Goal: Task Accomplishment & Management: Complete application form

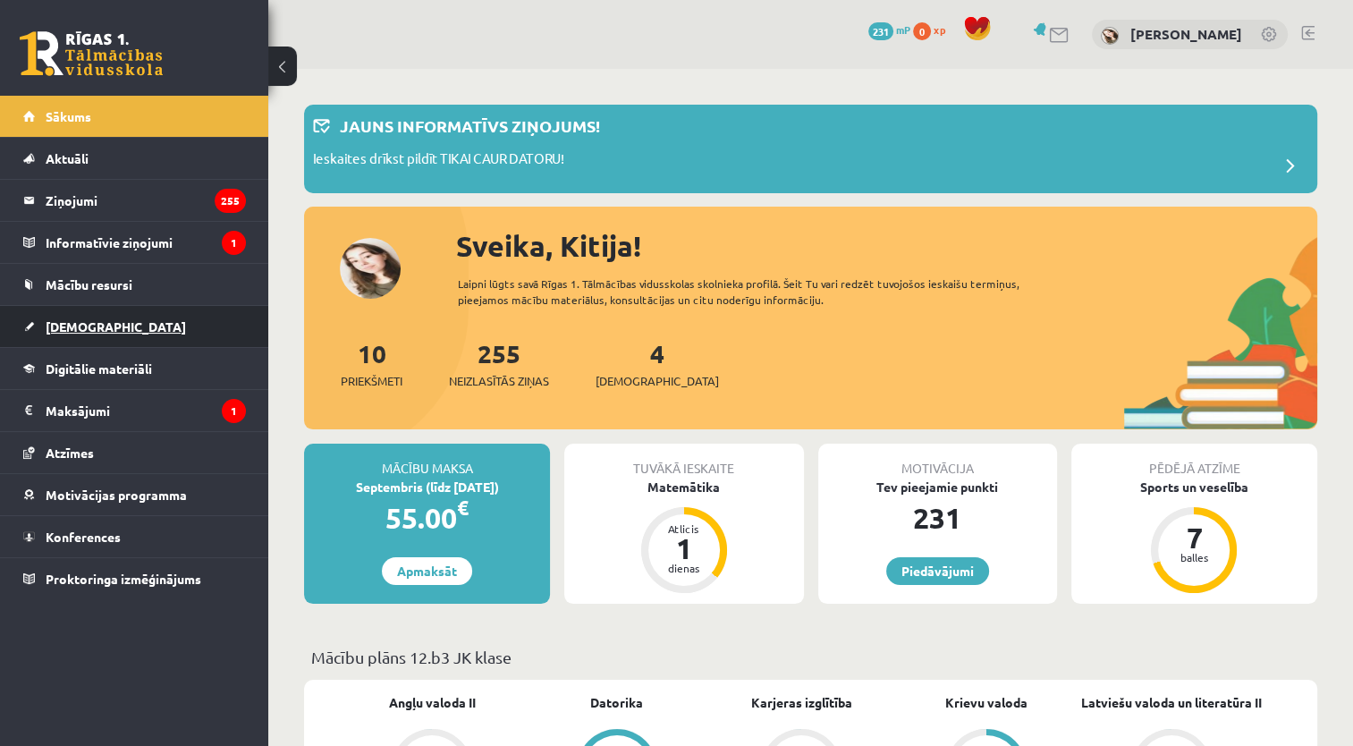
click at [223, 318] on link "[DEMOGRAPHIC_DATA]" at bounding box center [134, 326] width 223 height 41
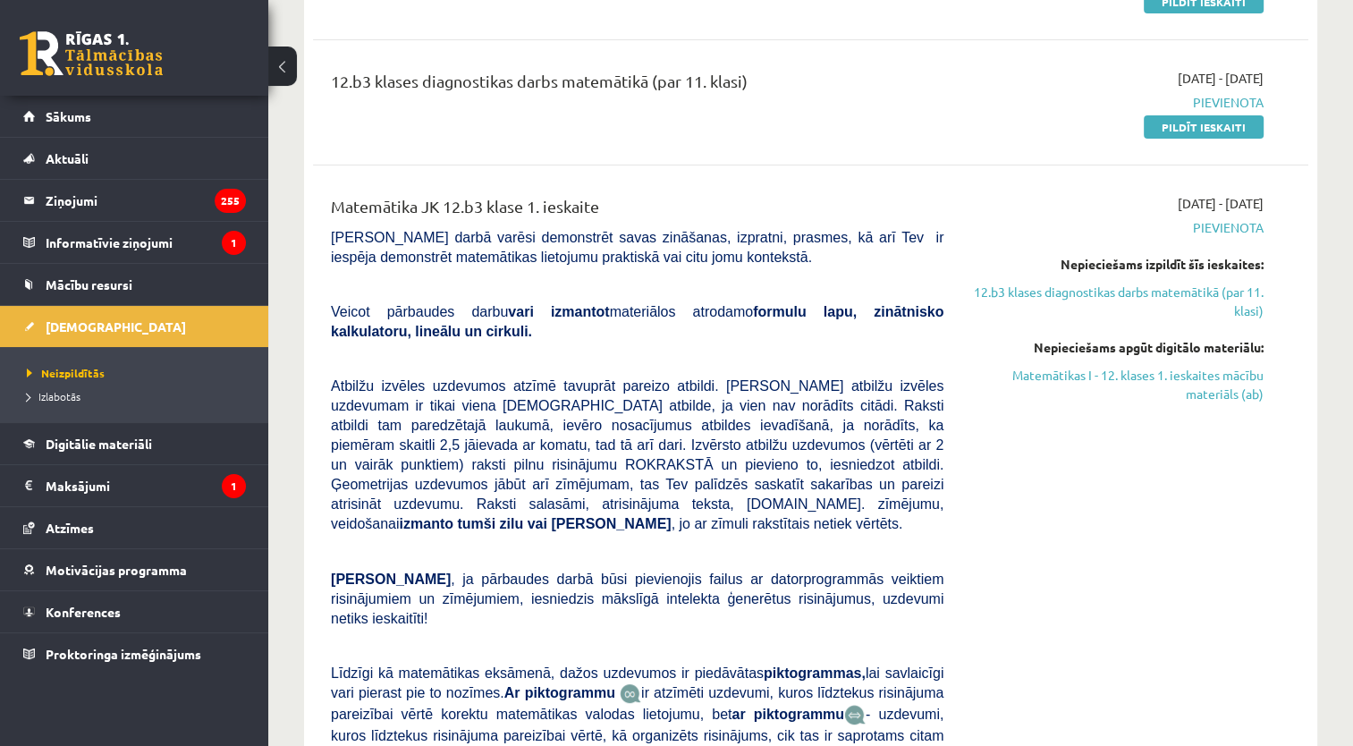
scroll to position [279, 0]
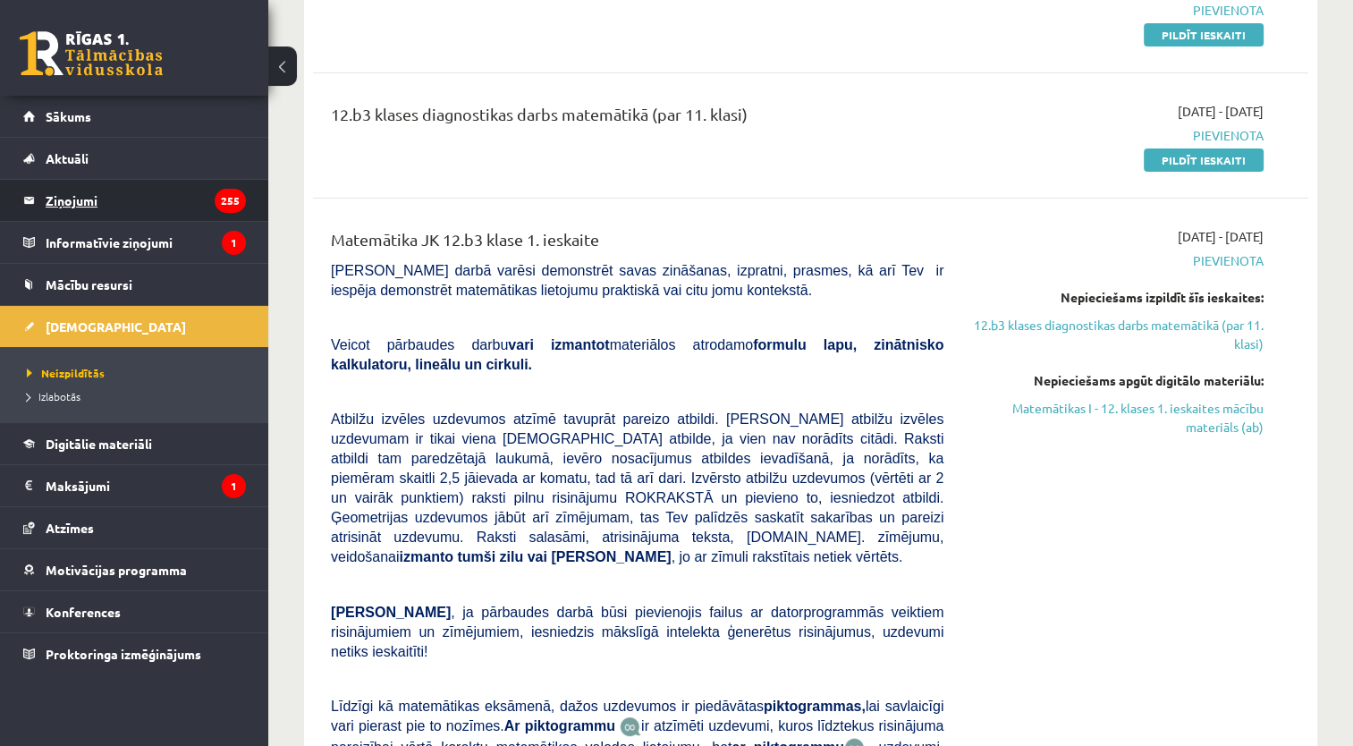
click at [212, 204] on legend "Ziņojumi 255" at bounding box center [146, 200] width 200 height 41
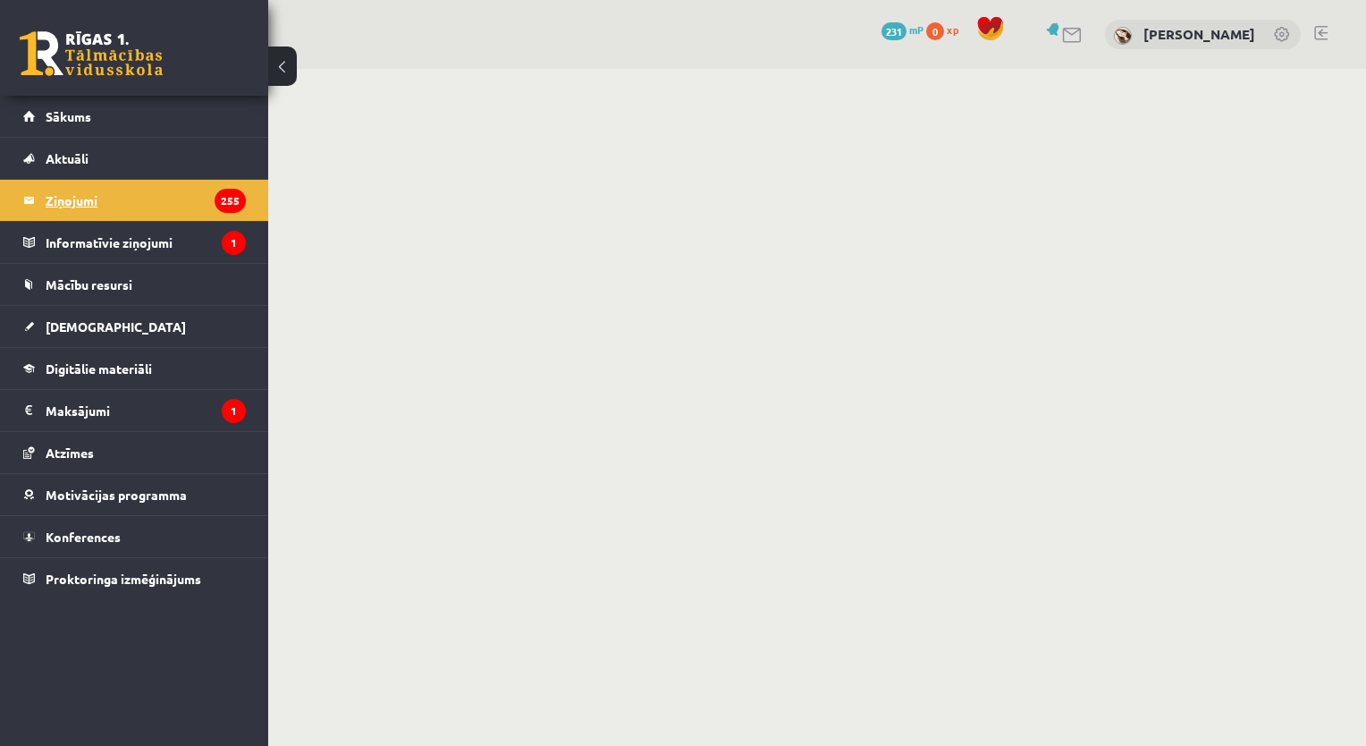
click at [212, 204] on legend "Ziņojumi 255" at bounding box center [146, 200] width 200 height 41
click at [235, 202] on icon "255" at bounding box center [230, 201] width 31 height 24
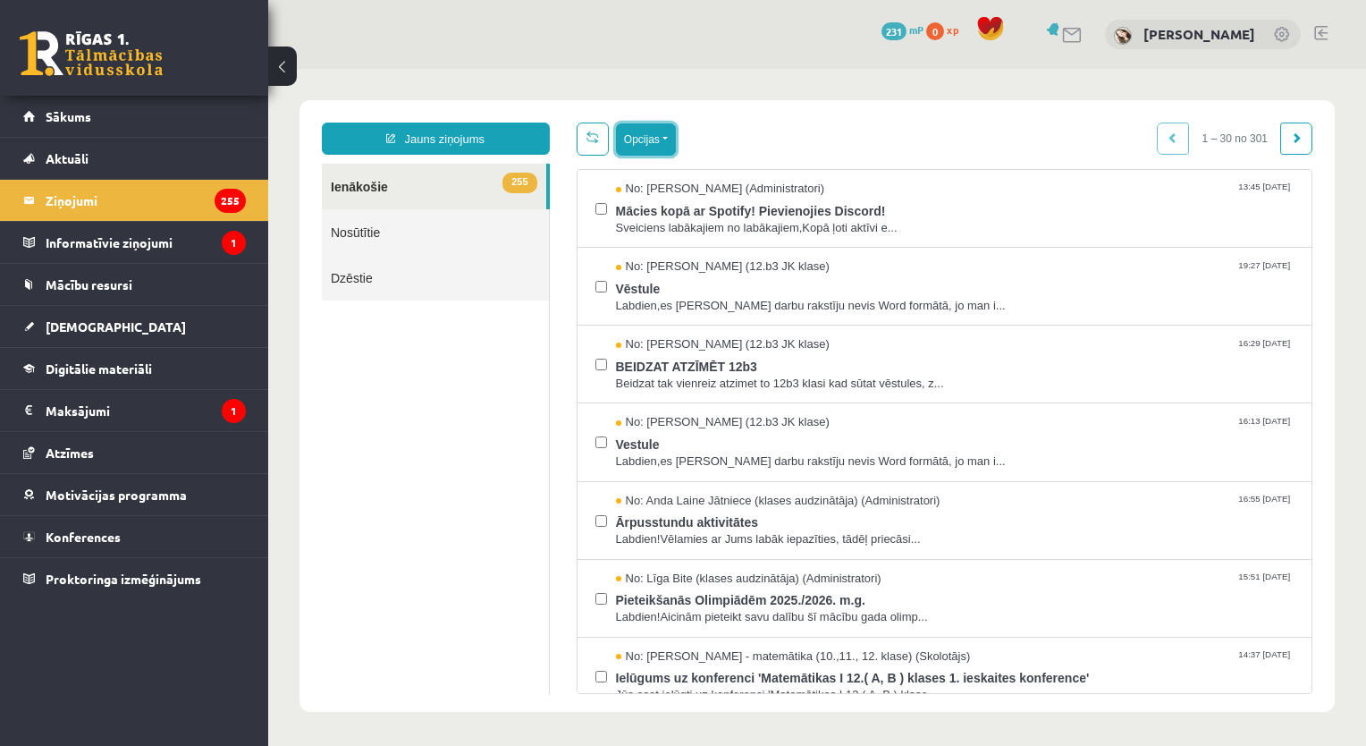
click at [644, 139] on button "Opcijas" at bounding box center [646, 139] width 60 height 32
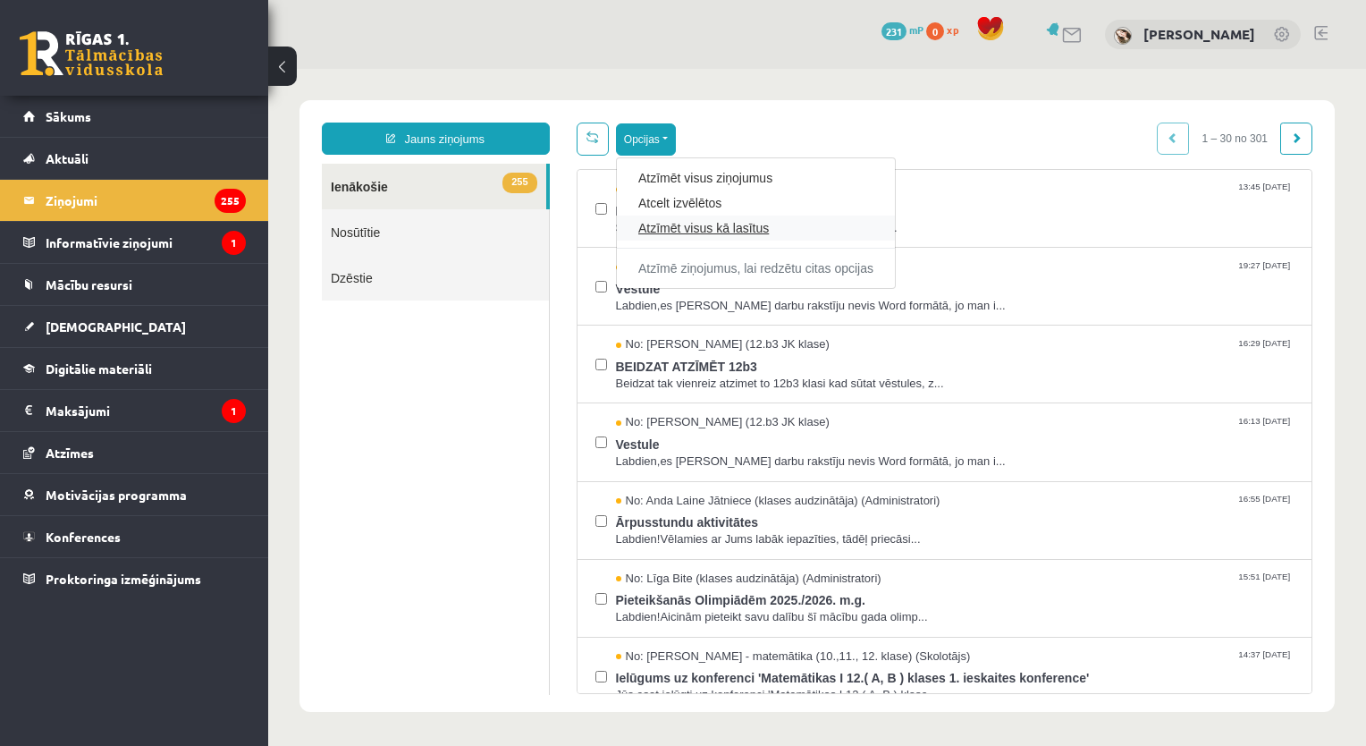
click at [743, 229] on link "Atzīmēt visus kā lasītus" at bounding box center [755, 228] width 235 height 18
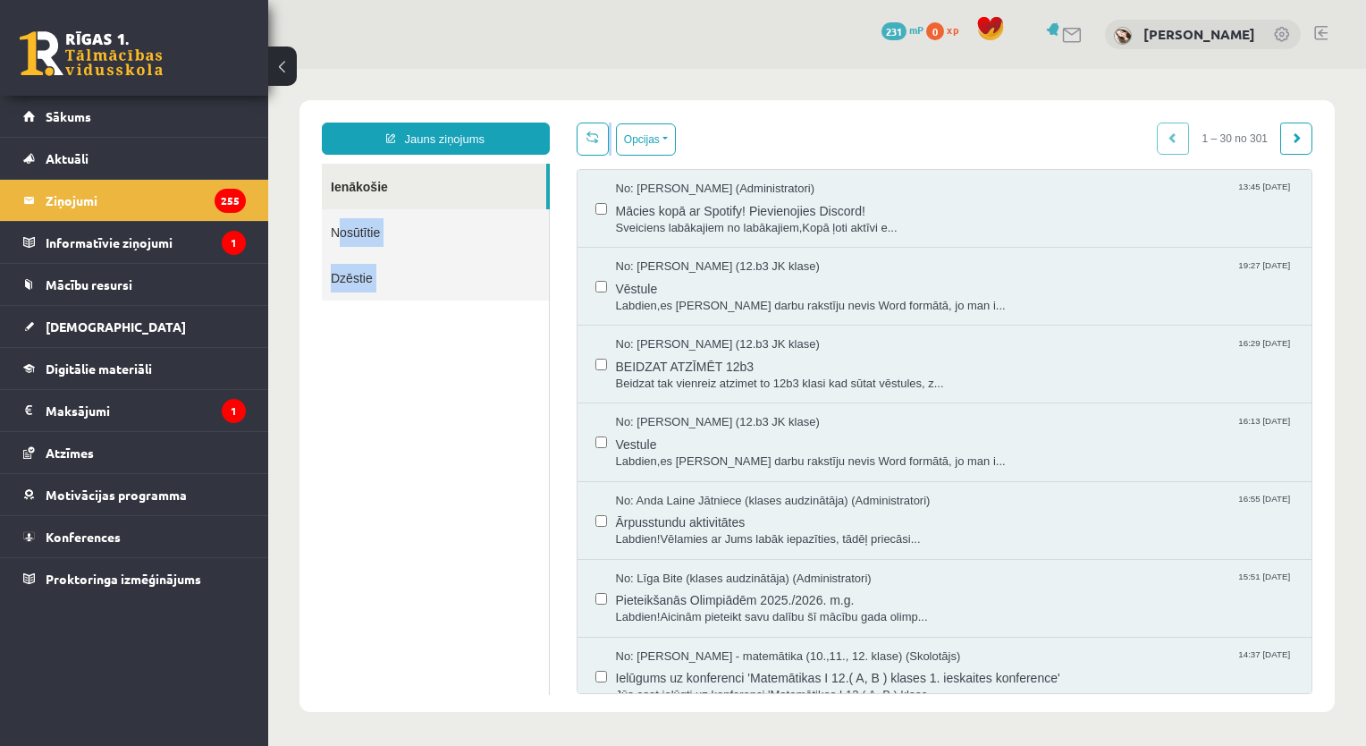
drag, startPoint x: 756, startPoint y: 131, endPoint x: 209, endPoint y: 237, distance: 557.3
click at [268, 237] on html "Jauns ziņojums Ienākošie Nosūtītie Dzēstie ********* ********* ******* Opcijas …" at bounding box center [817, 406] width 1098 height 674
drag, startPoint x: -59, startPoint y: 168, endPoint x: 209, endPoint y: 237, distance: 276.9
click at [209, 237] on legend "Informatīvie ziņojumi 1" at bounding box center [146, 242] width 200 height 41
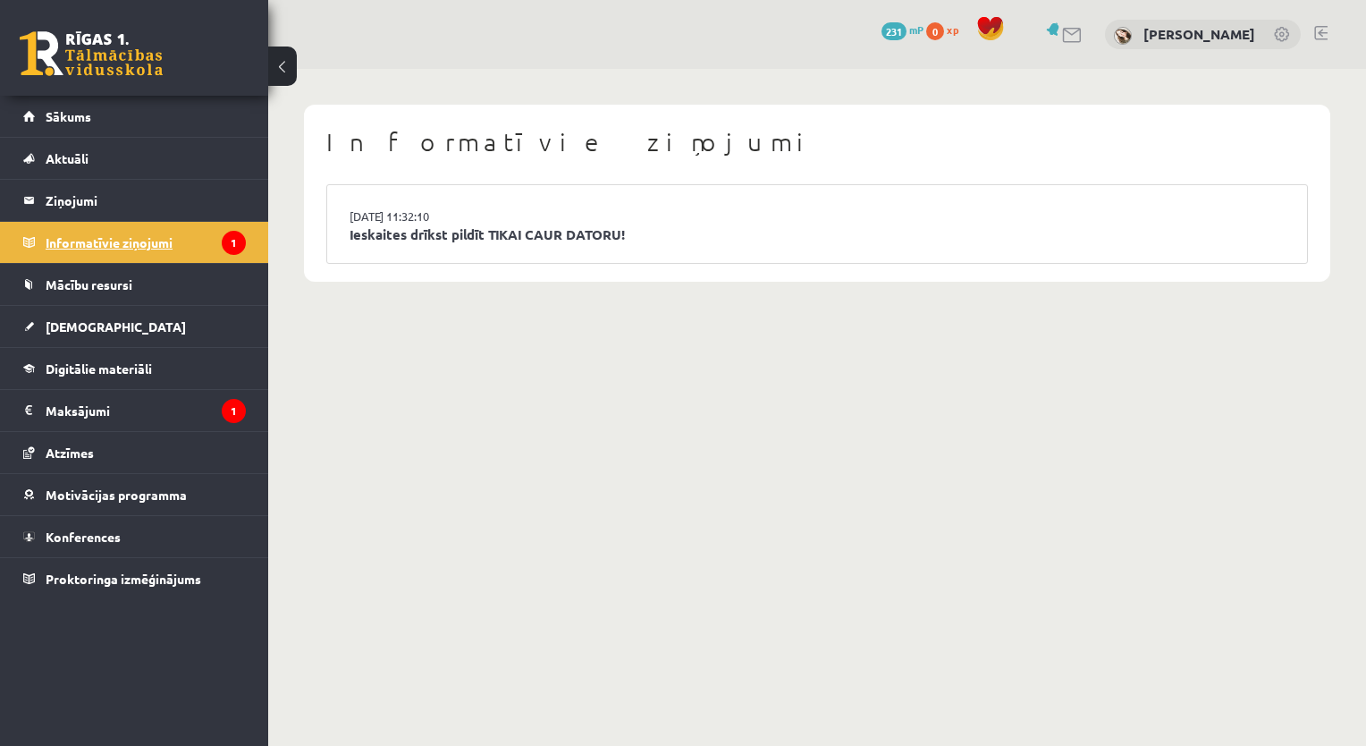
click at [209, 237] on legend "Informatīvie ziņojumi 1" at bounding box center [146, 242] width 200 height 41
click at [486, 238] on link "Ieskaites drīkst pildīt TIKAI CAUR DATORU!" at bounding box center [817, 234] width 935 height 21
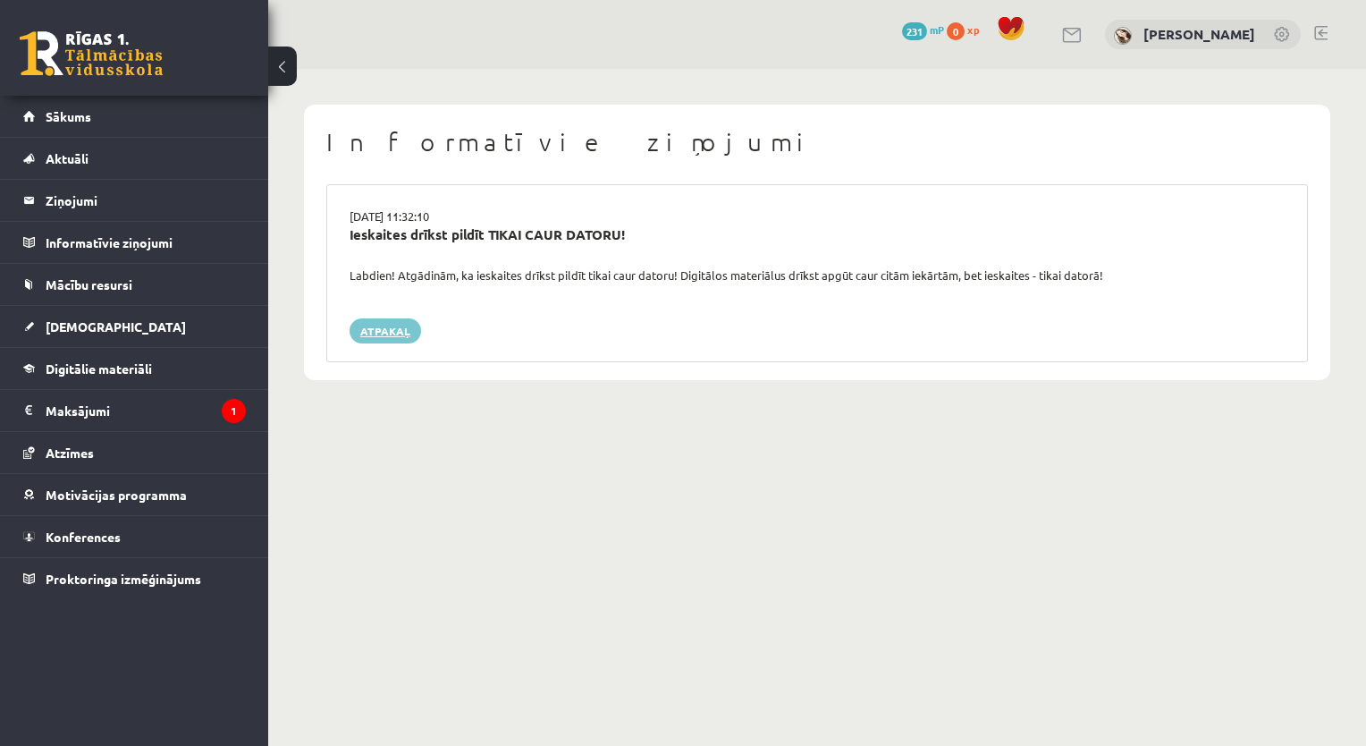
click at [394, 333] on link "Atpakaļ" at bounding box center [386, 330] width 72 height 25
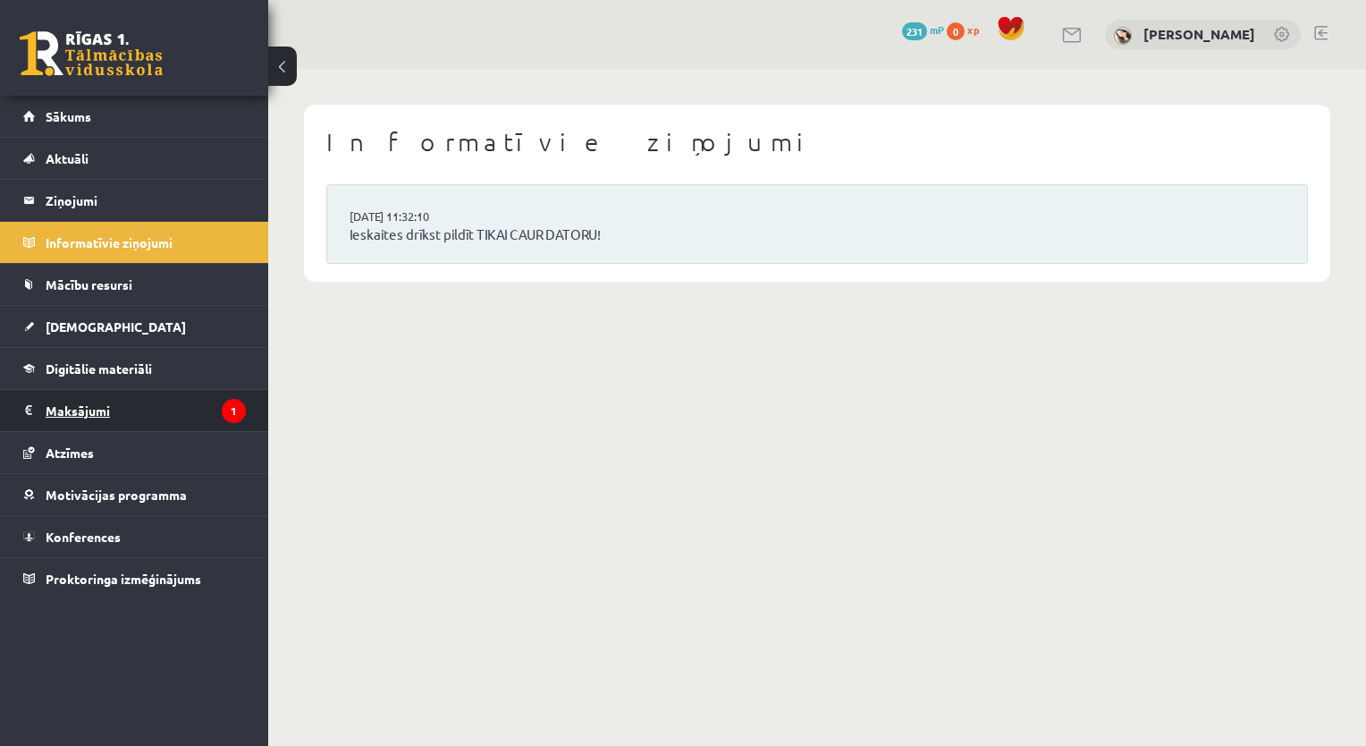
click at [221, 401] on legend "Maksājumi 1" at bounding box center [146, 410] width 200 height 41
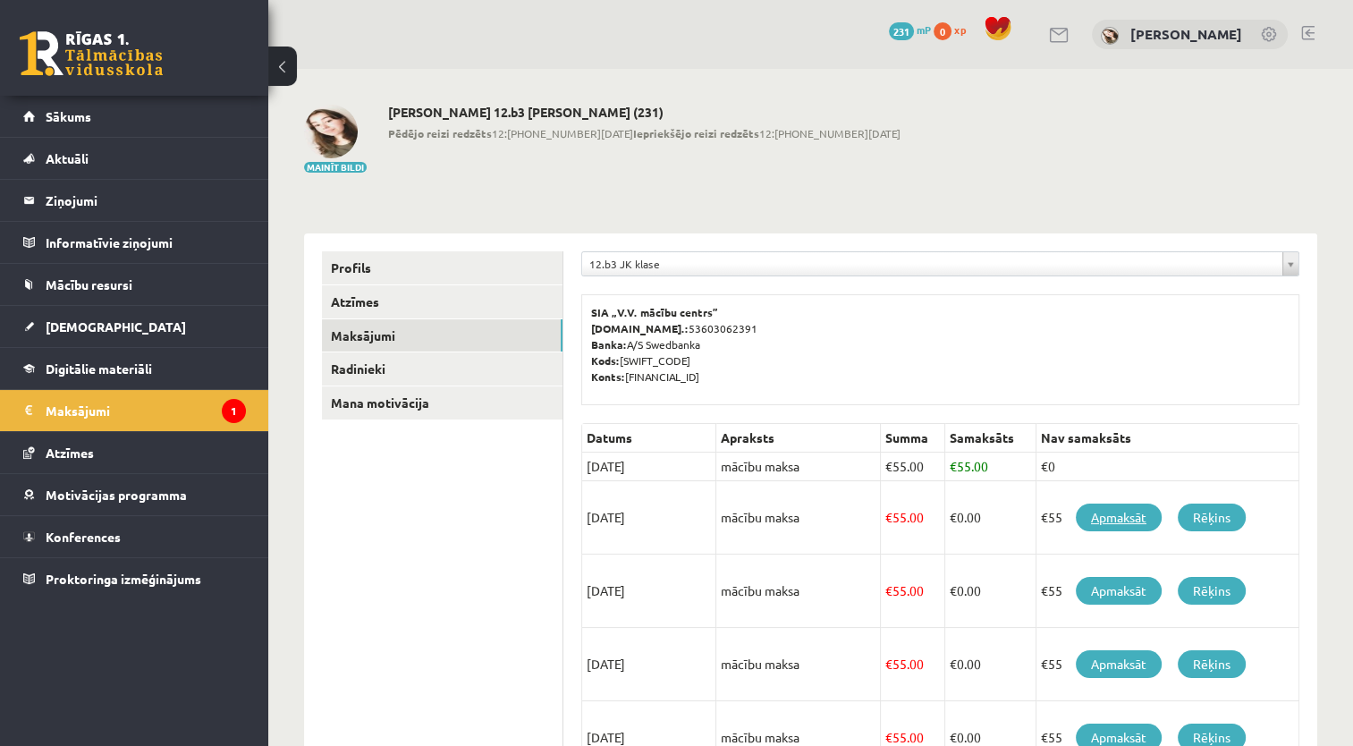
click at [1117, 512] on link "Apmaksāt" at bounding box center [1118, 517] width 86 height 28
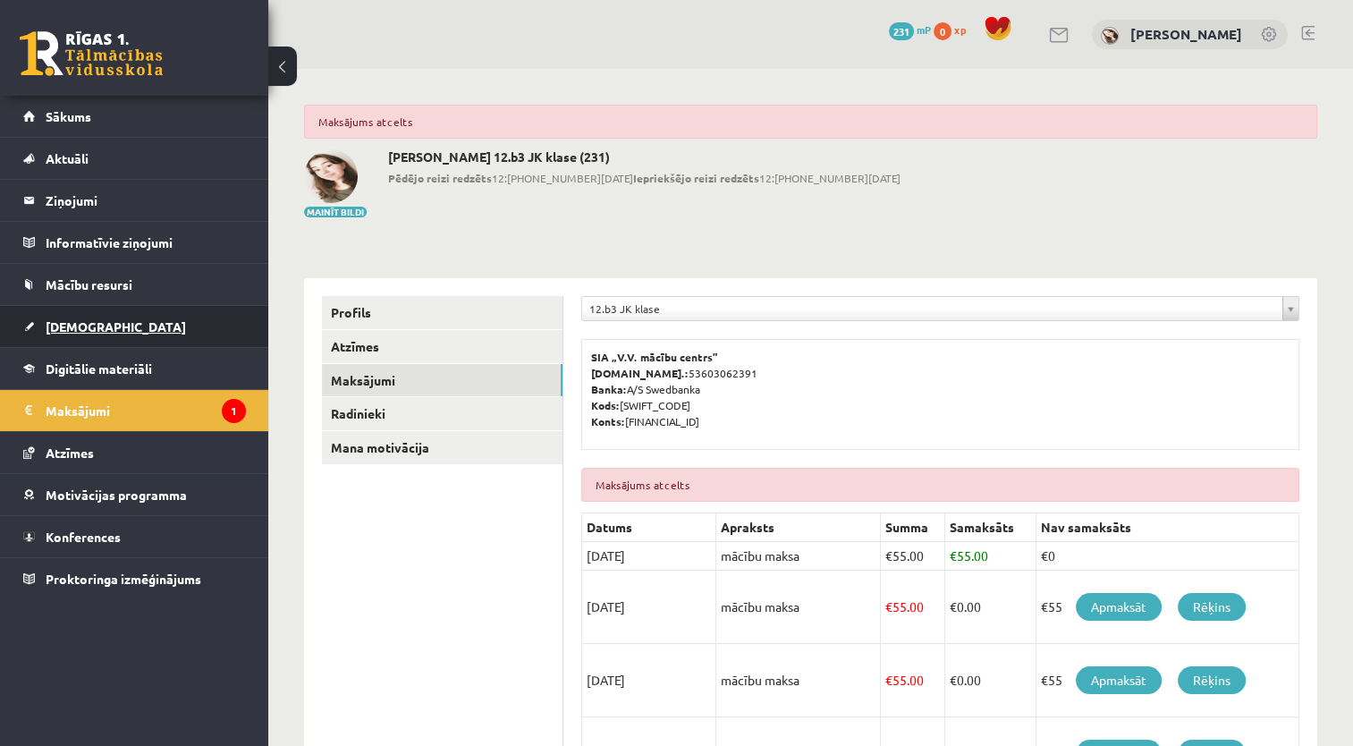
click at [193, 316] on link "[DEMOGRAPHIC_DATA]" at bounding box center [134, 326] width 223 height 41
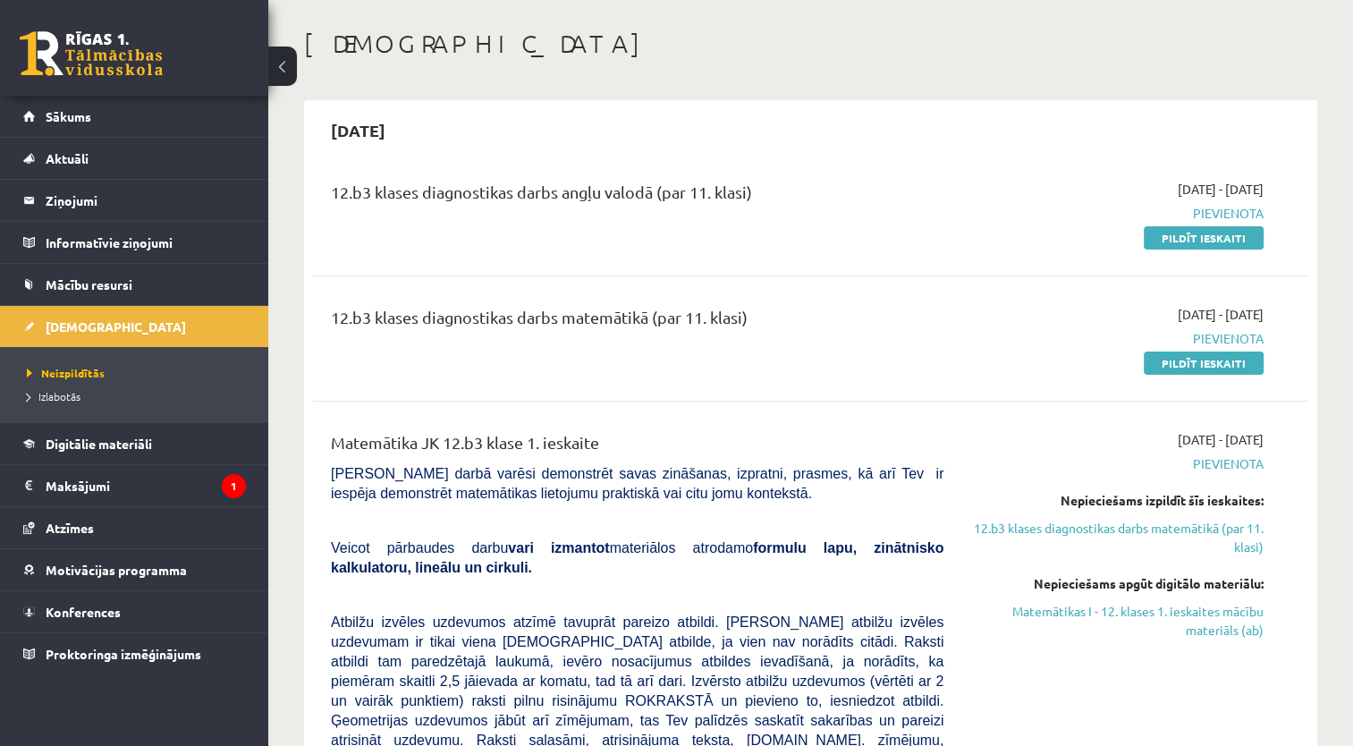
scroll to position [88, 0]
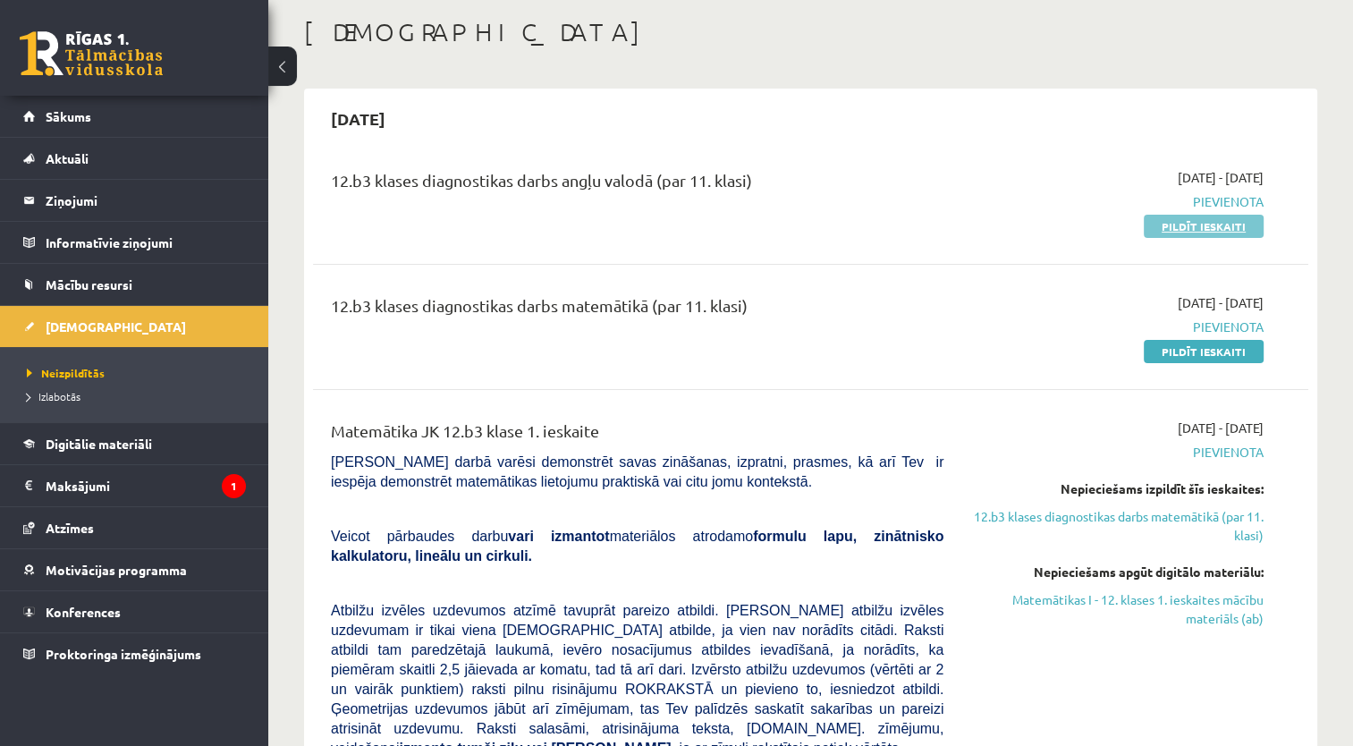
click at [1206, 227] on link "Pildīt ieskaiti" at bounding box center [1203, 226] width 120 height 23
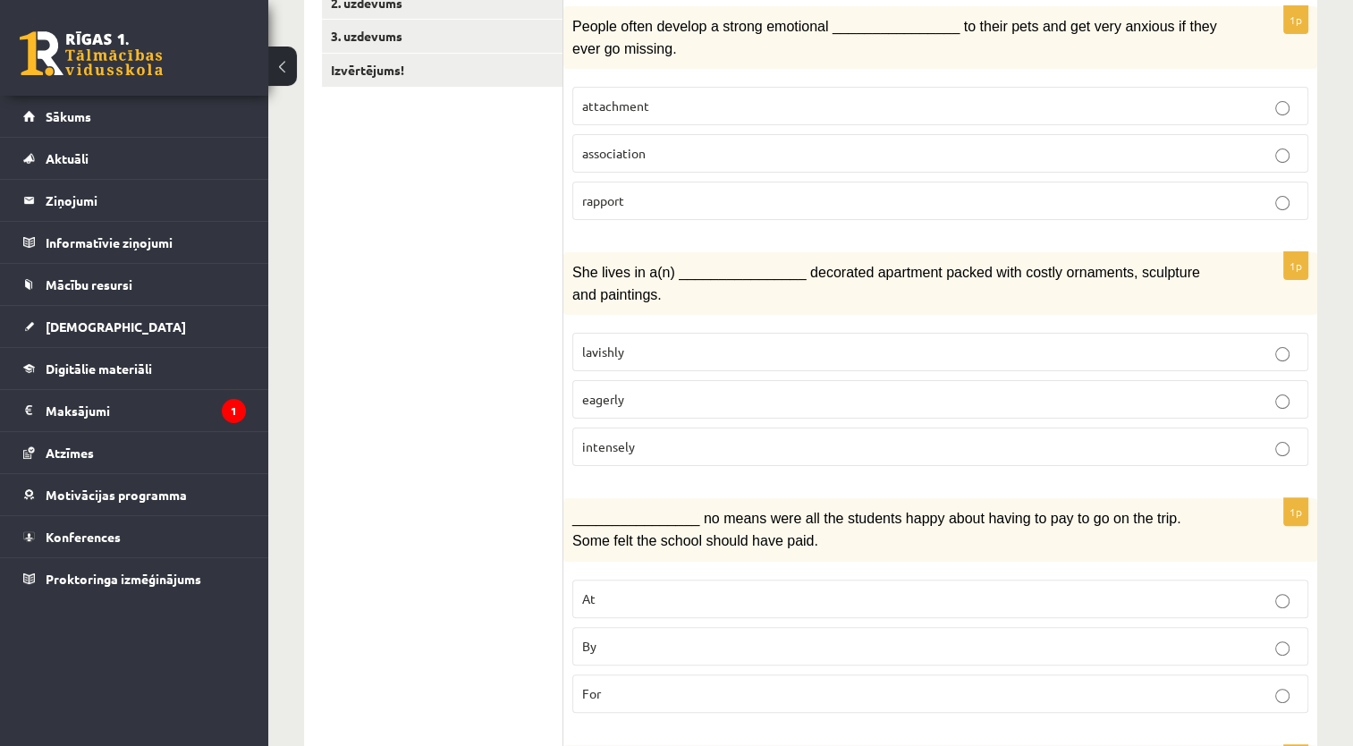
scroll to position [354, 0]
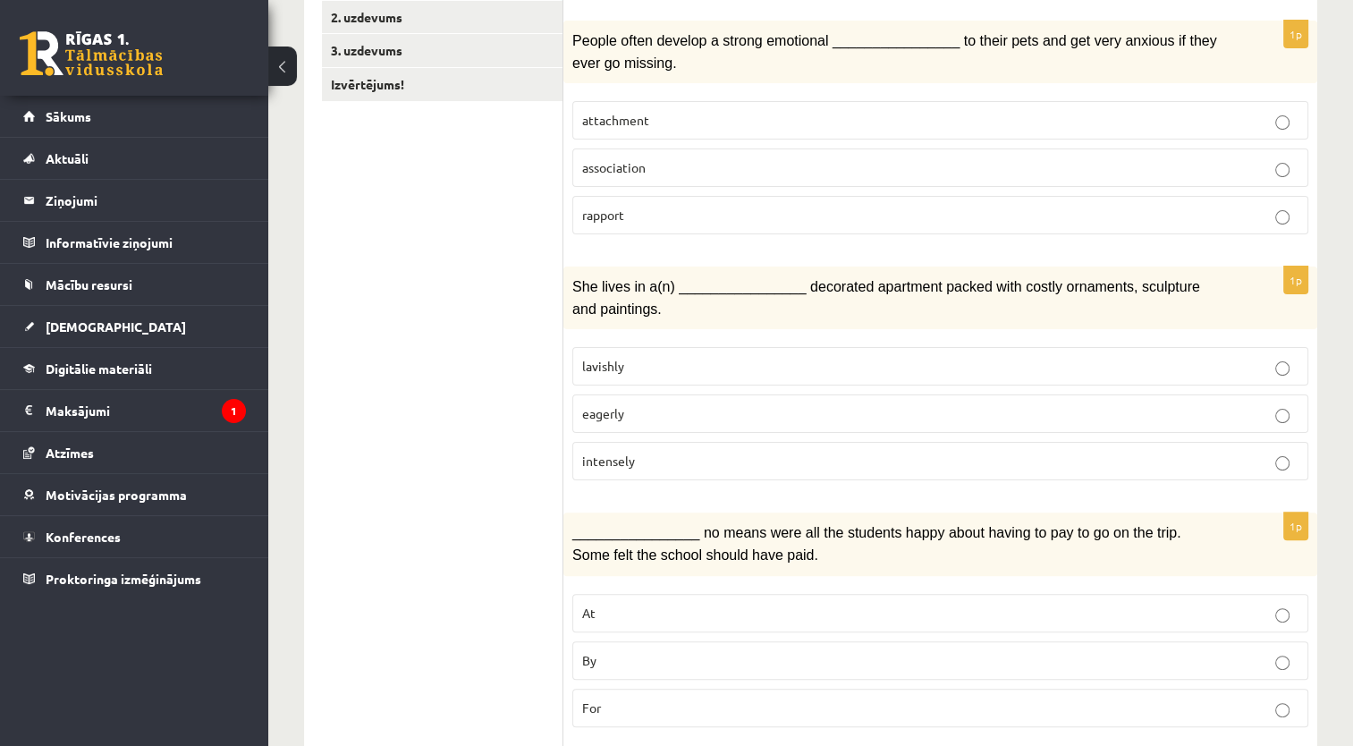
click at [954, 347] on label "lavishly" at bounding box center [940, 366] width 736 height 38
click at [894, 111] on p "attachment" at bounding box center [940, 120] width 716 height 19
click at [733, 657] on label "By" at bounding box center [940, 660] width 736 height 38
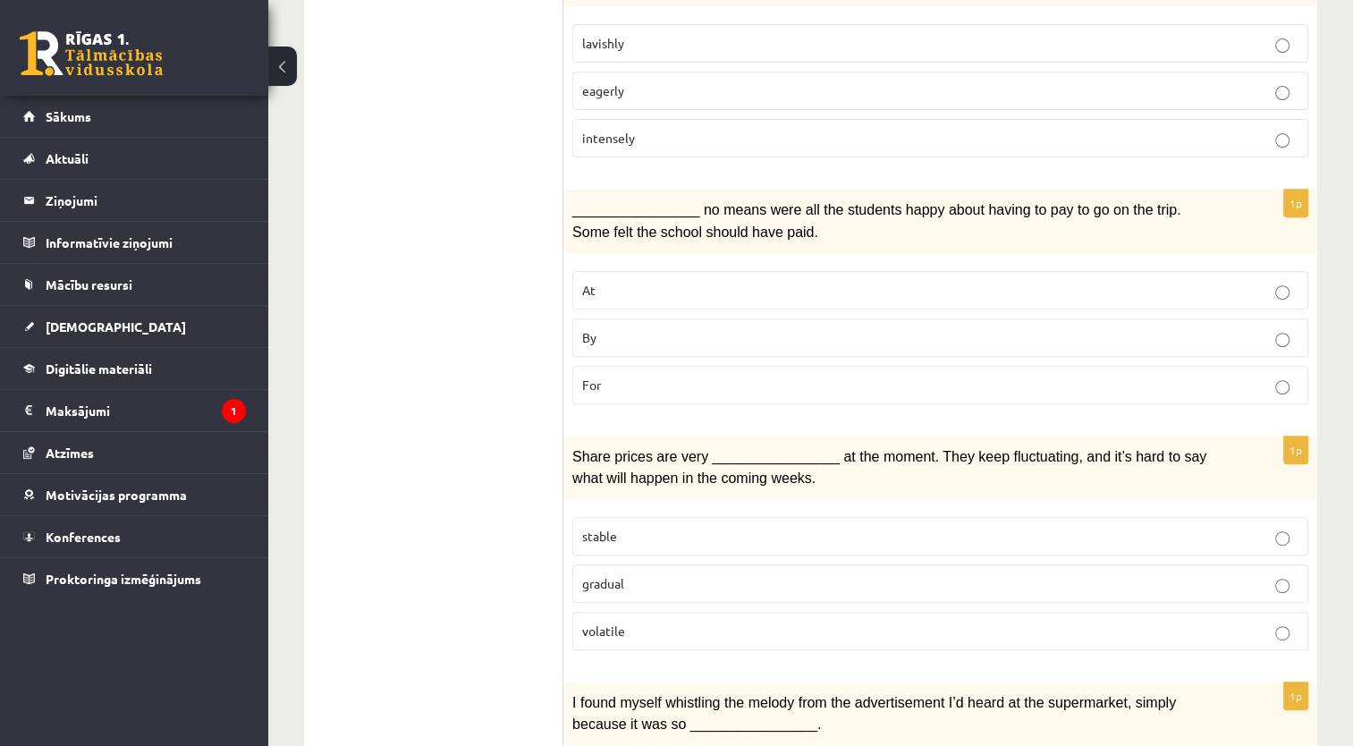
scroll to position [25, 0]
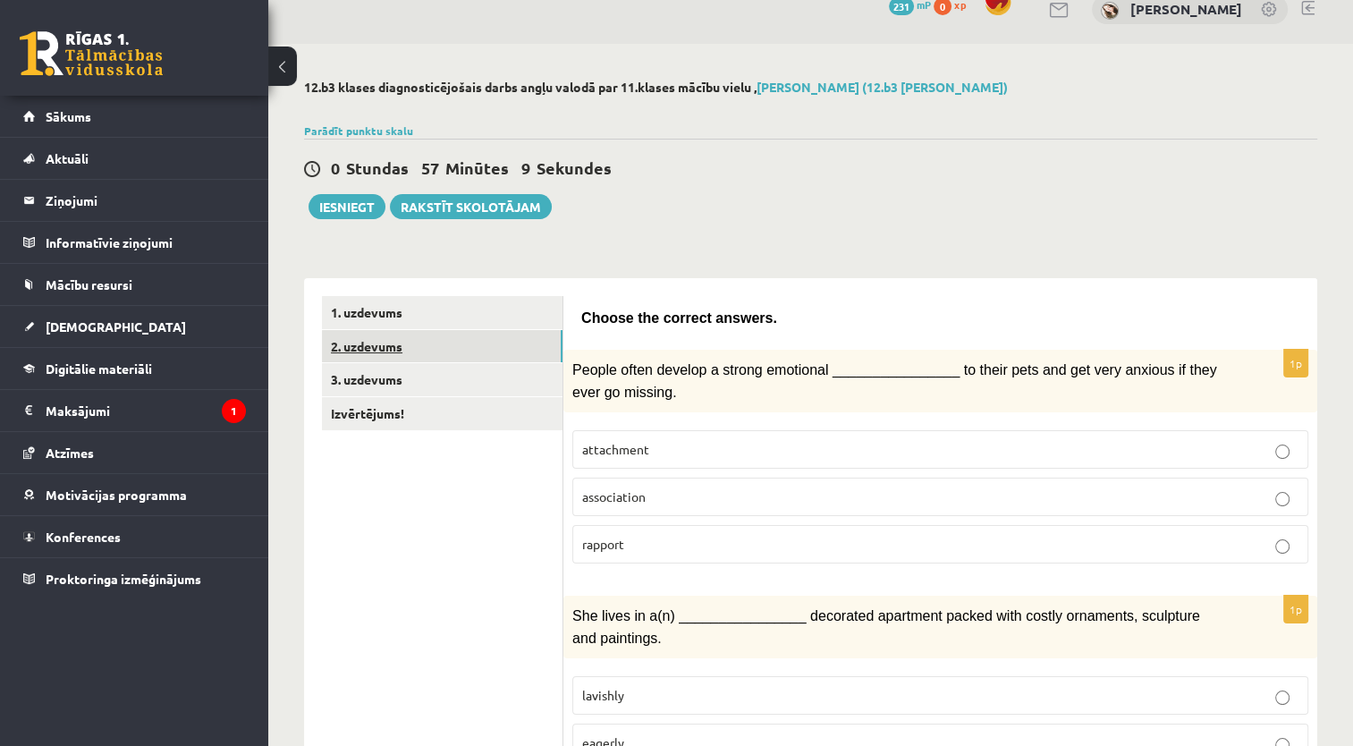
click at [523, 340] on link "2. uzdevums" at bounding box center [442, 346] width 240 height 33
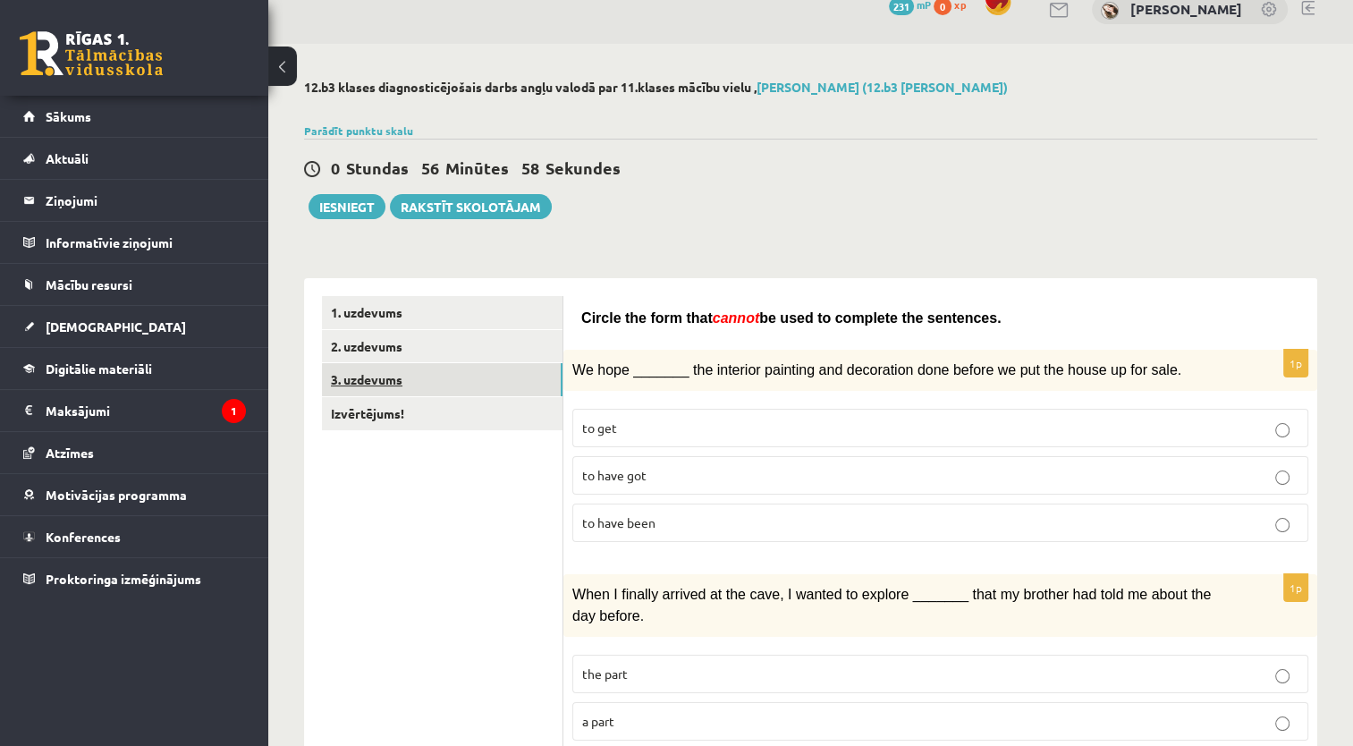
click at [513, 375] on link "3. uzdevums" at bounding box center [442, 379] width 240 height 33
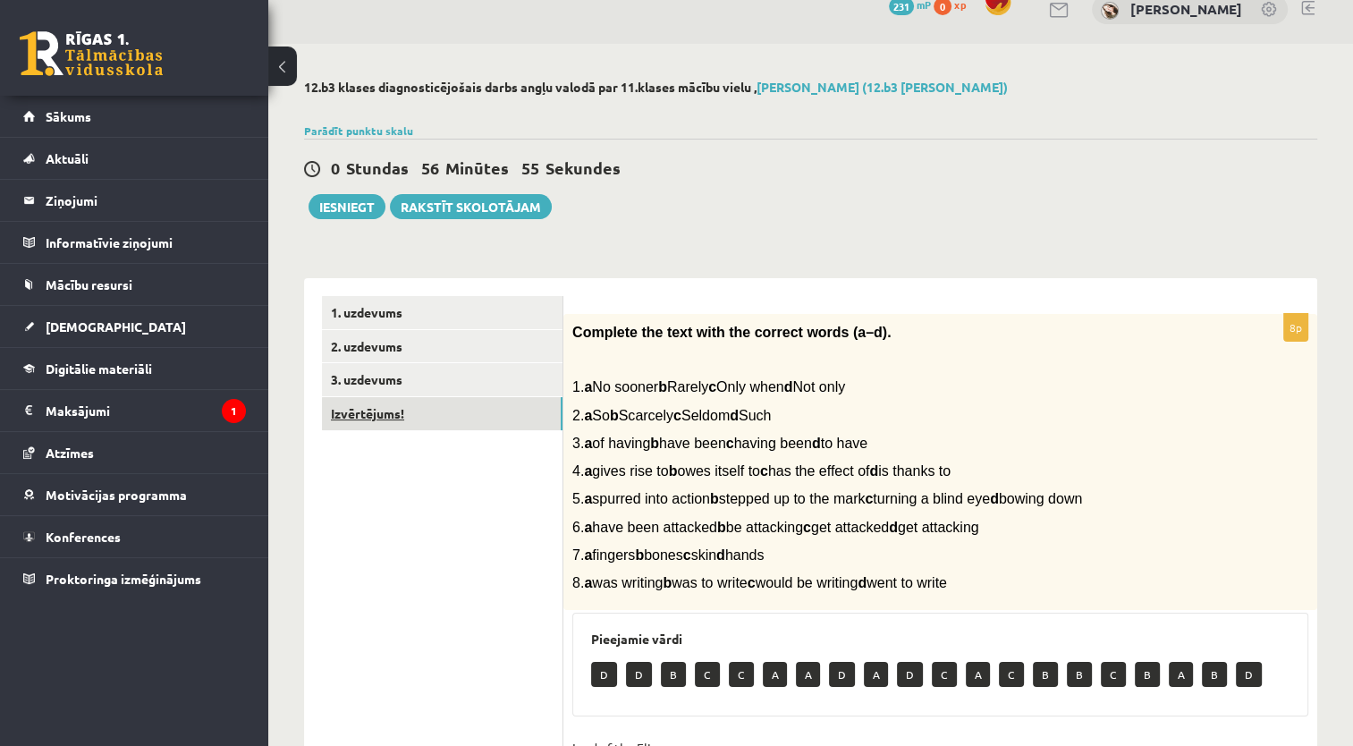
click at [447, 408] on link "Izvērtējums!" at bounding box center [442, 413] width 240 height 33
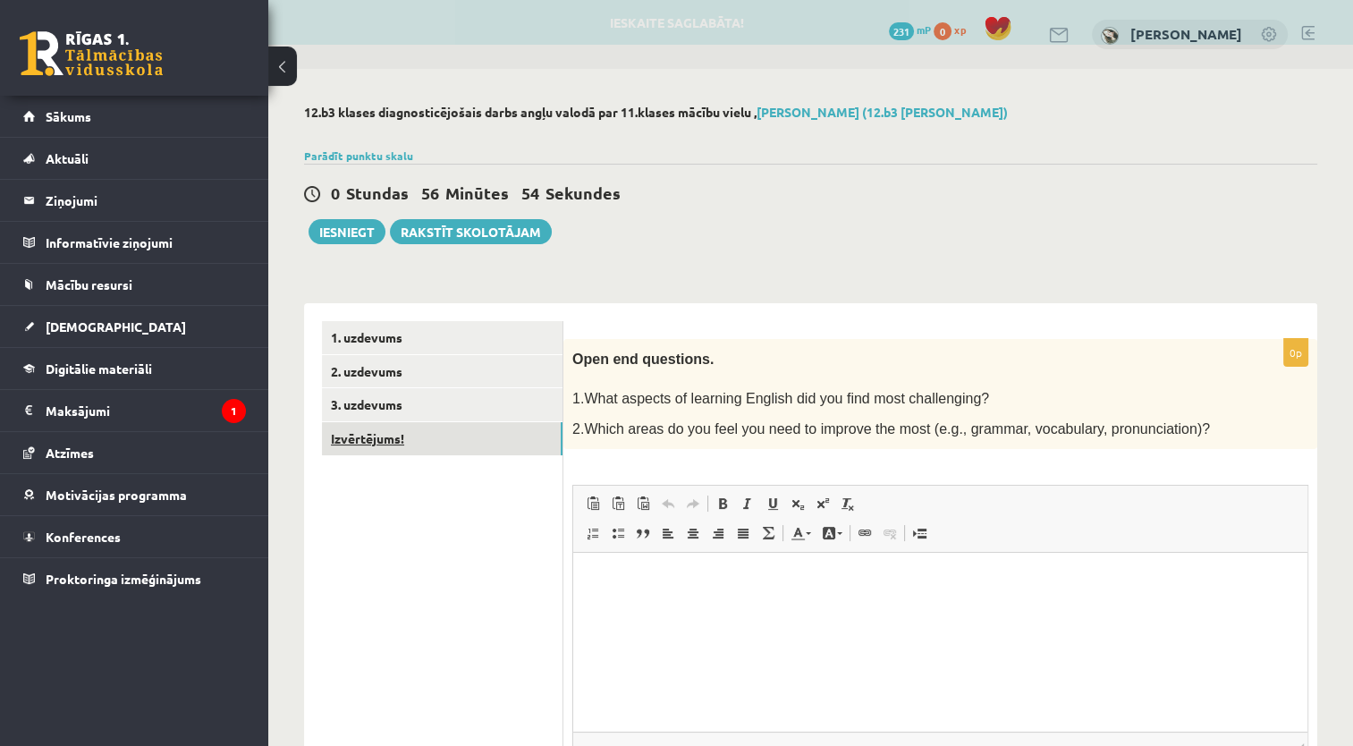
scroll to position [0, 0]
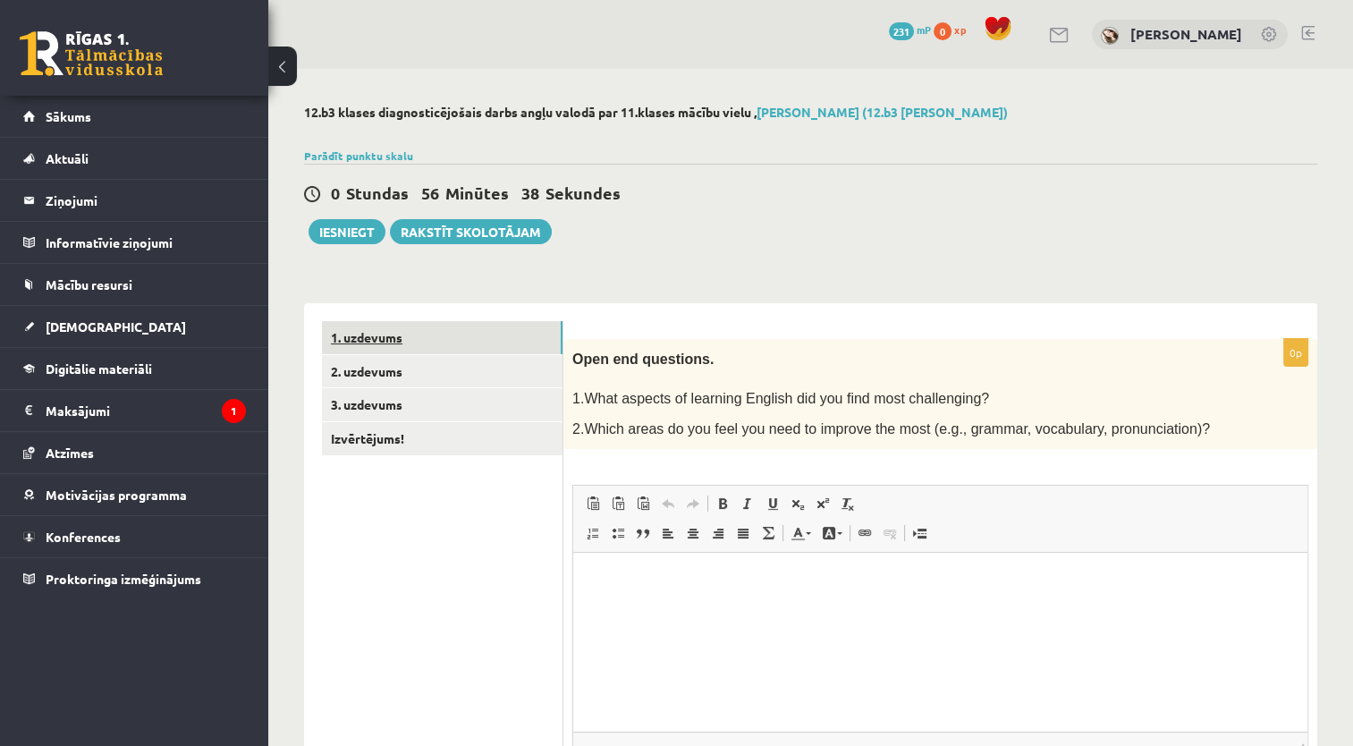
click at [489, 324] on link "1. uzdevums" at bounding box center [442, 337] width 240 height 33
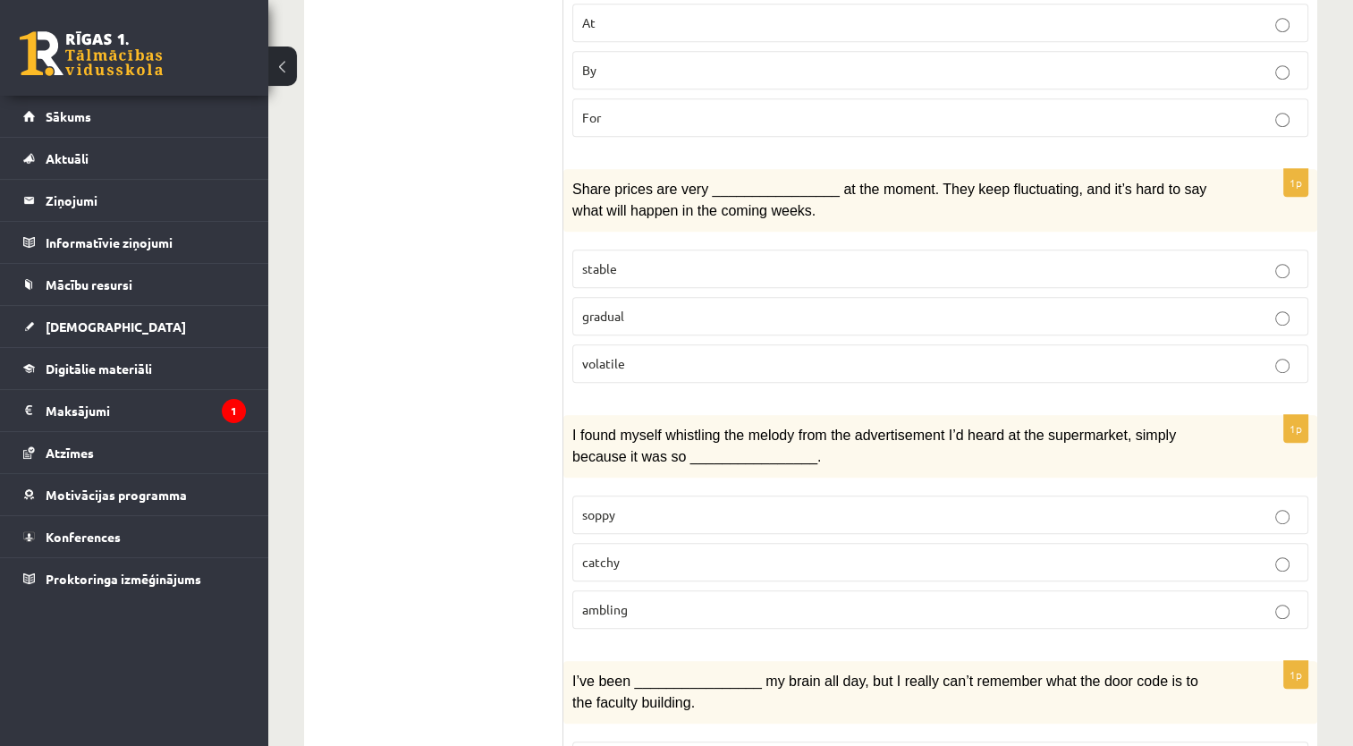
scroll to position [951, 0]
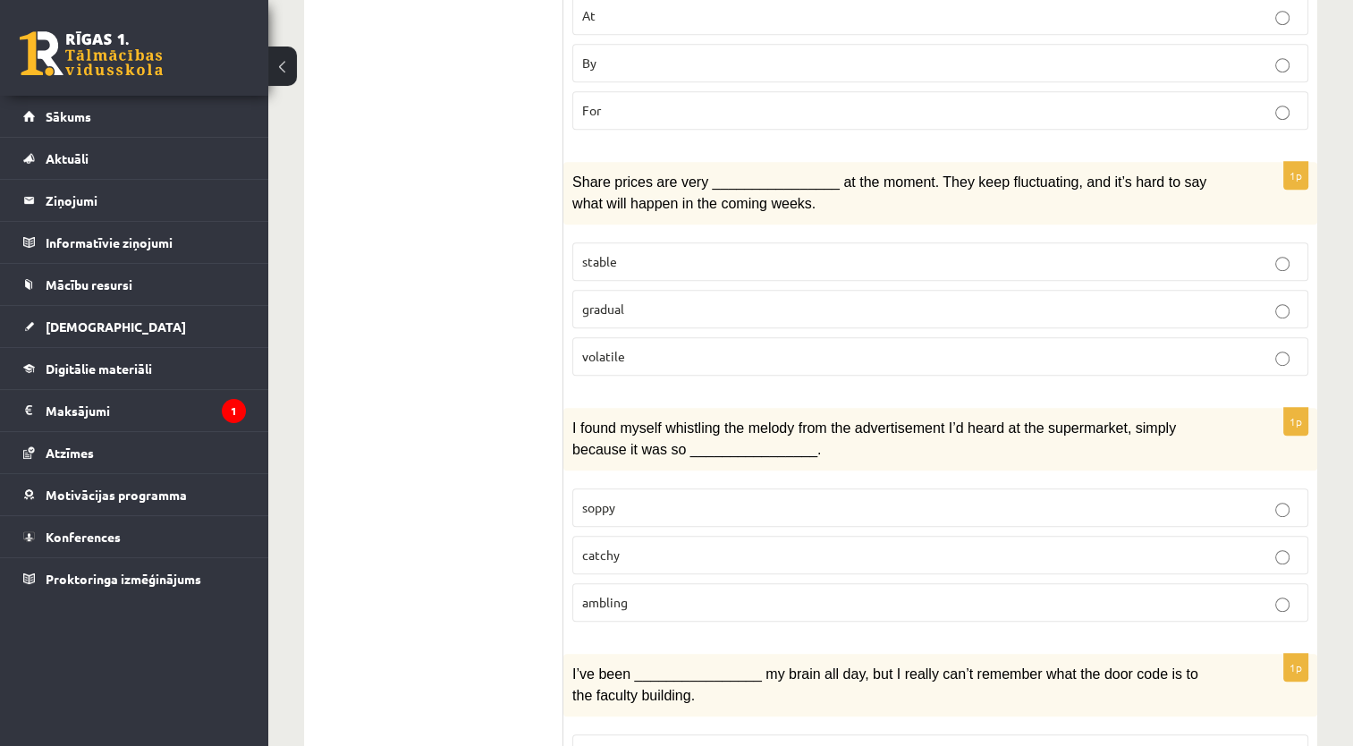
click at [733, 337] on label "volatile" at bounding box center [940, 356] width 736 height 38
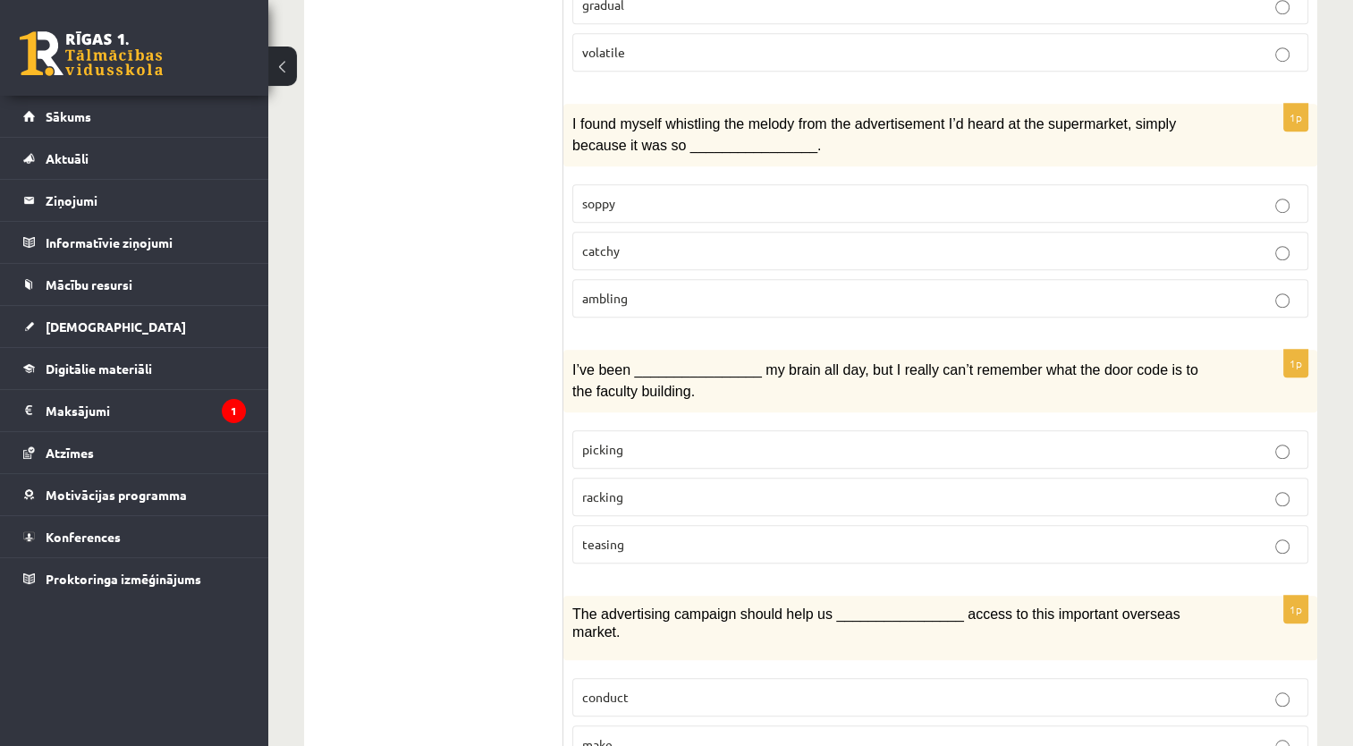
scroll to position [1276, 0]
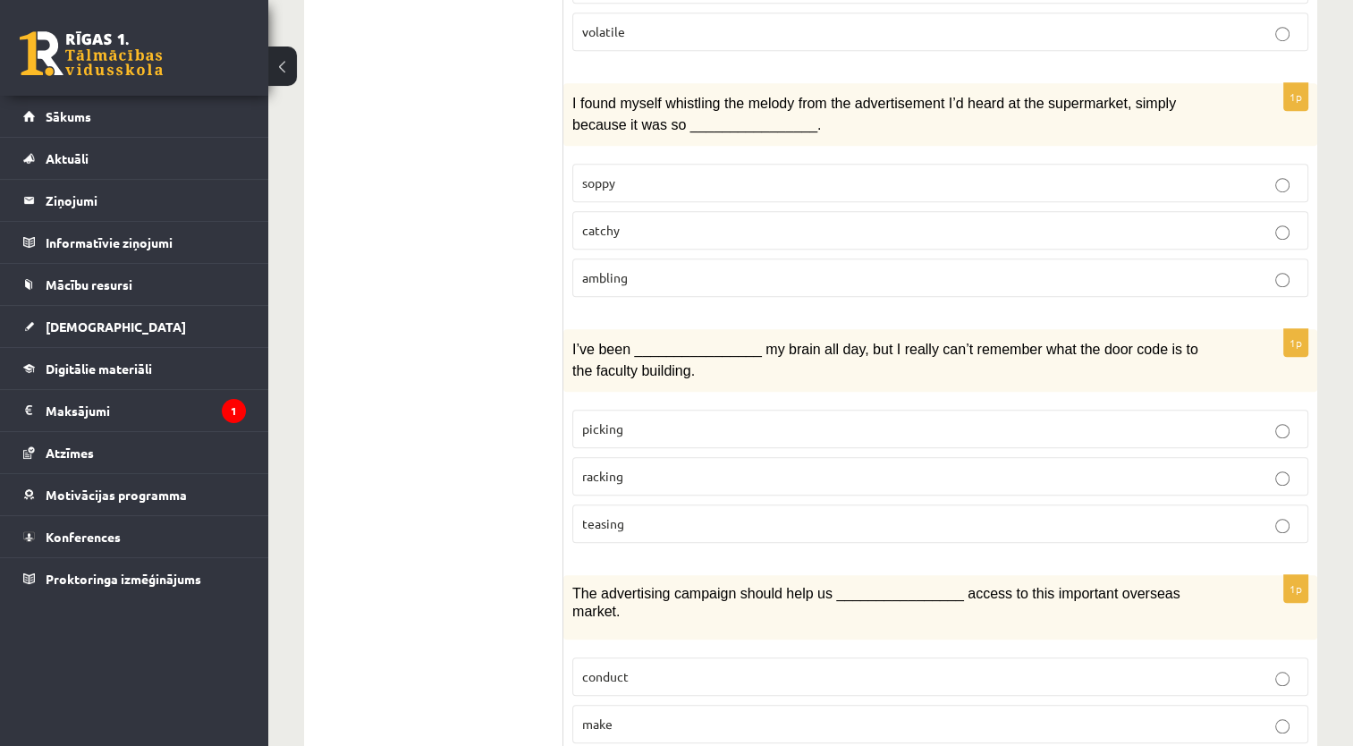
click at [1248, 263] on label "ambling" at bounding box center [940, 277] width 736 height 38
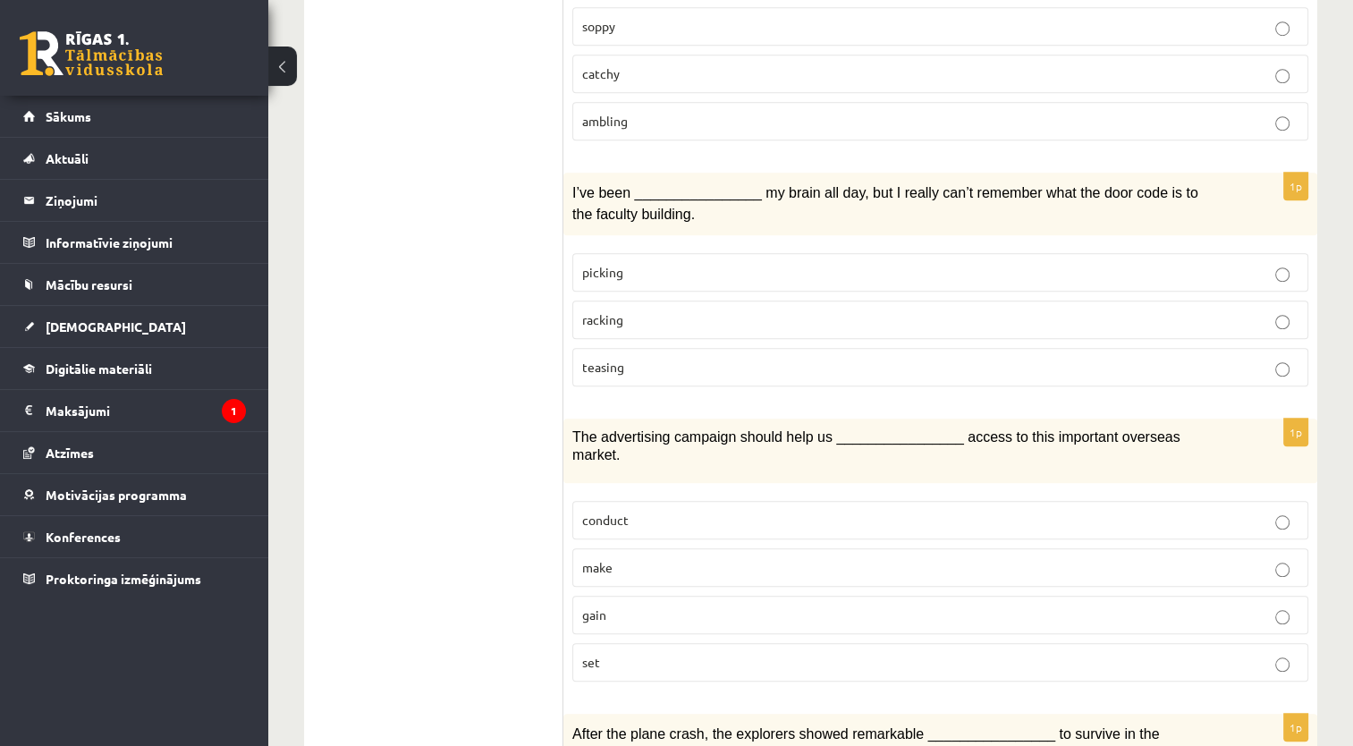
scroll to position [1442, 0]
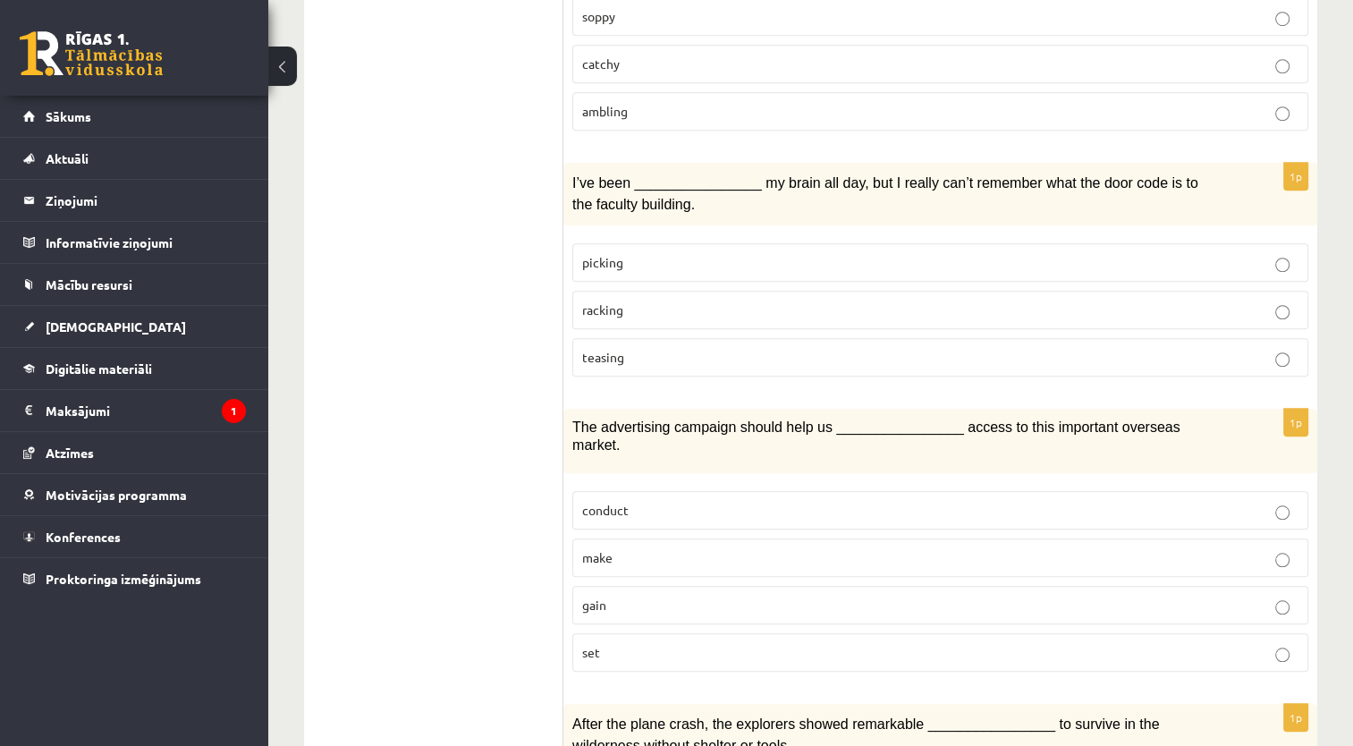
click at [1240, 348] on p "teasing" at bounding box center [940, 357] width 716 height 19
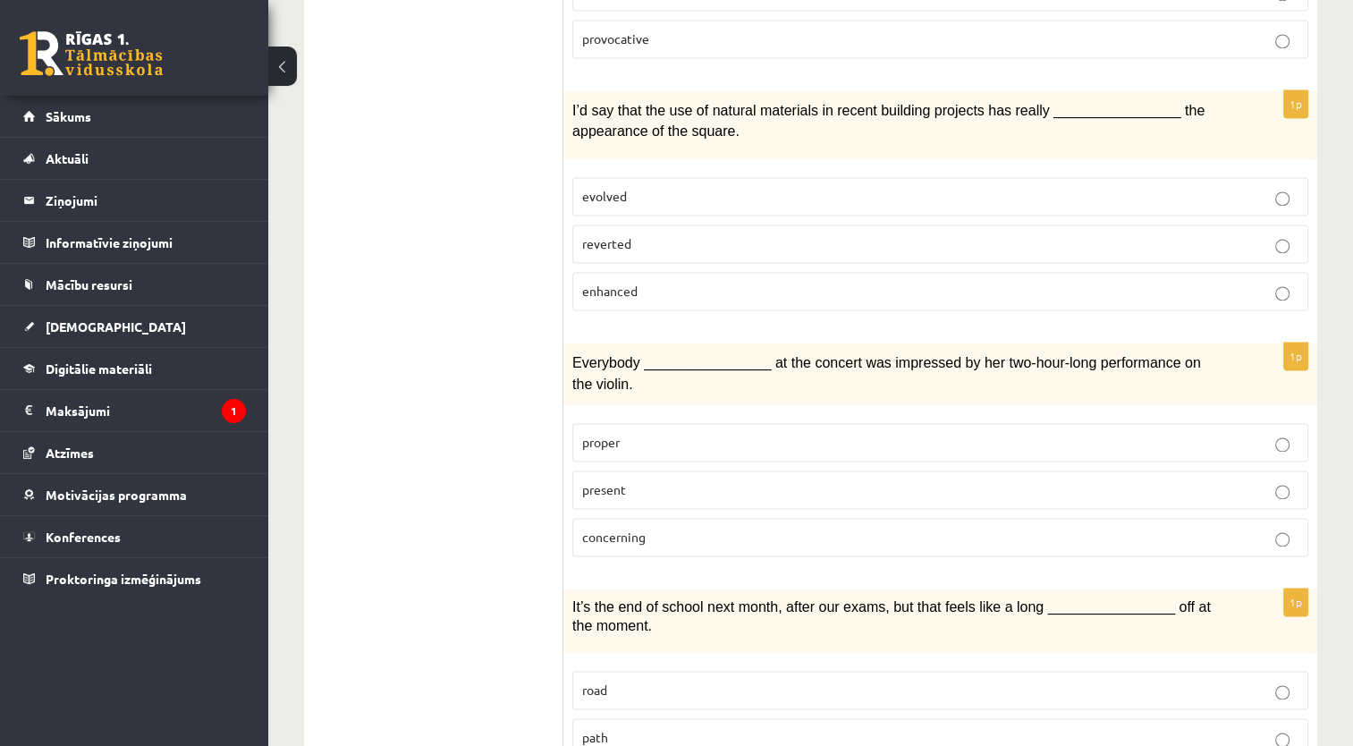
scroll to position [2634, 0]
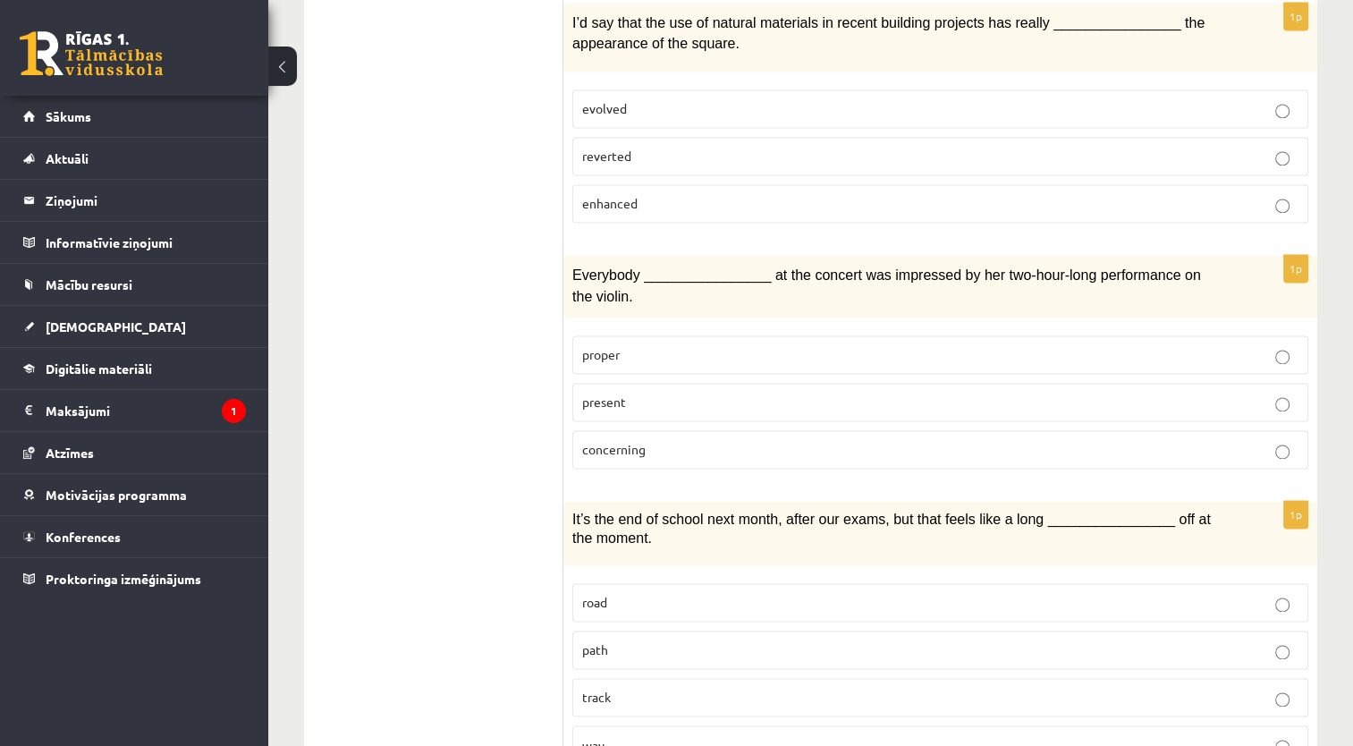
click at [1092, 640] on p "path" at bounding box center [940, 649] width 716 height 19
click at [816, 440] on p "concerning" at bounding box center [940, 449] width 716 height 19
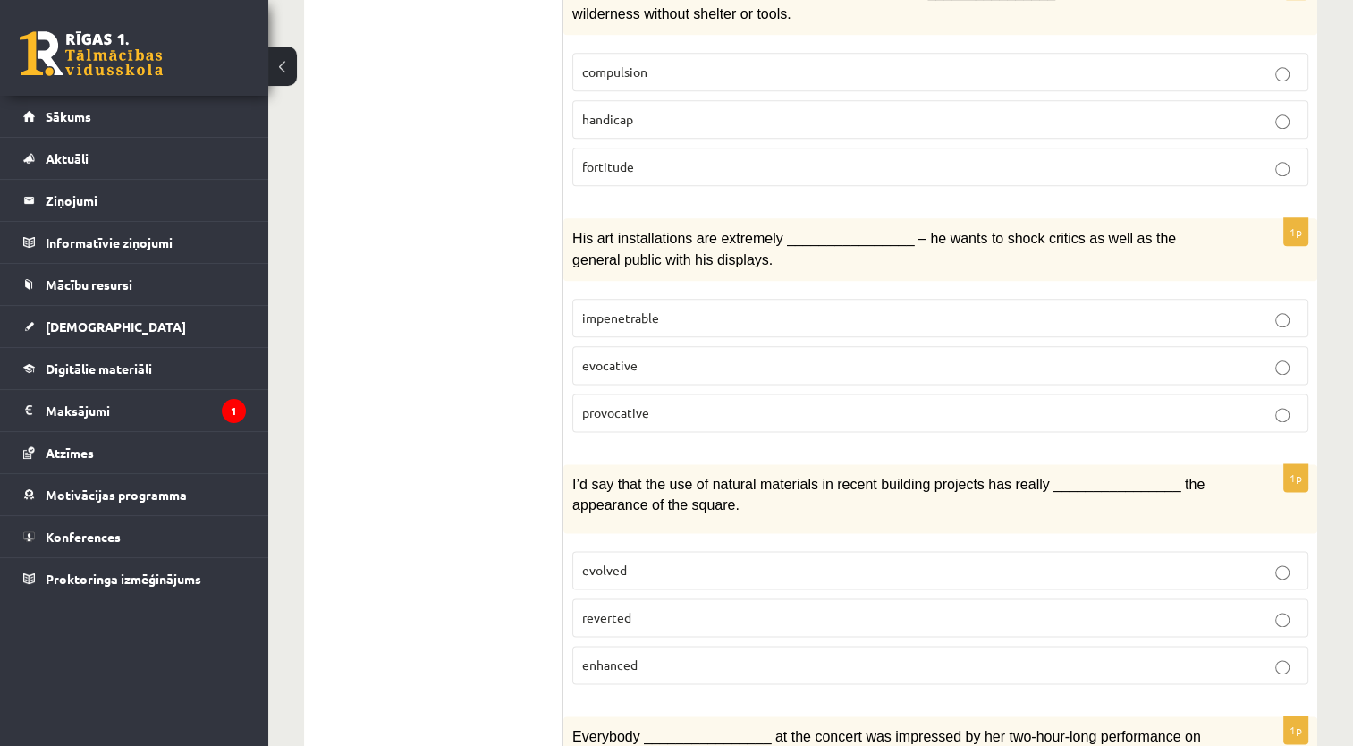
scroll to position [2162, 0]
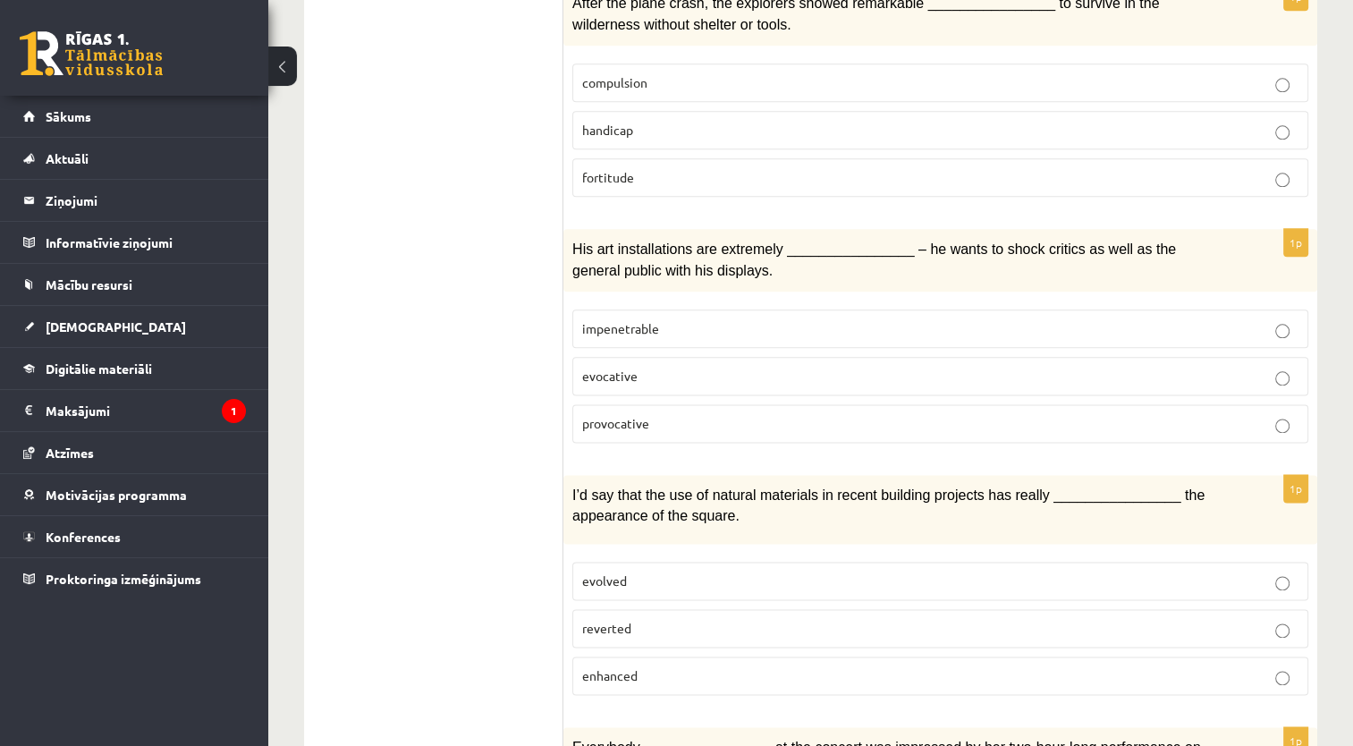
click at [1103, 656] on label "enhanced" at bounding box center [940, 675] width 736 height 38
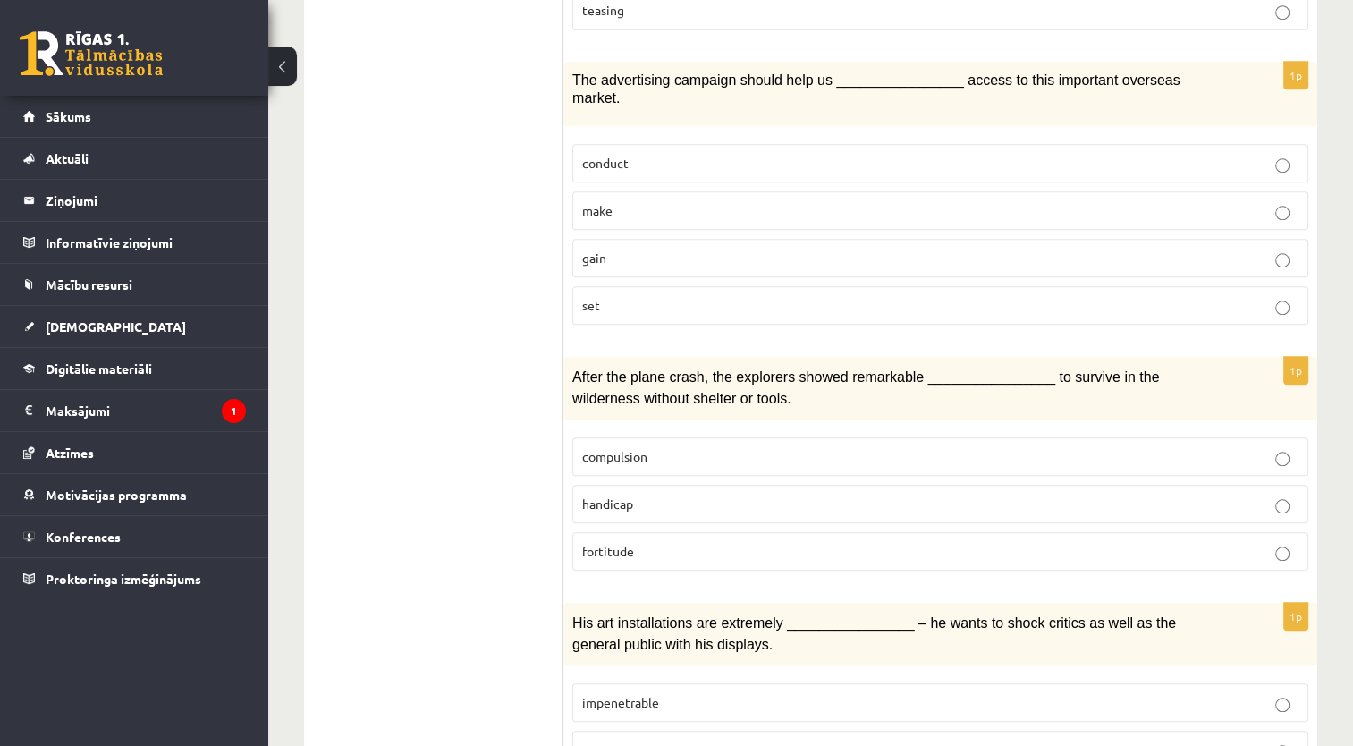
scroll to position [1802, 0]
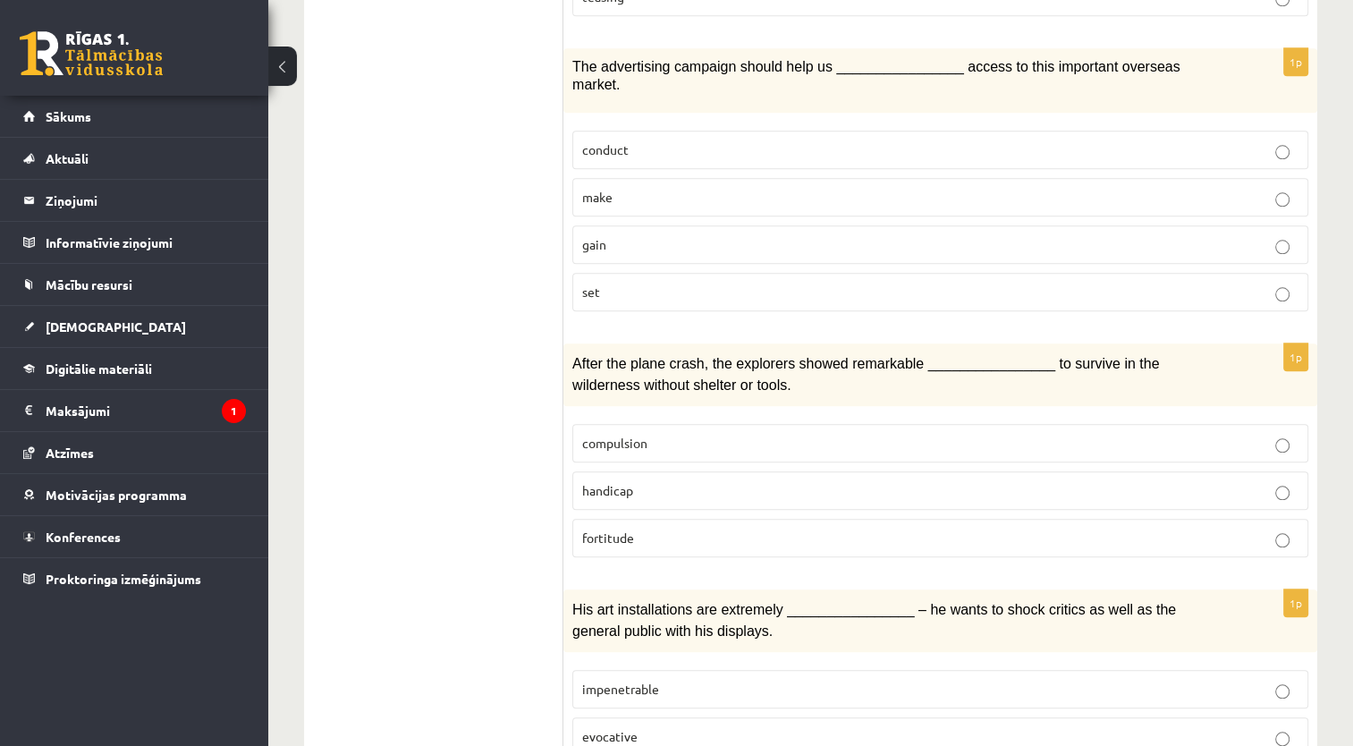
click at [1148, 528] on p "fortitude" at bounding box center [940, 537] width 716 height 19
click at [1117, 670] on label "impenetrable" at bounding box center [940, 689] width 736 height 38
click at [1151, 273] on label "set" at bounding box center [940, 292] width 736 height 38
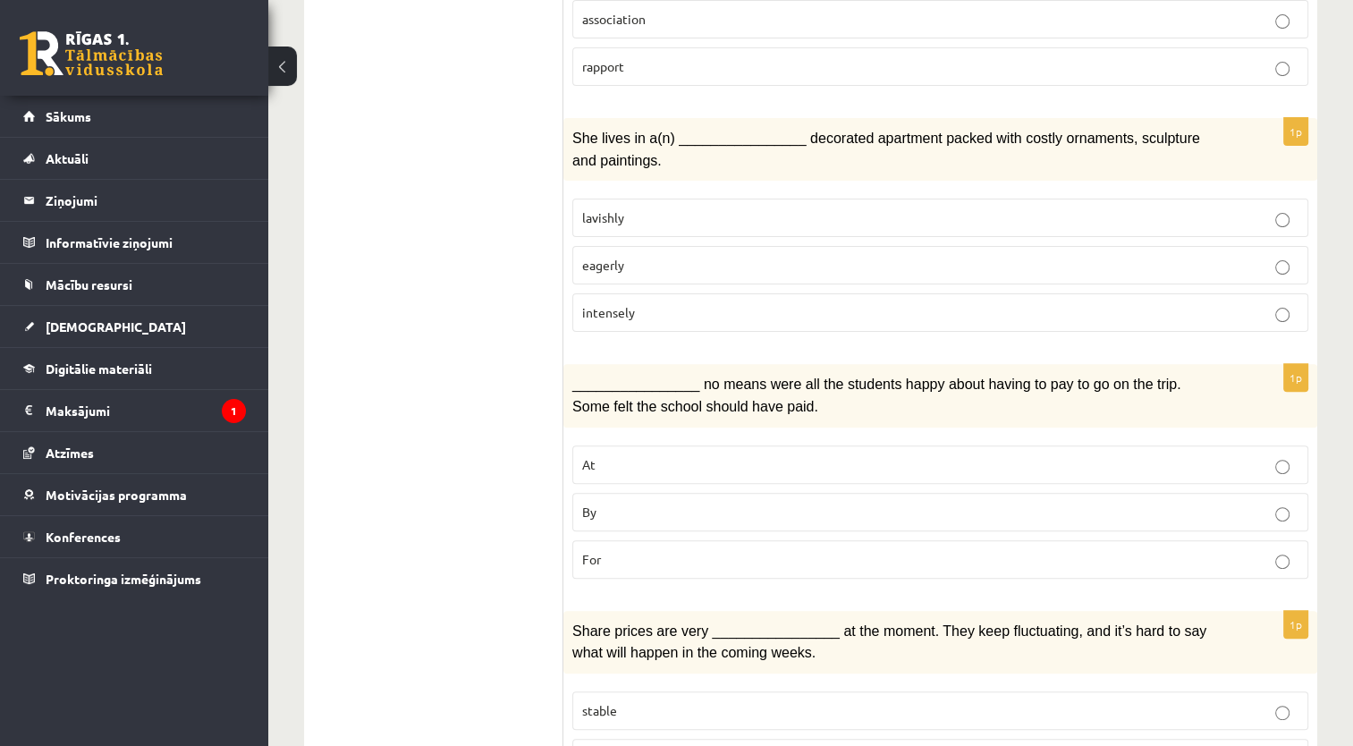
scroll to position [245, 0]
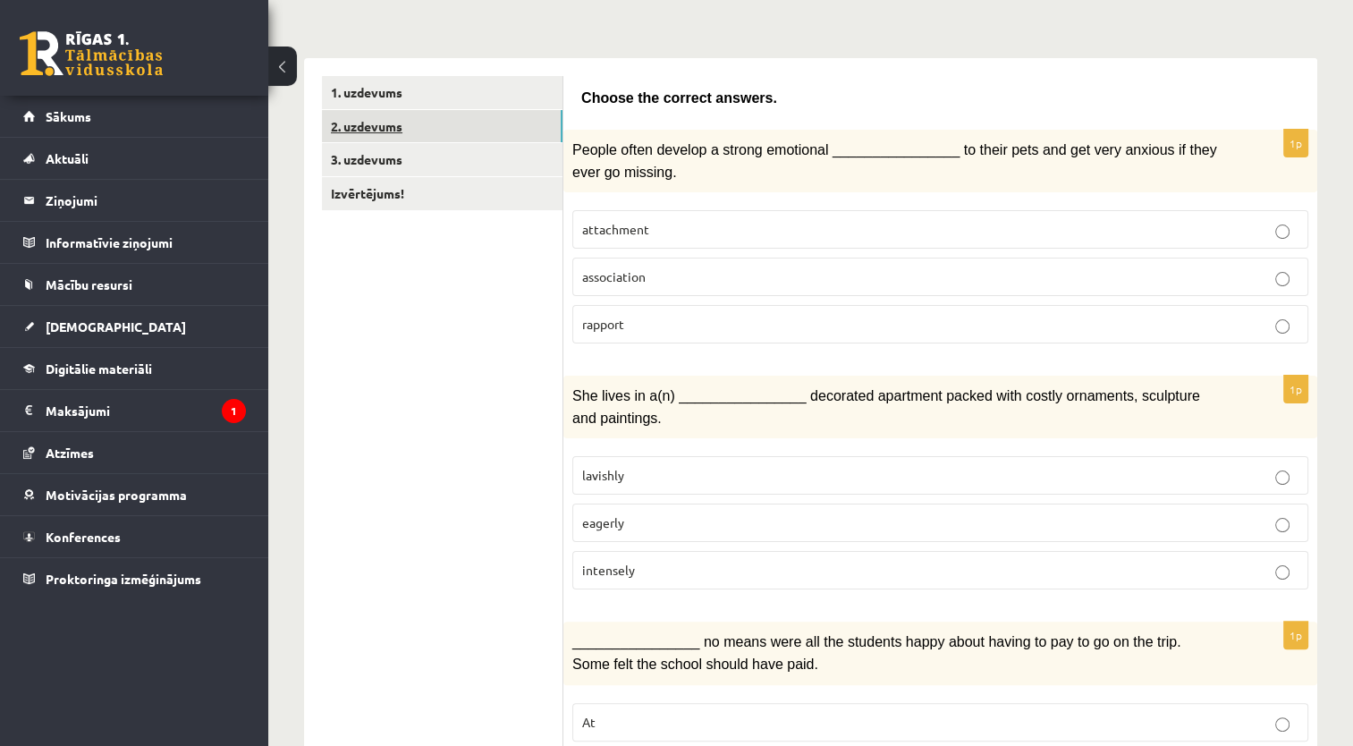
click at [535, 127] on link "2. uzdevums" at bounding box center [442, 126] width 240 height 33
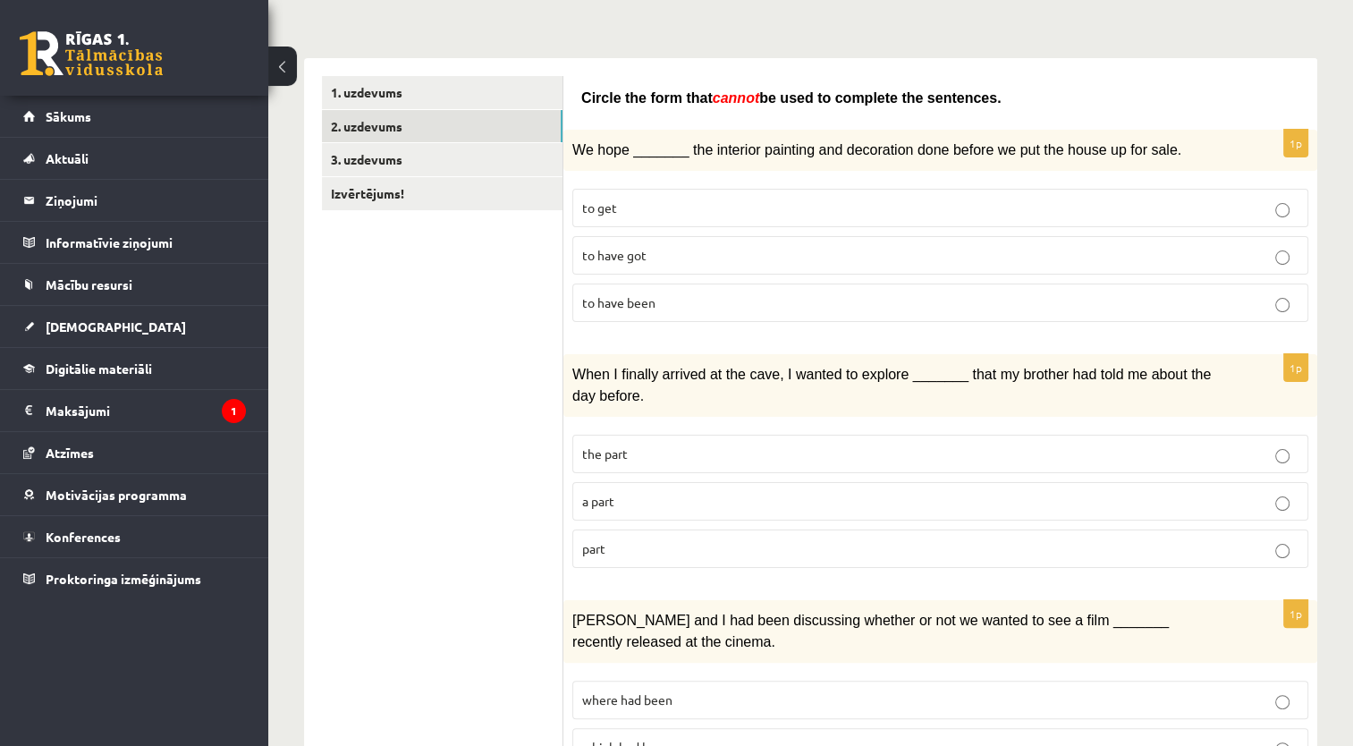
click at [683, 102] on span "Circle the form that" at bounding box center [646, 97] width 131 height 15
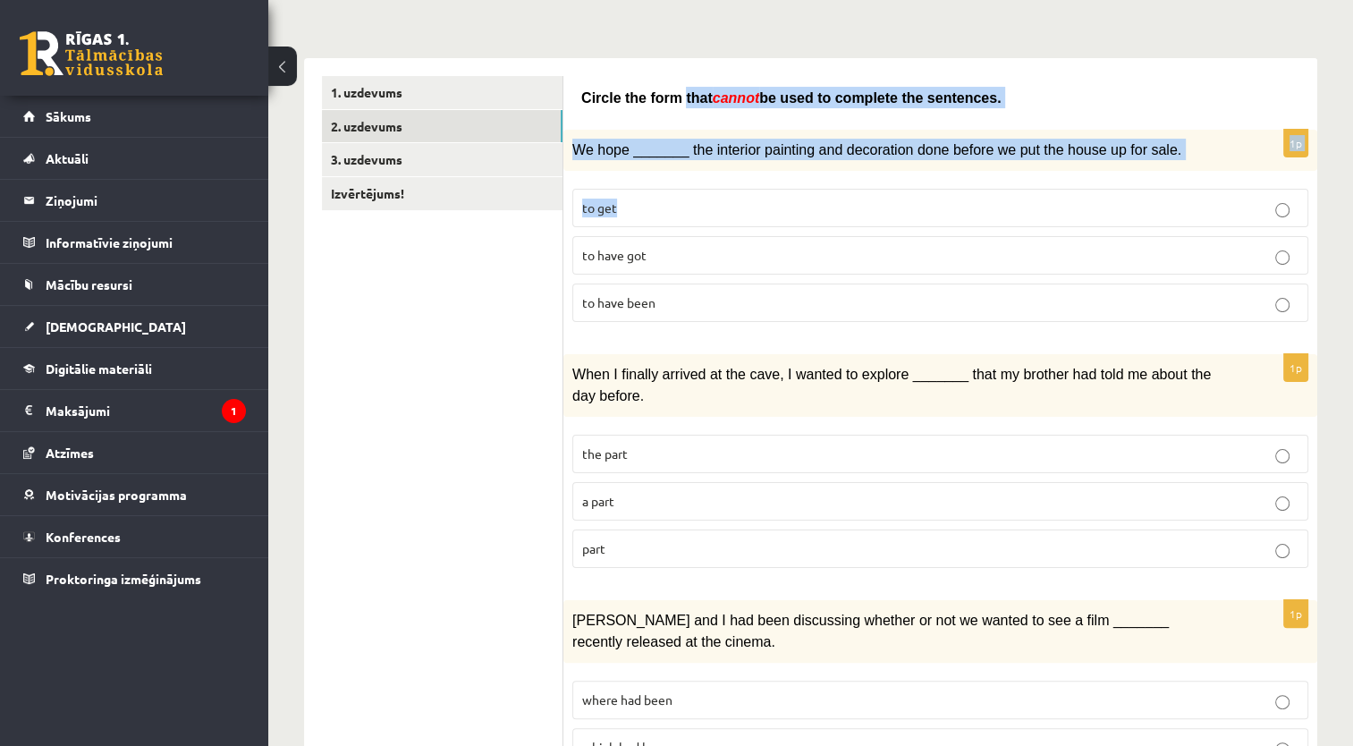
drag, startPoint x: 683, startPoint y: 102, endPoint x: 697, endPoint y: 183, distance: 82.6
click at [697, 183] on fieldset "to get to have got to have been" at bounding box center [940, 254] width 736 height 148
click at [717, 180] on fieldset "to get to have got to have been" at bounding box center [940, 254] width 736 height 148
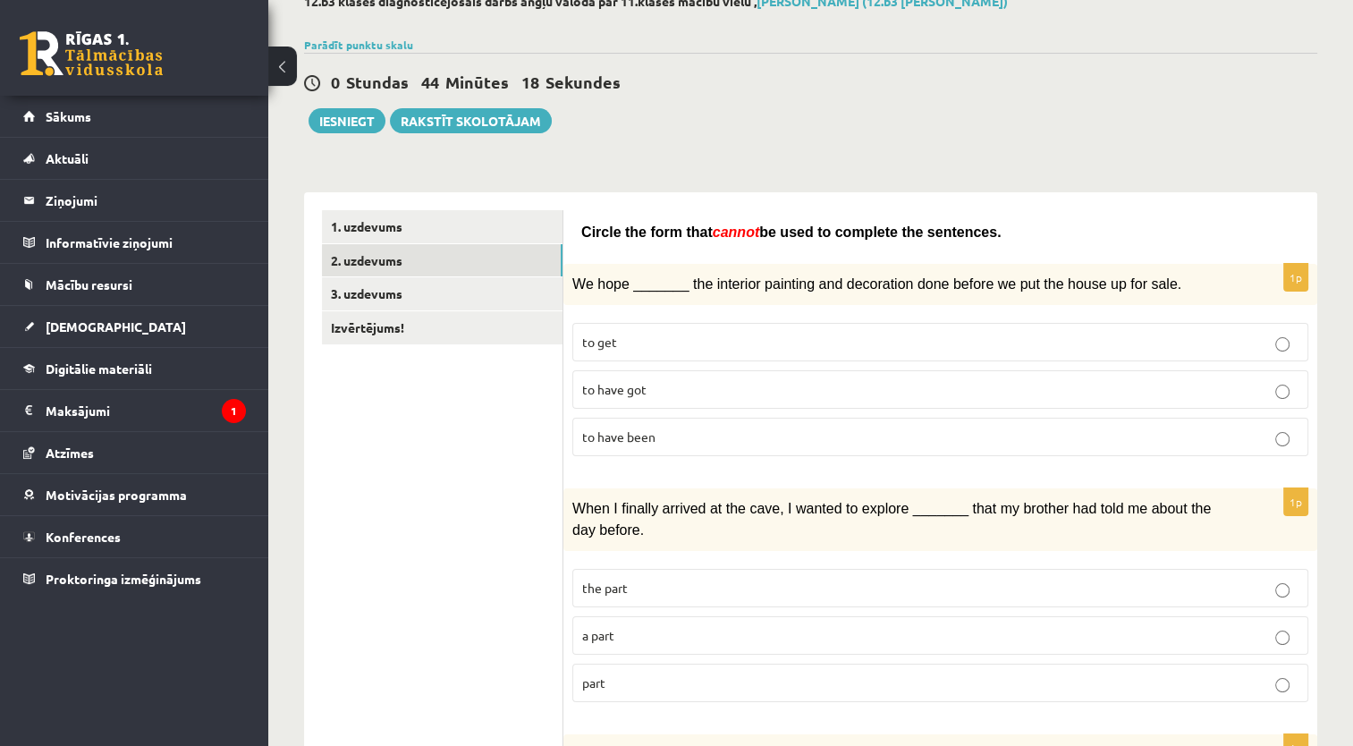
scroll to position [104, 0]
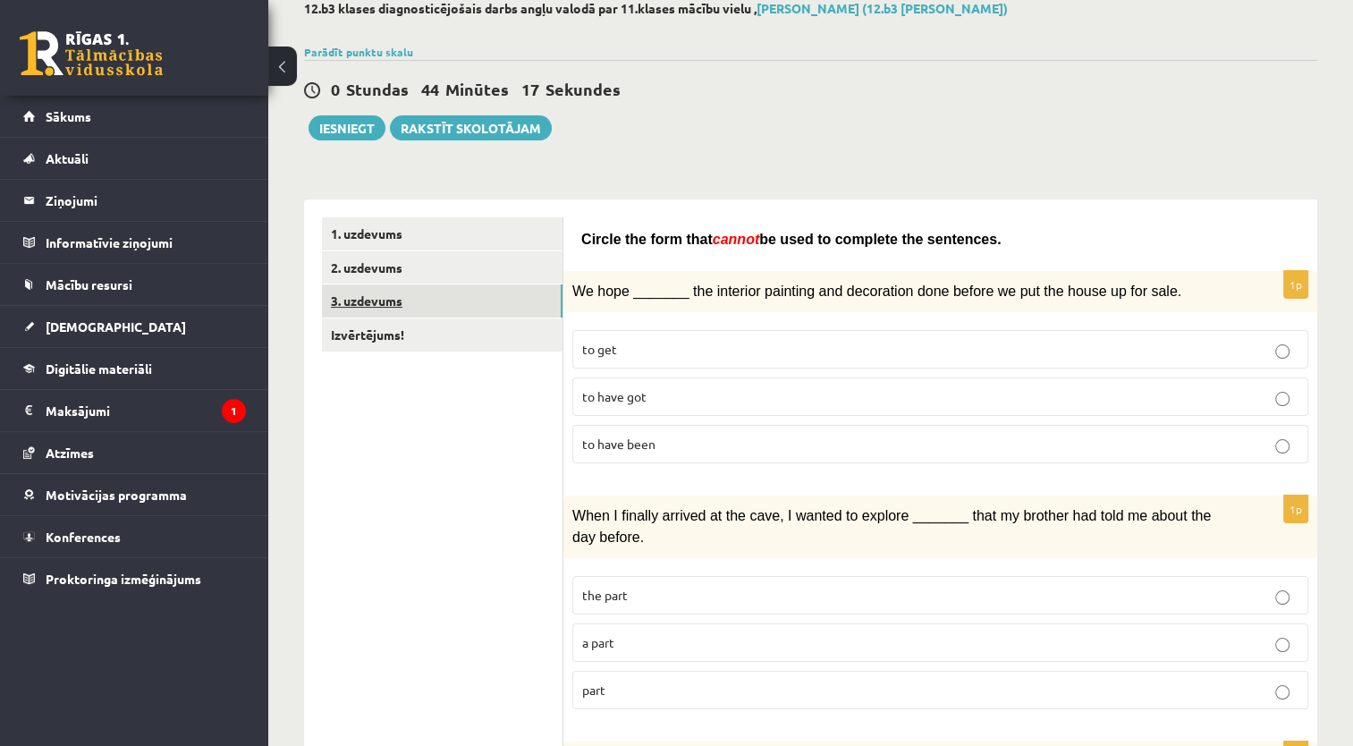
click at [530, 309] on link "3. uzdevums" at bounding box center [442, 300] width 240 height 33
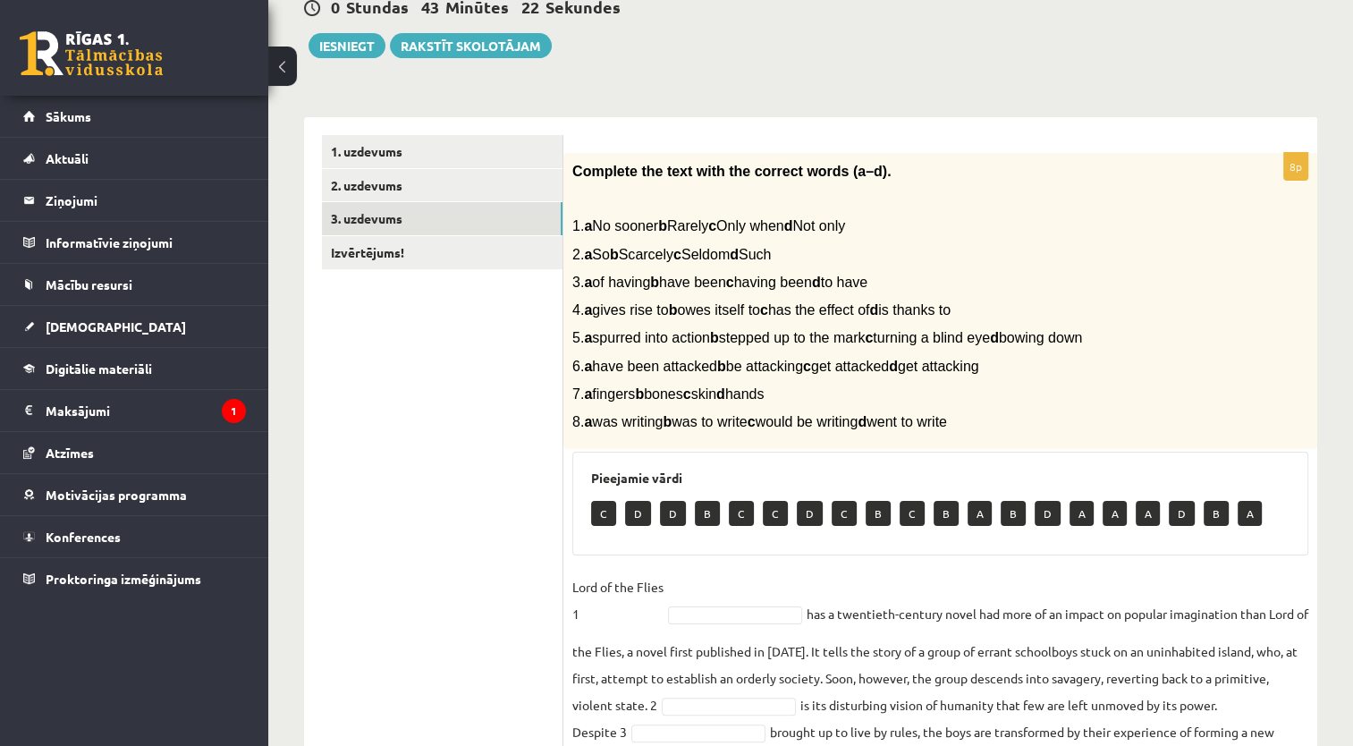
scroll to position [185, 0]
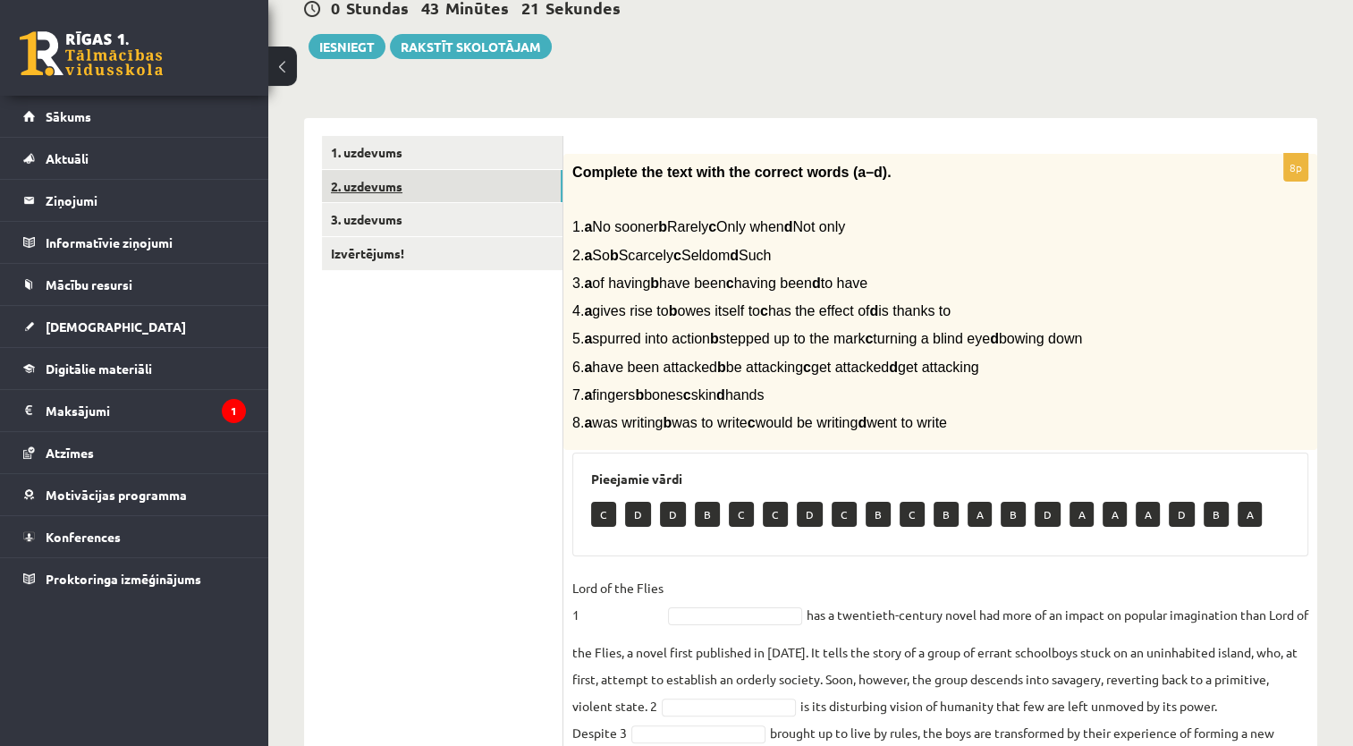
click at [476, 199] on link "2. uzdevums" at bounding box center [442, 186] width 240 height 33
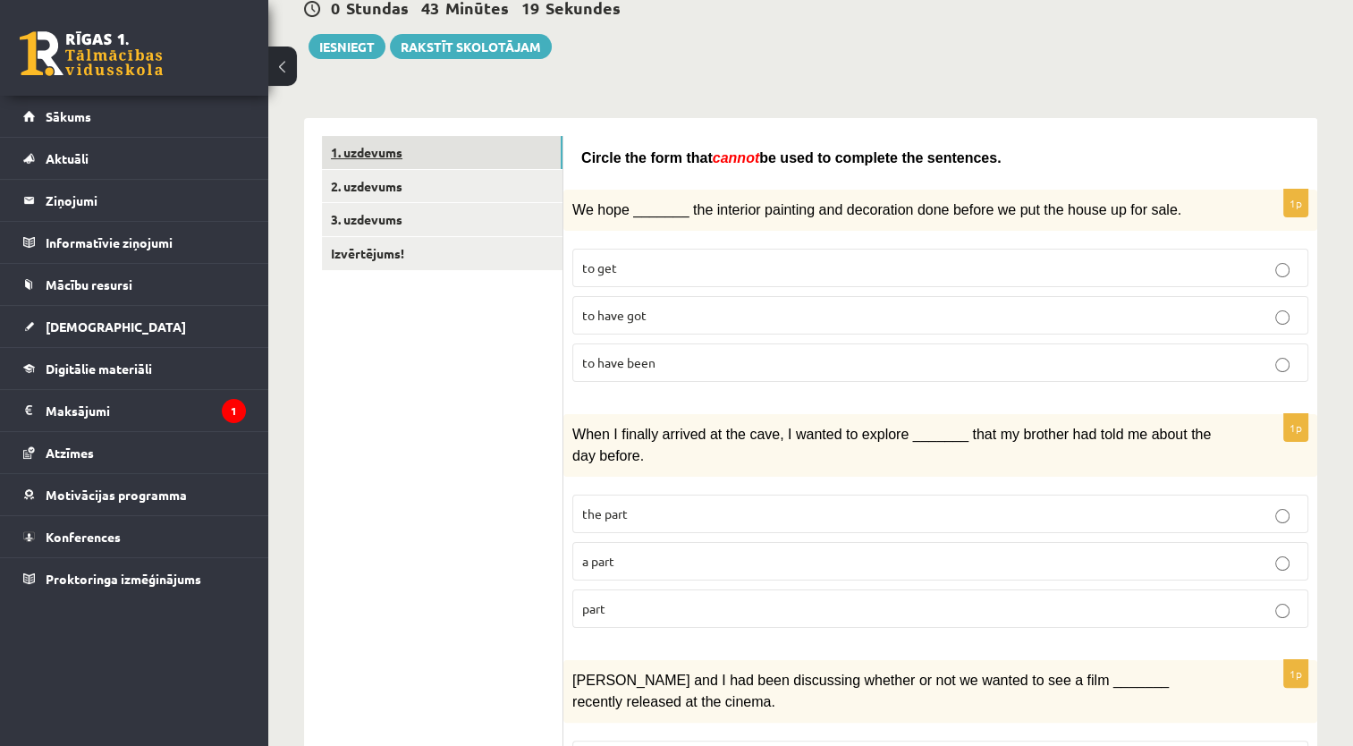
click at [510, 148] on link "1. uzdevums" at bounding box center [442, 152] width 240 height 33
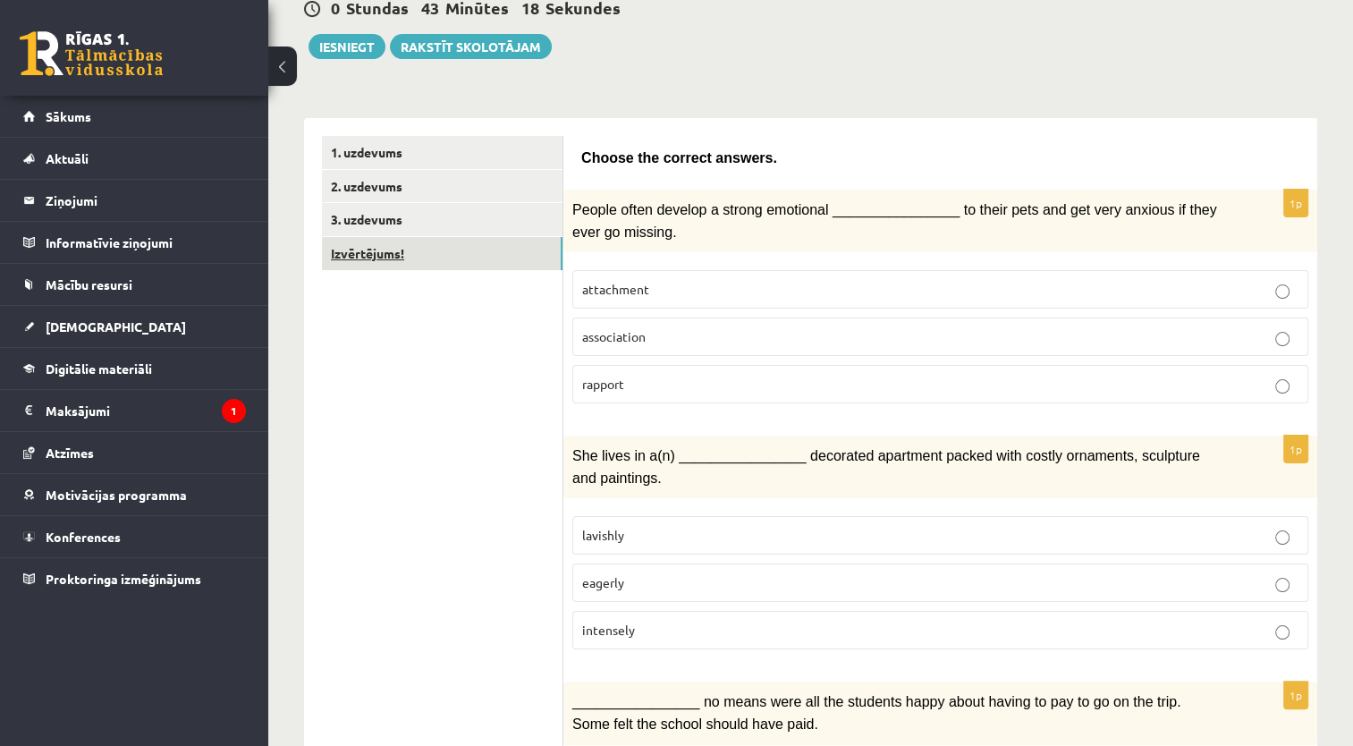
click at [492, 258] on link "Izvērtējums!" at bounding box center [442, 253] width 240 height 33
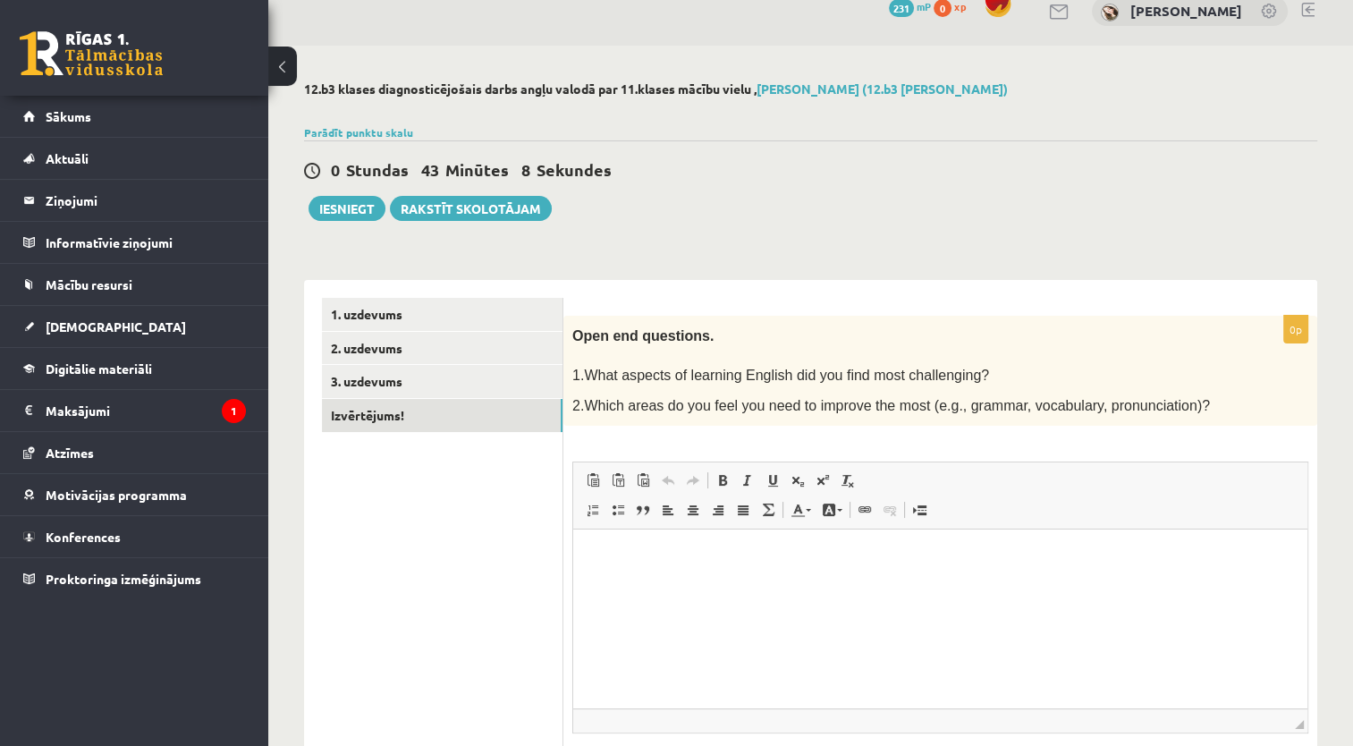
scroll to position [0, 0]
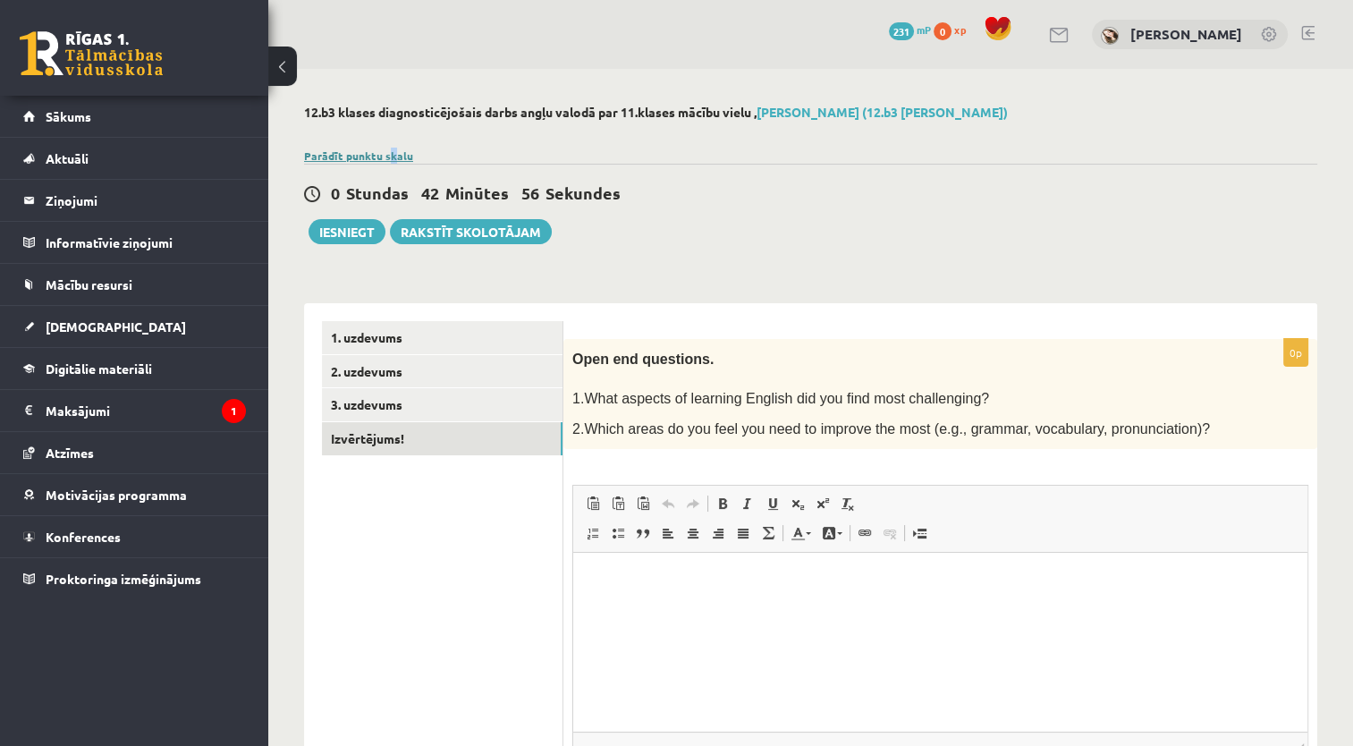
click at [392, 153] on div "12.b3 klases diagnosticējošais darbs angļu valodā par 11.klases mācību vielu , …" at bounding box center [810, 489] width 1084 height 841
click at [392, 153] on link "Parādīt punktu skalu" at bounding box center [358, 155] width 109 height 14
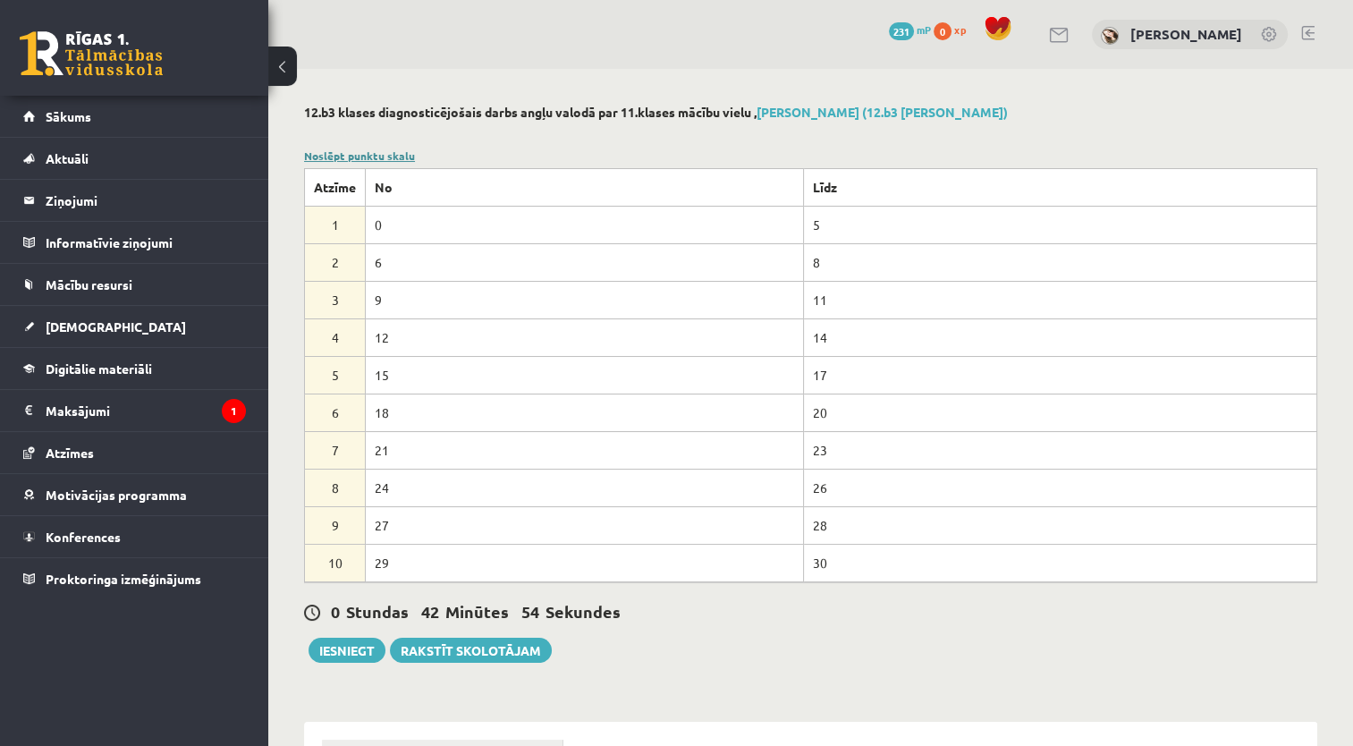
click at [392, 153] on link "Noslēpt punktu skalu" at bounding box center [359, 155] width 111 height 14
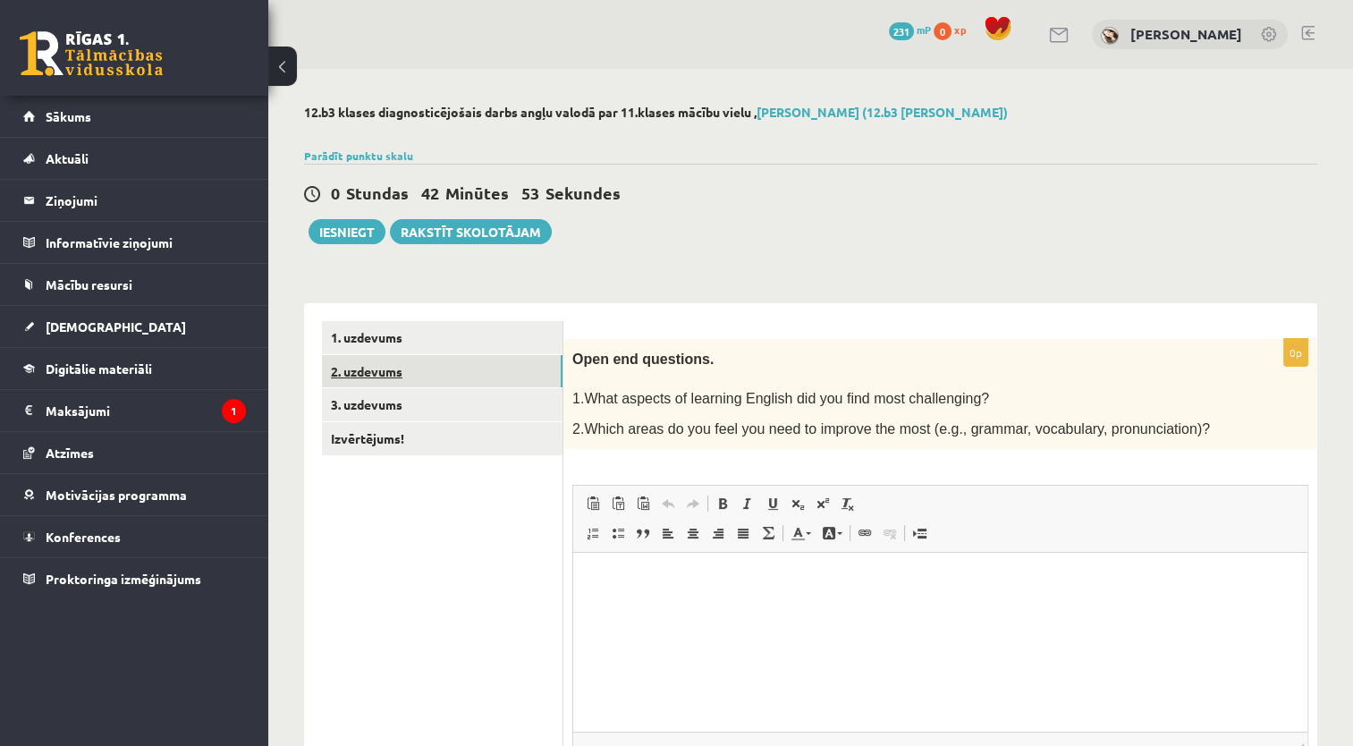
click at [433, 378] on link "2. uzdevums" at bounding box center [442, 371] width 240 height 33
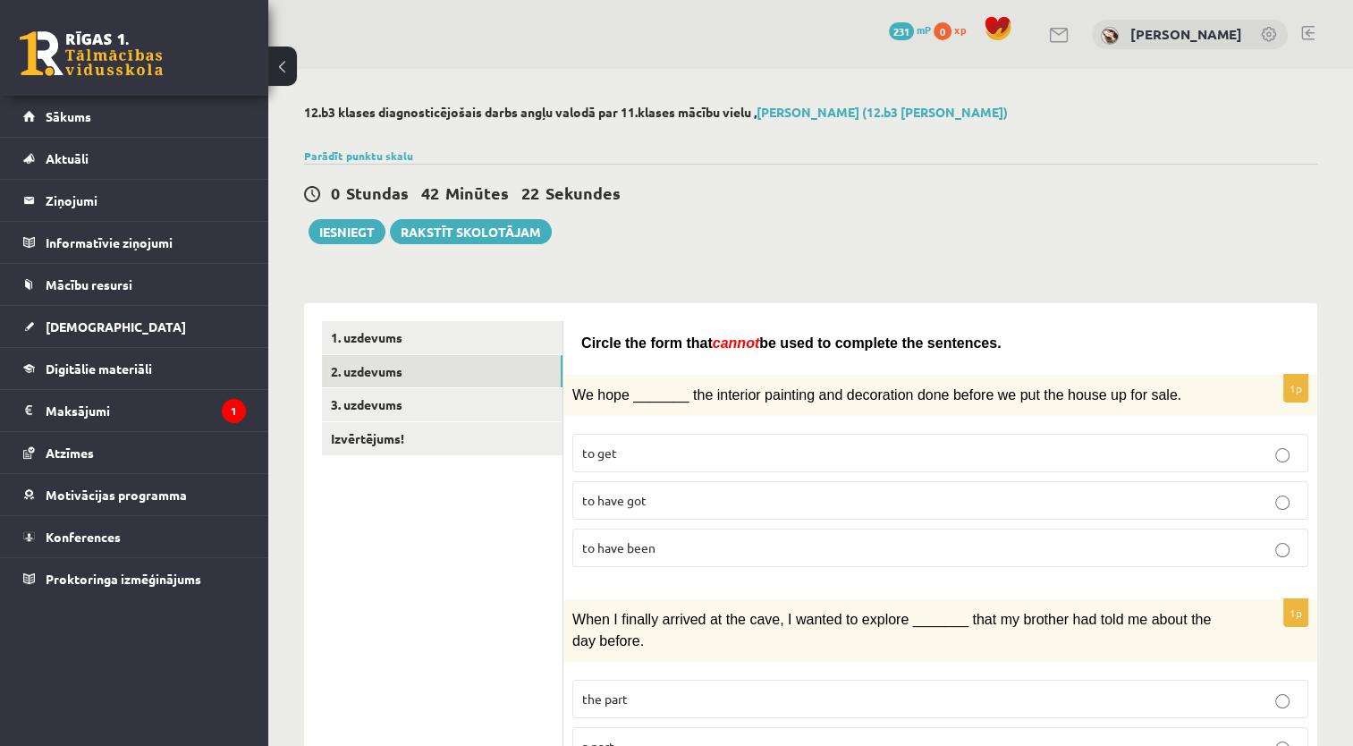
click at [651, 543] on span "to have been" at bounding box center [618, 547] width 73 height 16
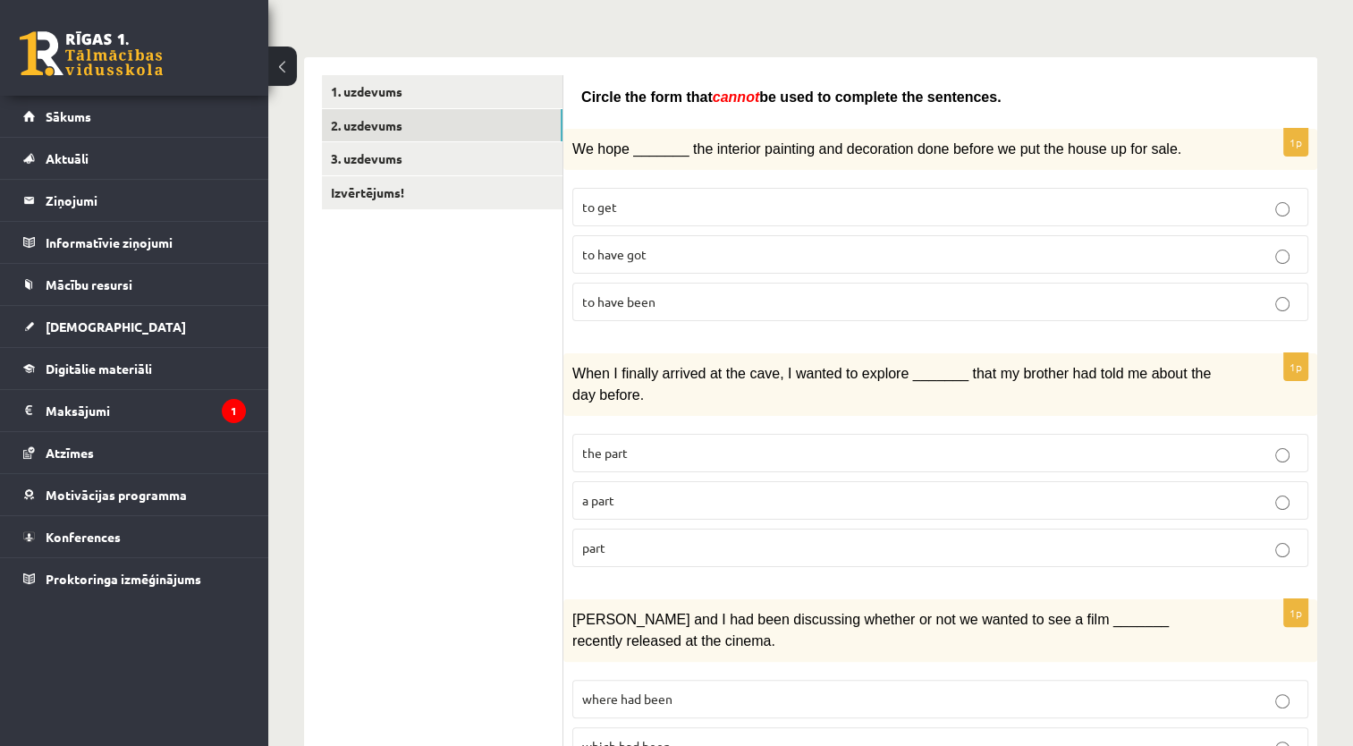
scroll to position [284, 0]
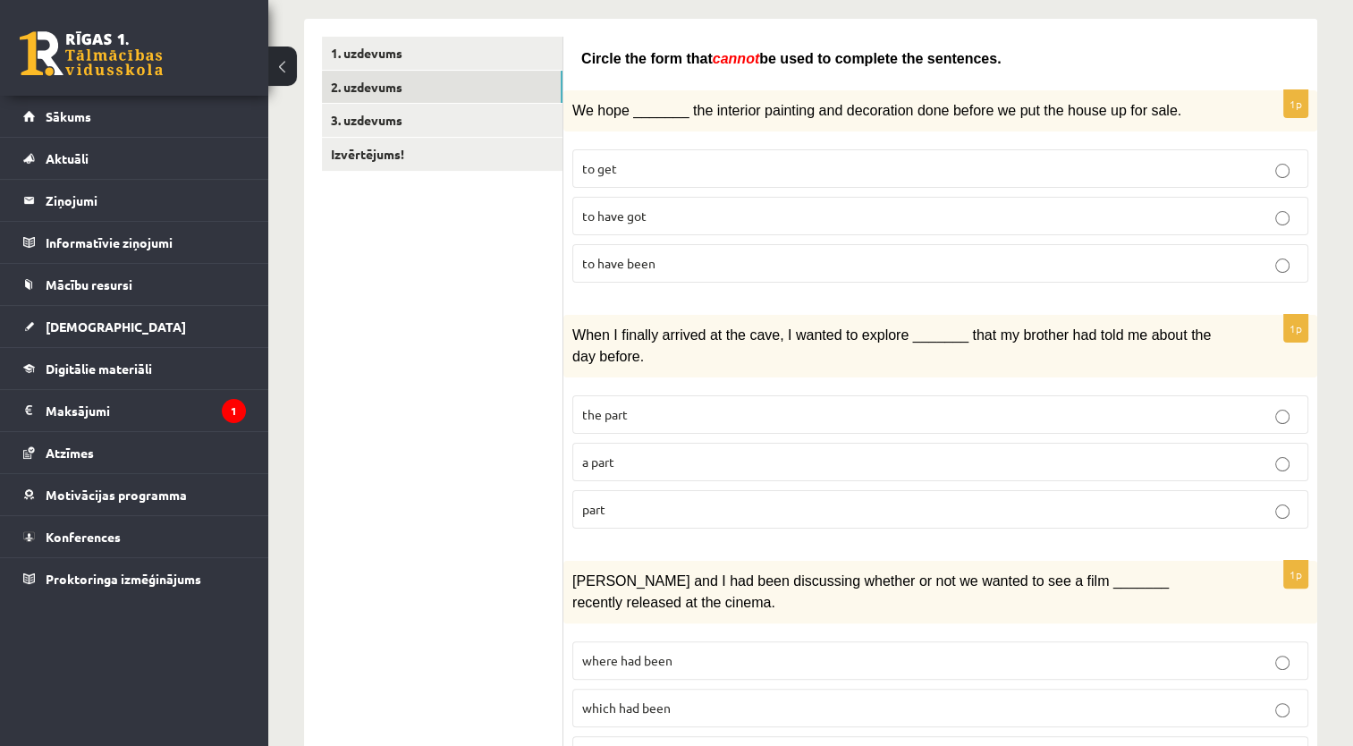
click at [1262, 452] on p "a part" at bounding box center [940, 461] width 716 height 19
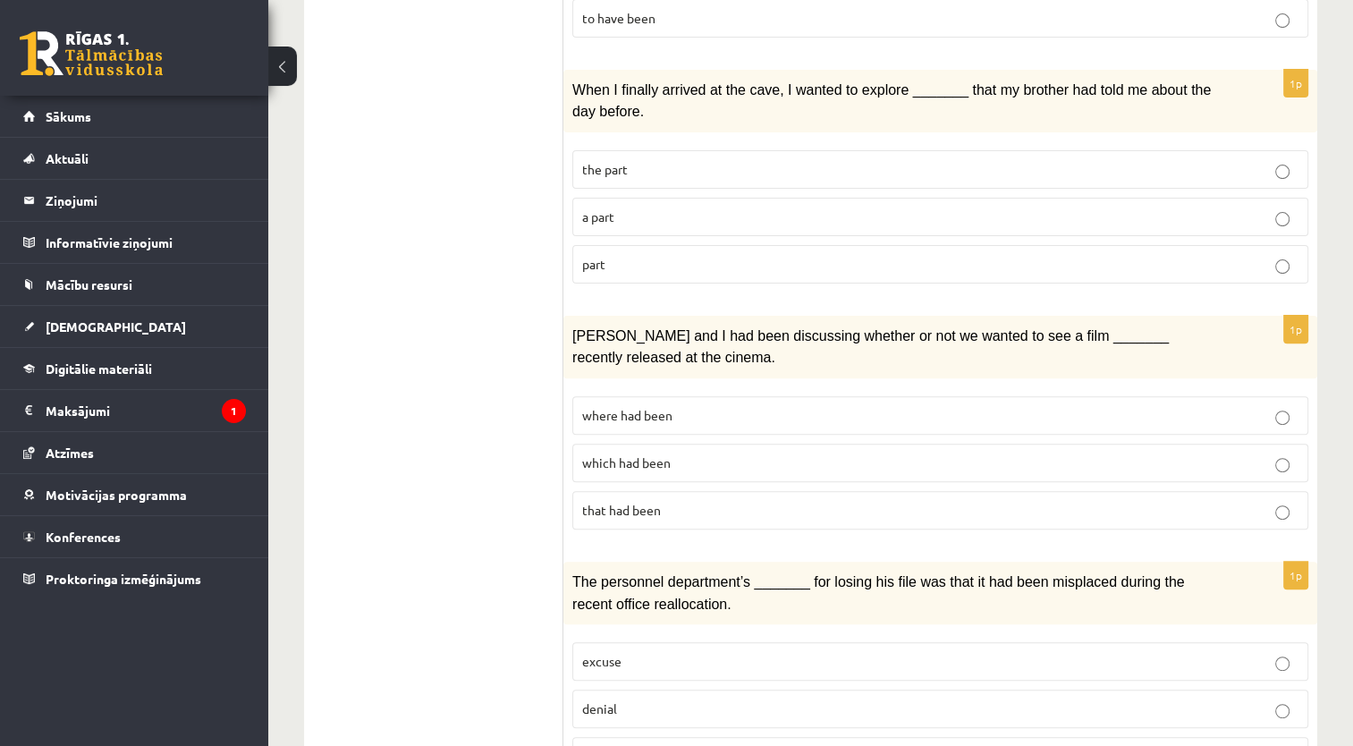
scroll to position [535, 0]
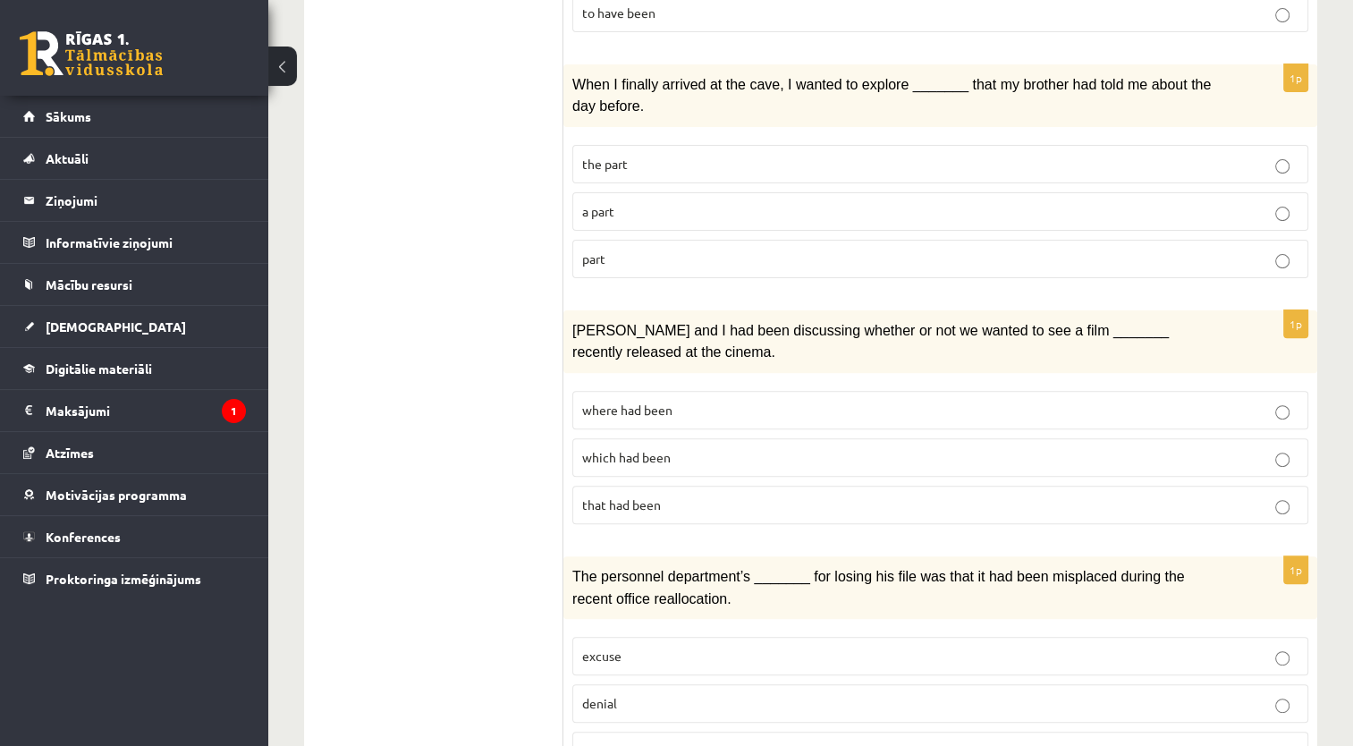
click at [1134, 438] on label "which had been" at bounding box center [940, 457] width 736 height 38
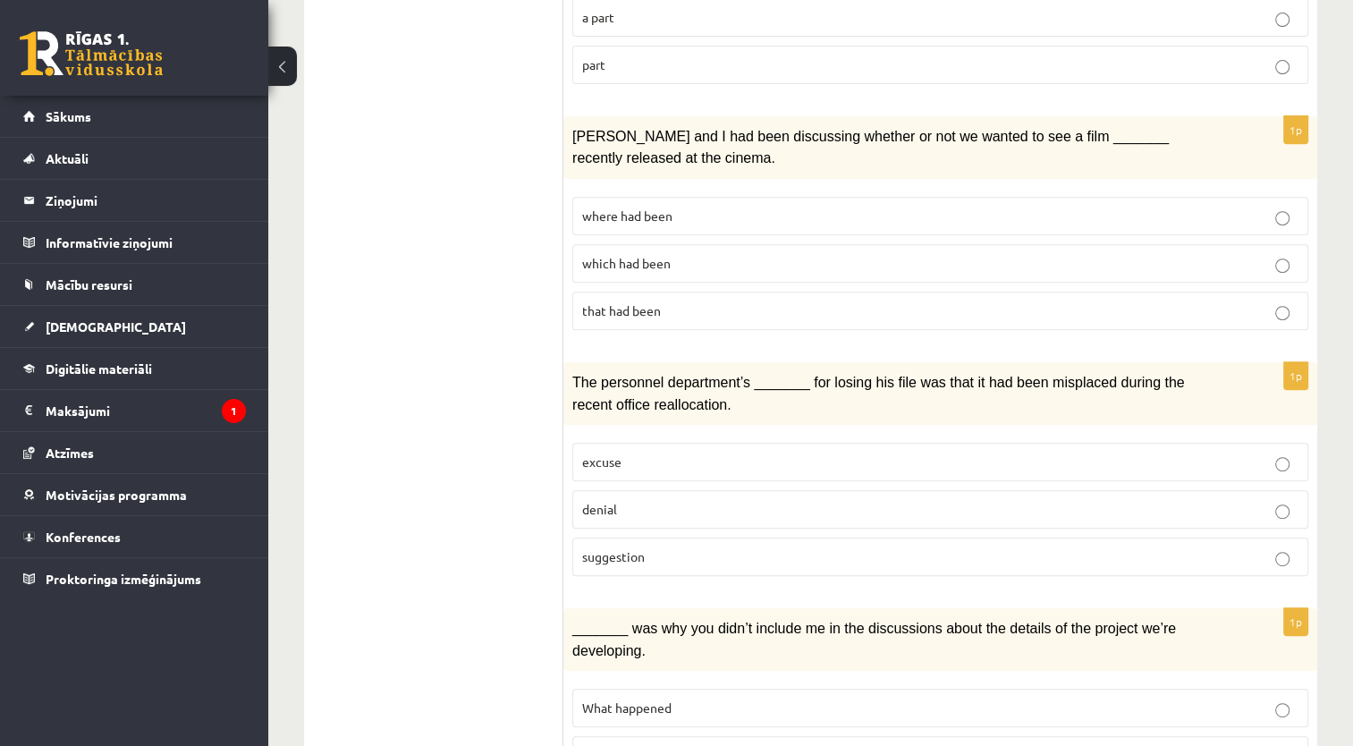
scroll to position [739, 0]
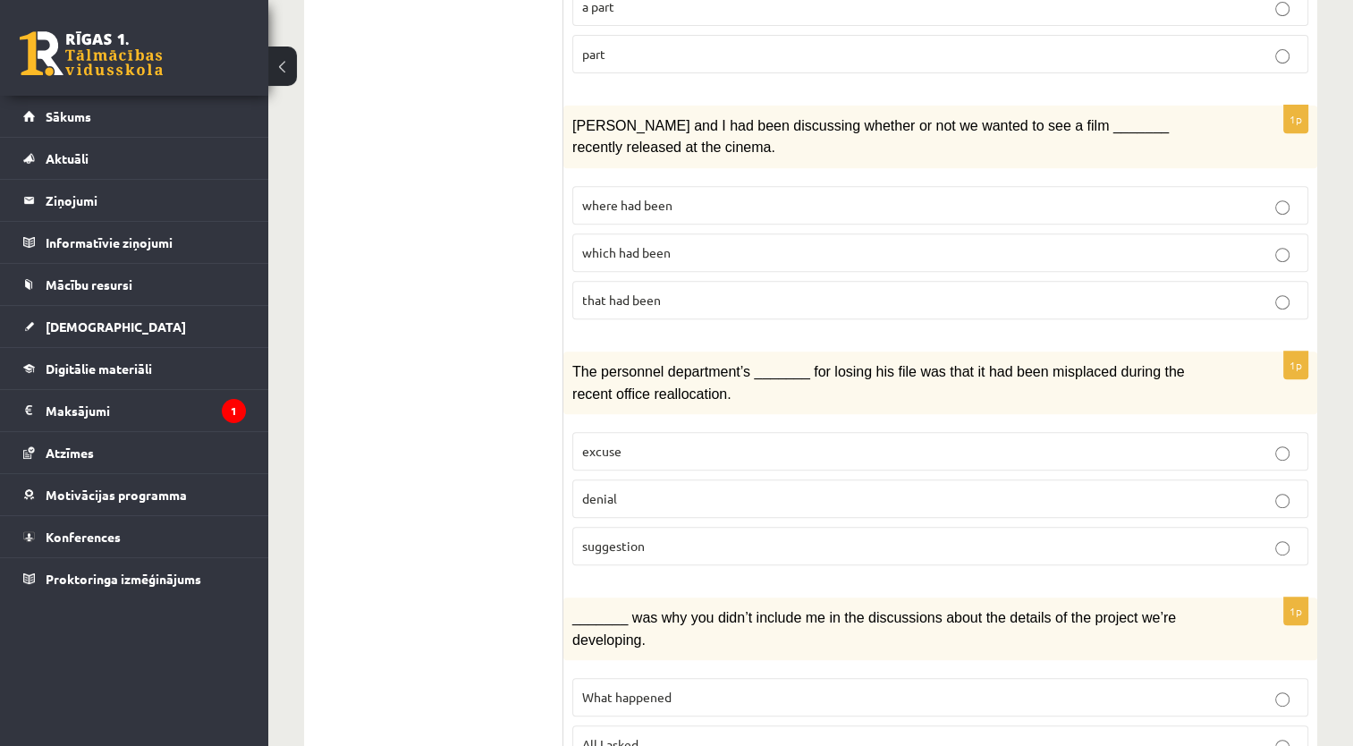
click at [716, 489] on p "denial" at bounding box center [940, 498] width 716 height 19
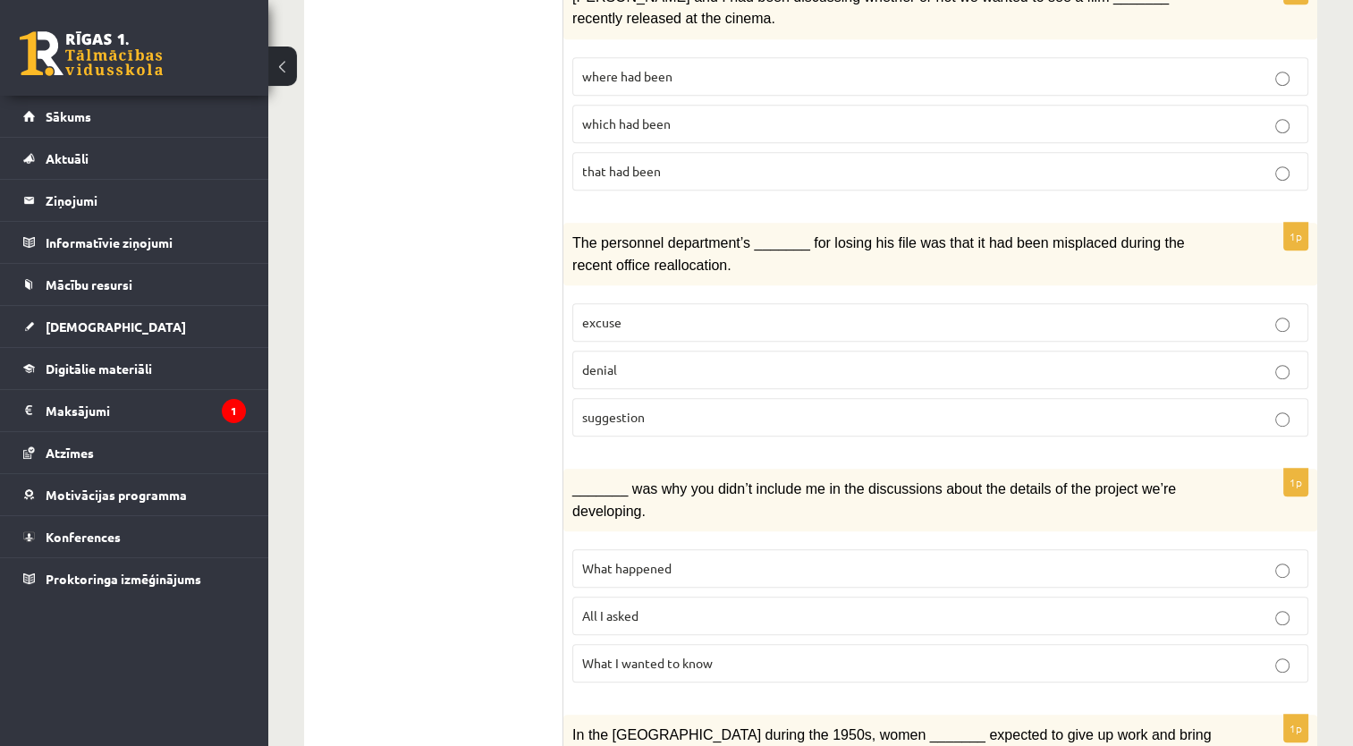
scroll to position [873, 0]
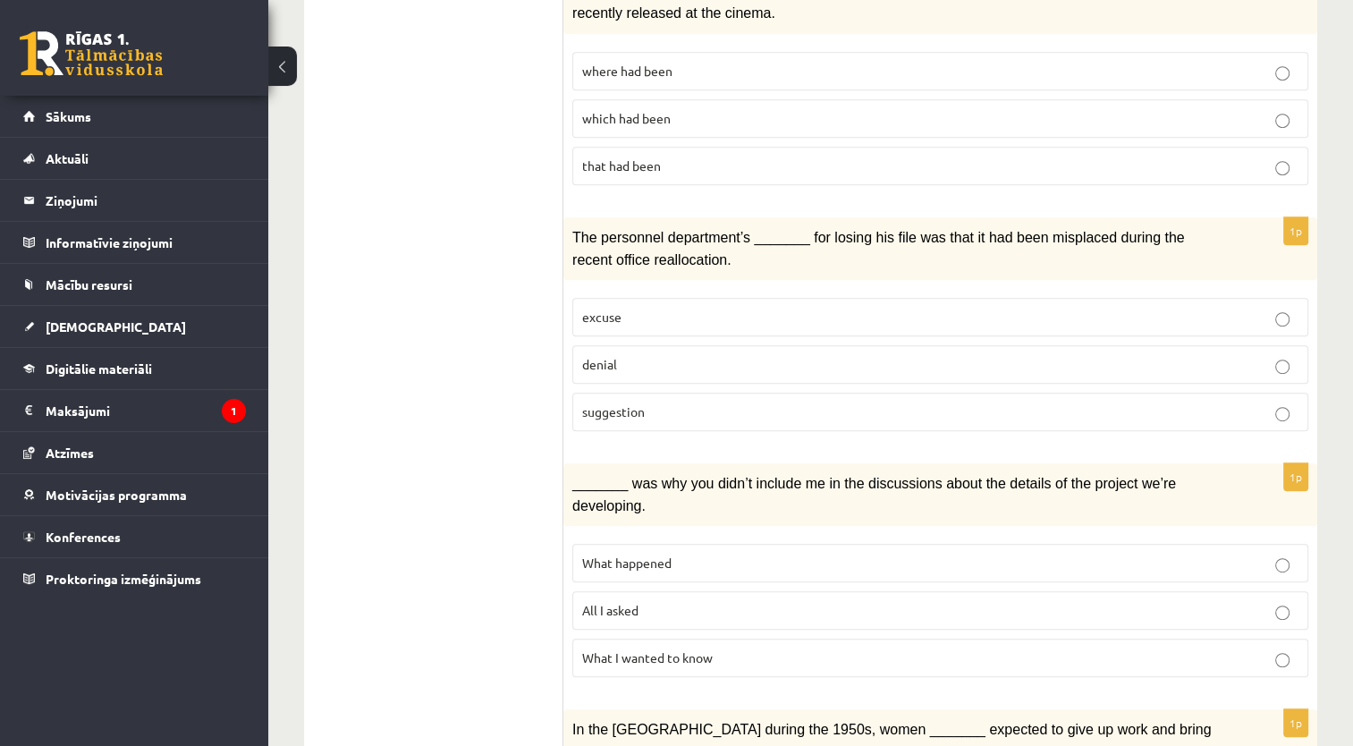
click at [1221, 313] on label "excuse" at bounding box center [940, 317] width 736 height 38
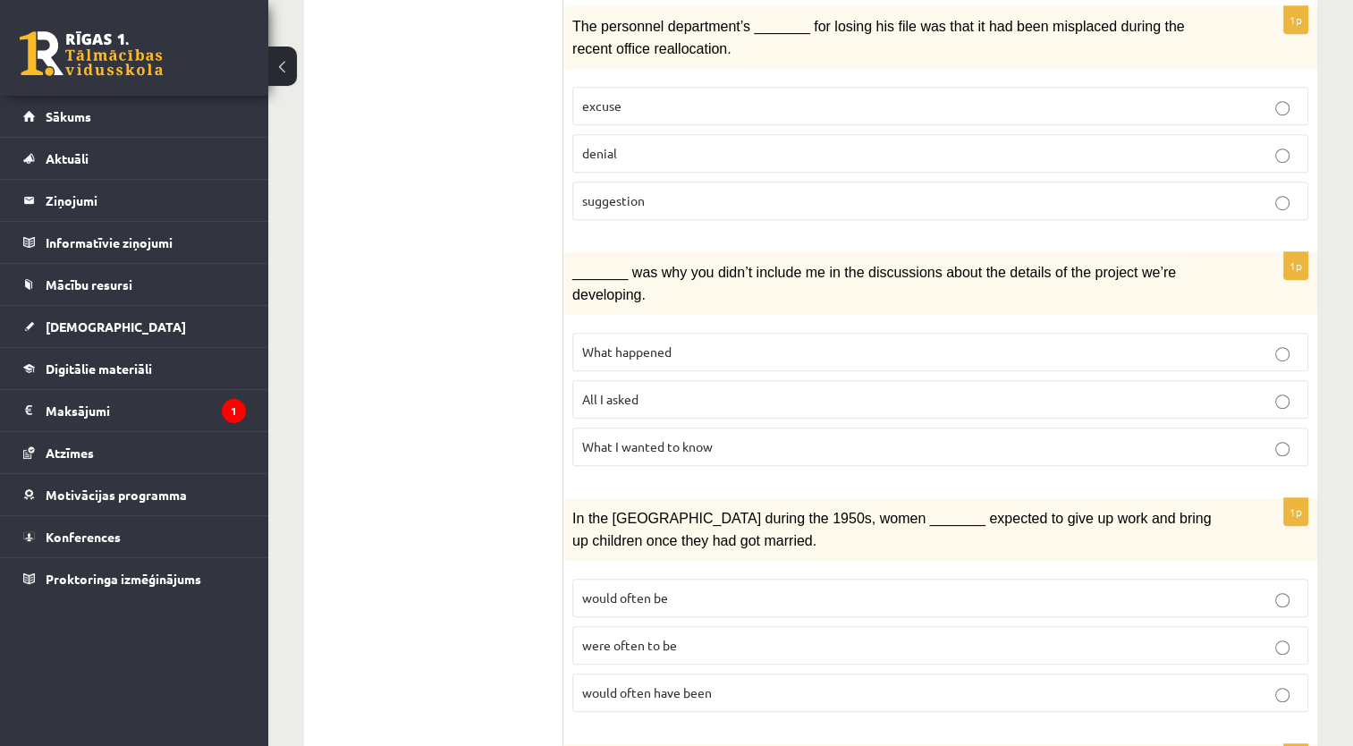
scroll to position [1116, 0]
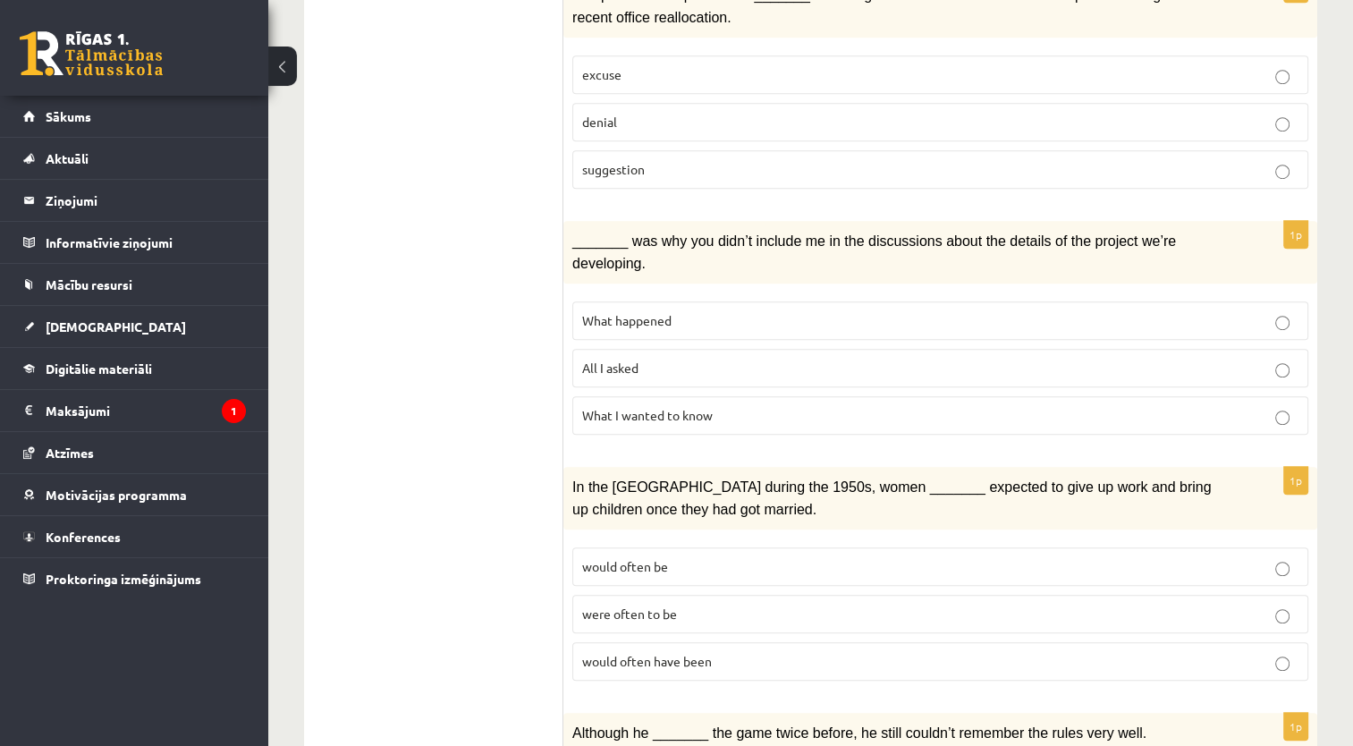
click at [1265, 396] on label "What I wanted to know" at bounding box center [940, 415] width 736 height 38
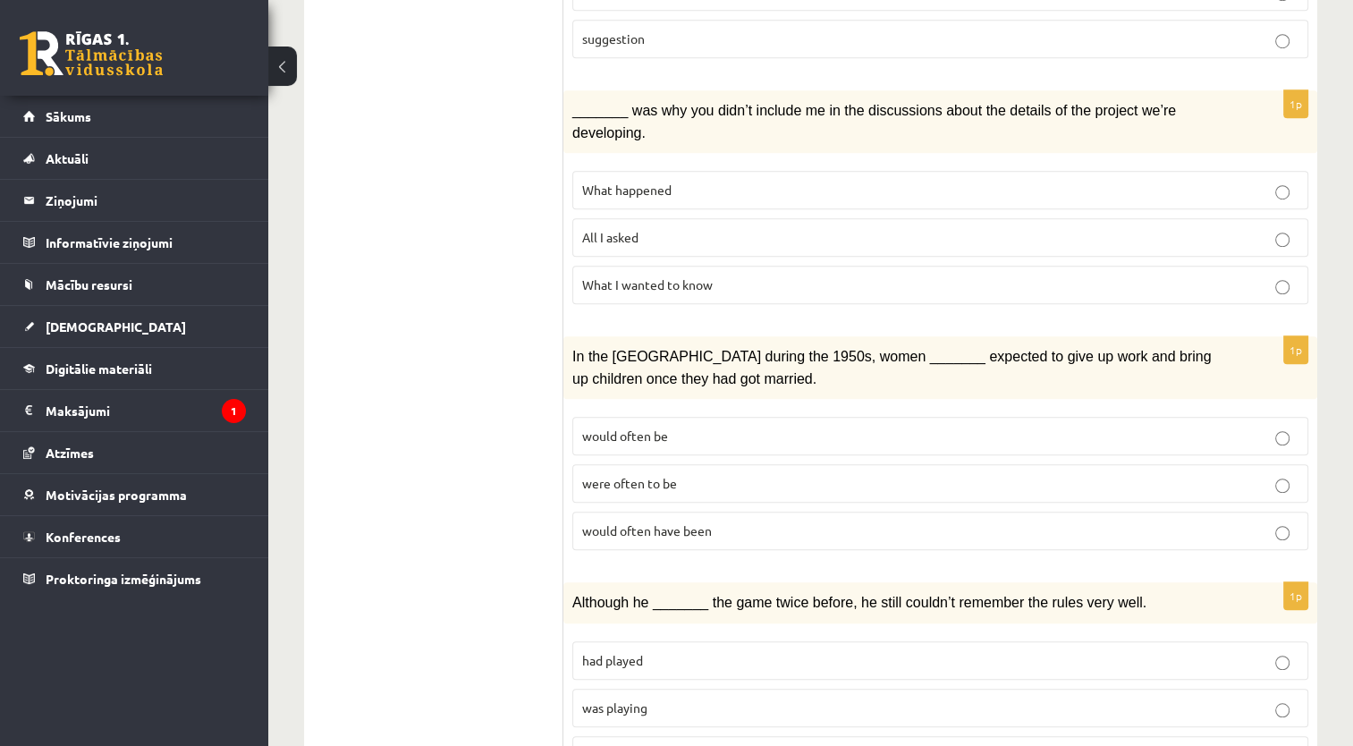
scroll to position [1260, 0]
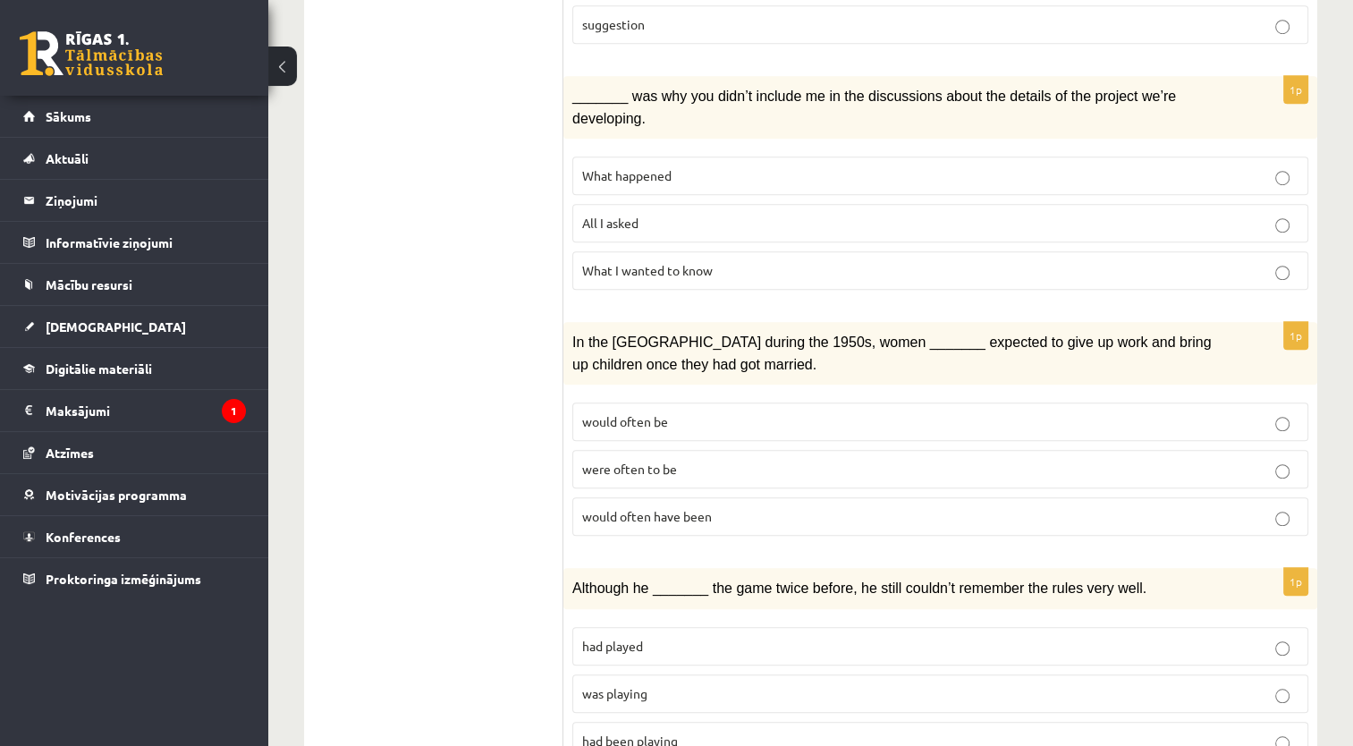
click at [1138, 412] on p "would often be" at bounding box center [940, 421] width 716 height 19
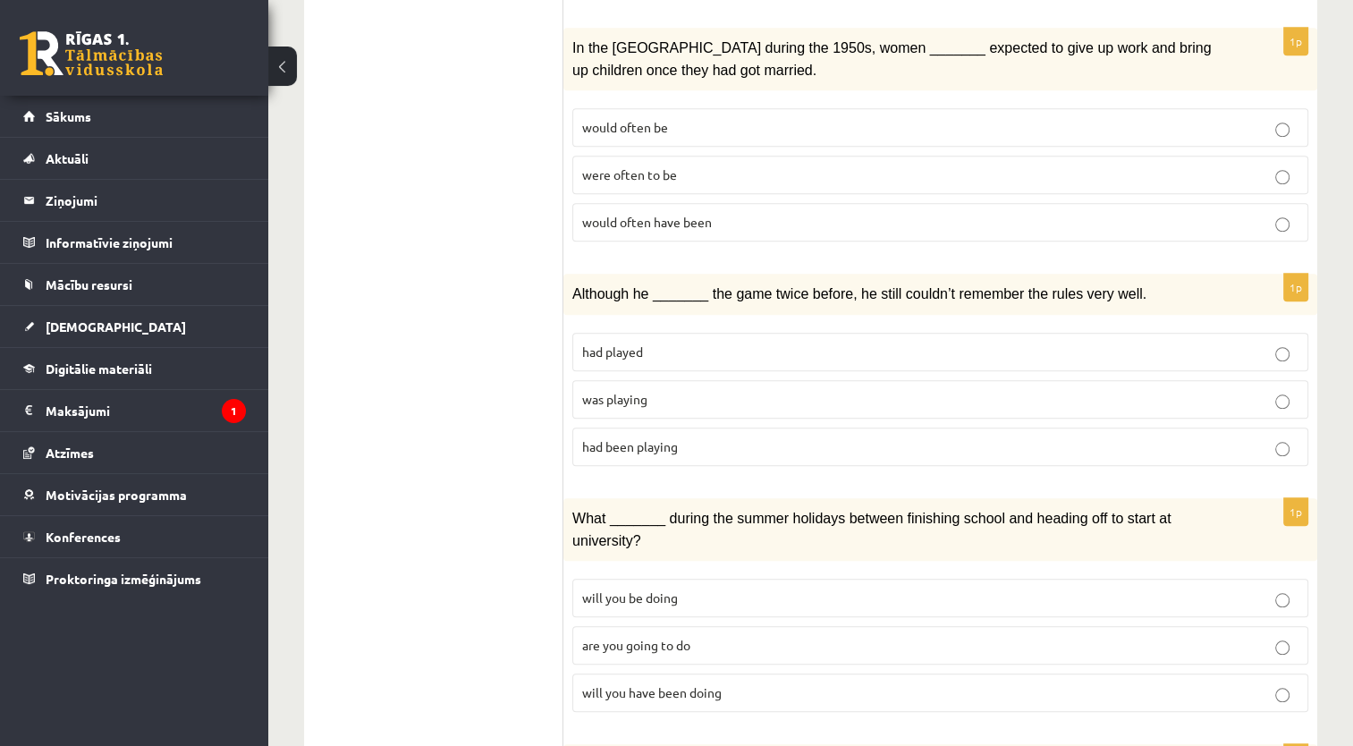
scroll to position [1557, 0]
click at [1148, 330] on label "had played" at bounding box center [940, 349] width 736 height 38
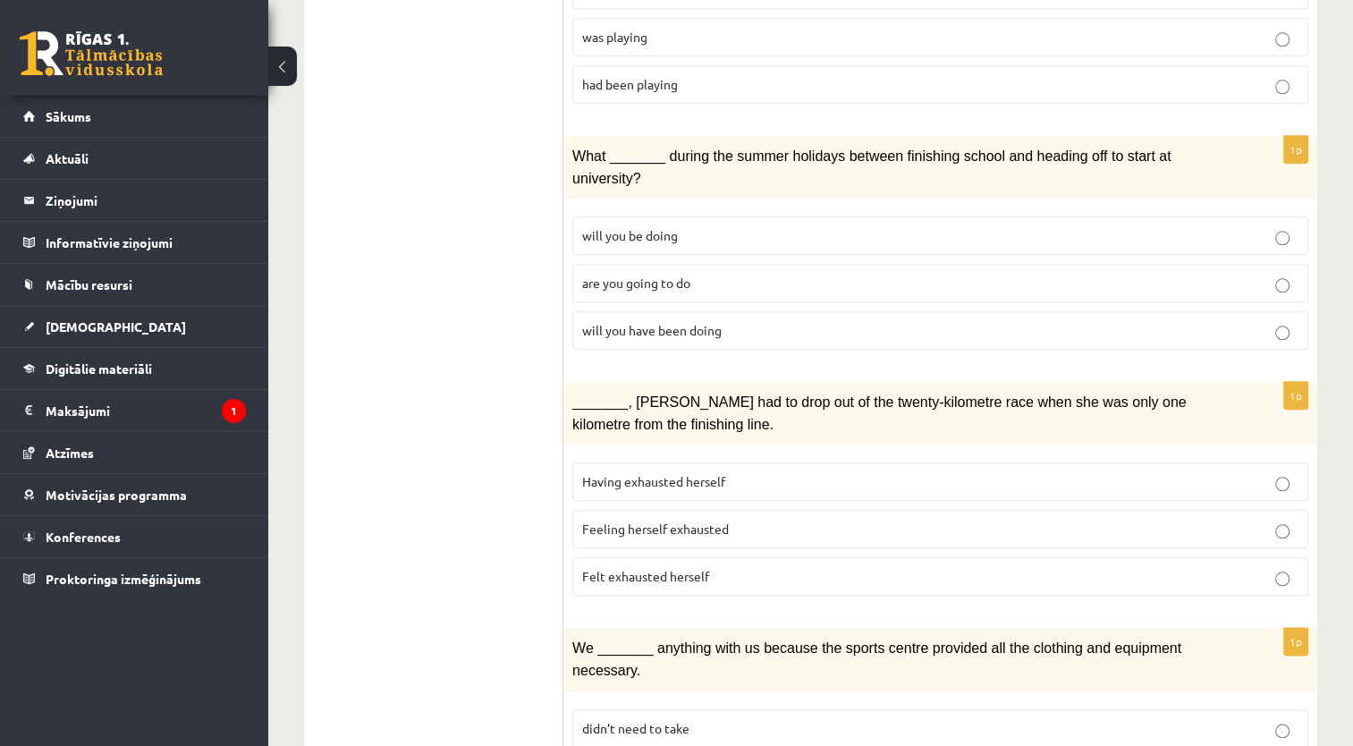
scroll to position [1977, 0]
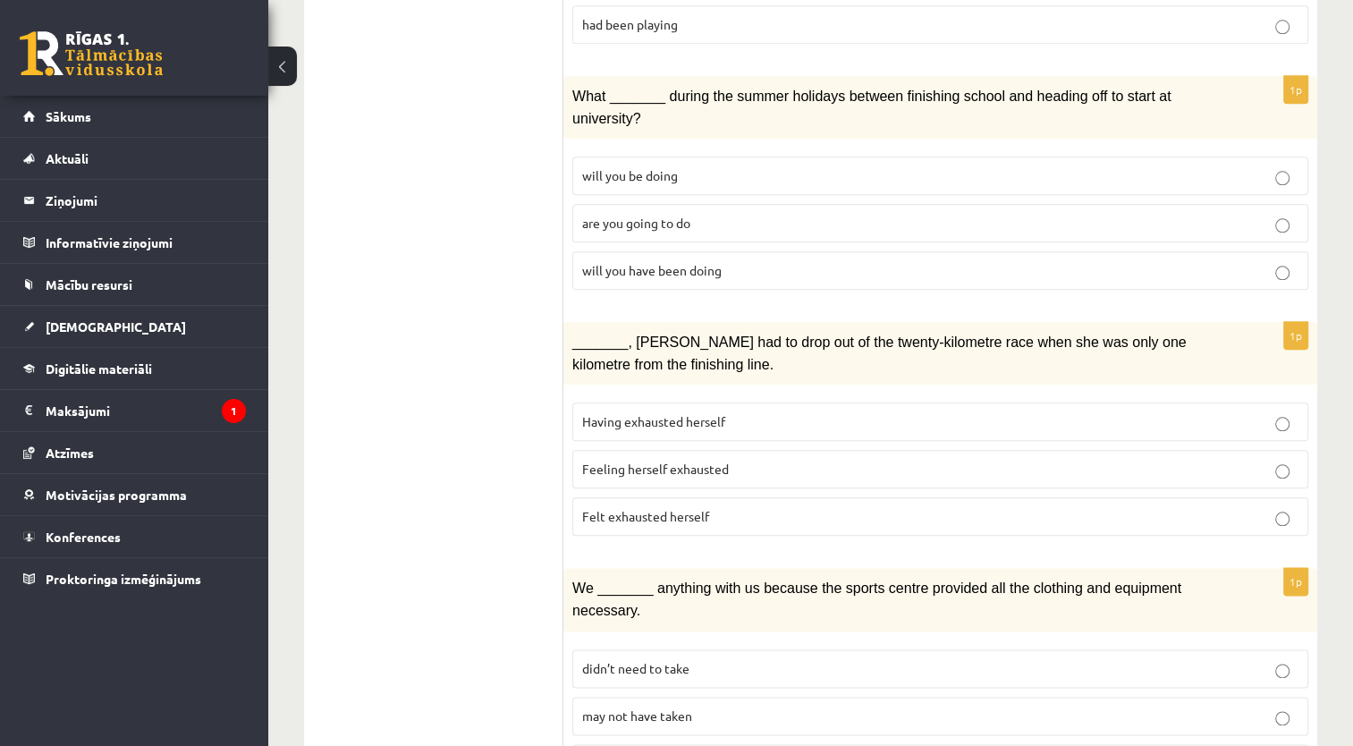
click at [1125, 497] on label "Felt exhausted herself" at bounding box center [940, 516] width 736 height 38
click at [943, 706] on p "may not have taken" at bounding box center [940, 715] width 716 height 19
click at [1176, 649] on label "didn’t need to take" at bounding box center [940, 668] width 736 height 38
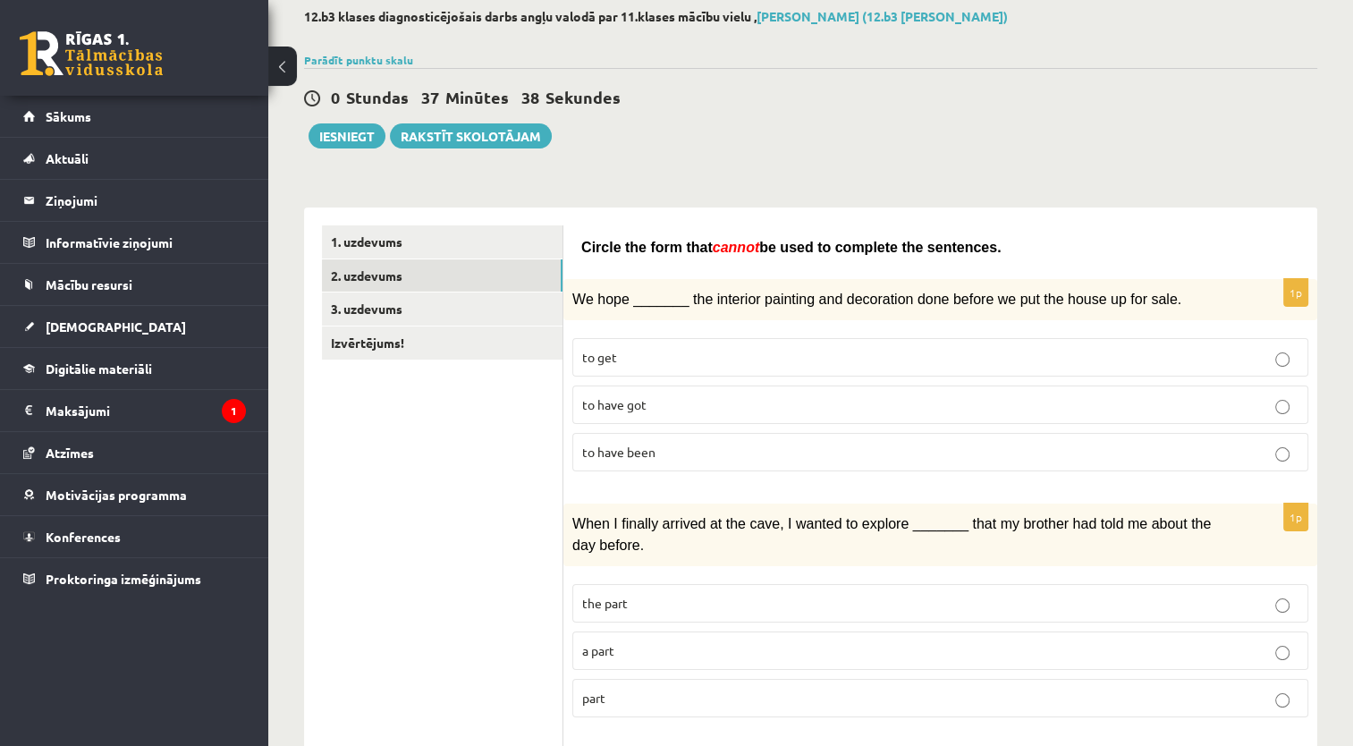
scroll to position [0, 0]
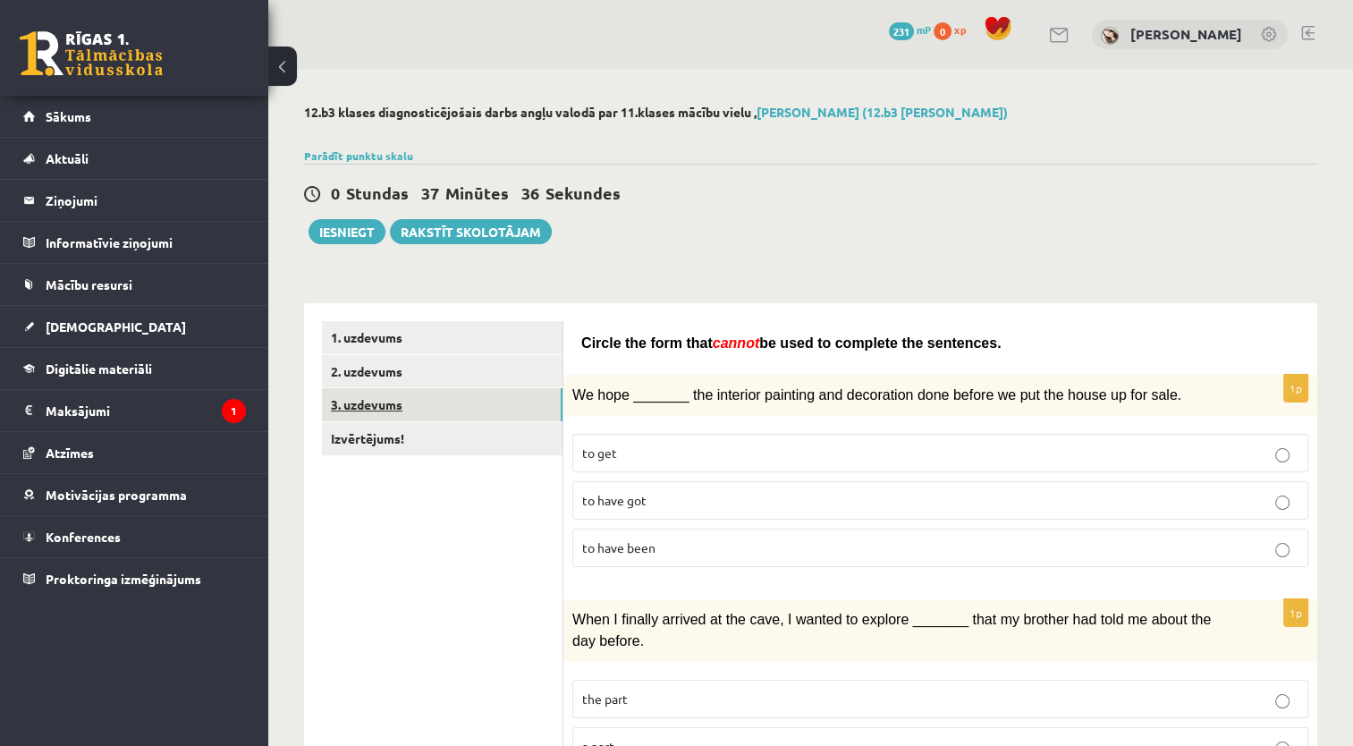
click at [486, 407] on link "3. uzdevums" at bounding box center [442, 404] width 240 height 33
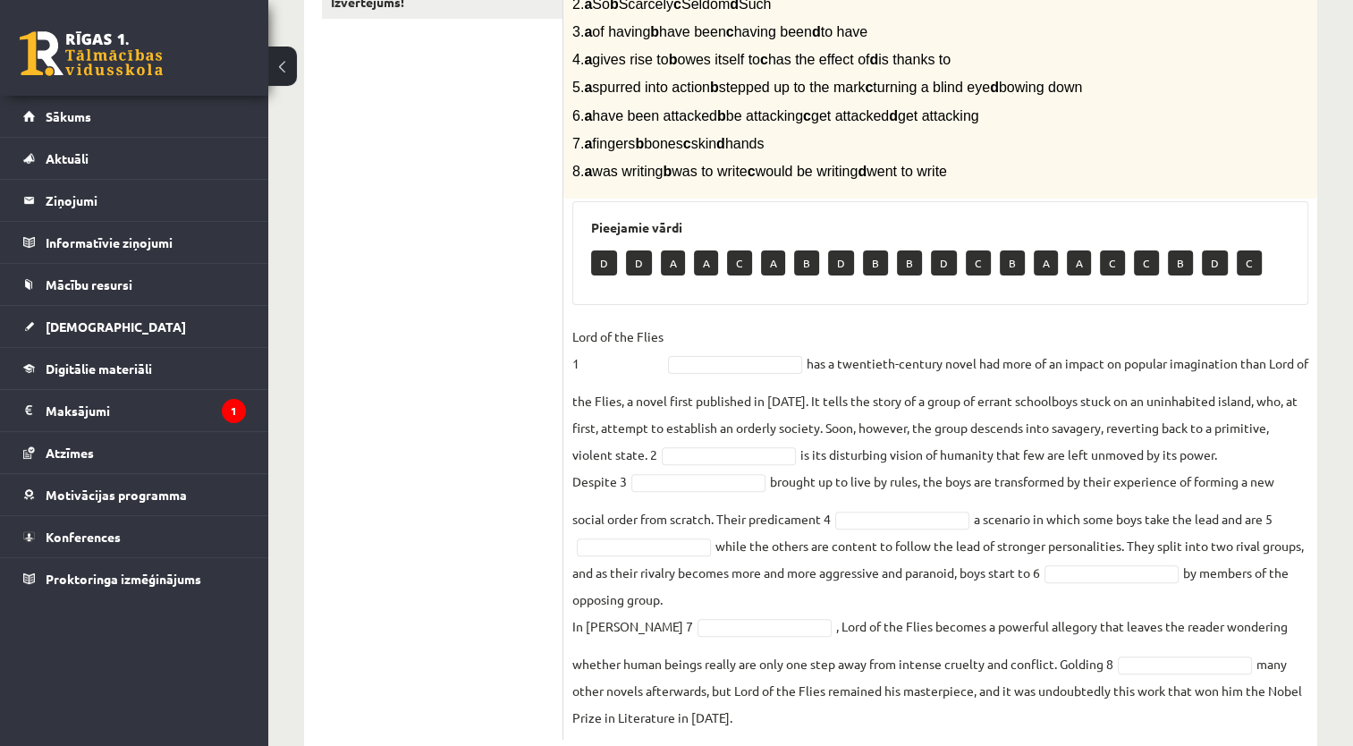
scroll to position [441, 0]
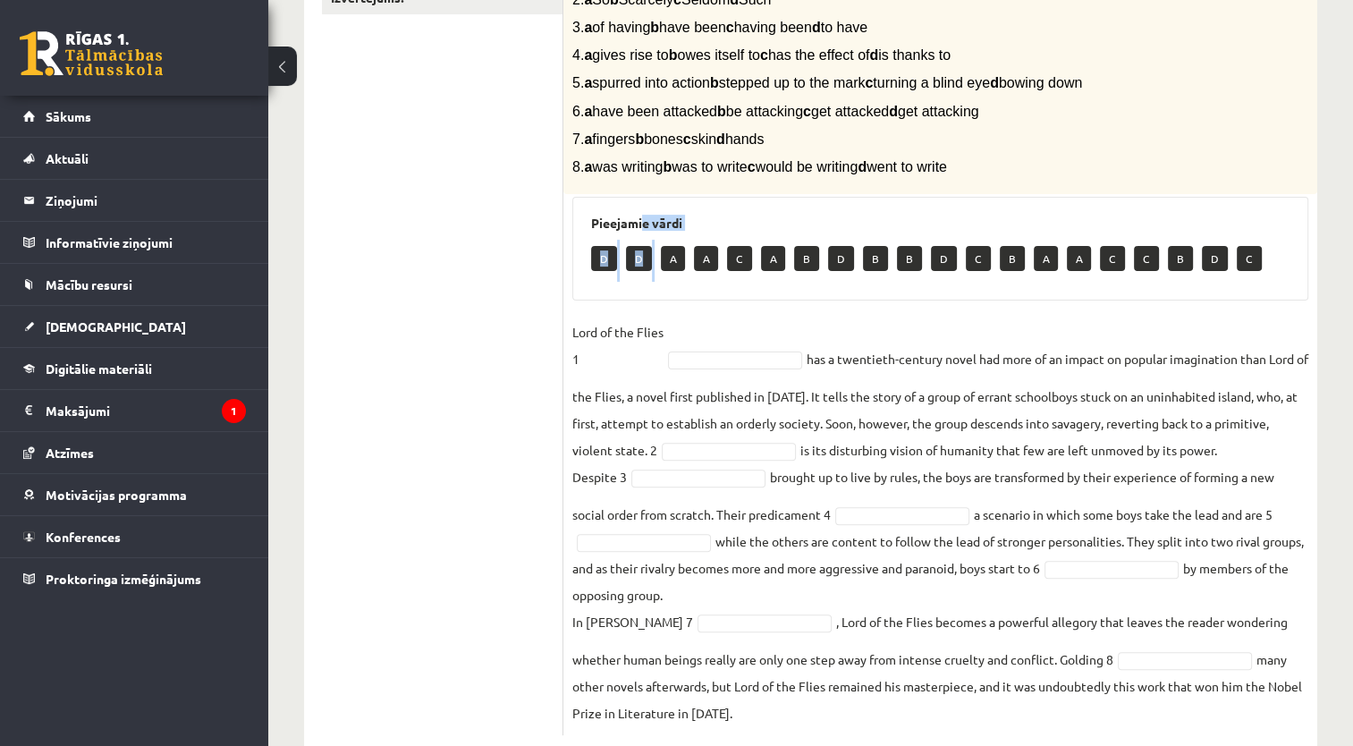
drag, startPoint x: 671, startPoint y: 265, endPoint x: 644, endPoint y: 208, distance: 62.8
click at [644, 208] on div "Pieejamie vārdi D D A A C A B D B B D C B A A C C B D C" at bounding box center [940, 249] width 736 height 104
click at [669, 253] on p "A" at bounding box center [673, 258] width 24 height 25
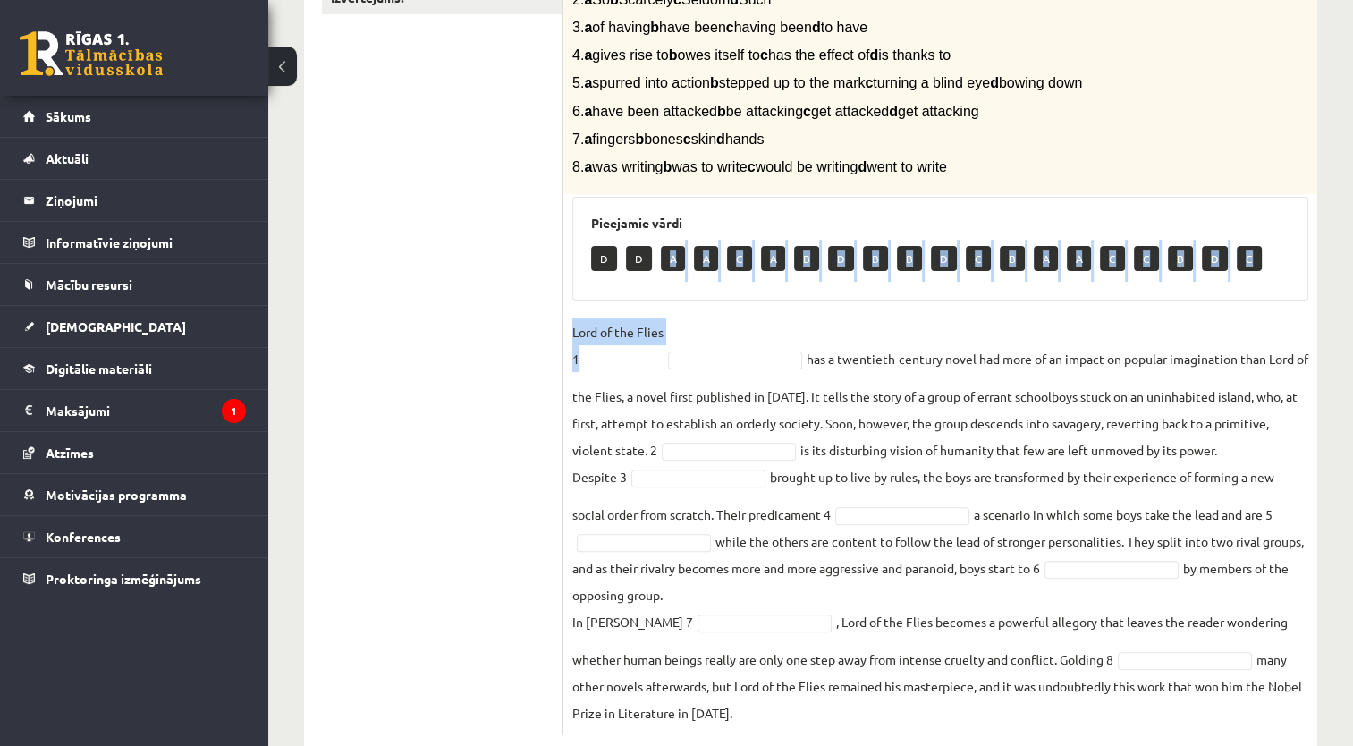
drag, startPoint x: 669, startPoint y: 253, endPoint x: 694, endPoint y: 329, distance: 80.0
click at [694, 329] on div "8p Complete the text with the correct words (a–d). 1. a No sooner b Rarely c On…" at bounding box center [940, 316] width 754 height 837
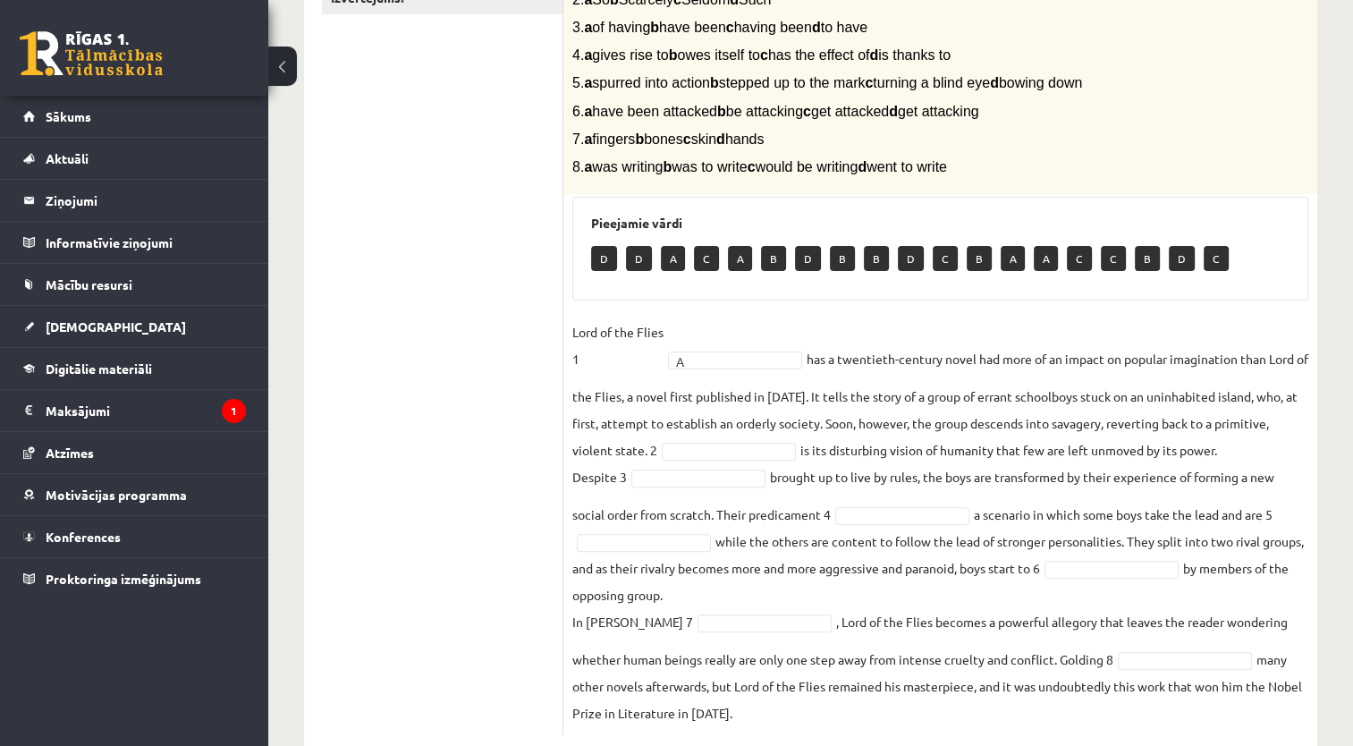
click at [788, 435] on fieldset "Lord of the Flies 1 A * has a twentieth-century novel had more of an impact on …" at bounding box center [940, 522] width 736 height 408
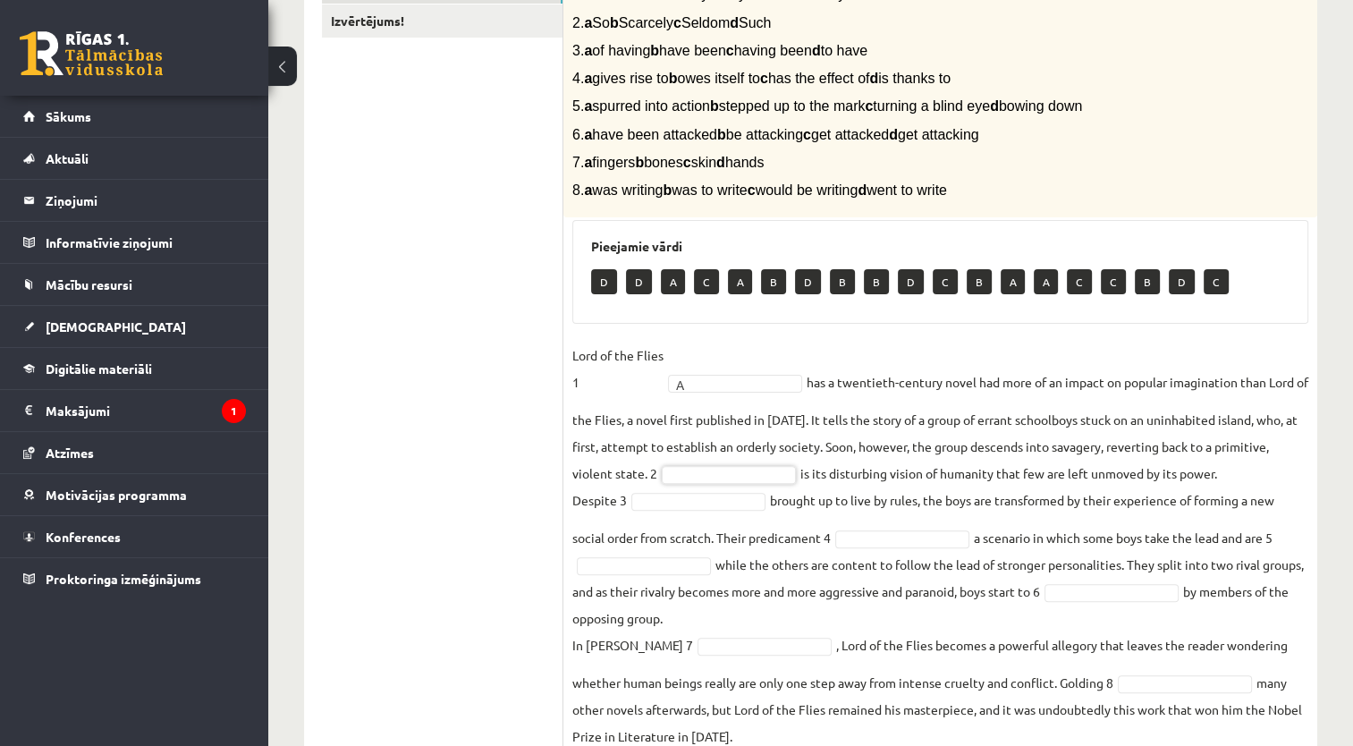
scroll to position [417, 0]
click at [713, 566] on span at bounding box center [643, 565] width 143 height 16
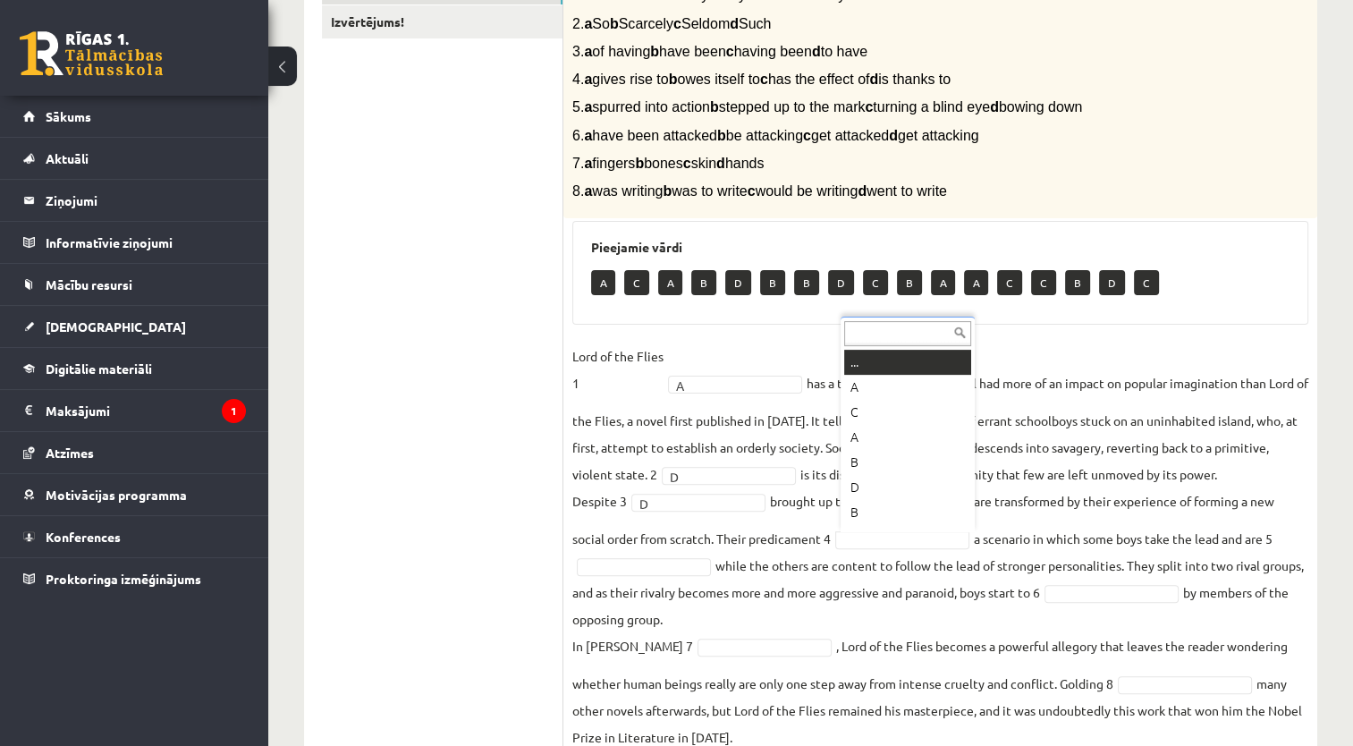
click at [872, 528] on div "... A C A B D B B D C B A A C C B D C" at bounding box center [907, 423] width 134 height 215
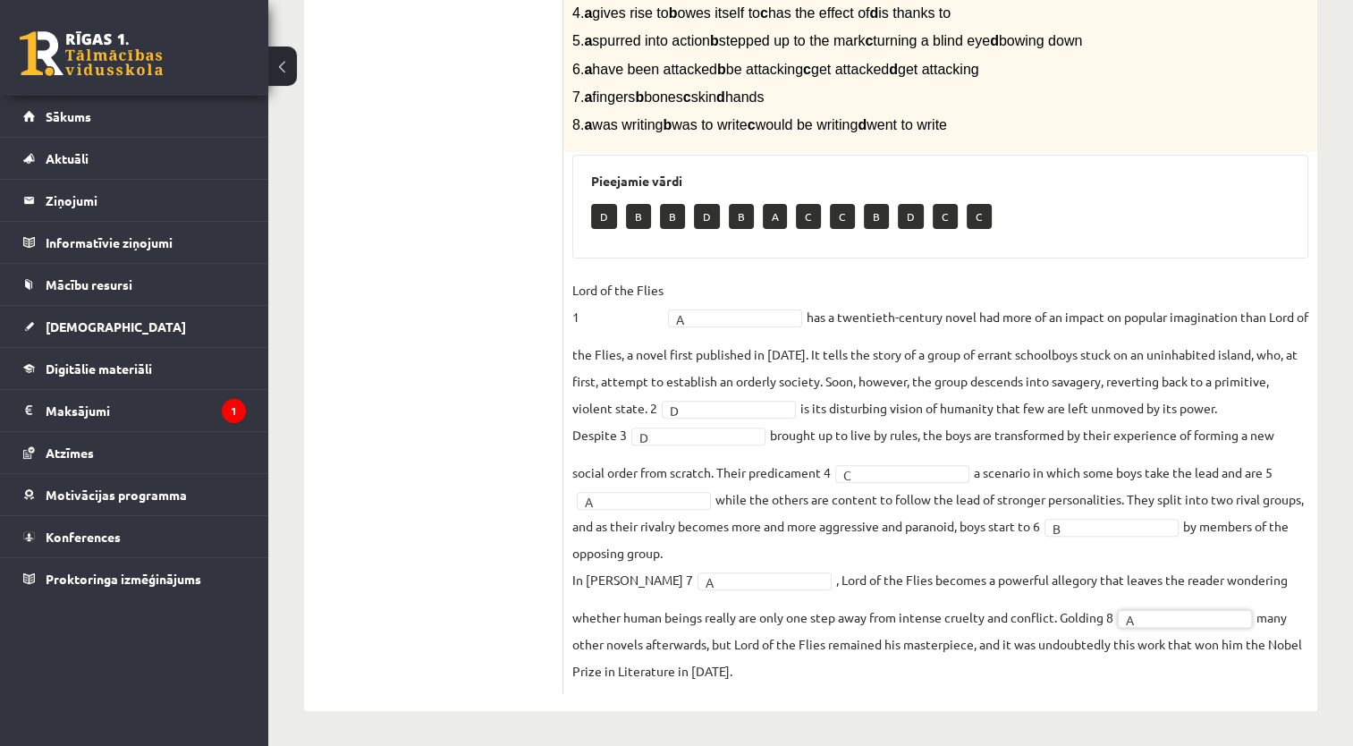
scroll to position [0, 0]
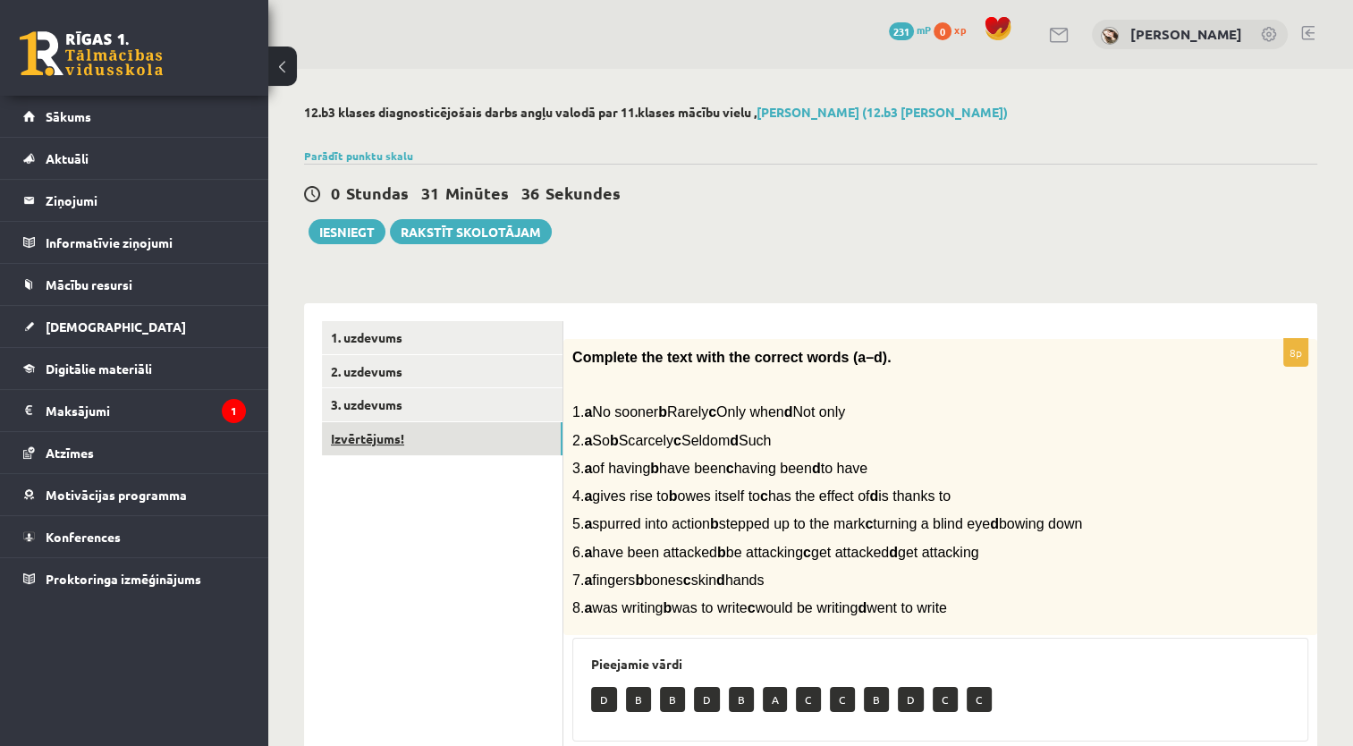
click at [476, 450] on link "Izvērtējums!" at bounding box center [442, 438] width 240 height 33
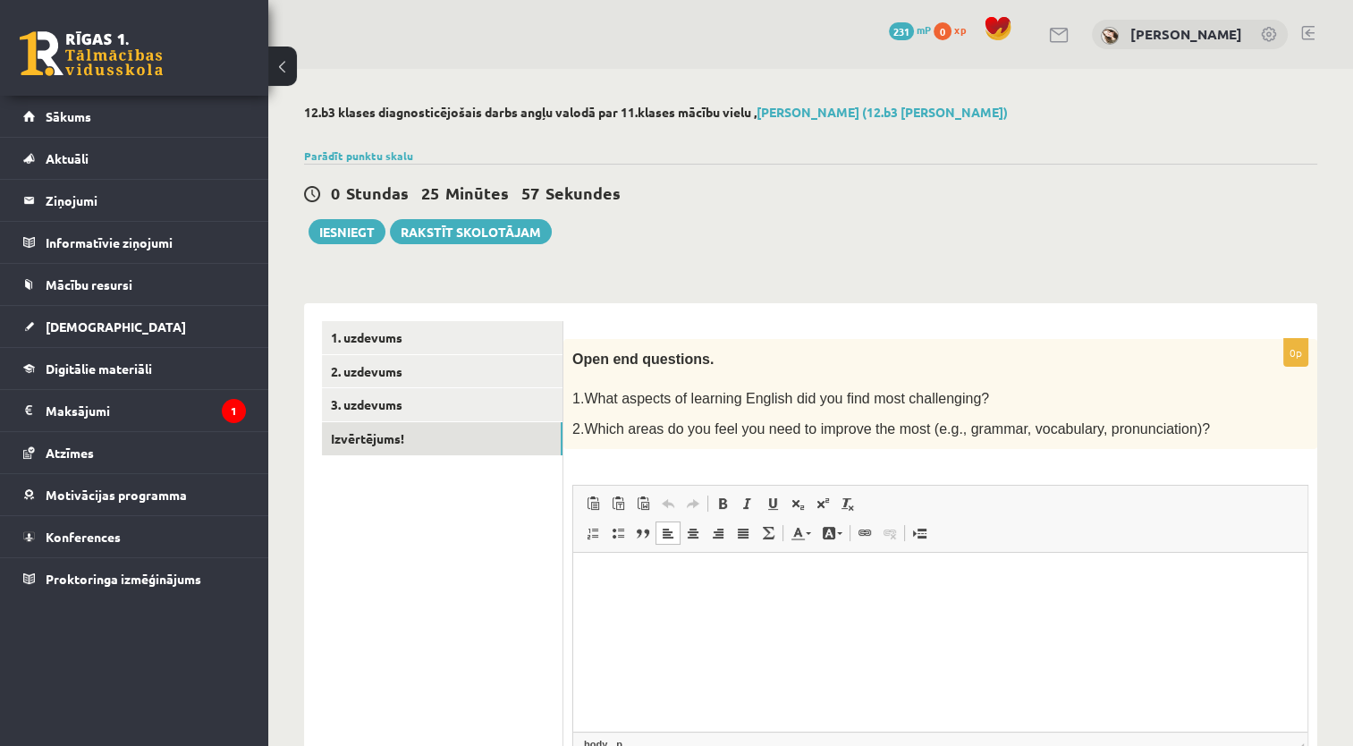
click at [794, 601] on html at bounding box center [940, 579] width 734 height 55
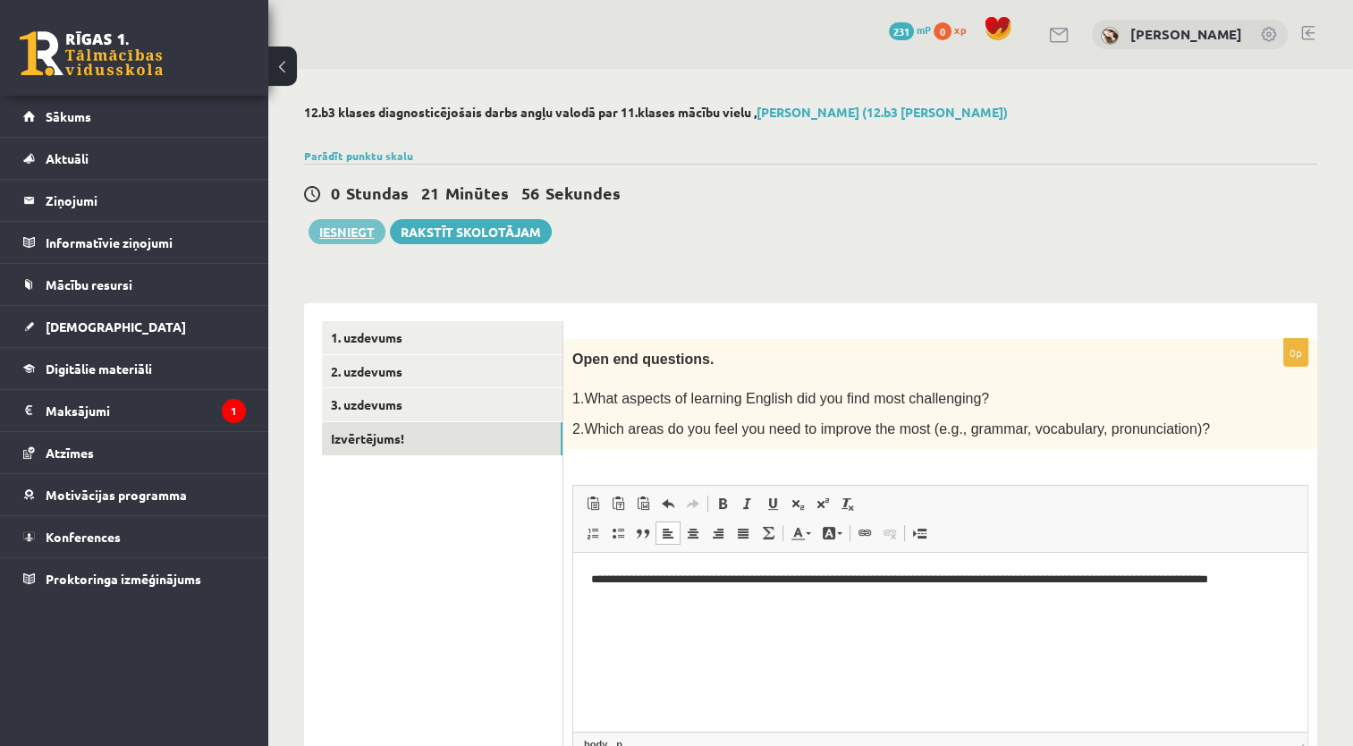
click at [333, 239] on button "Iesniegt" at bounding box center [346, 231] width 77 height 25
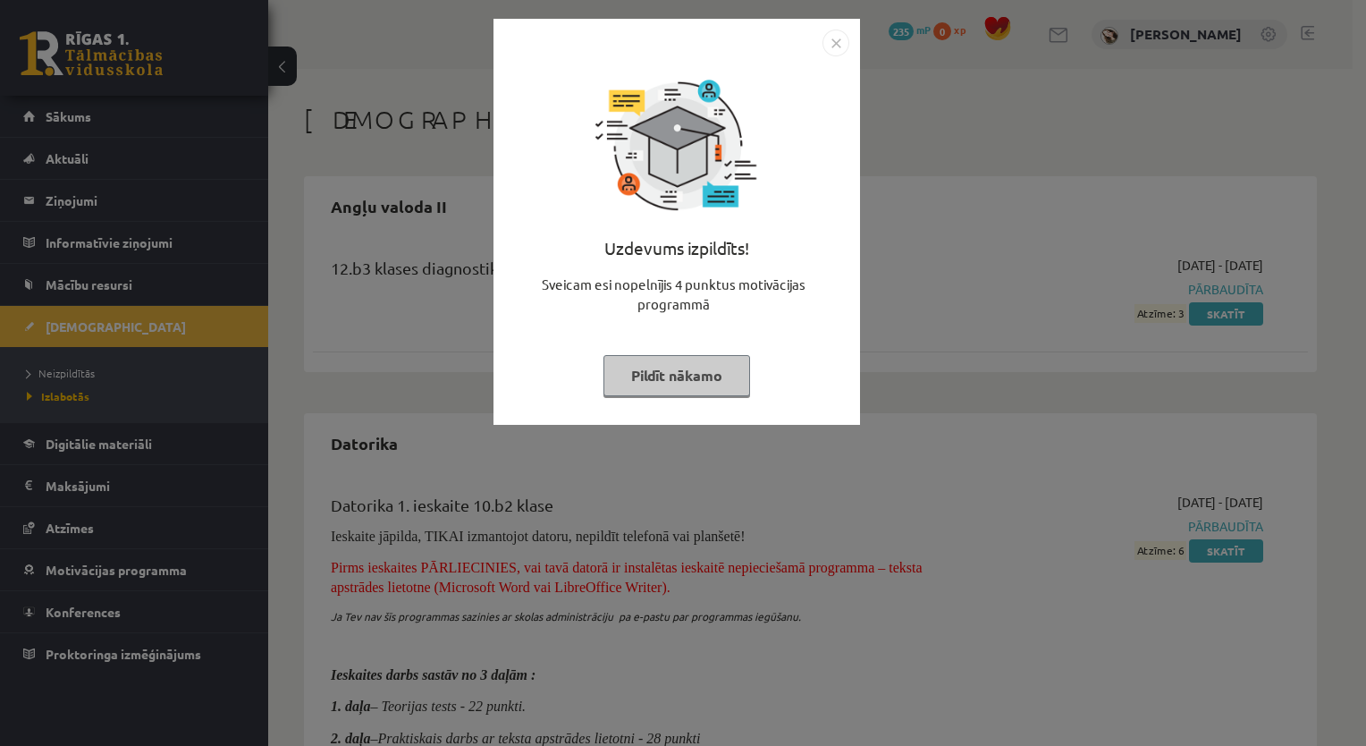
click at [700, 370] on button "Pildīt nākamo" at bounding box center [676, 375] width 147 height 41
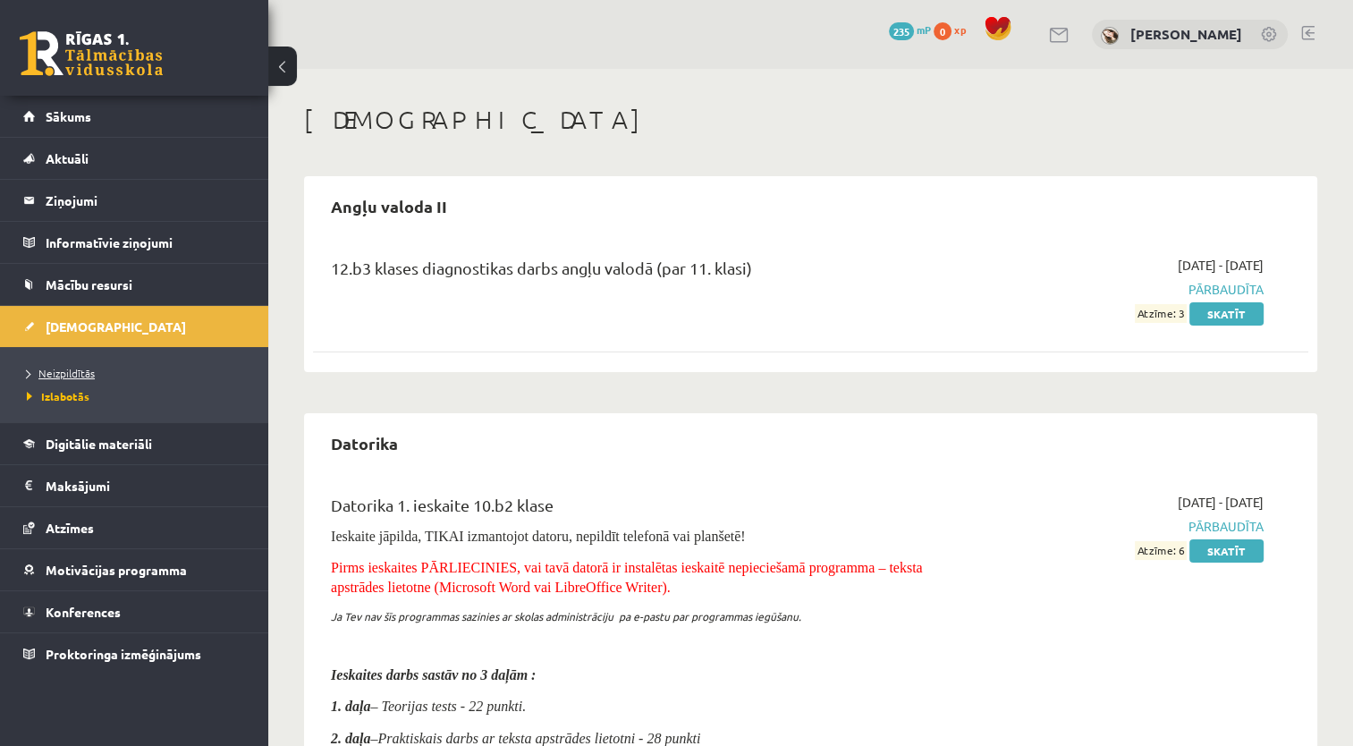
click at [70, 371] on span "Neizpildītās" at bounding box center [61, 373] width 68 height 14
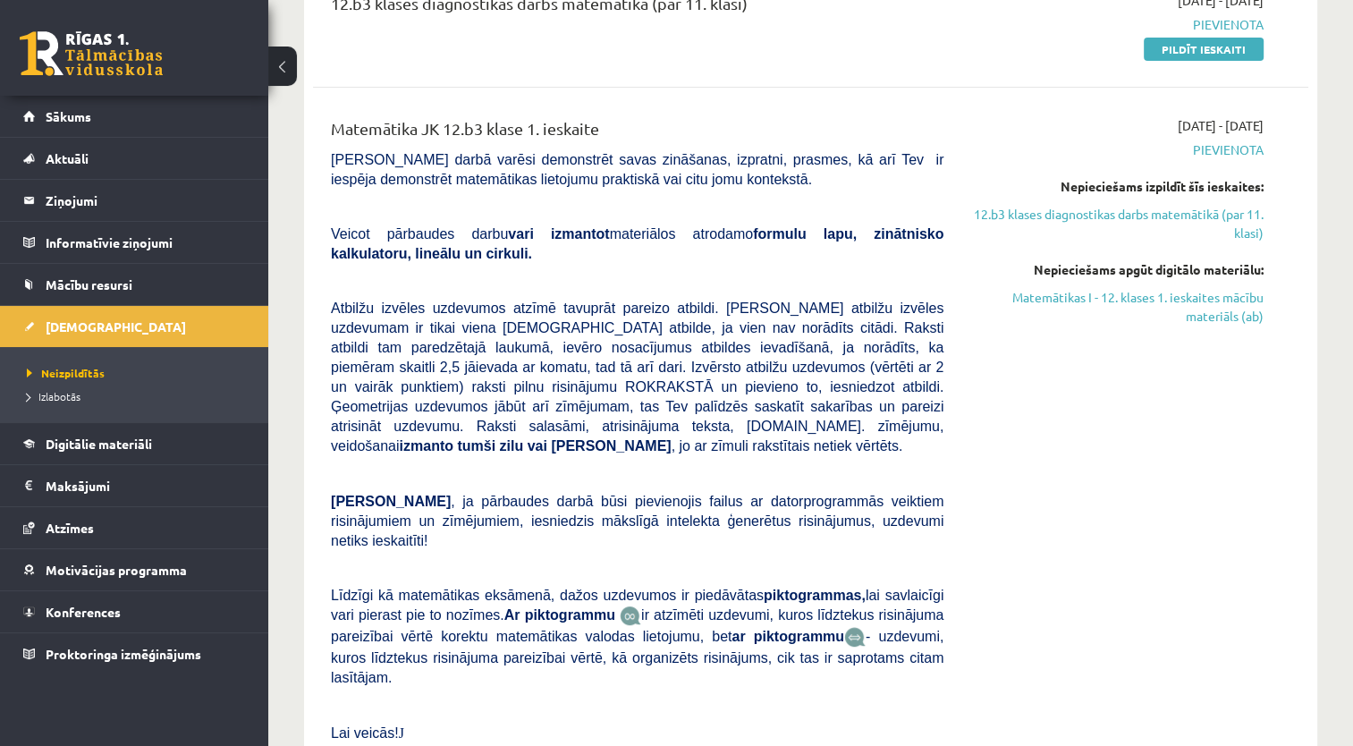
scroll to position [48, 0]
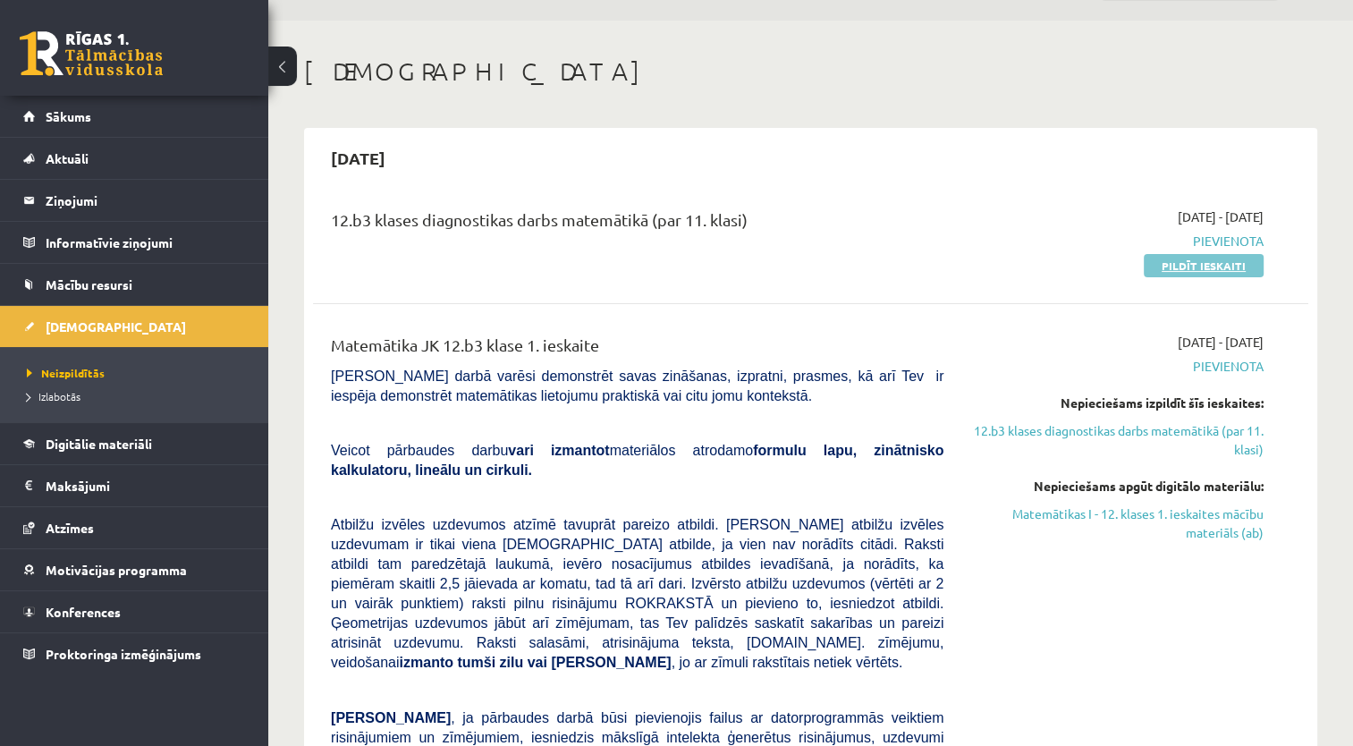
click at [1232, 261] on link "Pildīt ieskaiti" at bounding box center [1203, 265] width 120 height 23
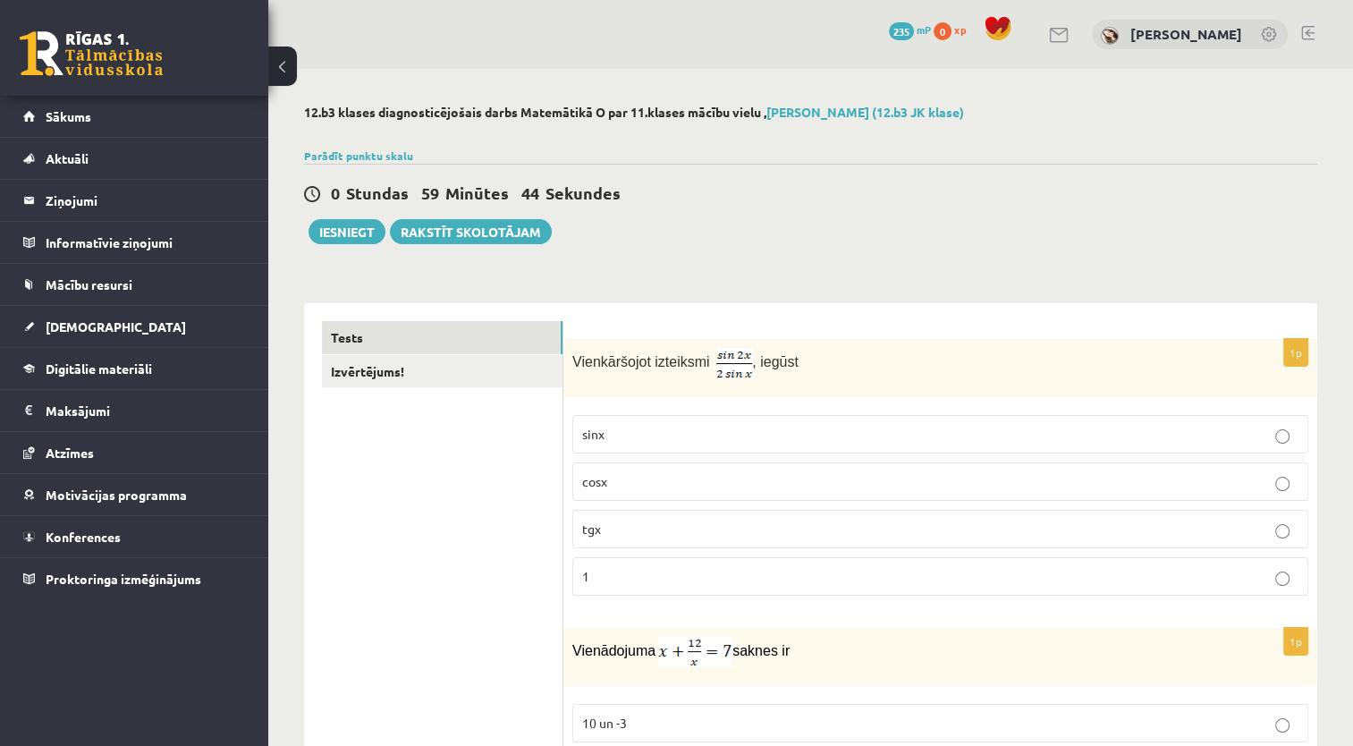
drag, startPoint x: 613, startPoint y: 590, endPoint x: 633, endPoint y: 571, distance: 27.2
click at [633, 571] on label "1" at bounding box center [940, 576] width 736 height 38
click at [633, 571] on p "1" at bounding box center [940, 576] width 716 height 19
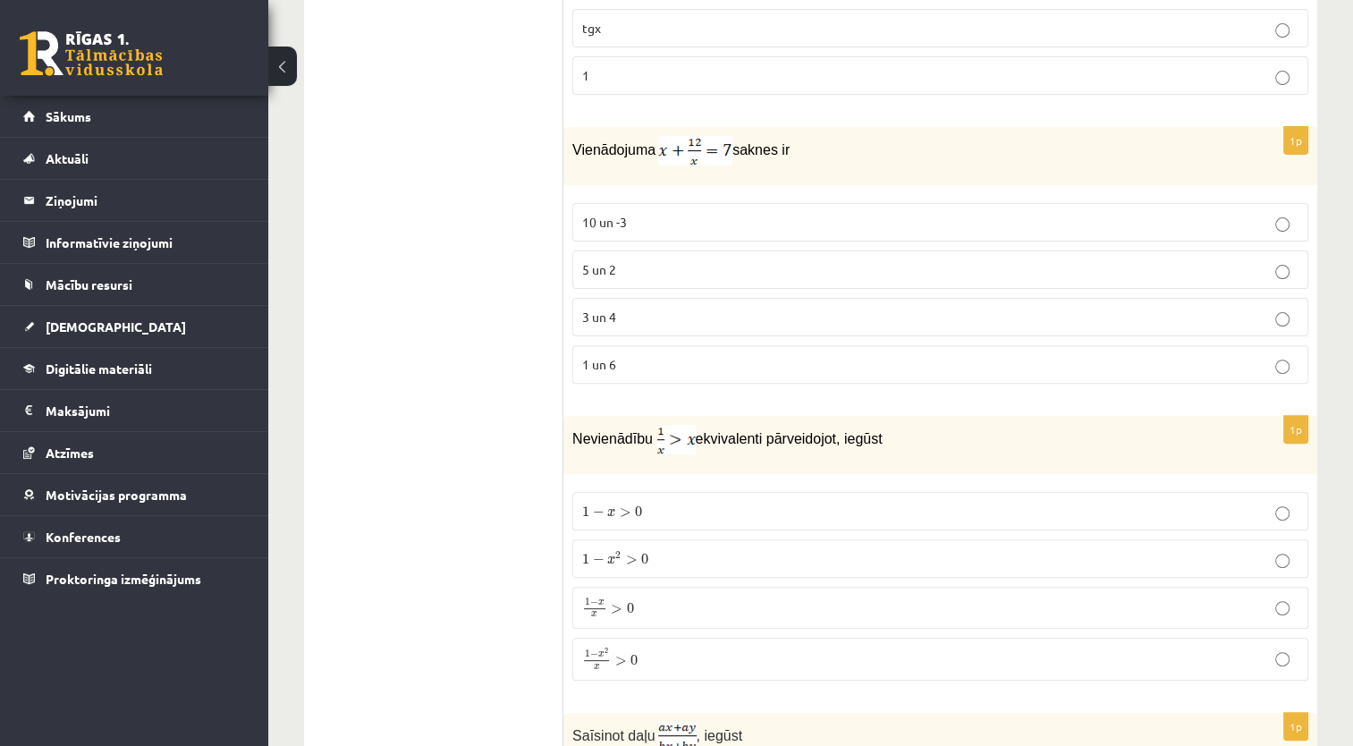
scroll to position [510, 0]
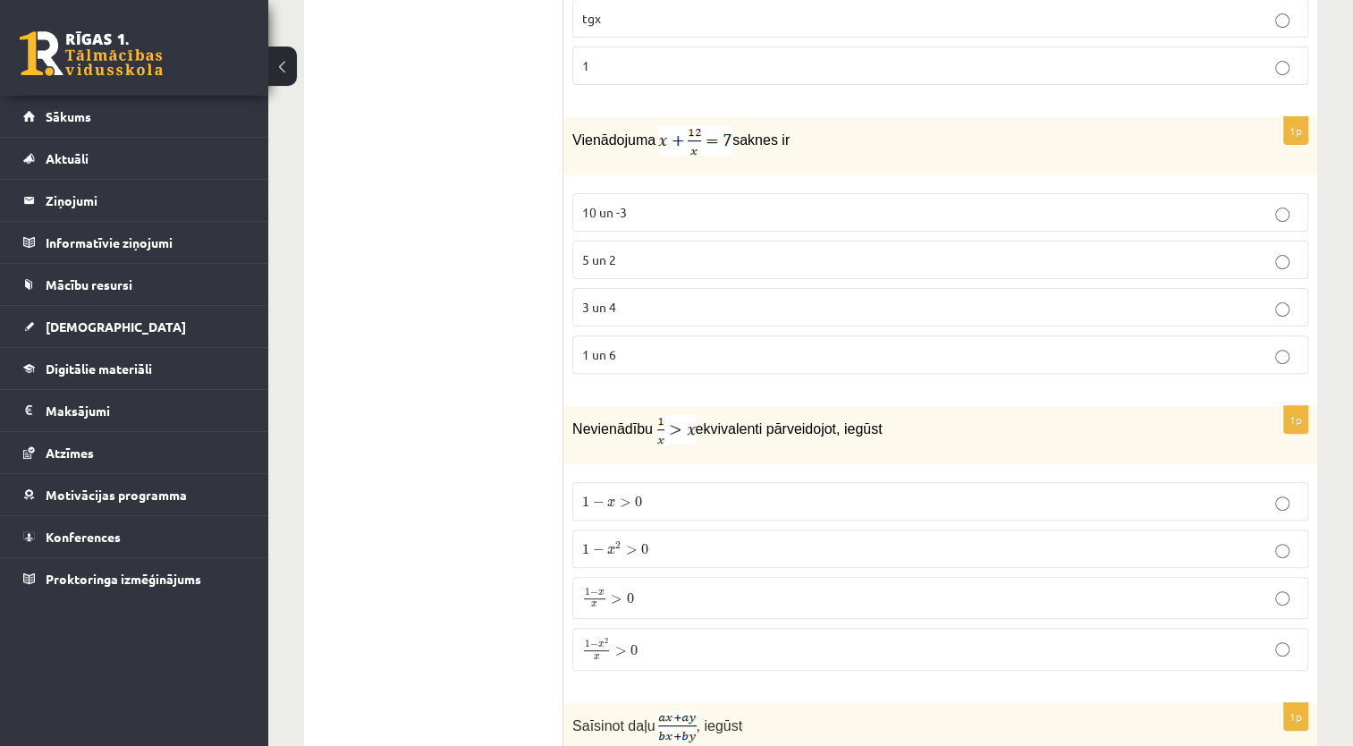
click at [1012, 251] on p "5 un 2" at bounding box center [940, 259] width 716 height 19
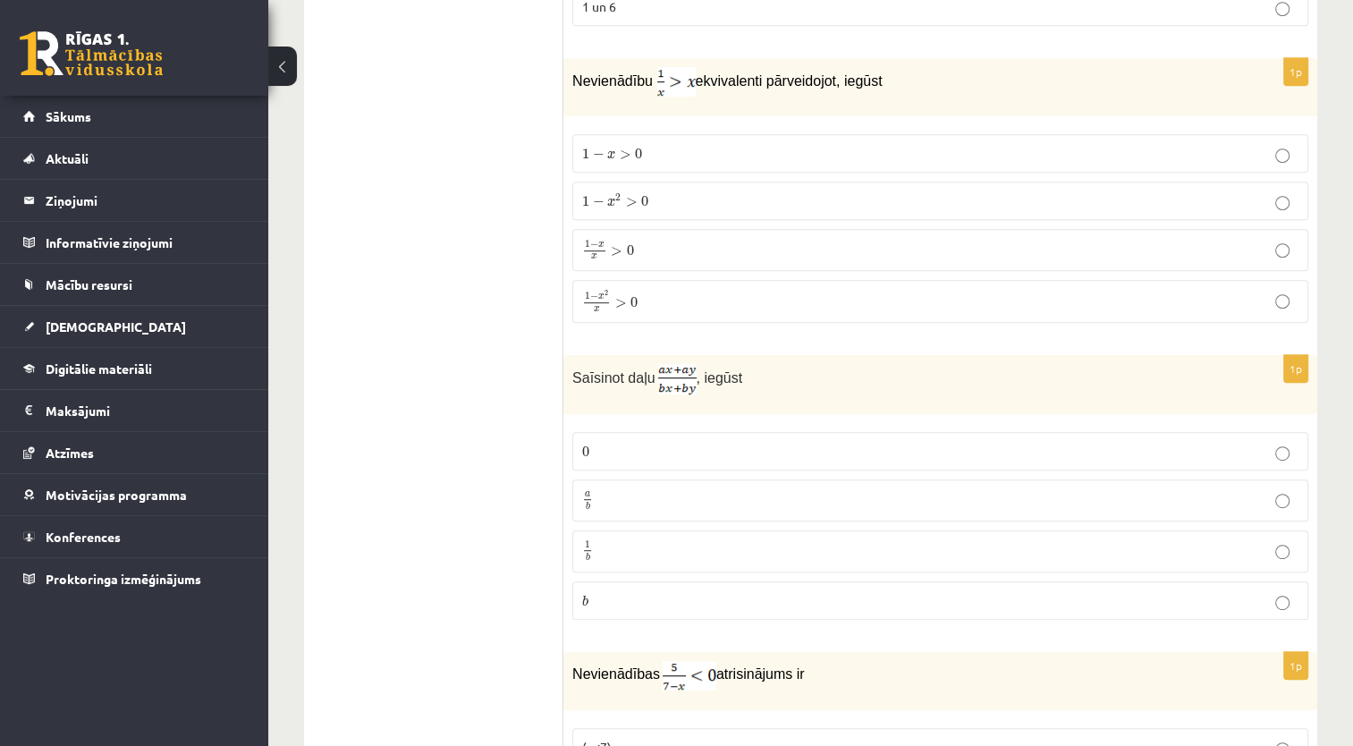
scroll to position [887, 0]
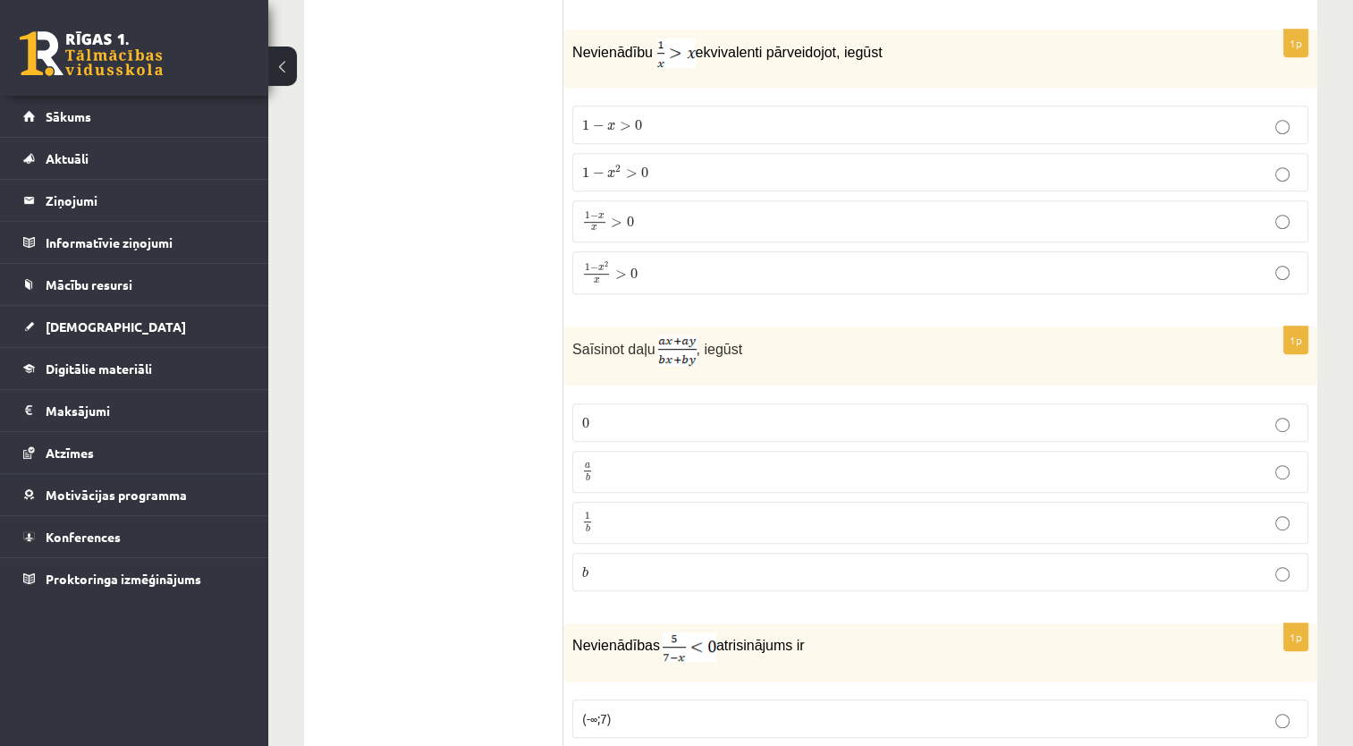
click at [954, 223] on p "1 − x x > 0 1 − x x > 0" at bounding box center [940, 220] width 716 height 21
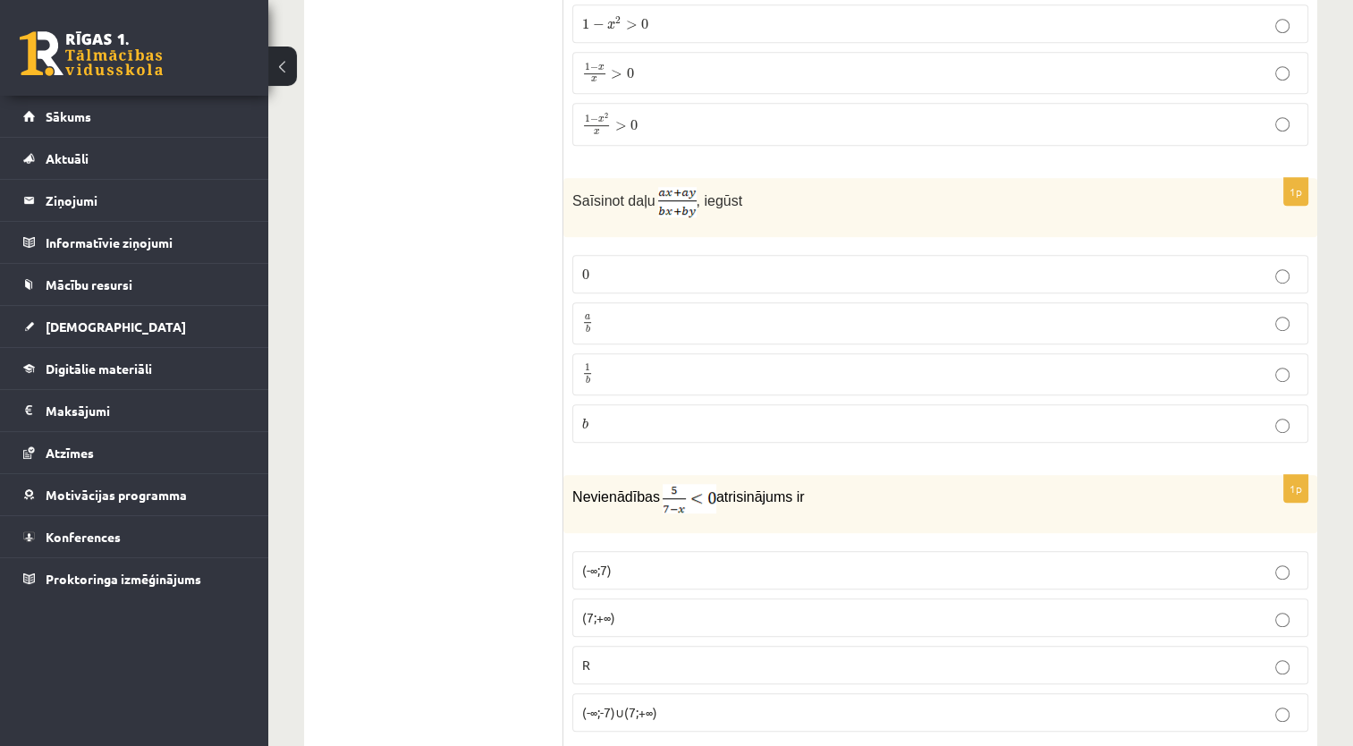
scroll to position [1083, 0]
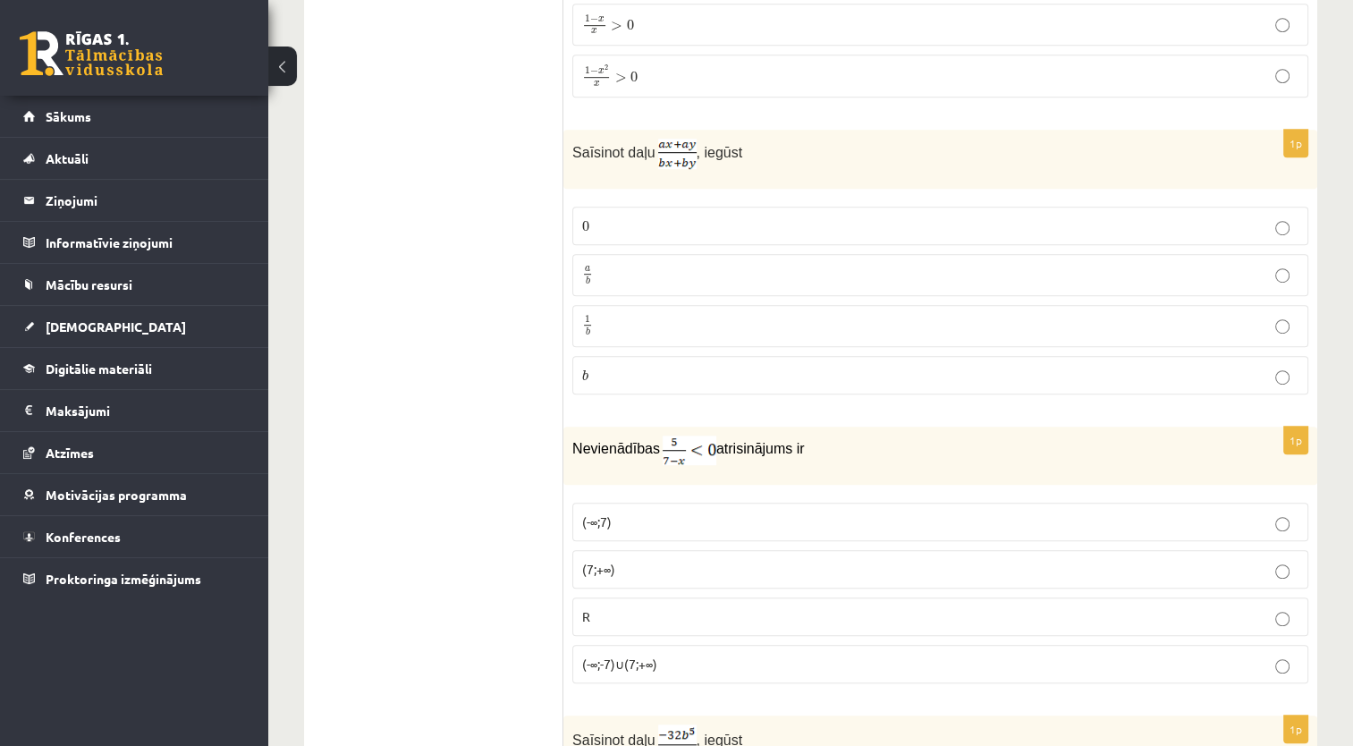
click at [746, 269] on p "a b a b" at bounding box center [940, 275] width 716 height 22
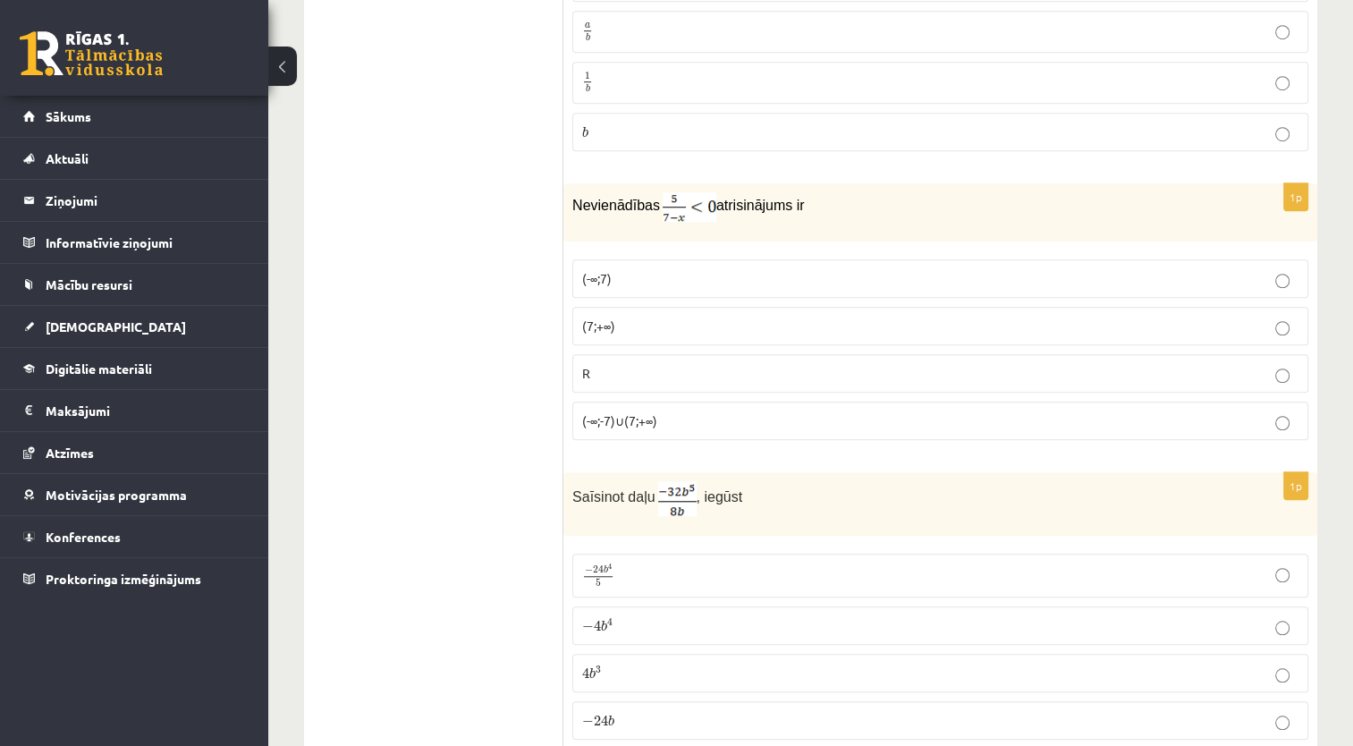
scroll to position [1355, 0]
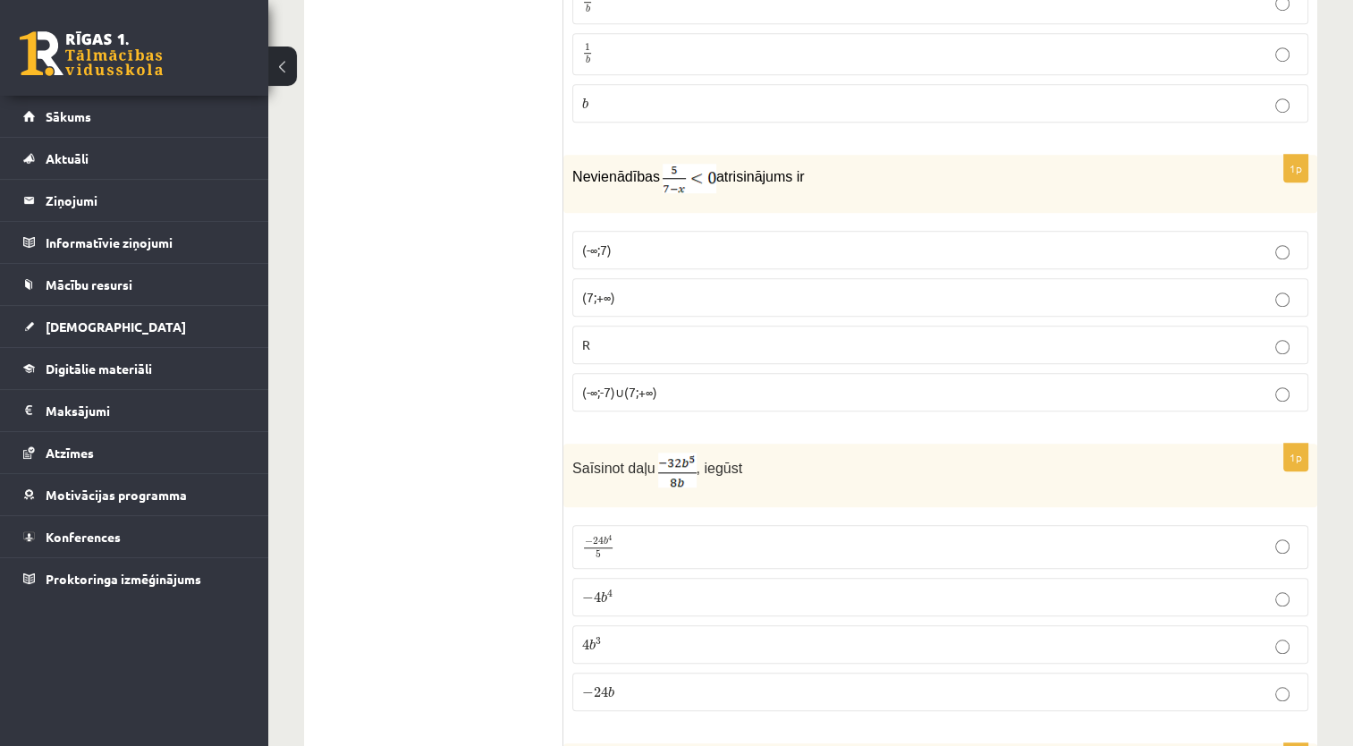
click at [684, 392] on p "(-∞;-7)∪(7;+∞)" at bounding box center [940, 392] width 716 height 19
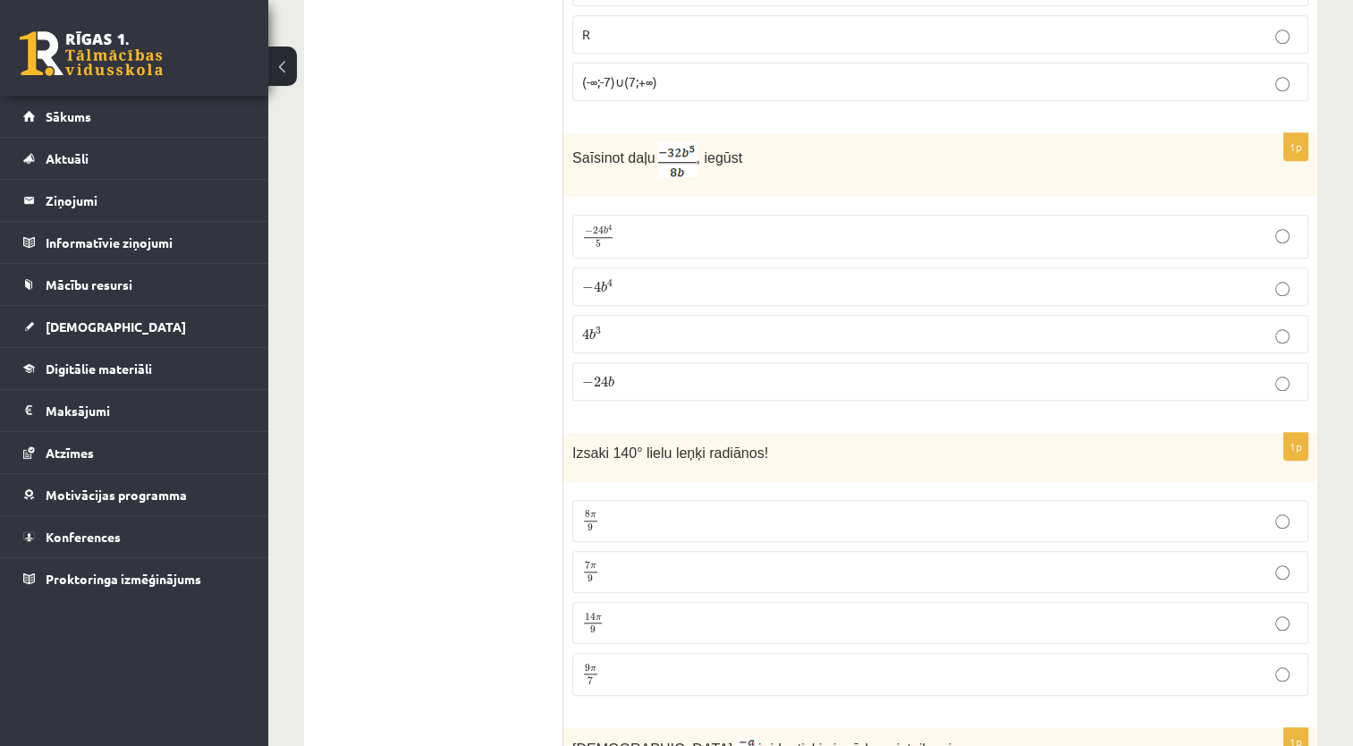
scroll to position [1674, 0]
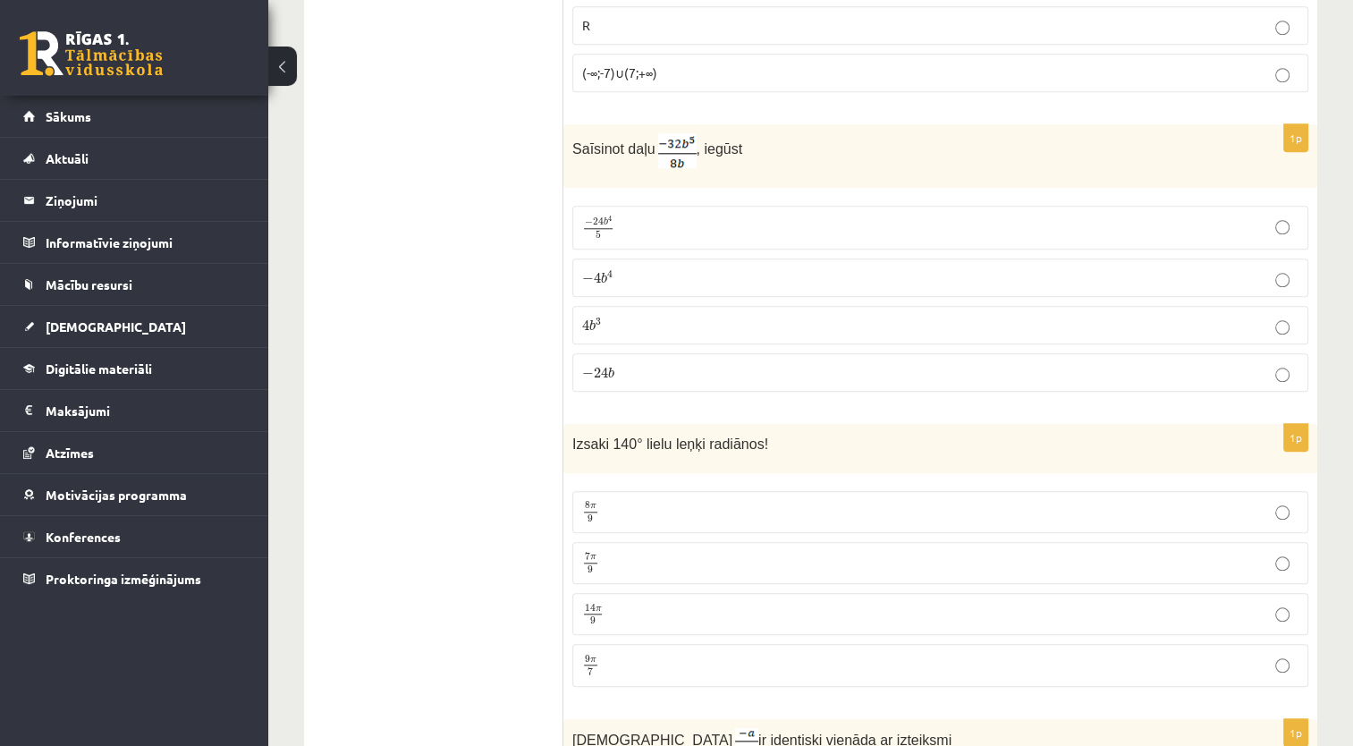
click at [848, 270] on p "− 4 b 4 − 4 b 4" at bounding box center [940, 277] width 716 height 19
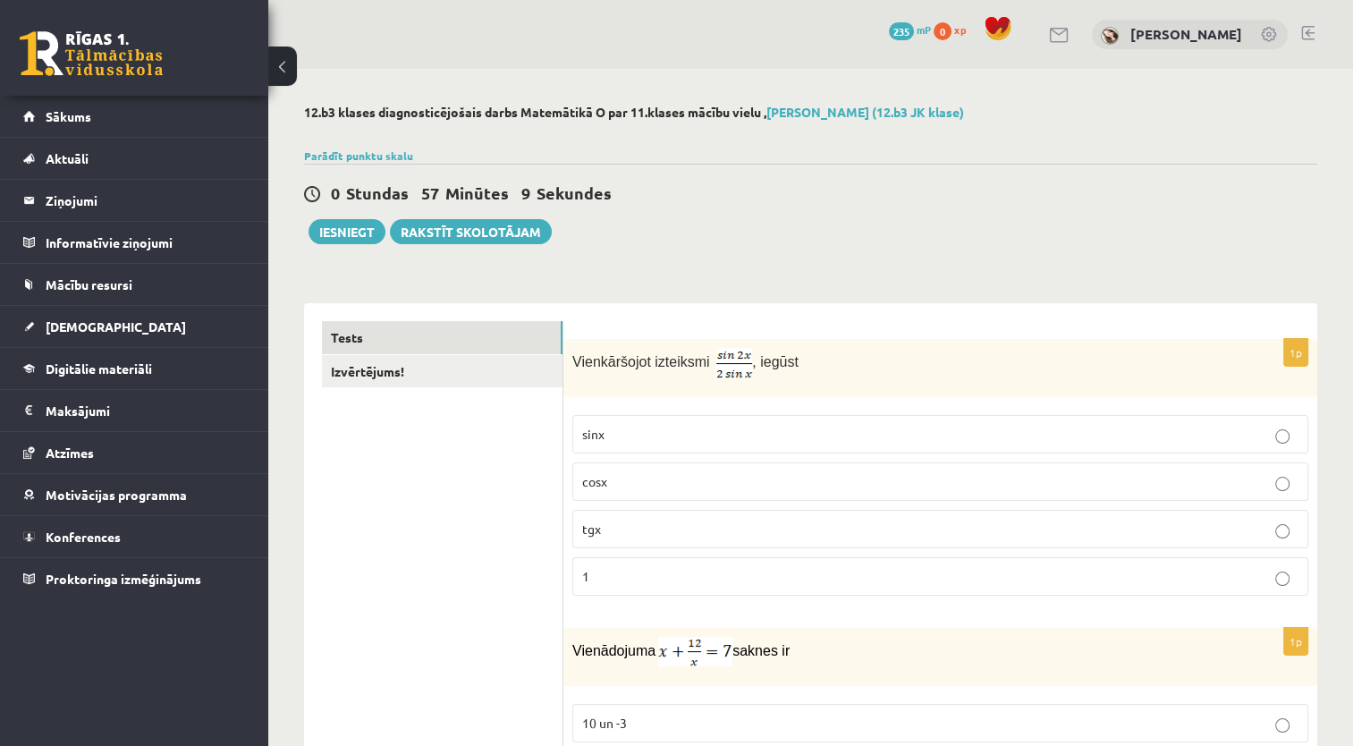
scroll to position [189, 0]
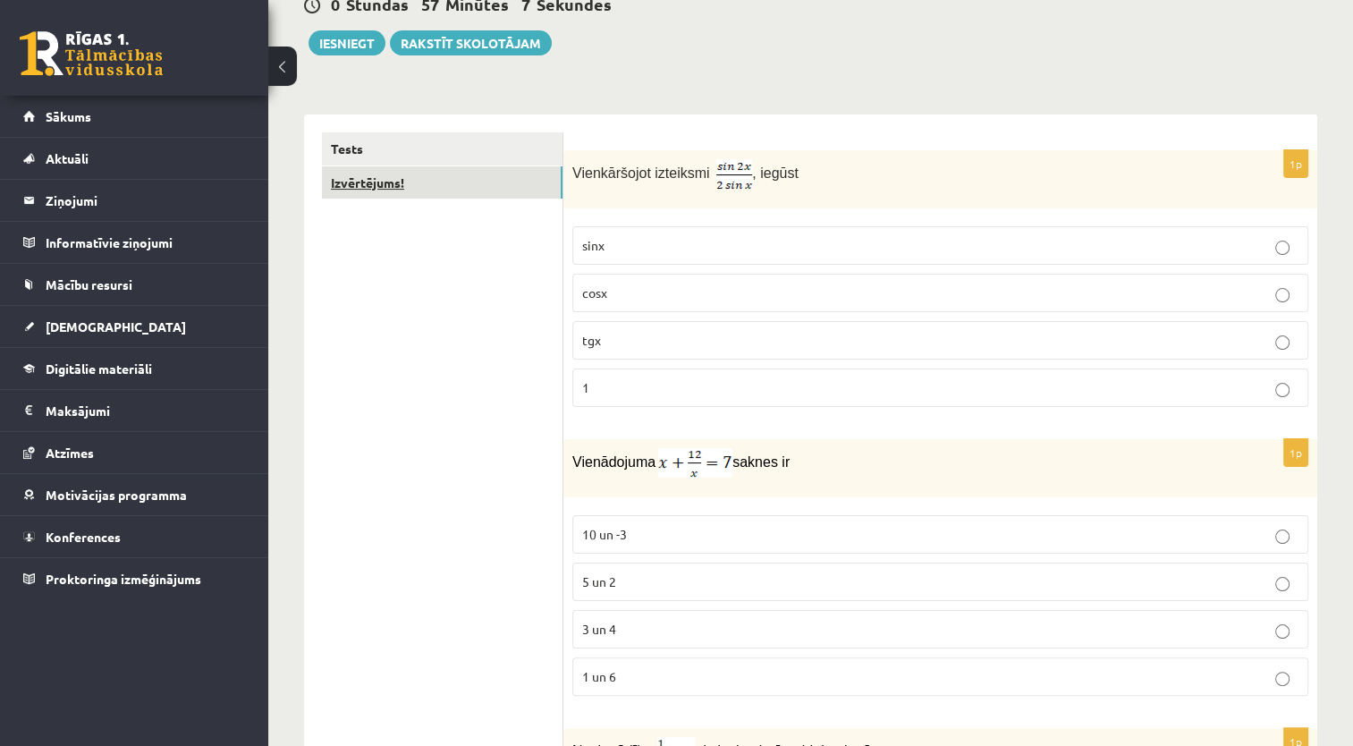
click at [459, 189] on link "Izvērtējums!" at bounding box center [442, 182] width 240 height 33
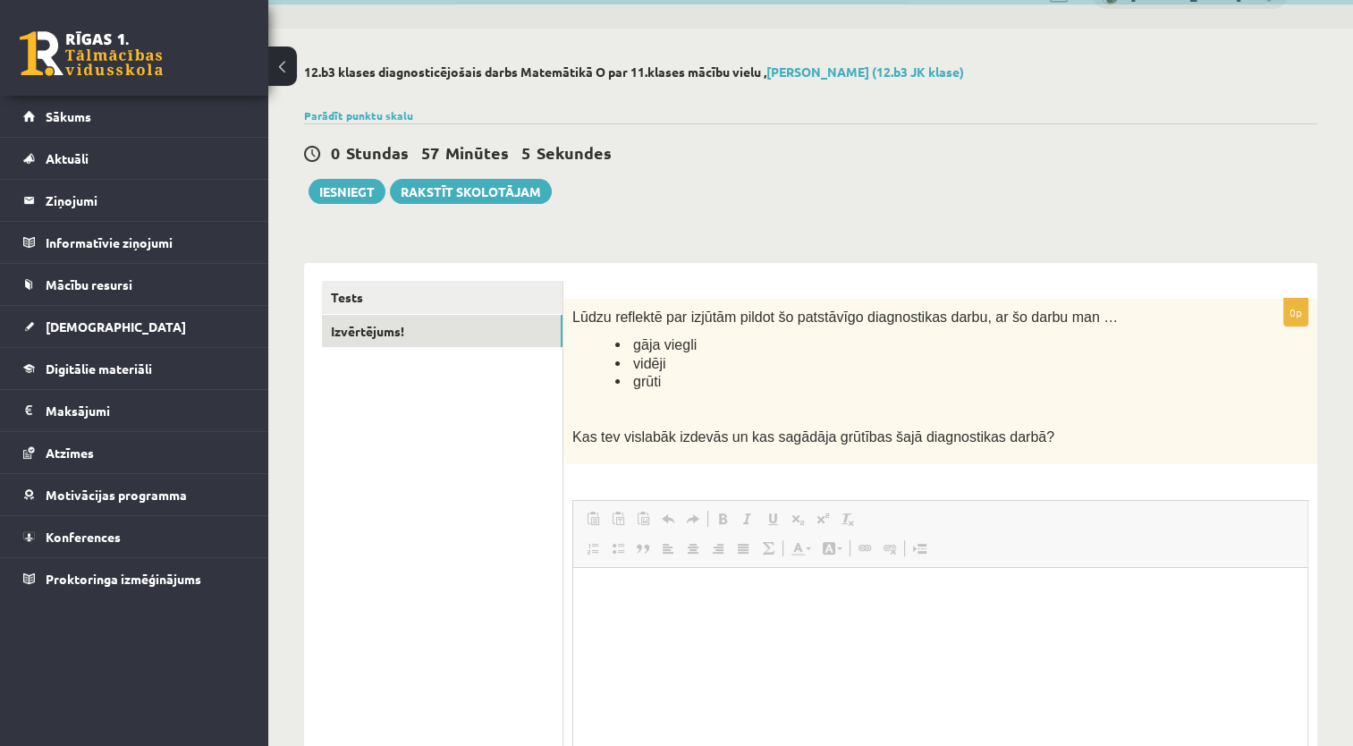
scroll to position [0, 0]
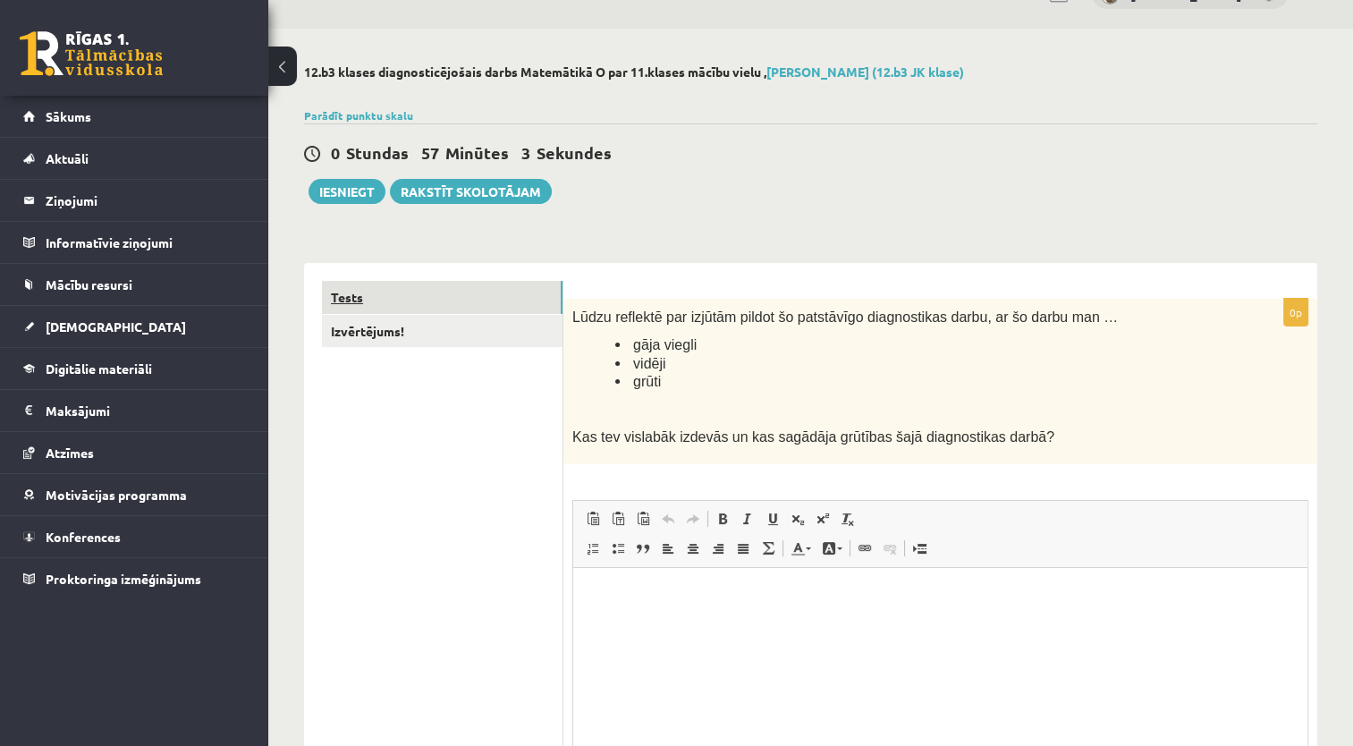
click at [488, 300] on link "Tests" at bounding box center [442, 297] width 240 height 33
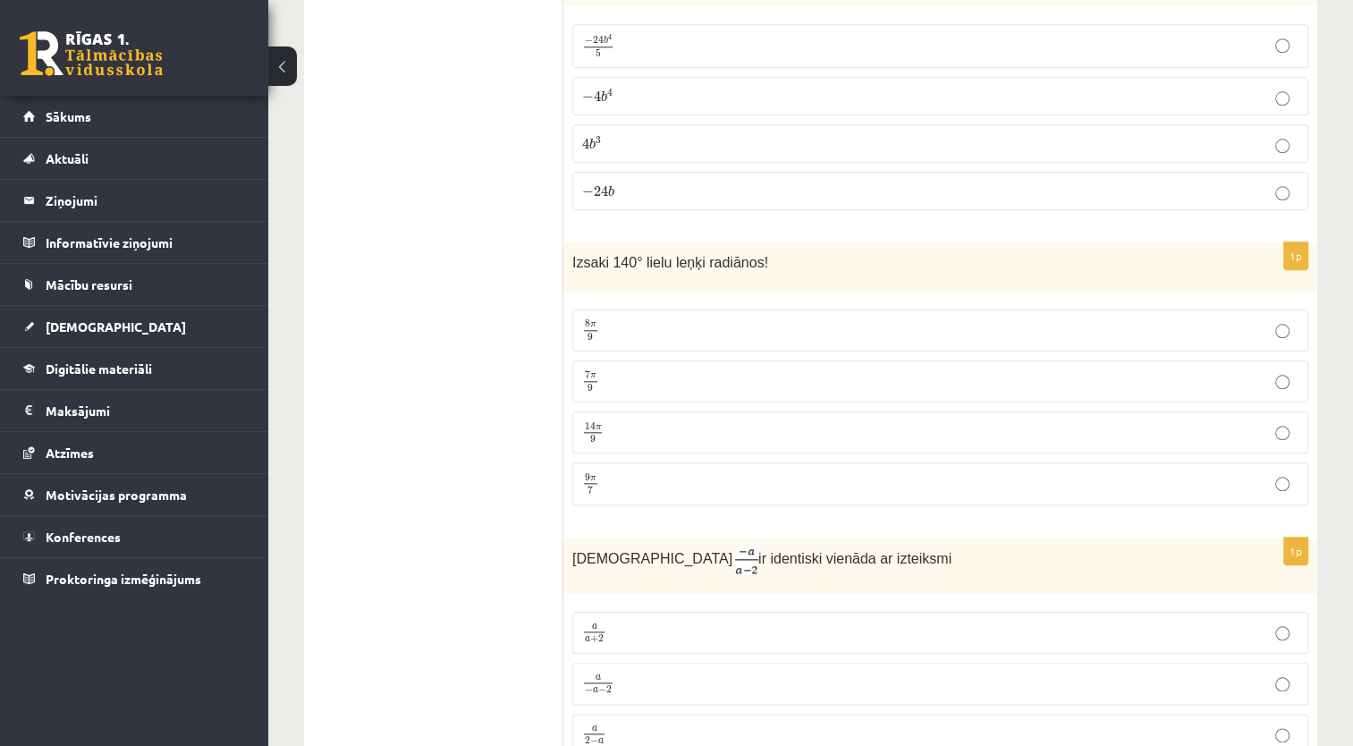
scroll to position [1963, 0]
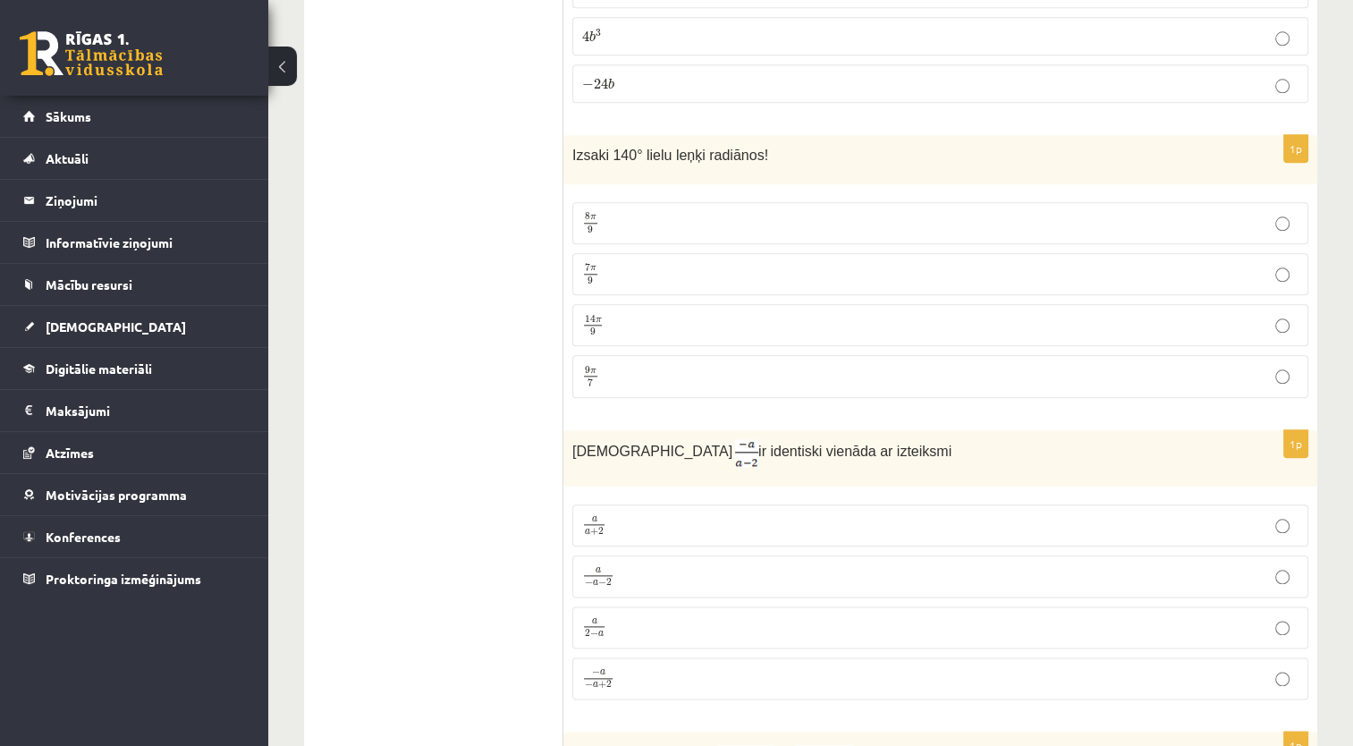
click at [620, 263] on p "7 π 9 7 π 9" at bounding box center [940, 274] width 716 height 22
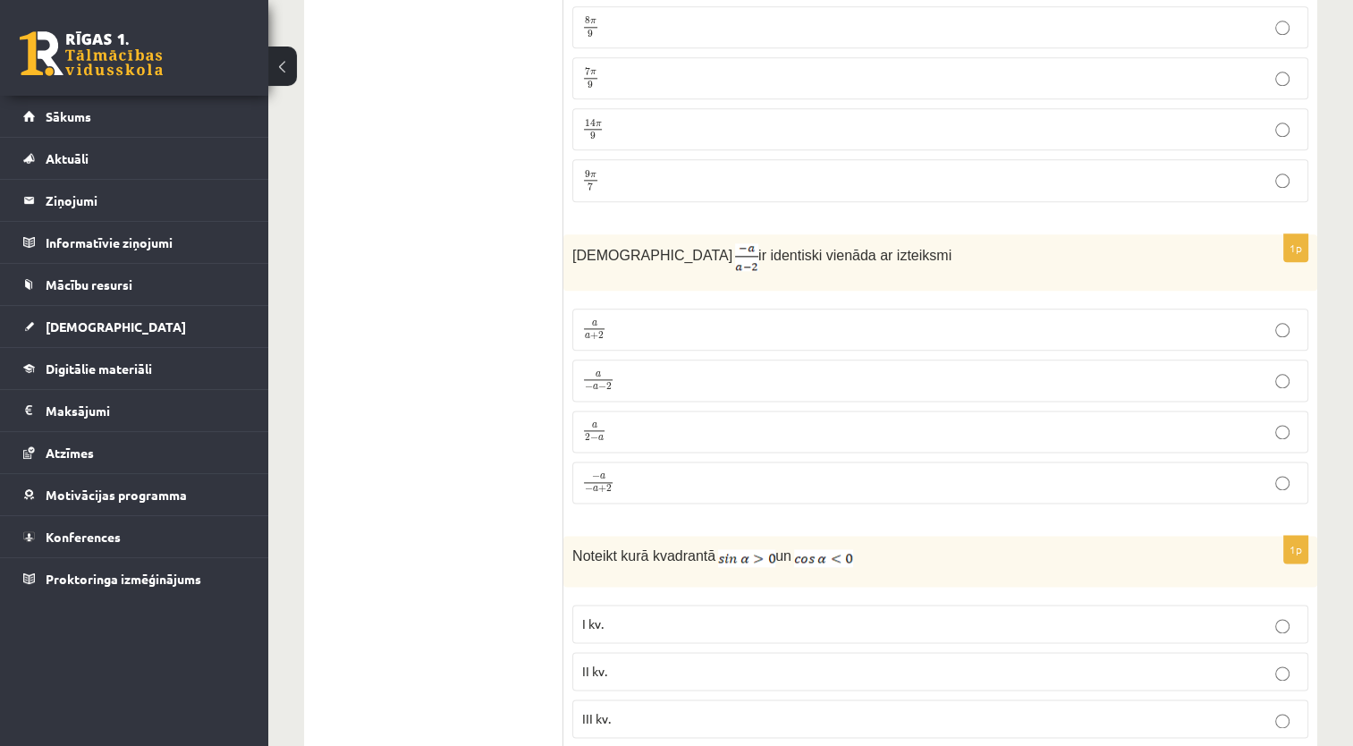
scroll to position [2187, 0]
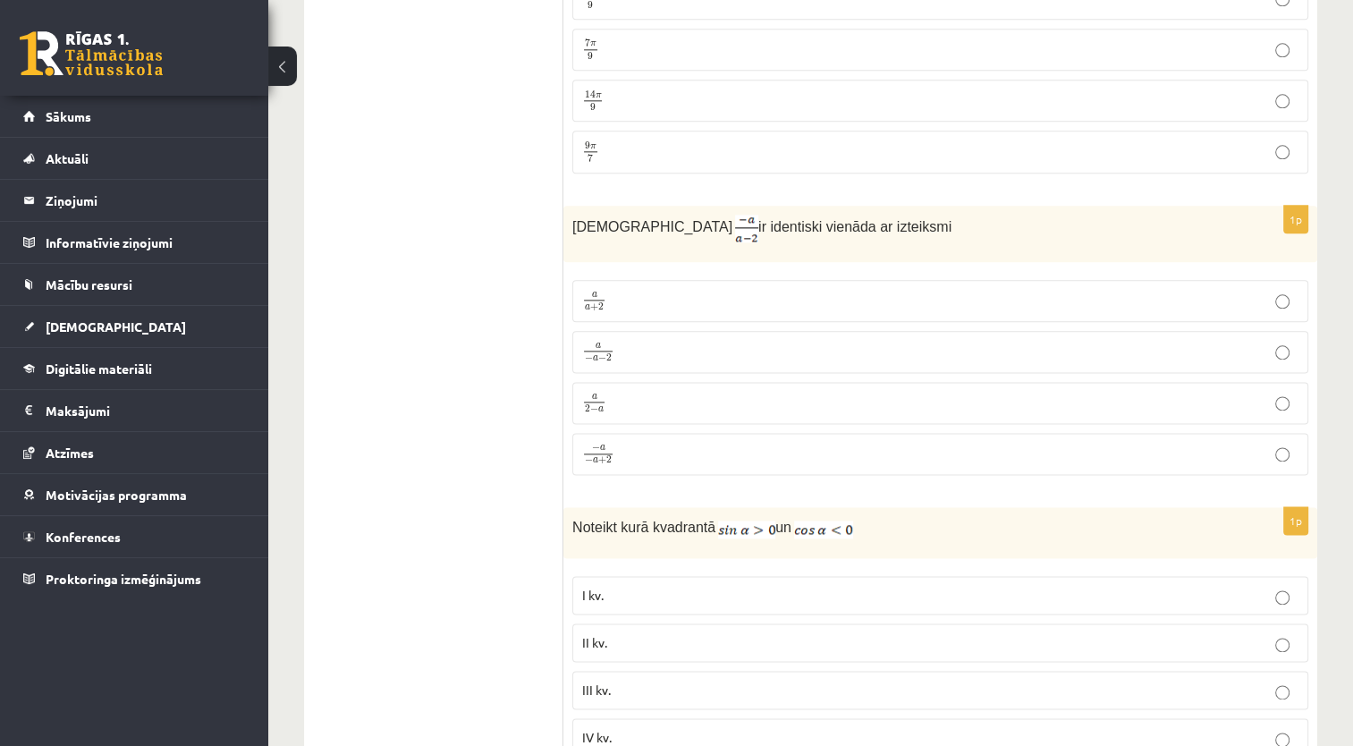
click at [936, 406] on label "a 2 − a a 2 − a" at bounding box center [940, 403] width 736 height 42
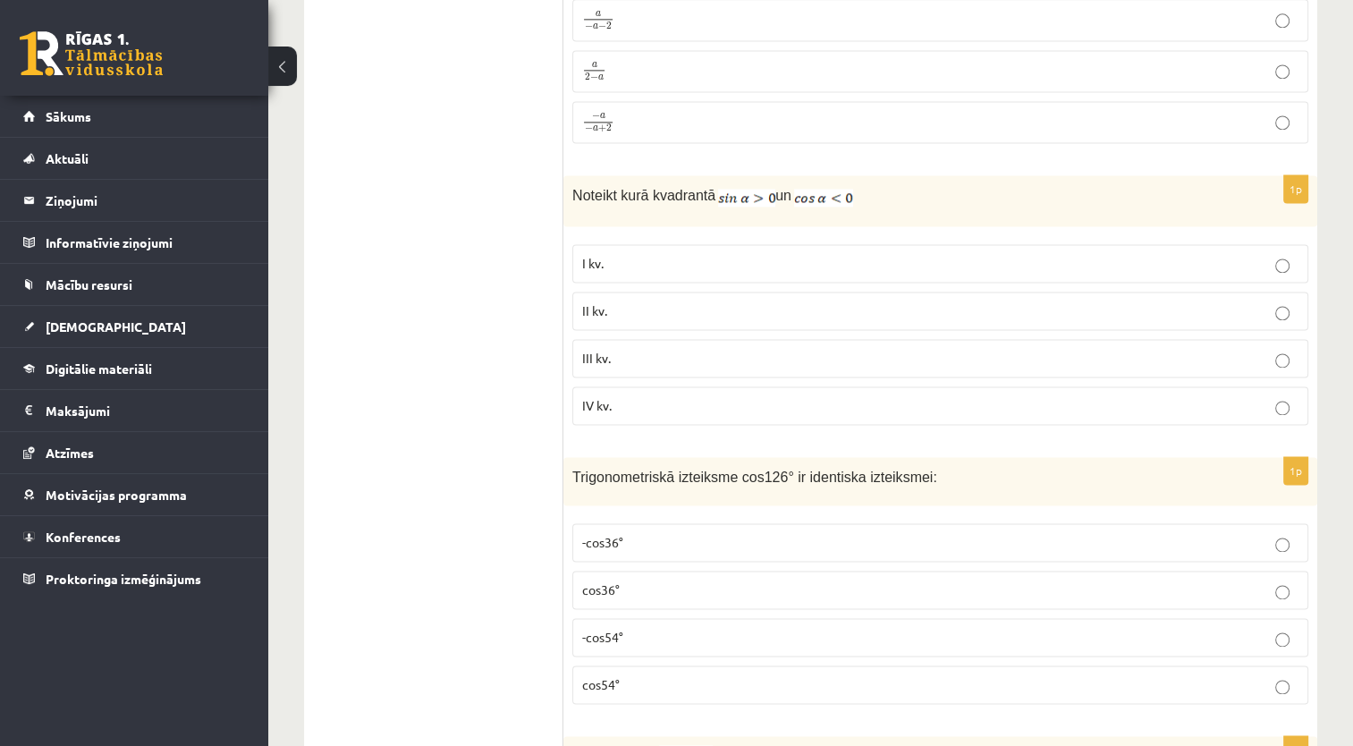
scroll to position [2528, 0]
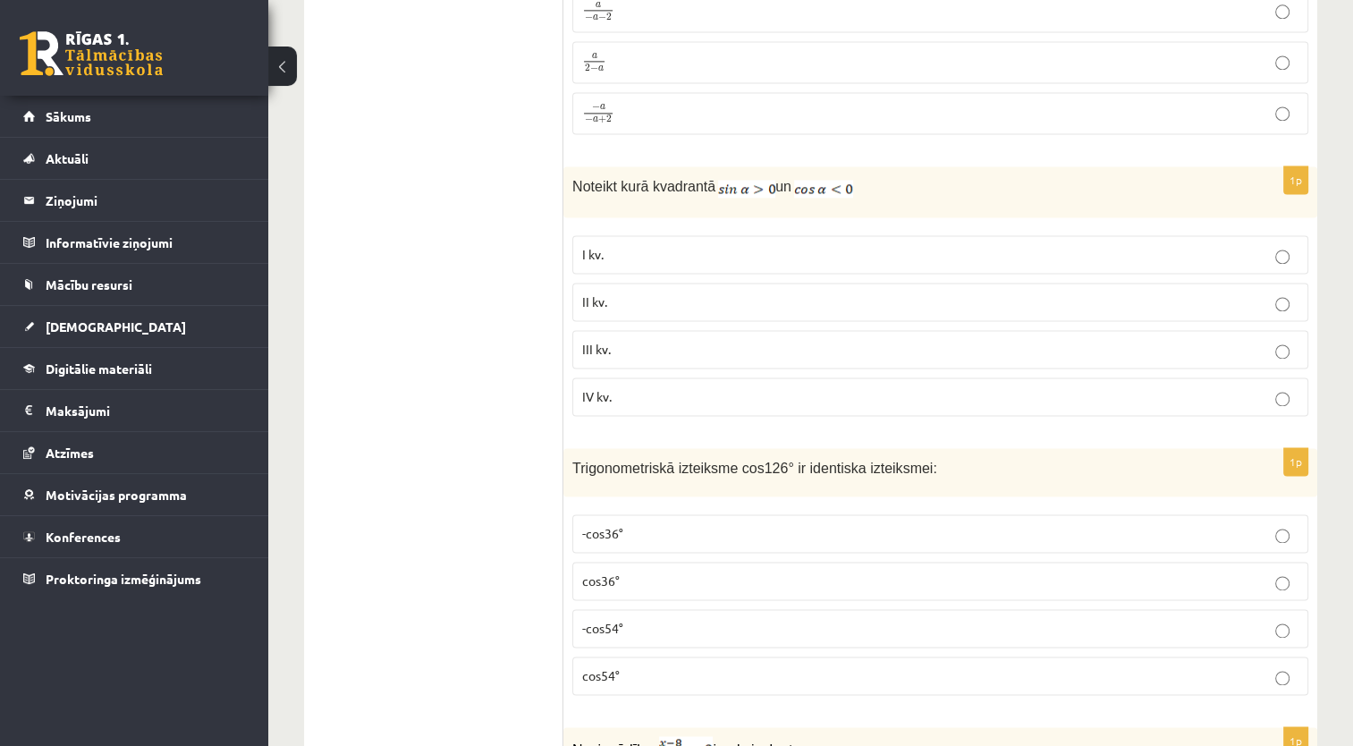
click at [1095, 292] on p "II kv." at bounding box center [940, 301] width 716 height 19
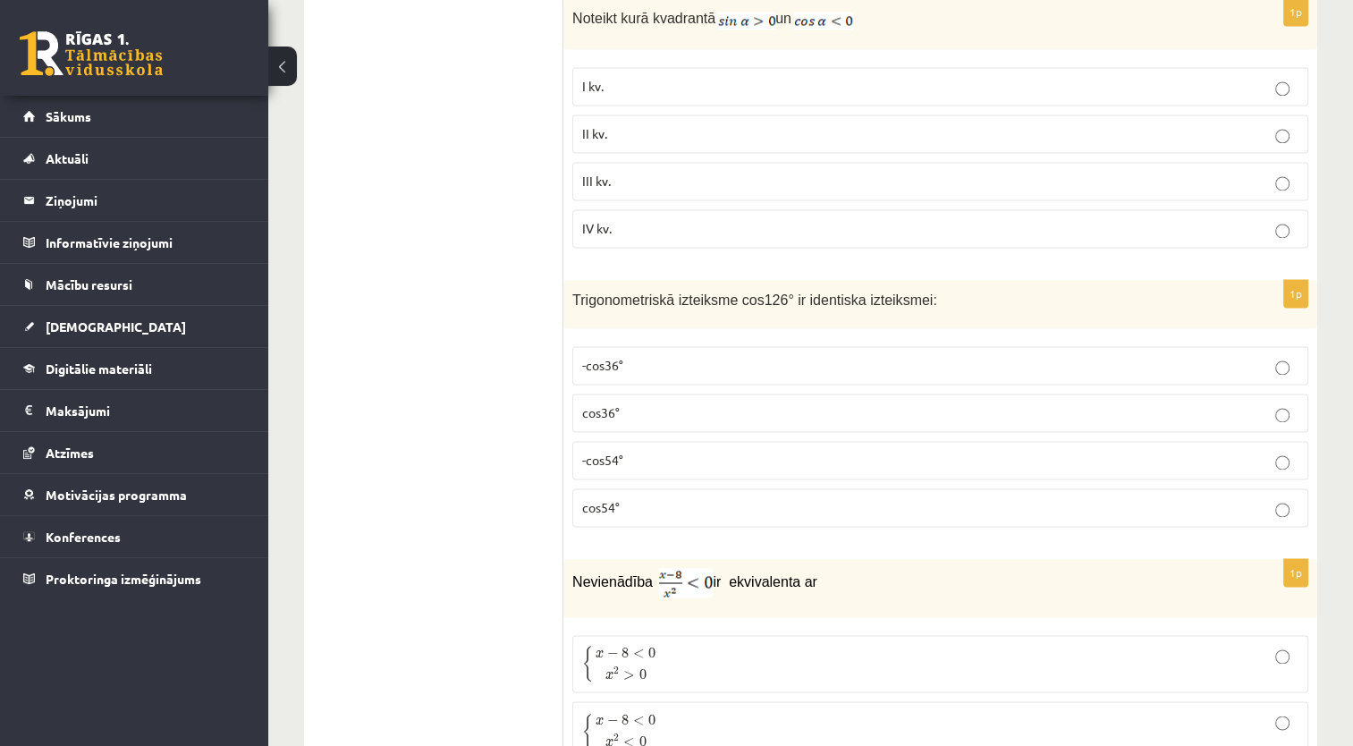
scroll to position [2705, 0]
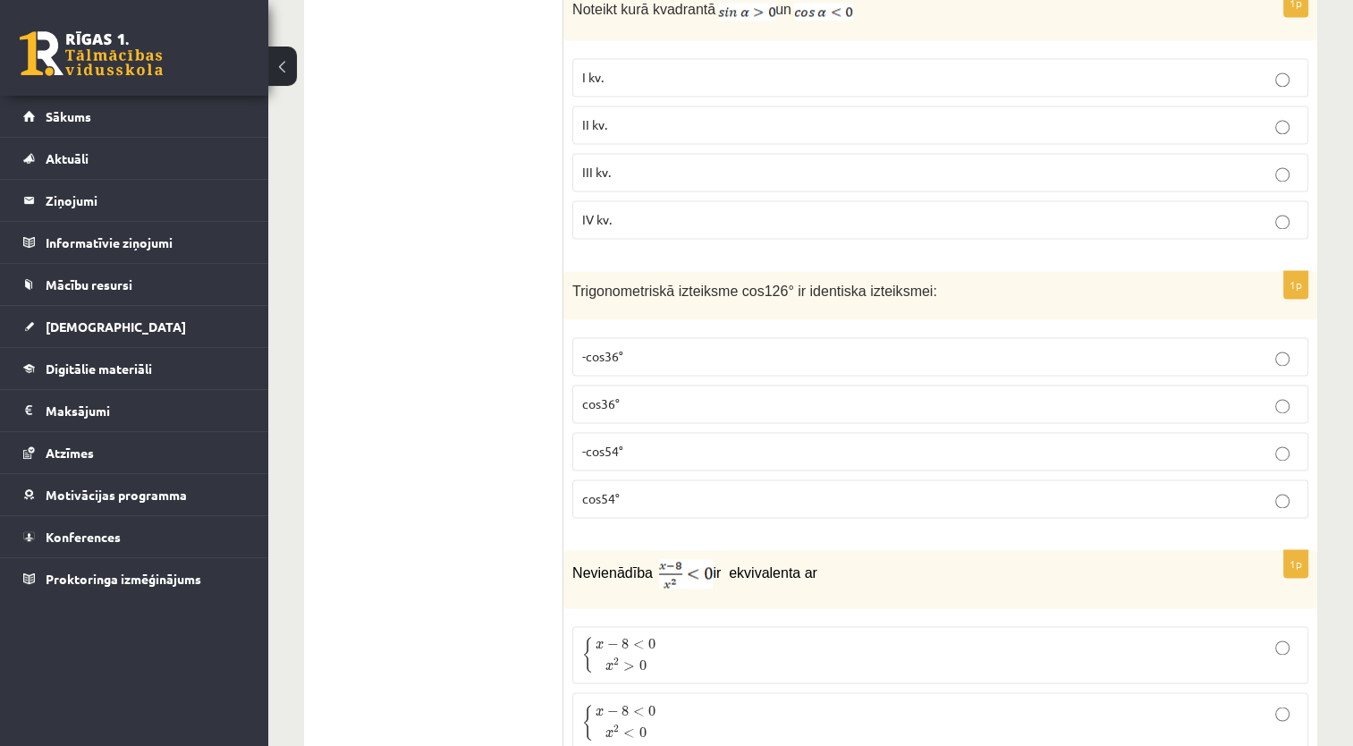
click at [1089, 489] on p "cos54°" at bounding box center [940, 498] width 716 height 19
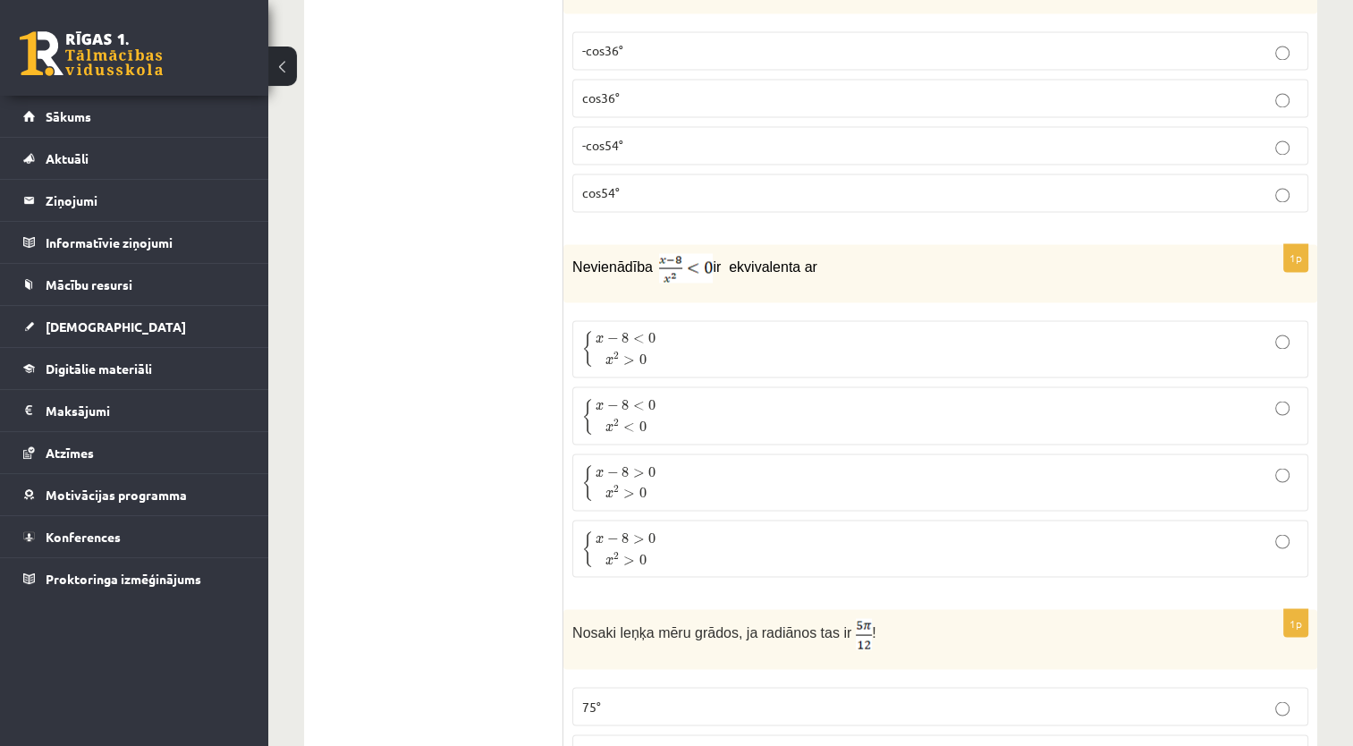
scroll to position [2982, 0]
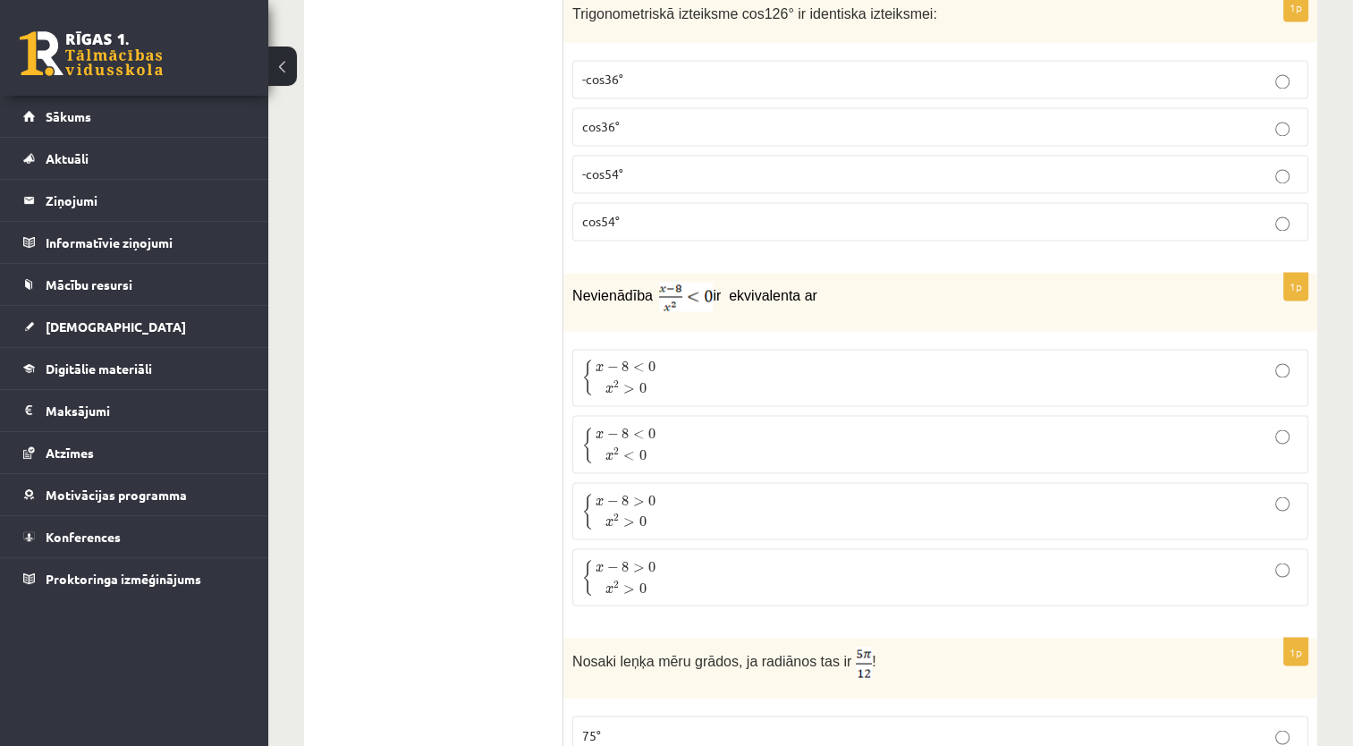
click at [788, 433] on p "{ x − 8 < 0 x 2 < 0 { x − 8 < 0 x 2 < 0" at bounding box center [940, 444] width 716 height 38
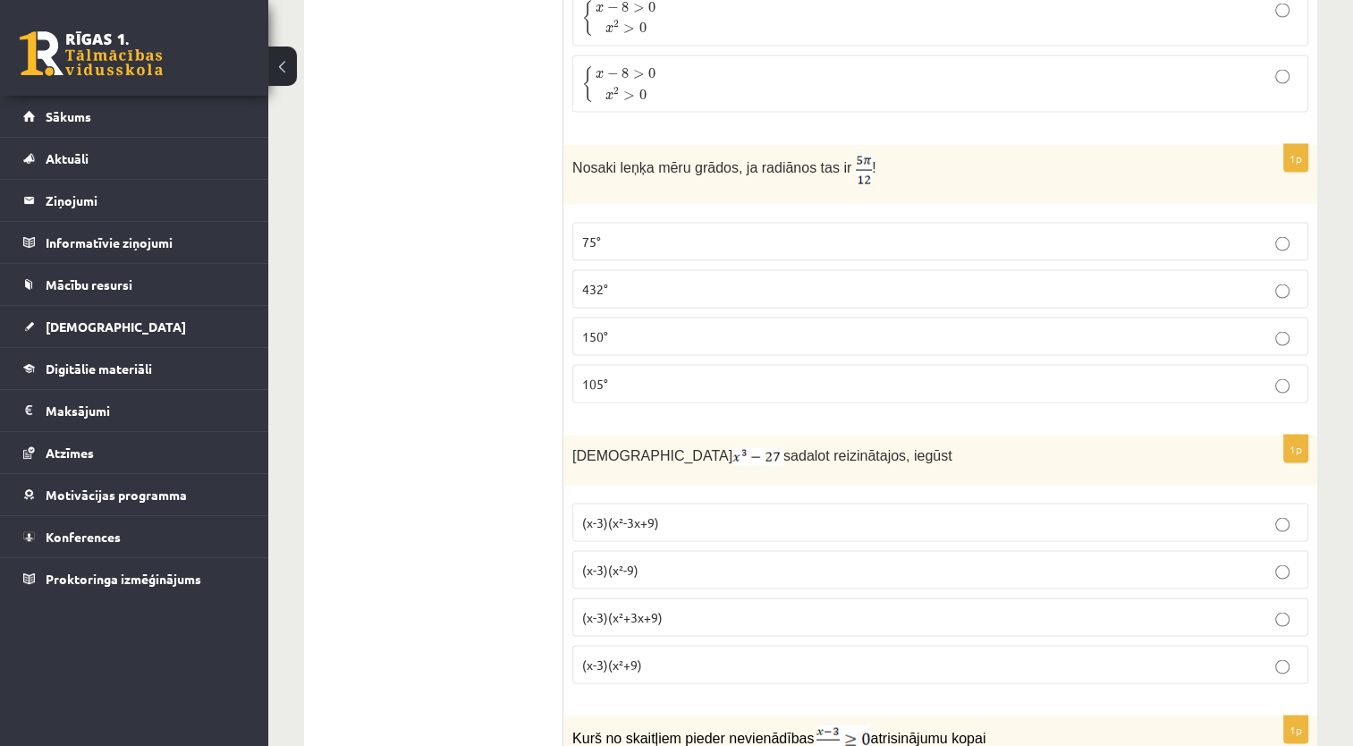
scroll to position [3484, 0]
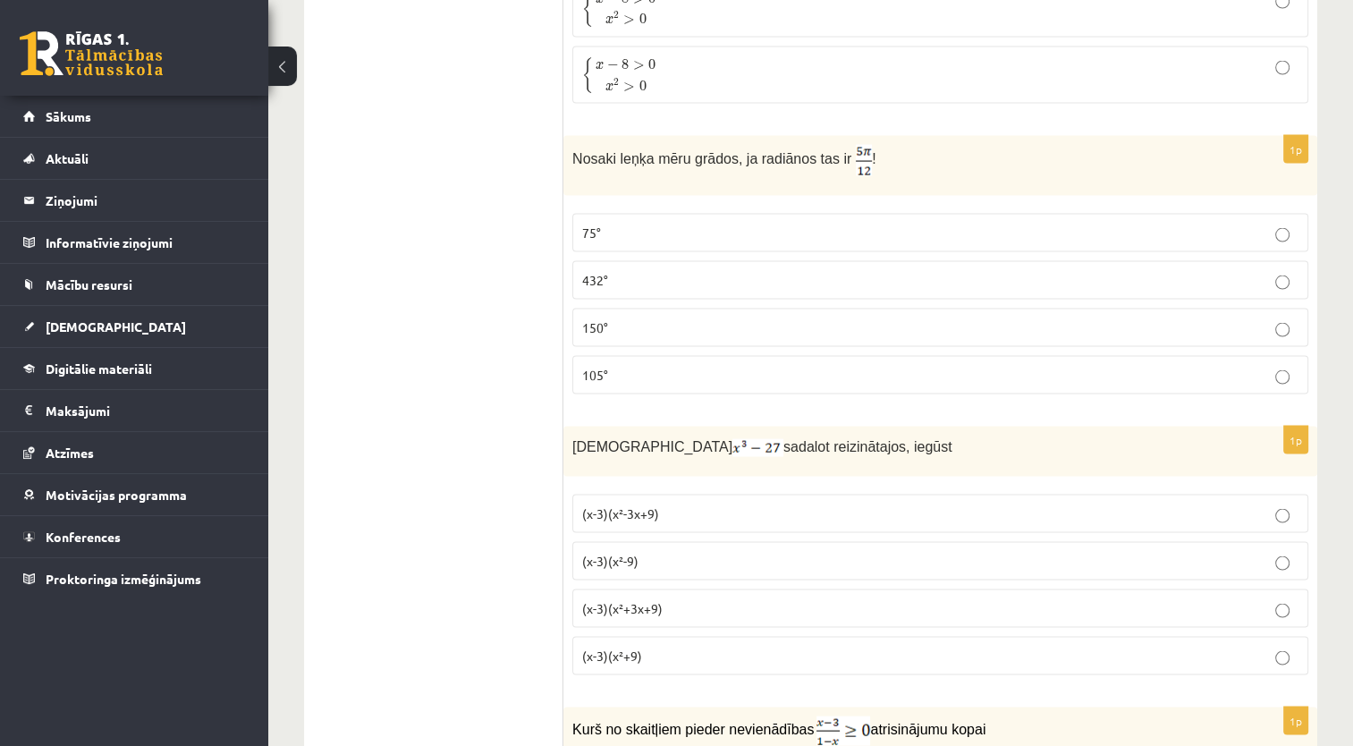
click at [1095, 364] on label "105°" at bounding box center [940, 375] width 736 height 38
click at [1009, 223] on label "75°" at bounding box center [940, 233] width 736 height 38
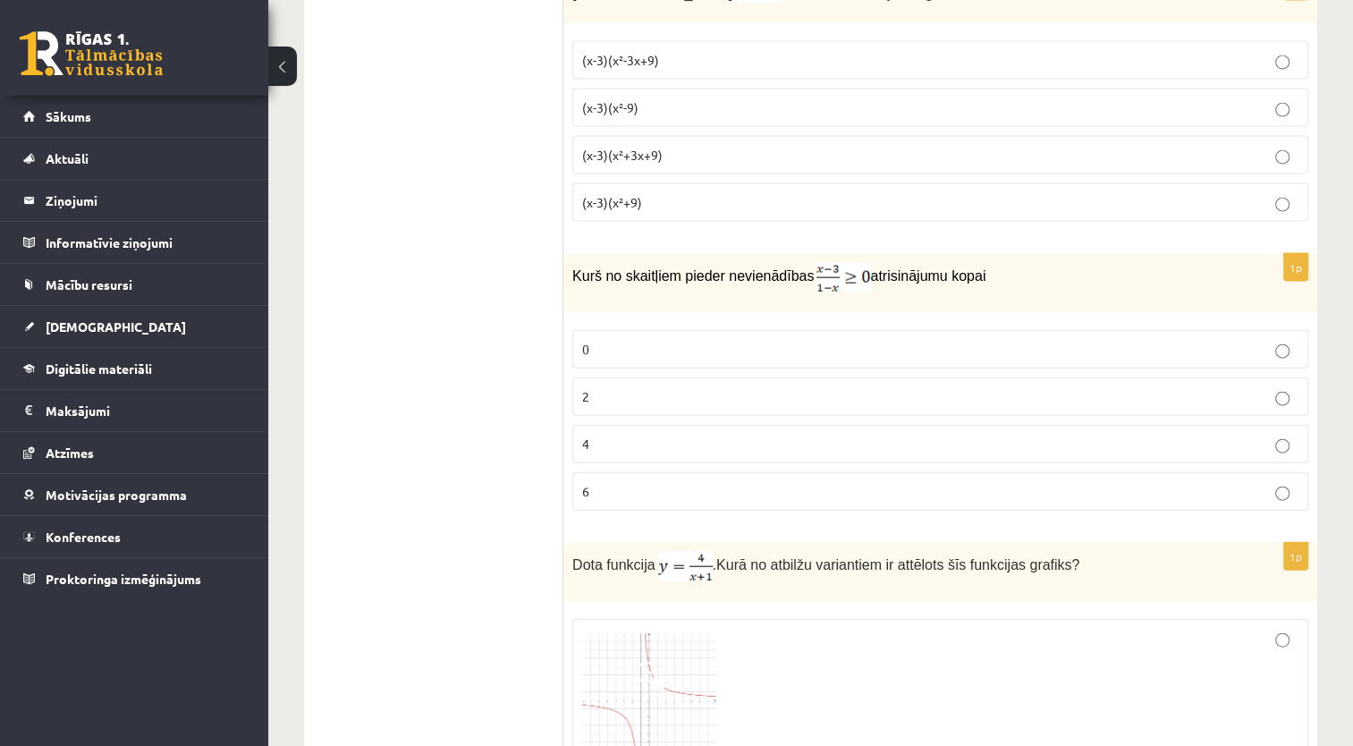
scroll to position [3947, 0]
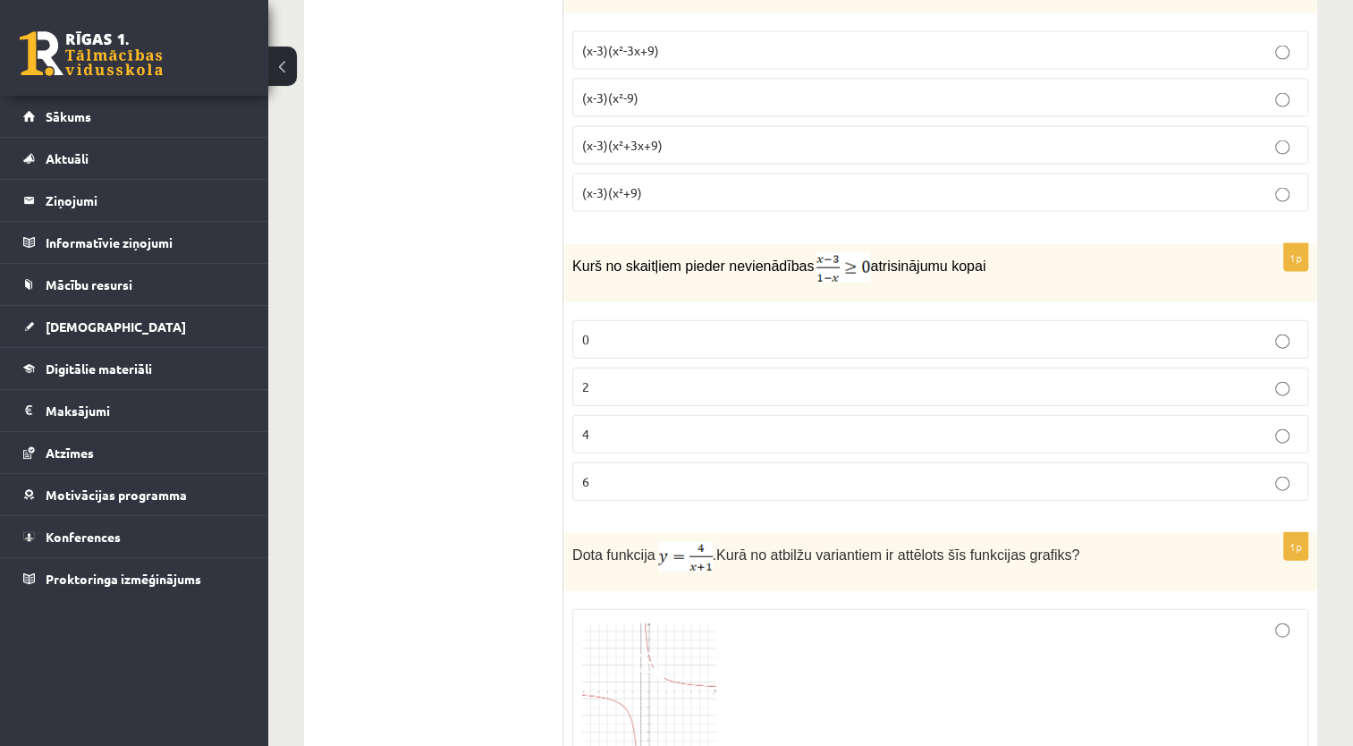
click at [1168, 367] on label "2" at bounding box center [940, 386] width 736 height 38
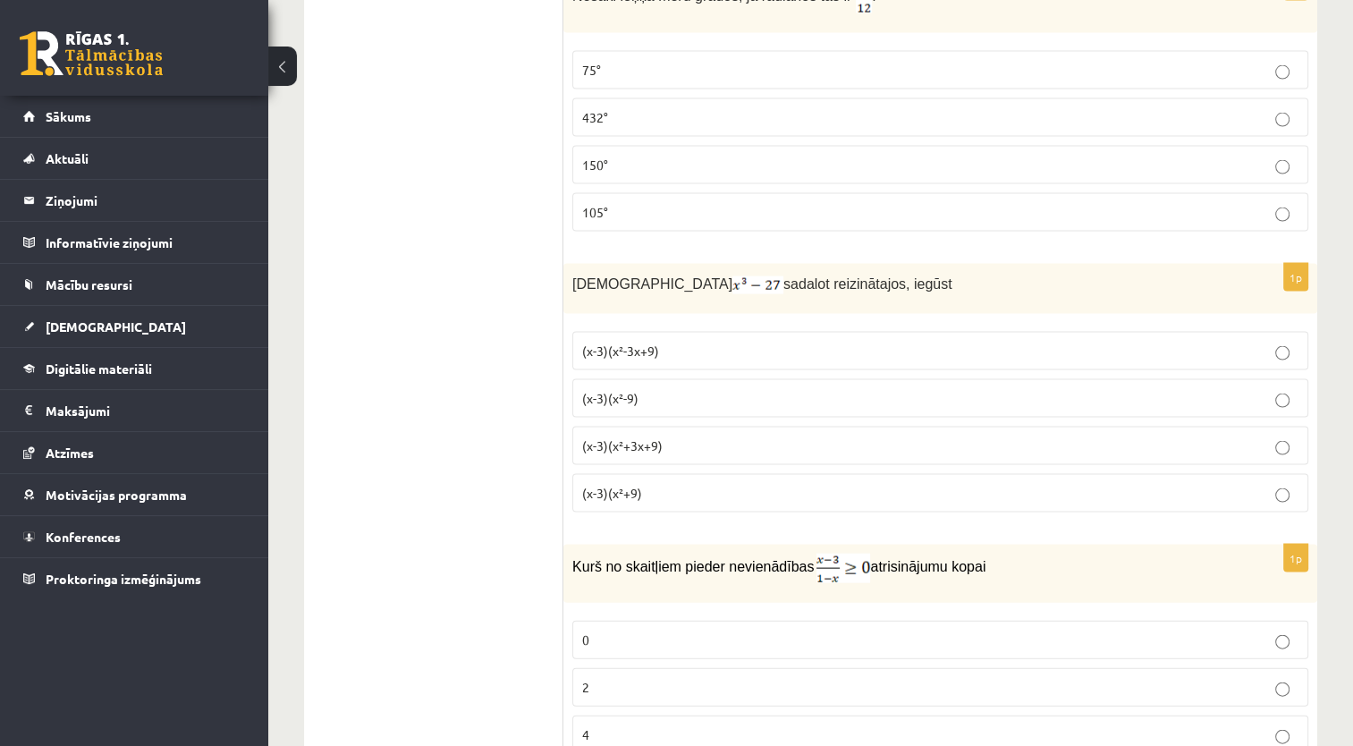
scroll to position [3655, 0]
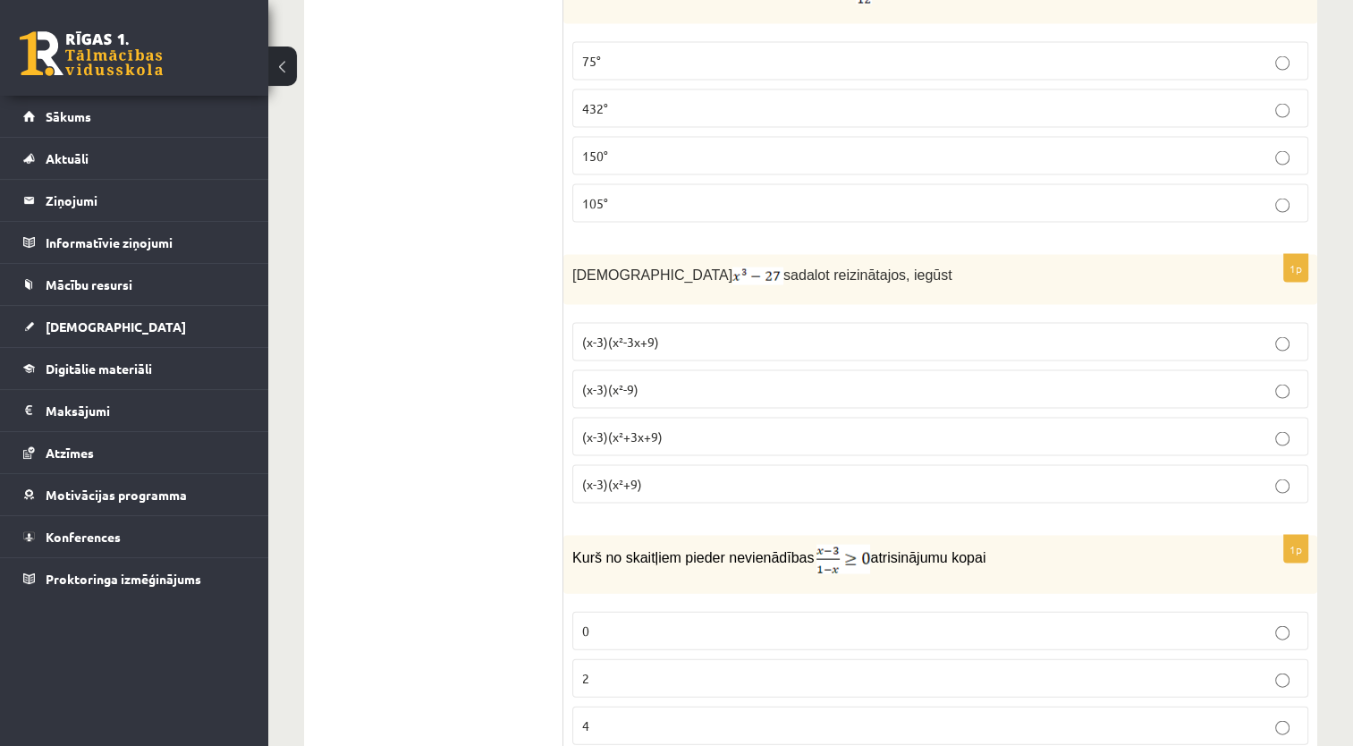
click at [1132, 380] on p "(x-3)(x²-9)" at bounding box center [940, 389] width 716 height 19
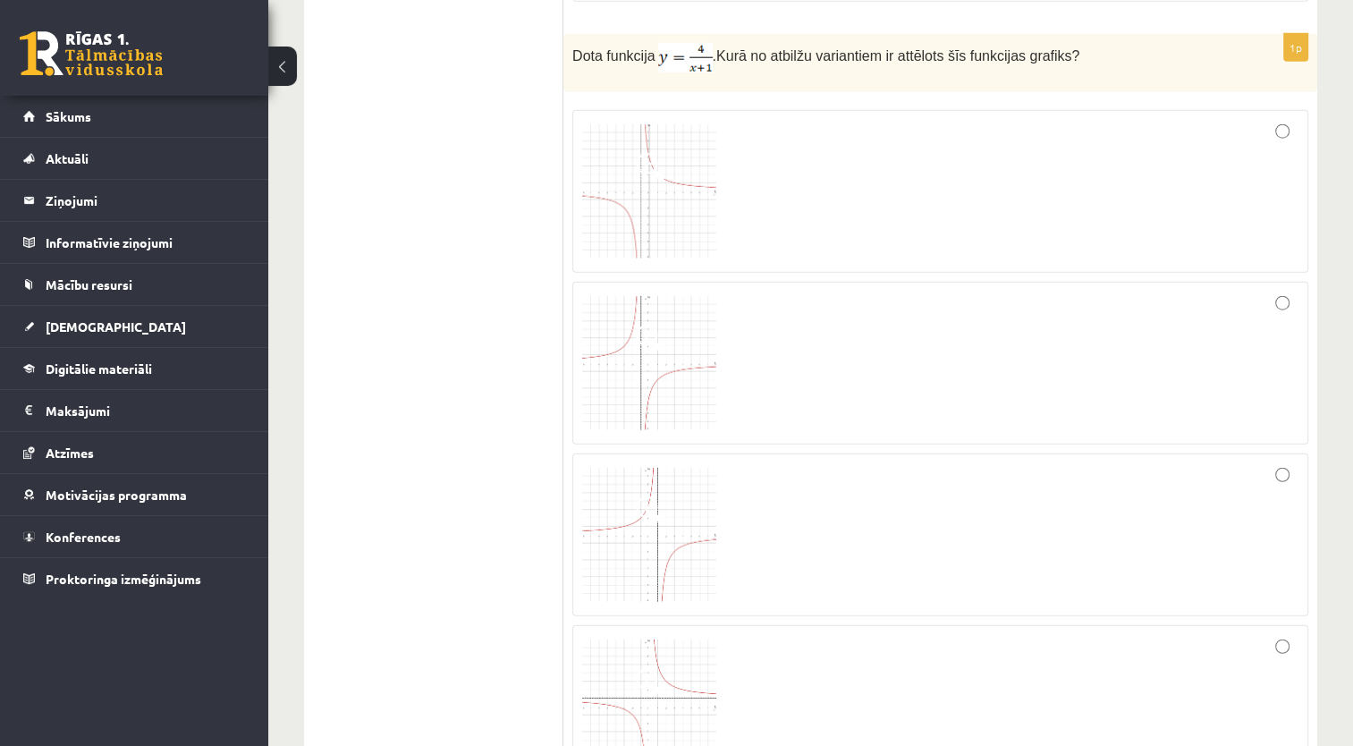
scroll to position [4437, 0]
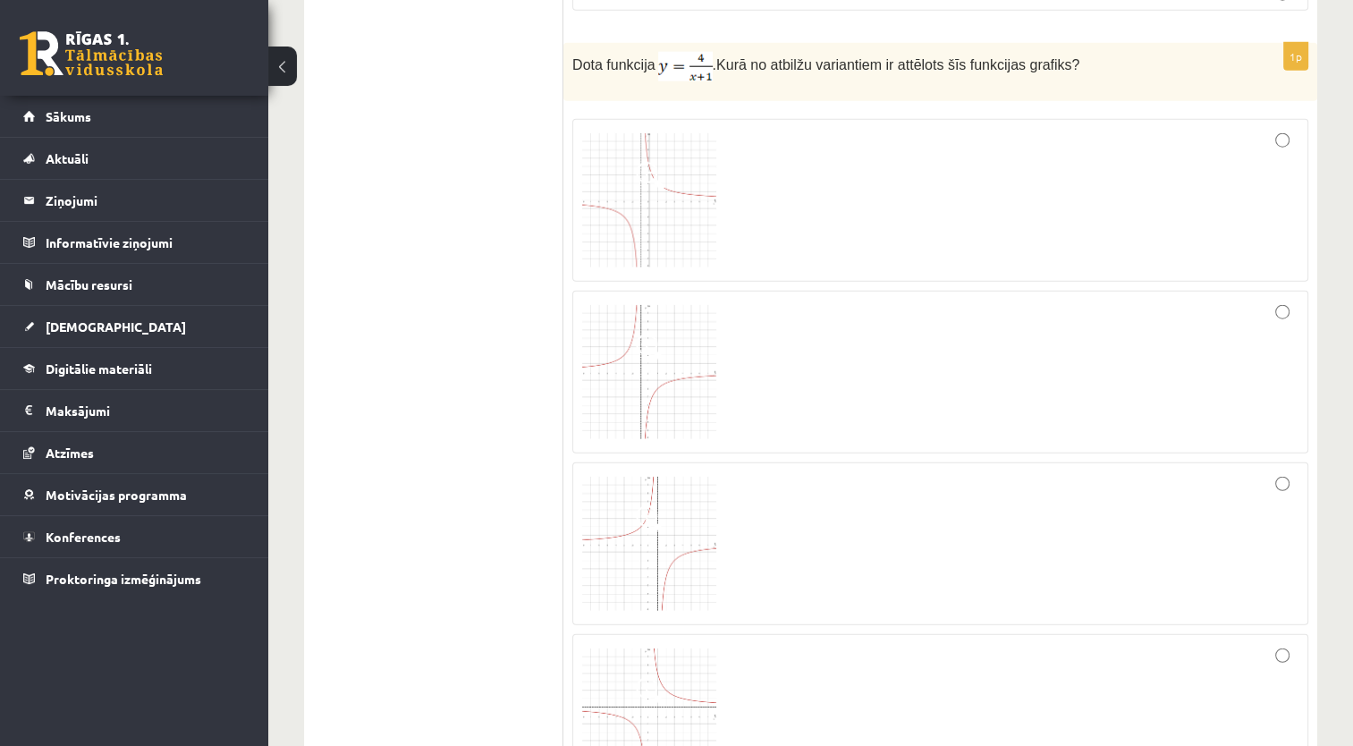
click at [918, 400] on div at bounding box center [940, 371] width 716 height 143
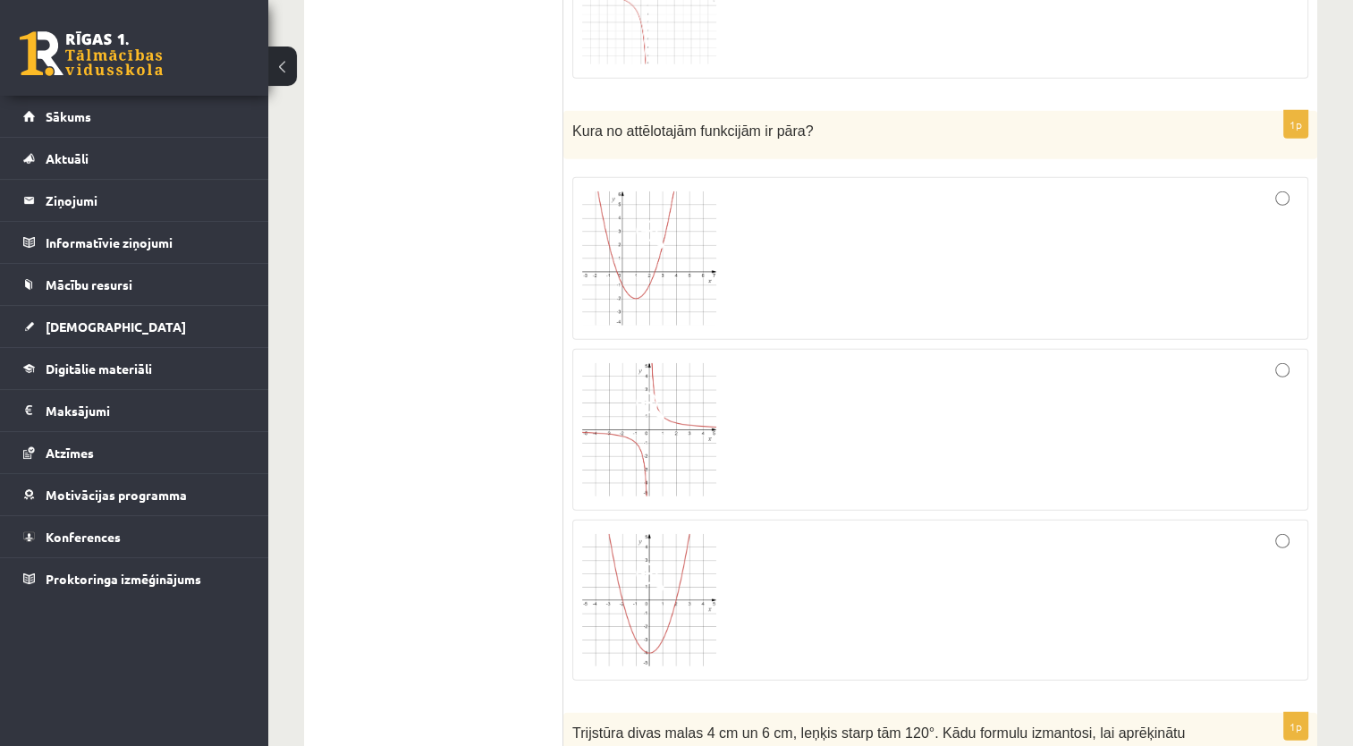
scroll to position [5174, 0]
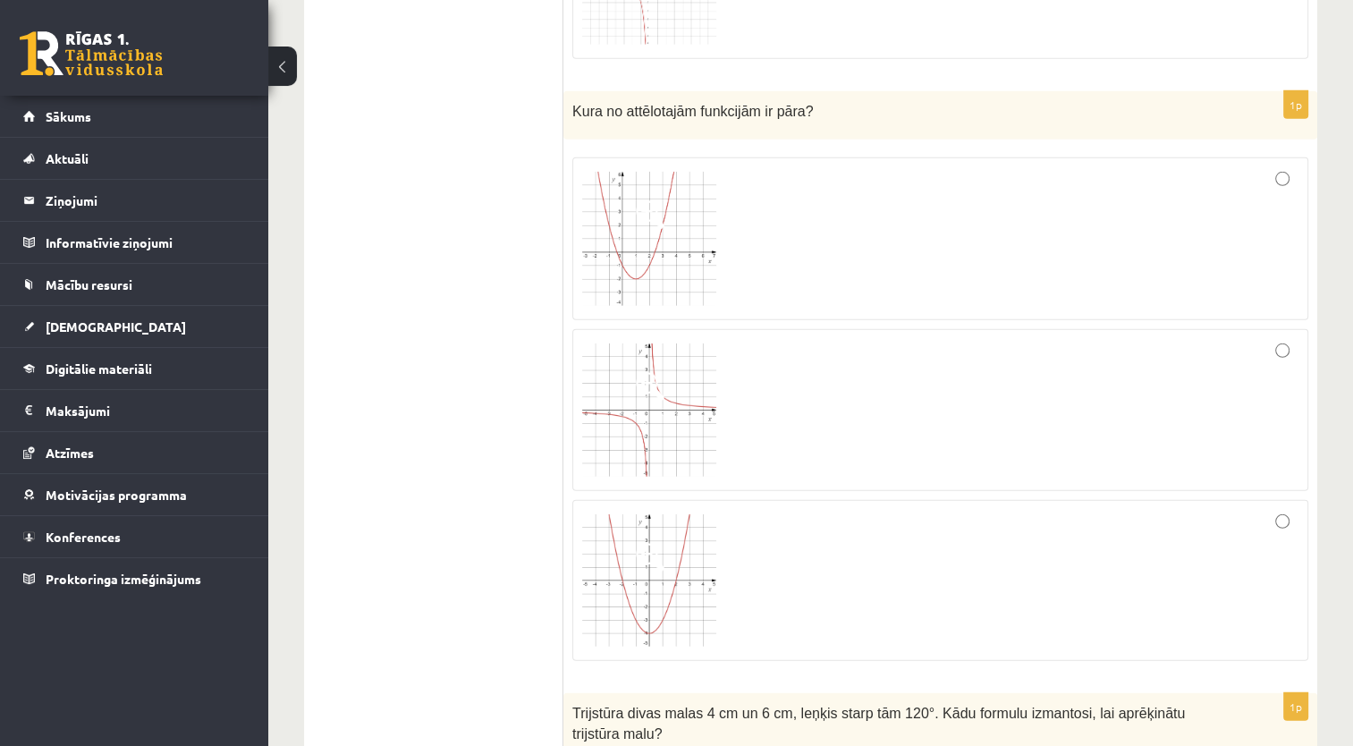
click at [1167, 581] on div at bounding box center [940, 580] width 716 height 141
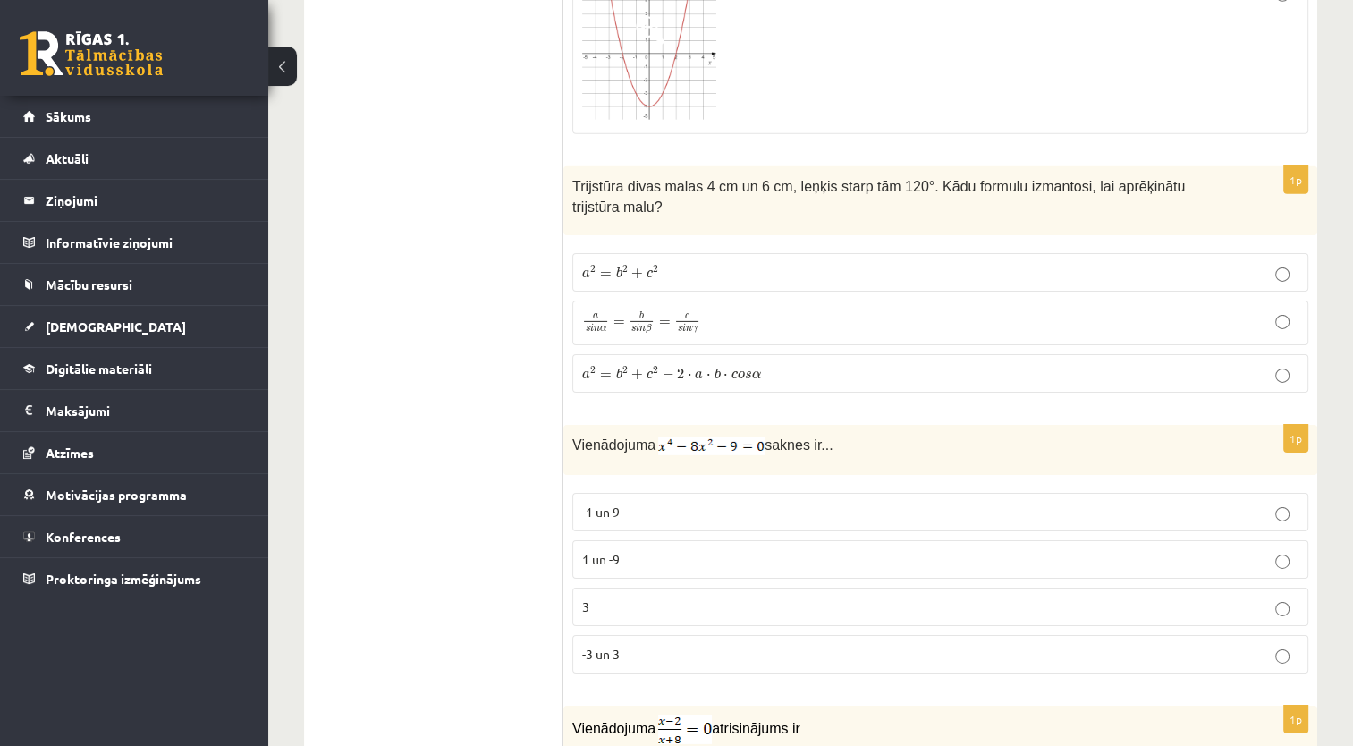
scroll to position [5692, 0]
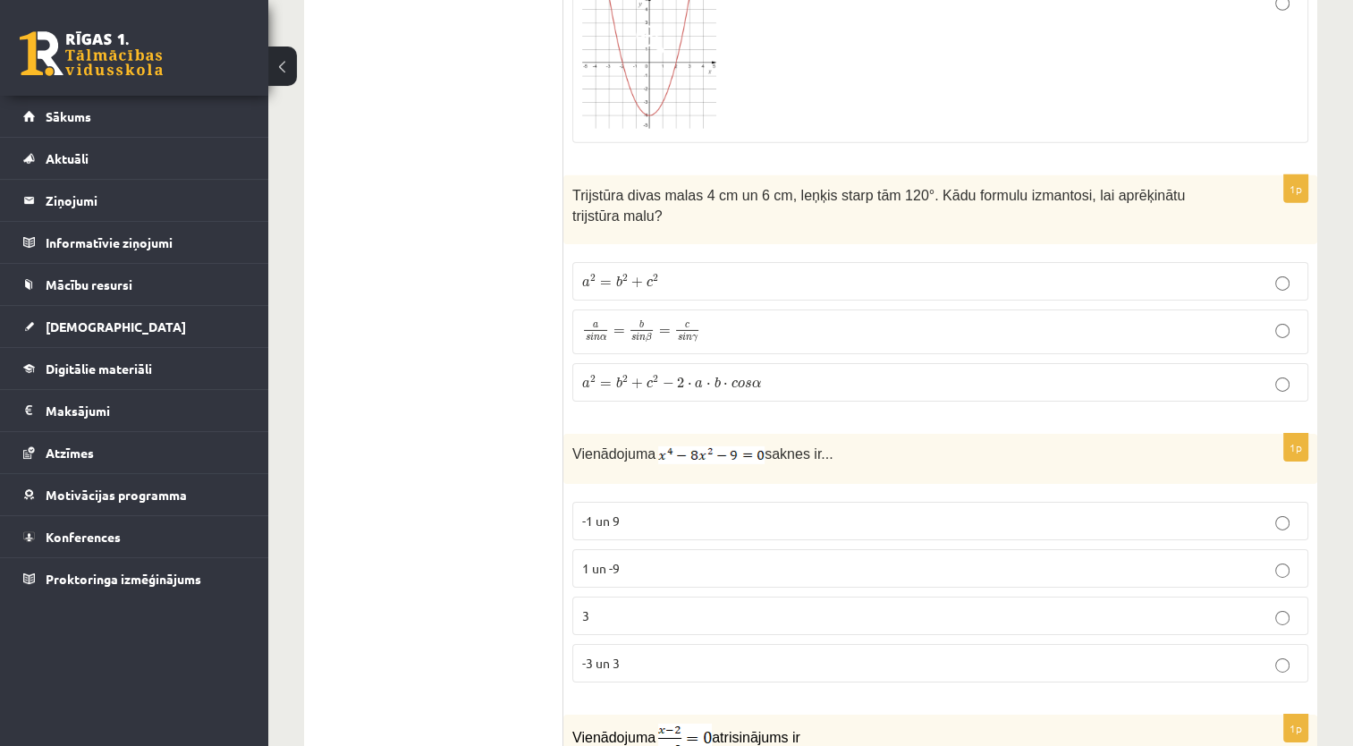
click at [1201, 363] on label "a 2 = b 2 + c 2 − 2 ⋅ a ⋅ b ⋅ c o s α a 2 = b 2 + c 2 − 2 ⋅ a ⋅ b ⋅ c o s α" at bounding box center [940, 382] width 736 height 38
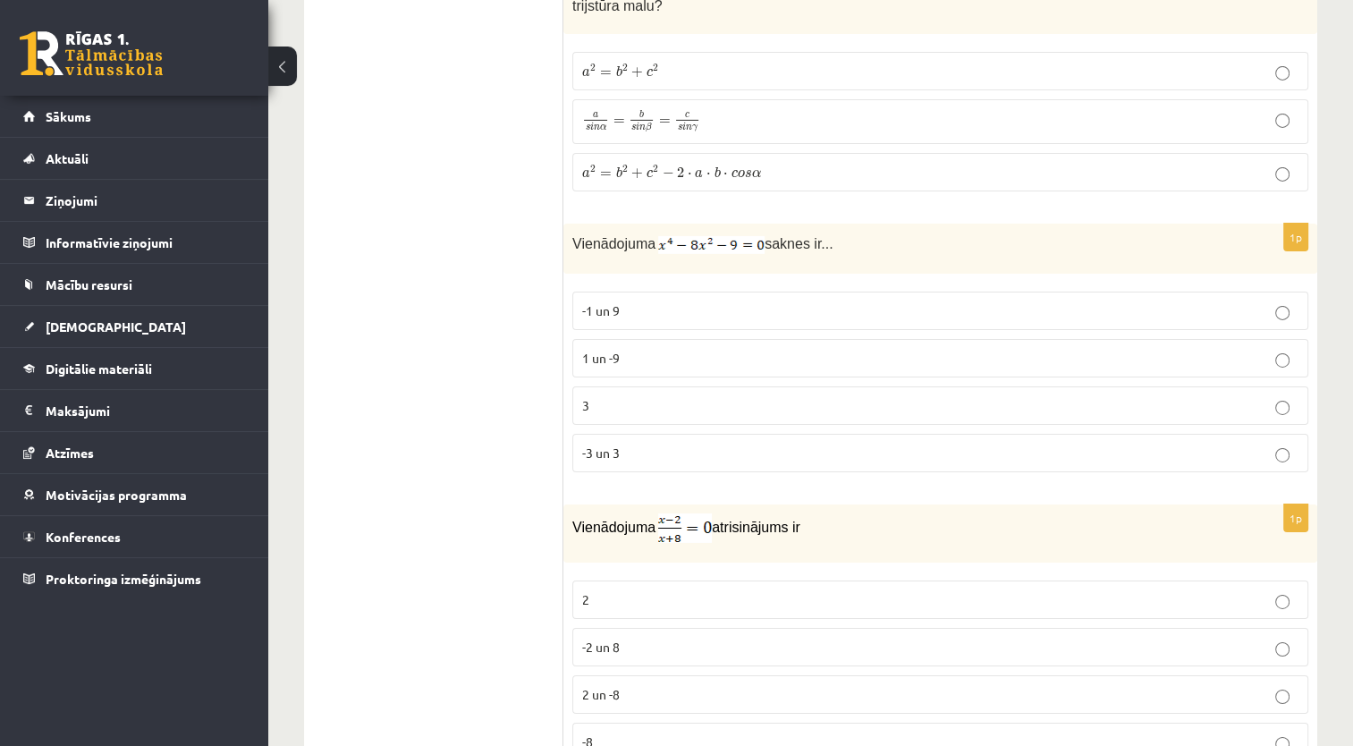
scroll to position [5959, 0]
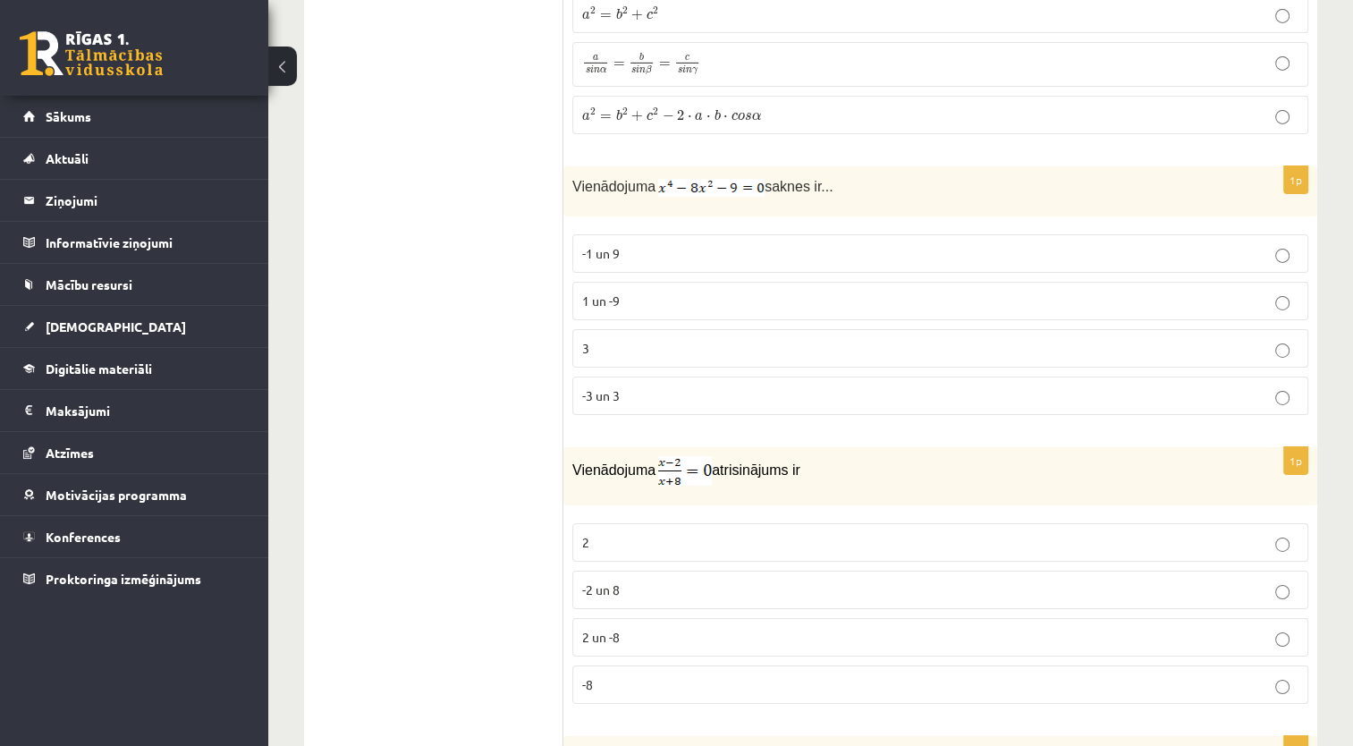
click at [915, 291] on p "1 un -9" at bounding box center [940, 300] width 716 height 19
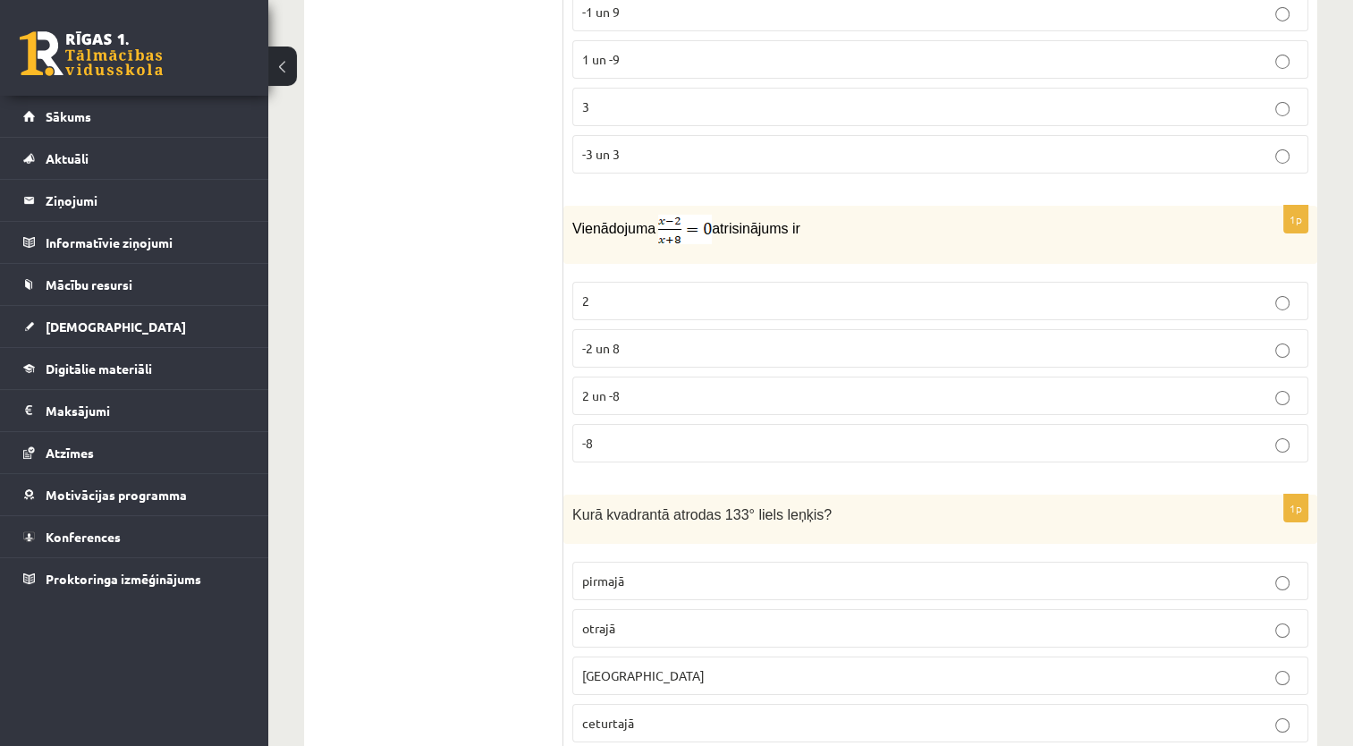
scroll to position [6248, 0]
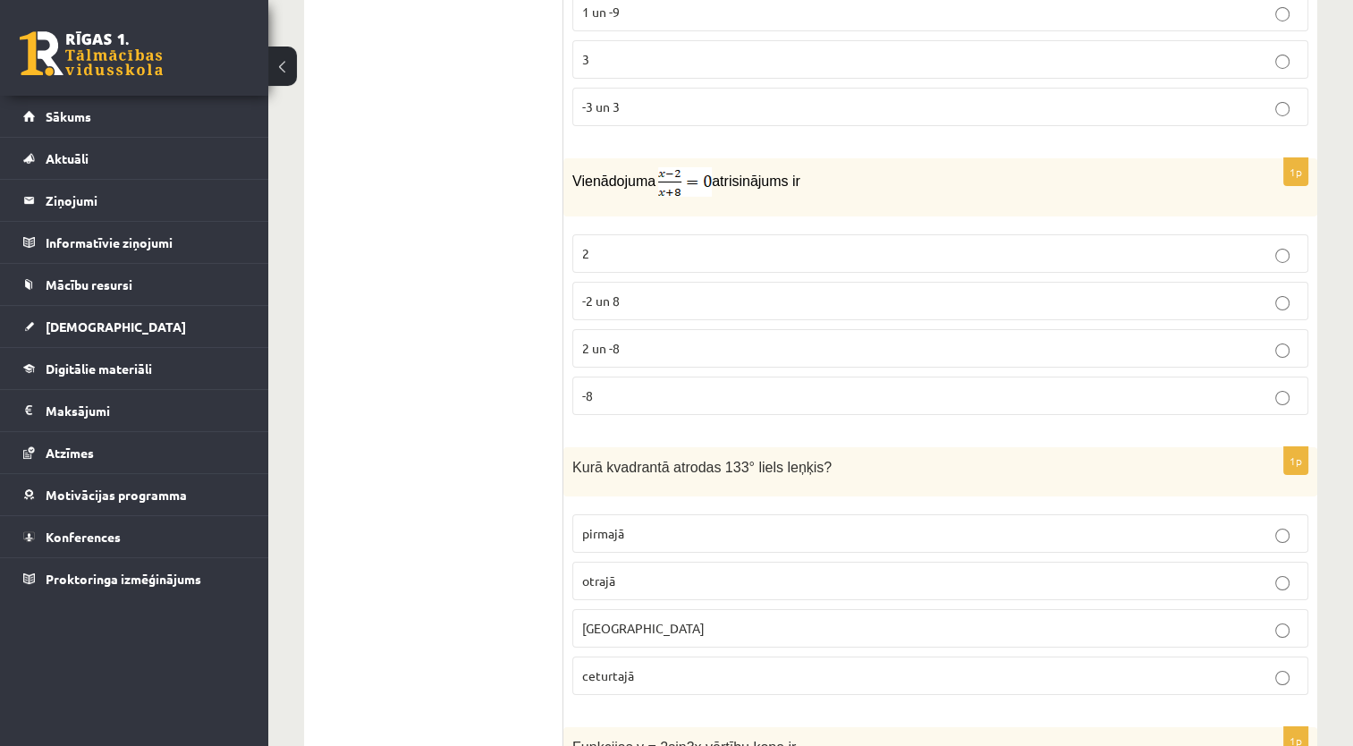
click at [898, 244] on p "2" at bounding box center [940, 253] width 716 height 19
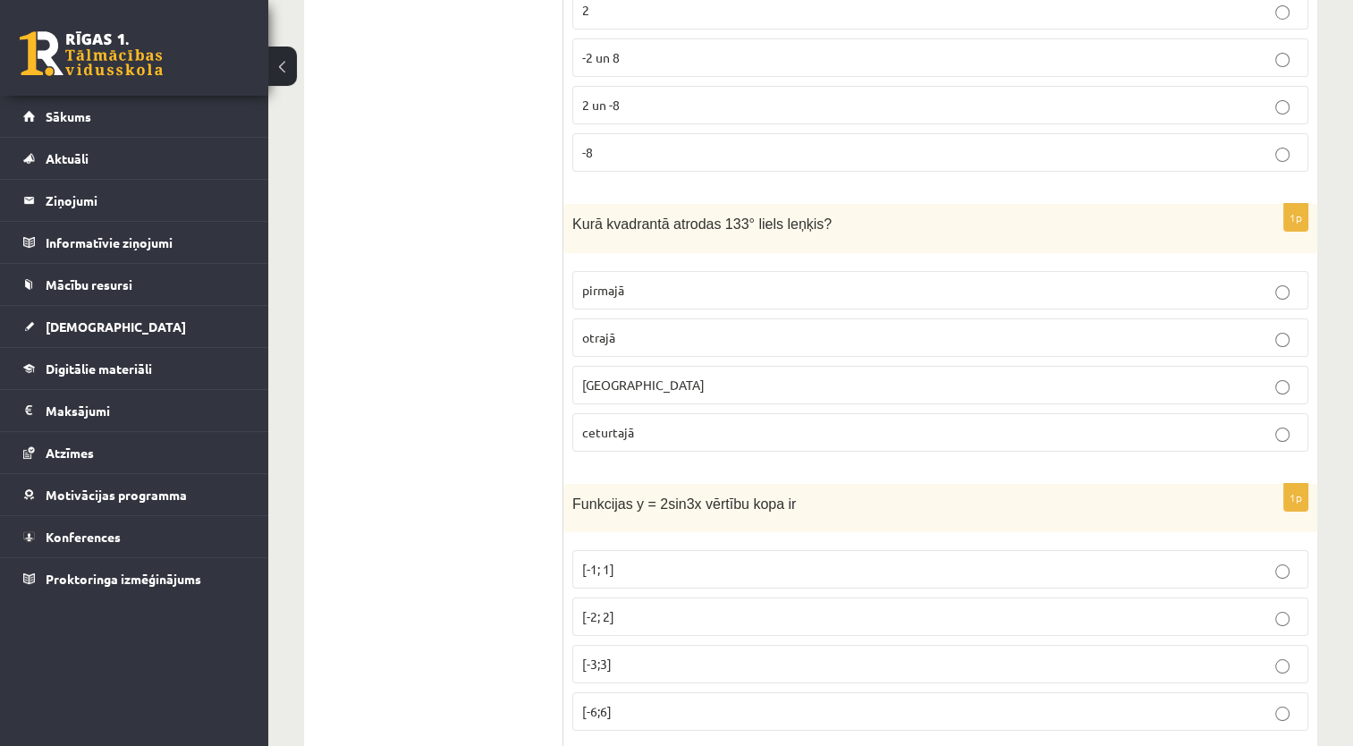
scroll to position [6501, 0]
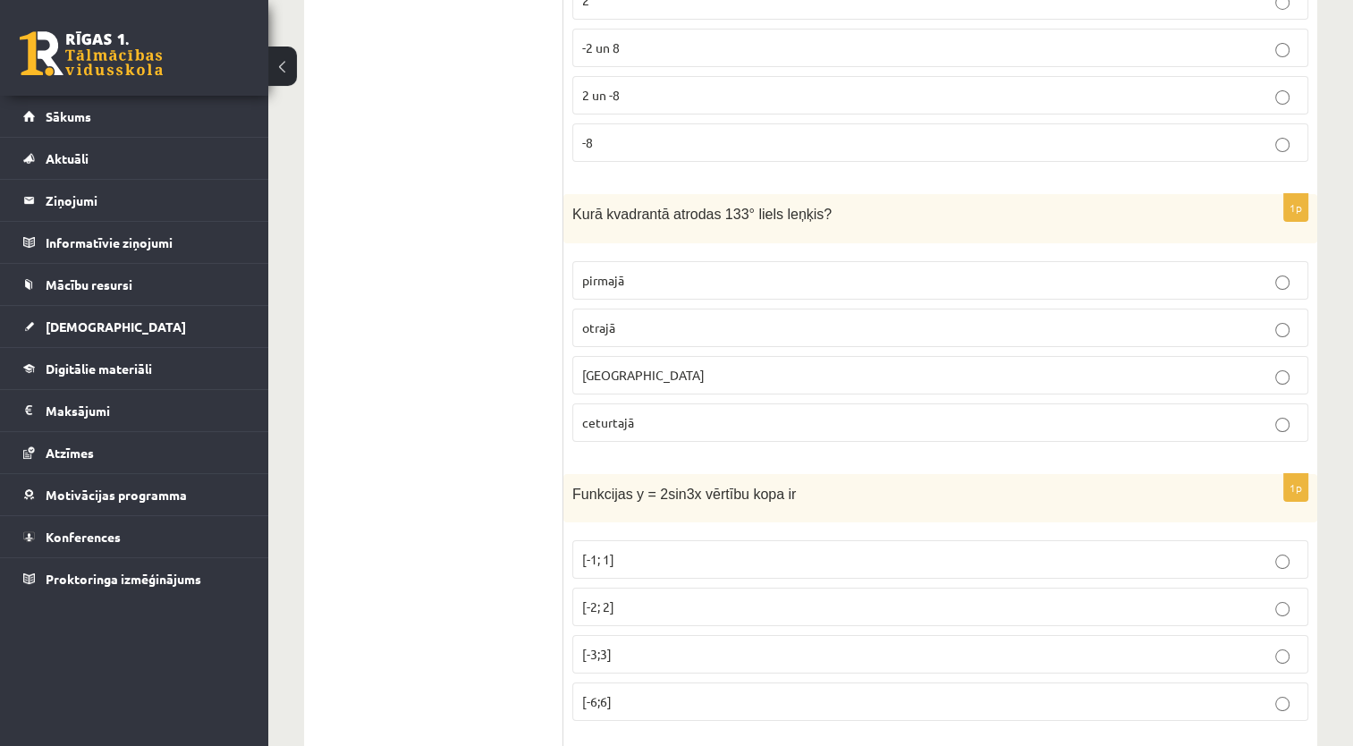
click at [1005, 366] on p "trešajā" at bounding box center [940, 375] width 716 height 19
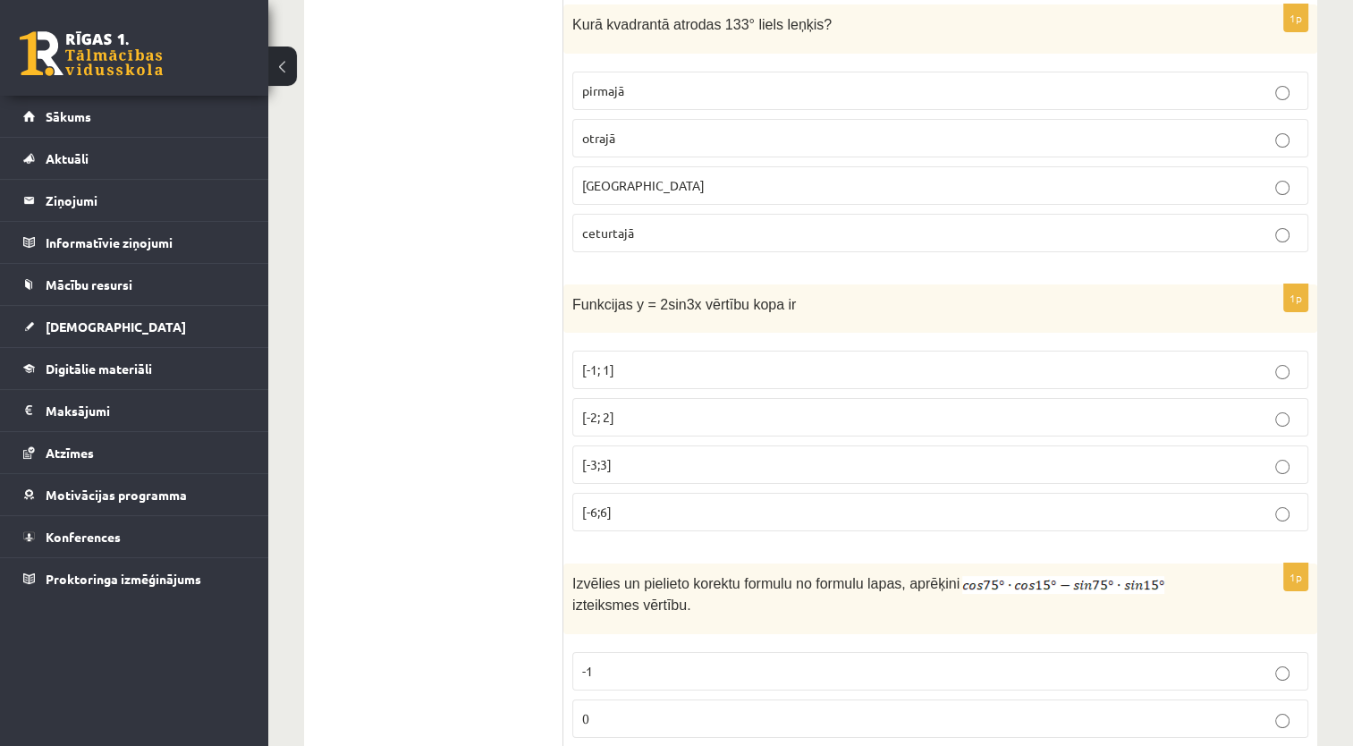
scroll to position [6671, 0]
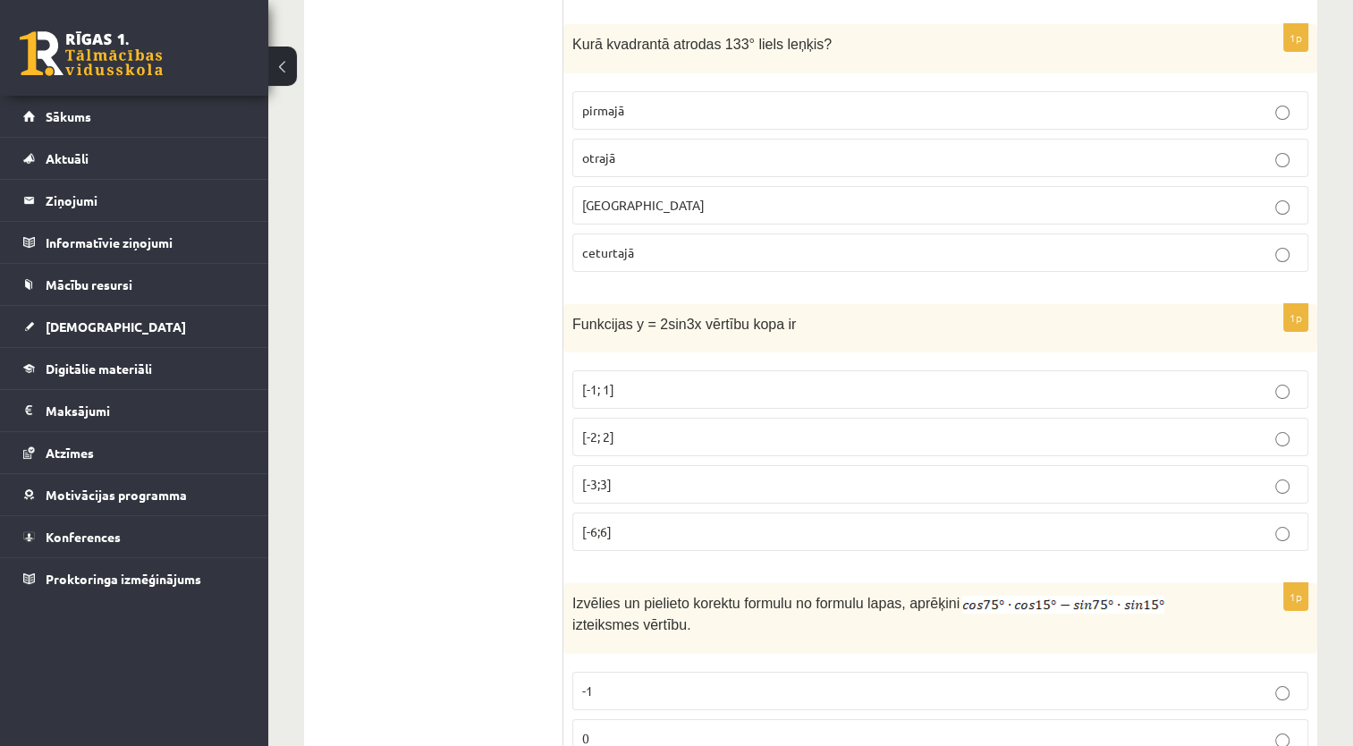
click at [1008, 475] on p "[-3;3]" at bounding box center [940, 484] width 716 height 19
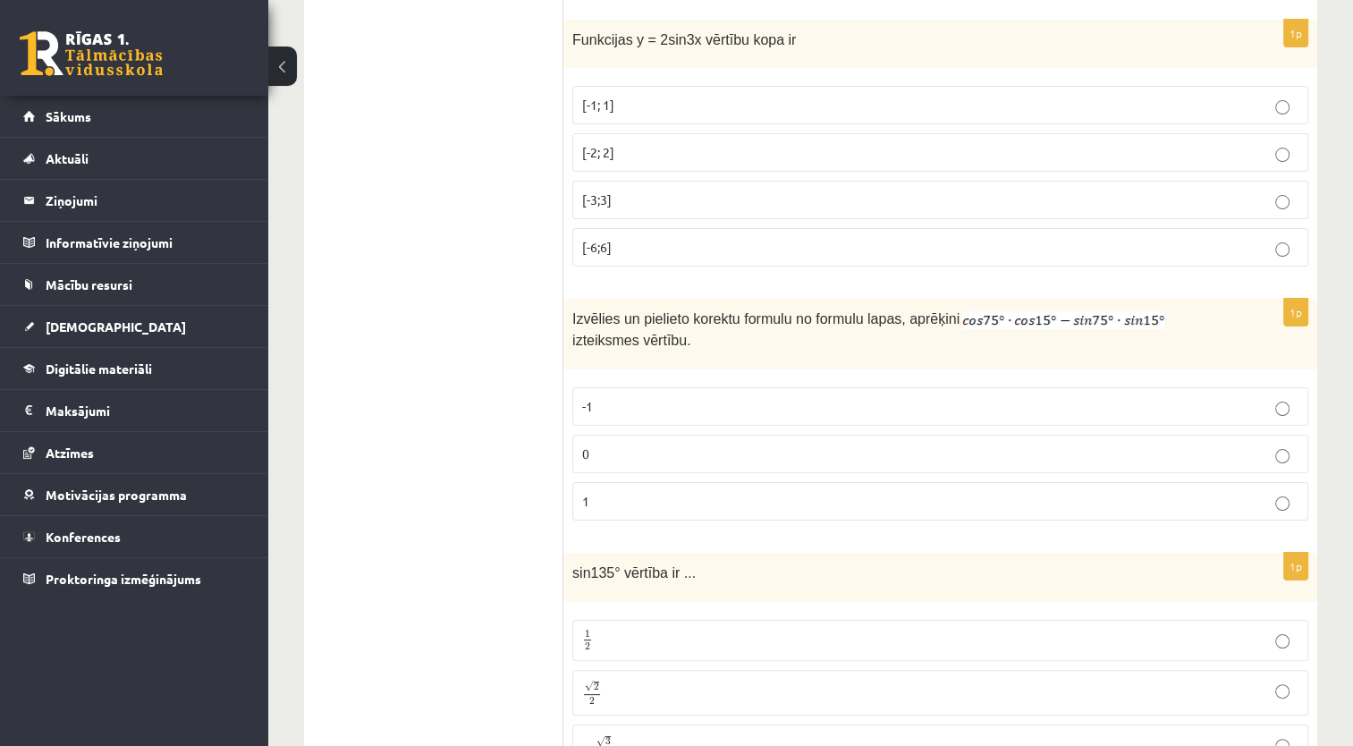
scroll to position [6993, 0]
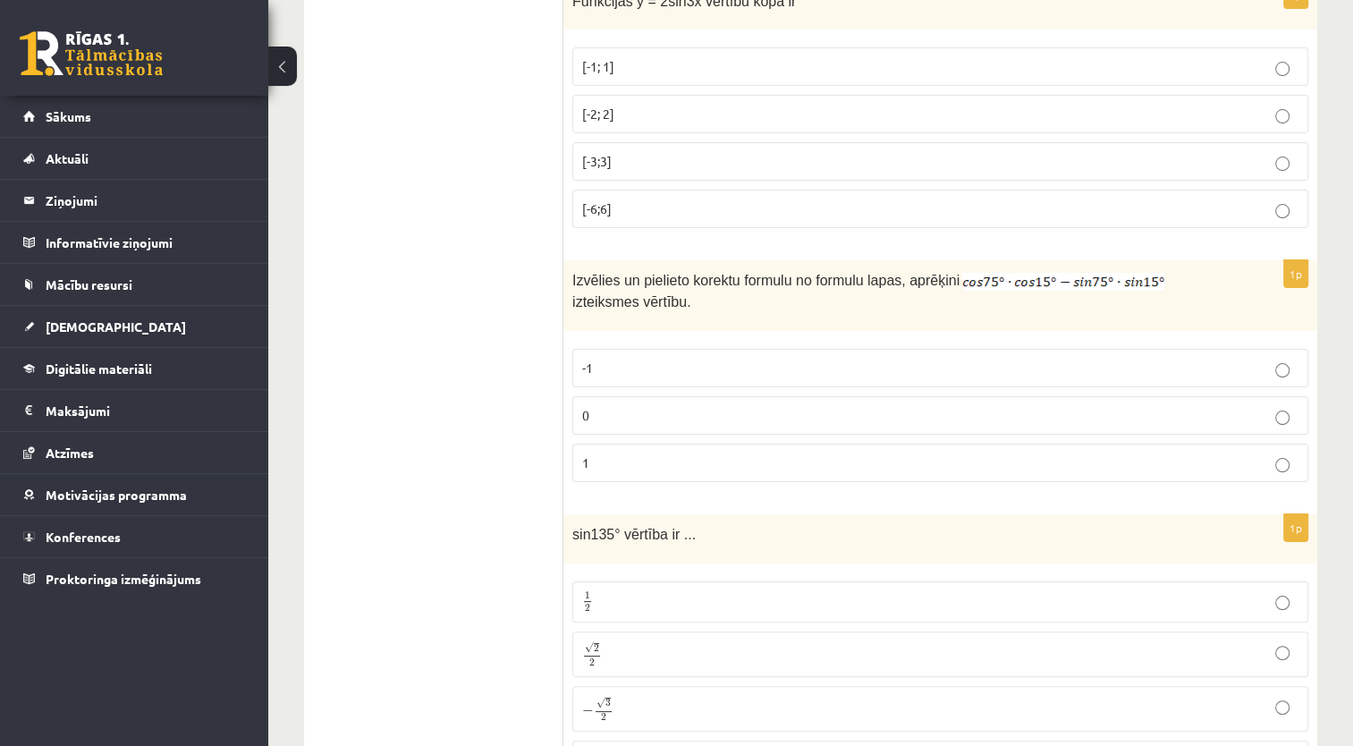
click at [1154, 396] on label "0" at bounding box center [940, 415] width 736 height 38
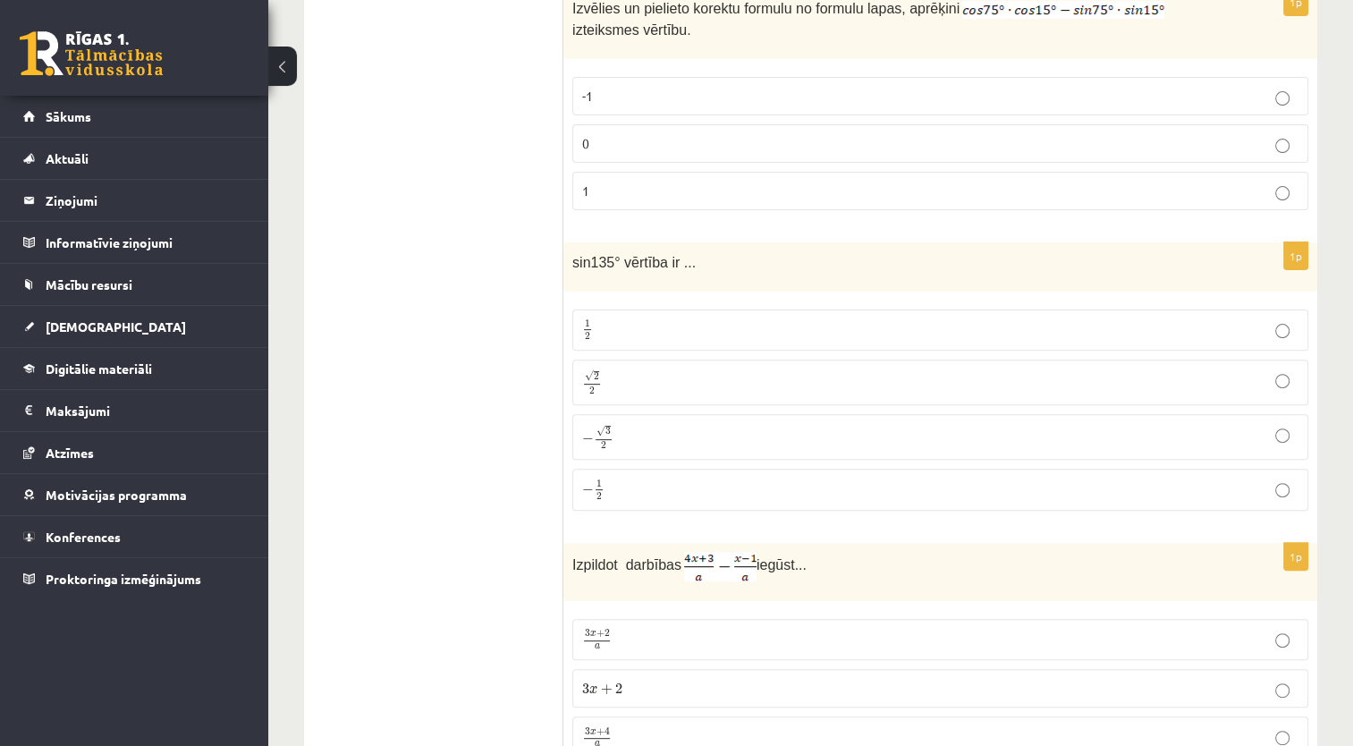
scroll to position [7284, 0]
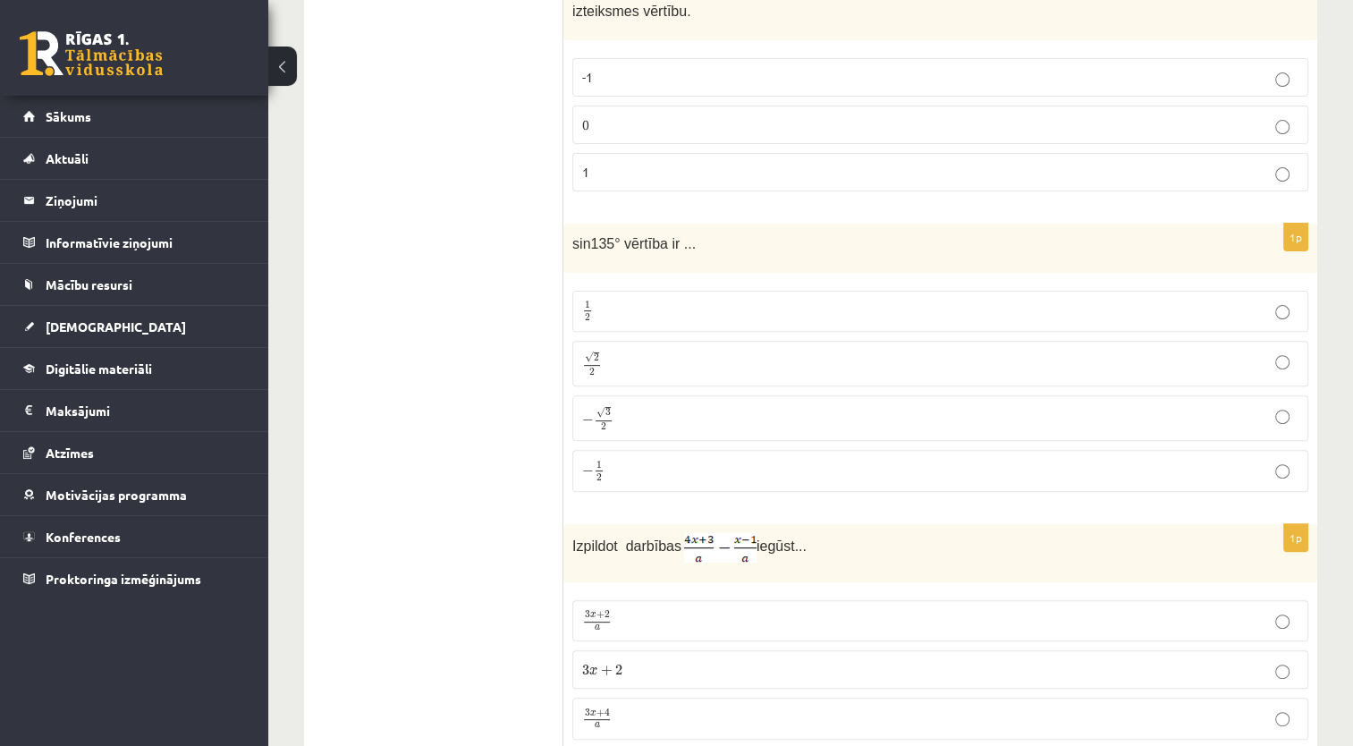
click at [1060, 341] on label "√ 2 2 2 2" at bounding box center [940, 364] width 736 height 46
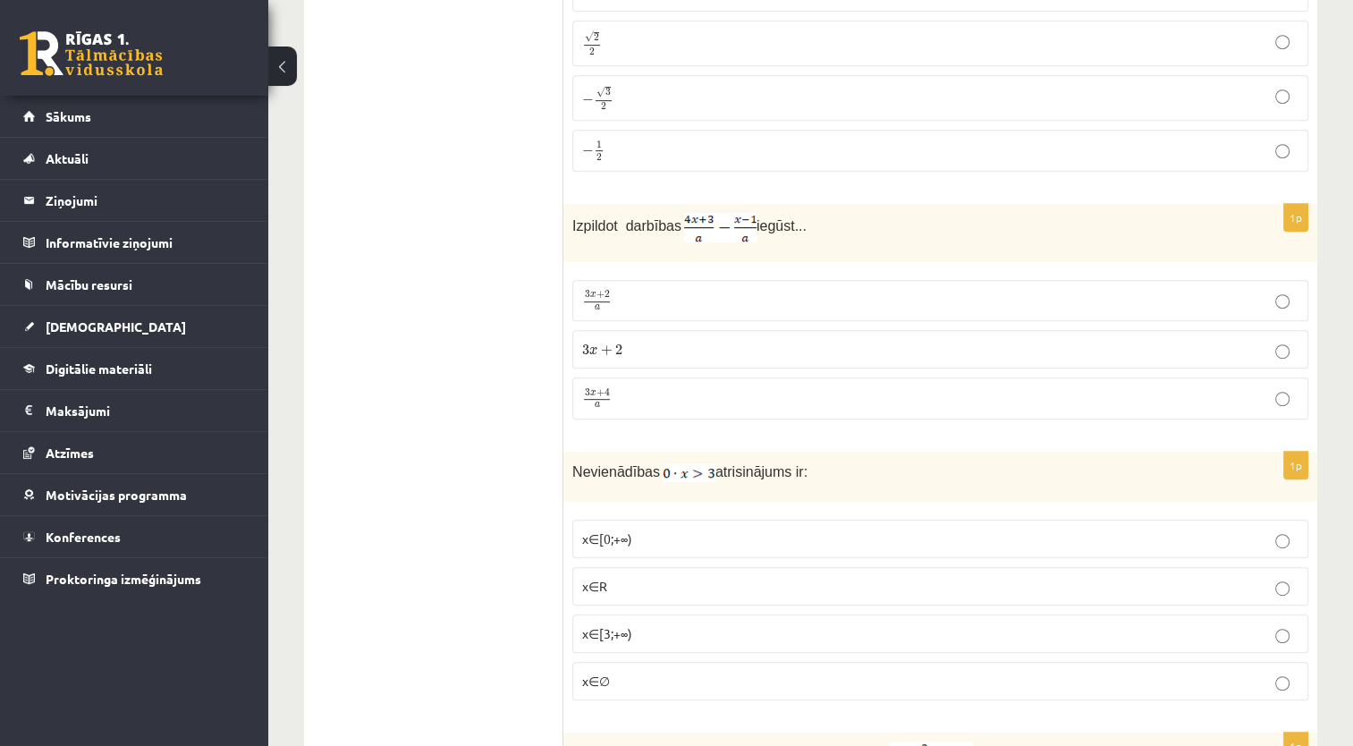
scroll to position [7614, 0]
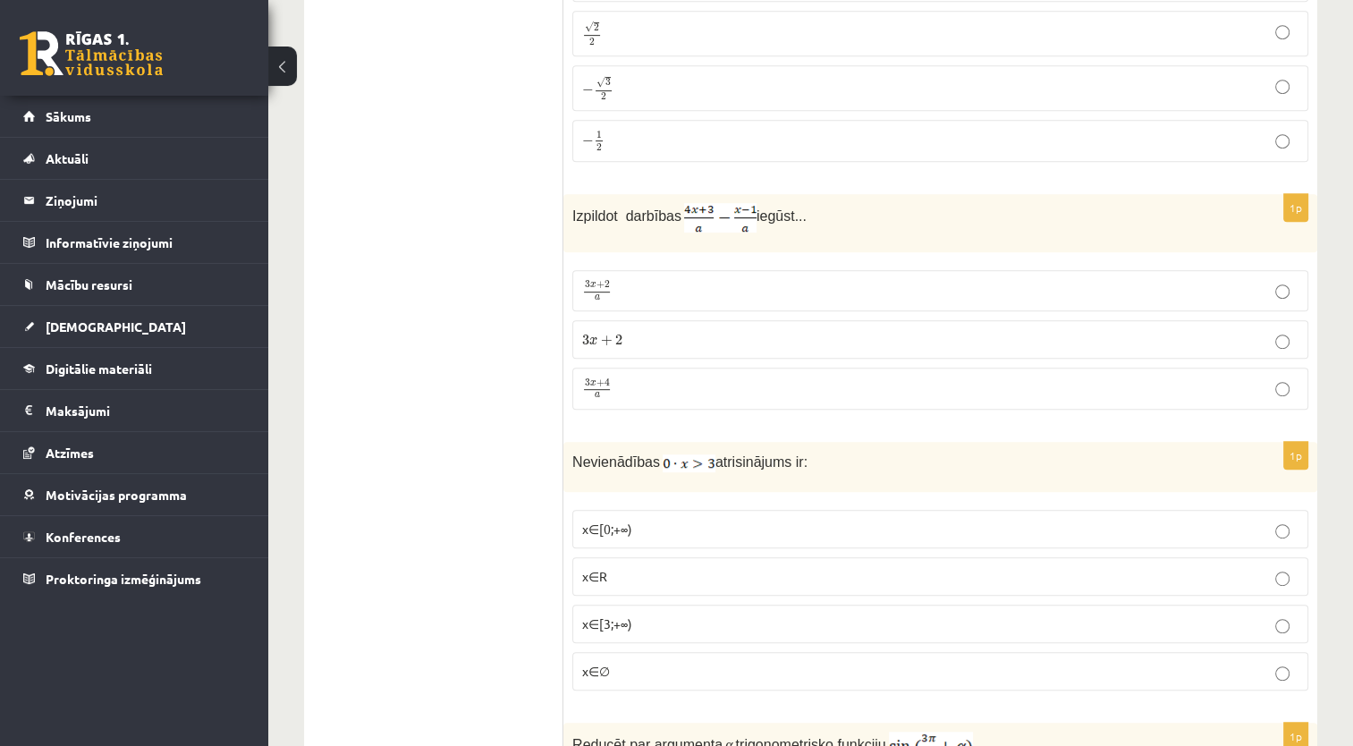
click at [1055, 280] on p "3 x + 2 a 3 x + 2 a" at bounding box center [940, 290] width 716 height 21
click at [1041, 614] on p "x∈[3;+∞)" at bounding box center [940, 623] width 716 height 19
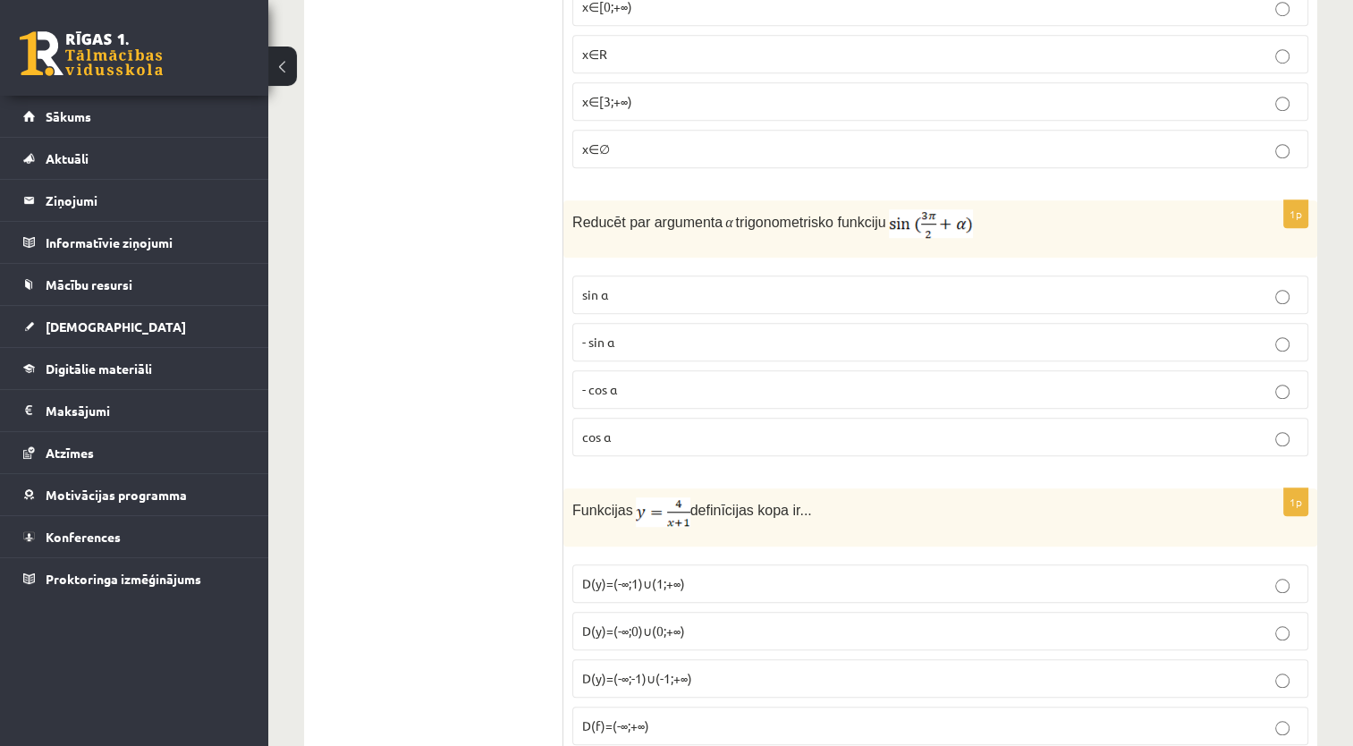
scroll to position [8155, 0]
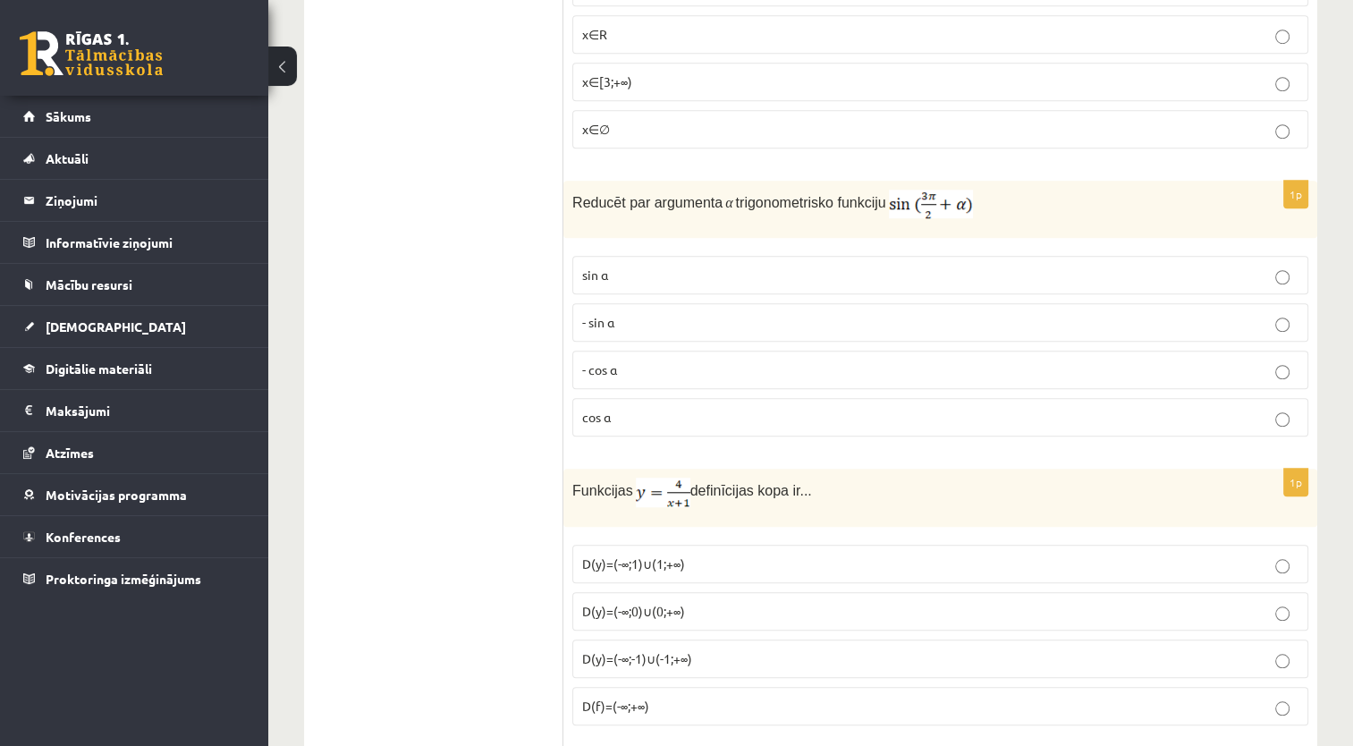
click at [1111, 313] on p "- sin ⁡α" at bounding box center [940, 322] width 716 height 19
click at [1166, 602] on p "D(y)=(-∞;0)∪(0;+∞)" at bounding box center [940, 611] width 716 height 19
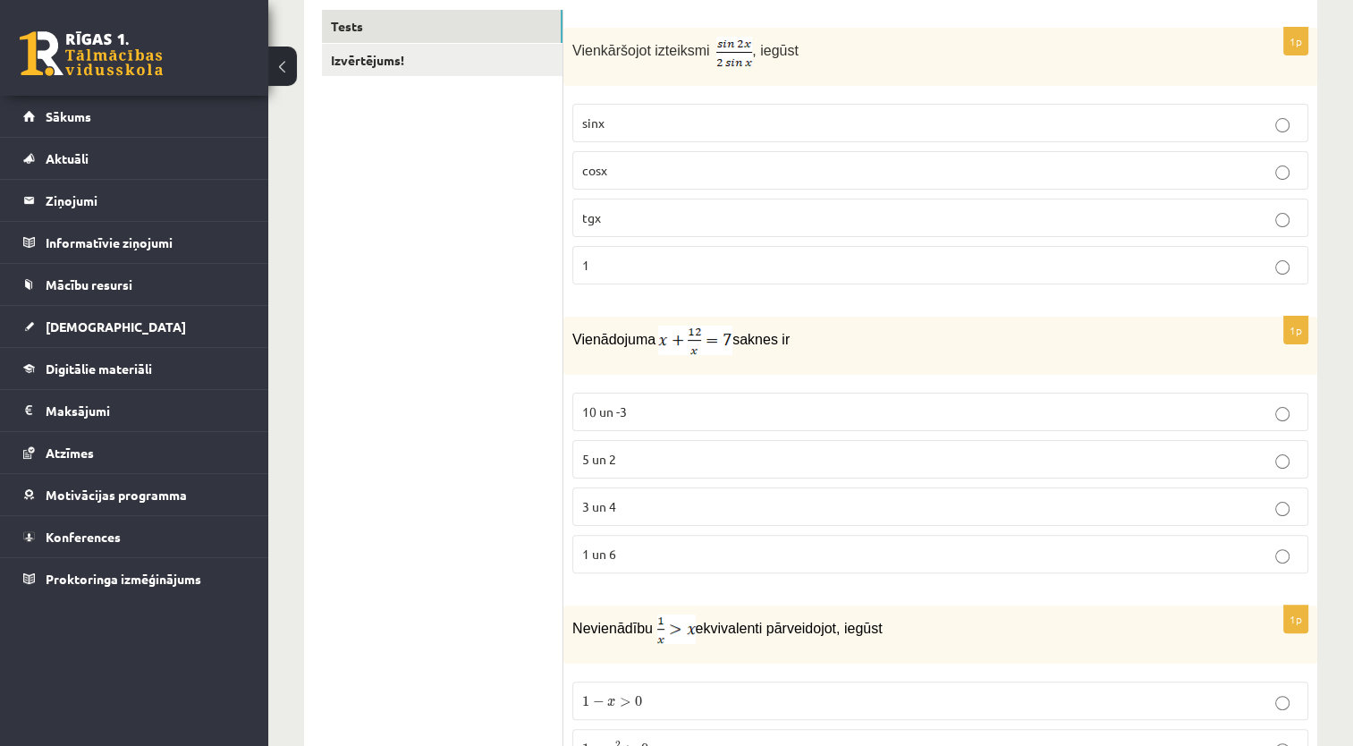
scroll to position [158, 0]
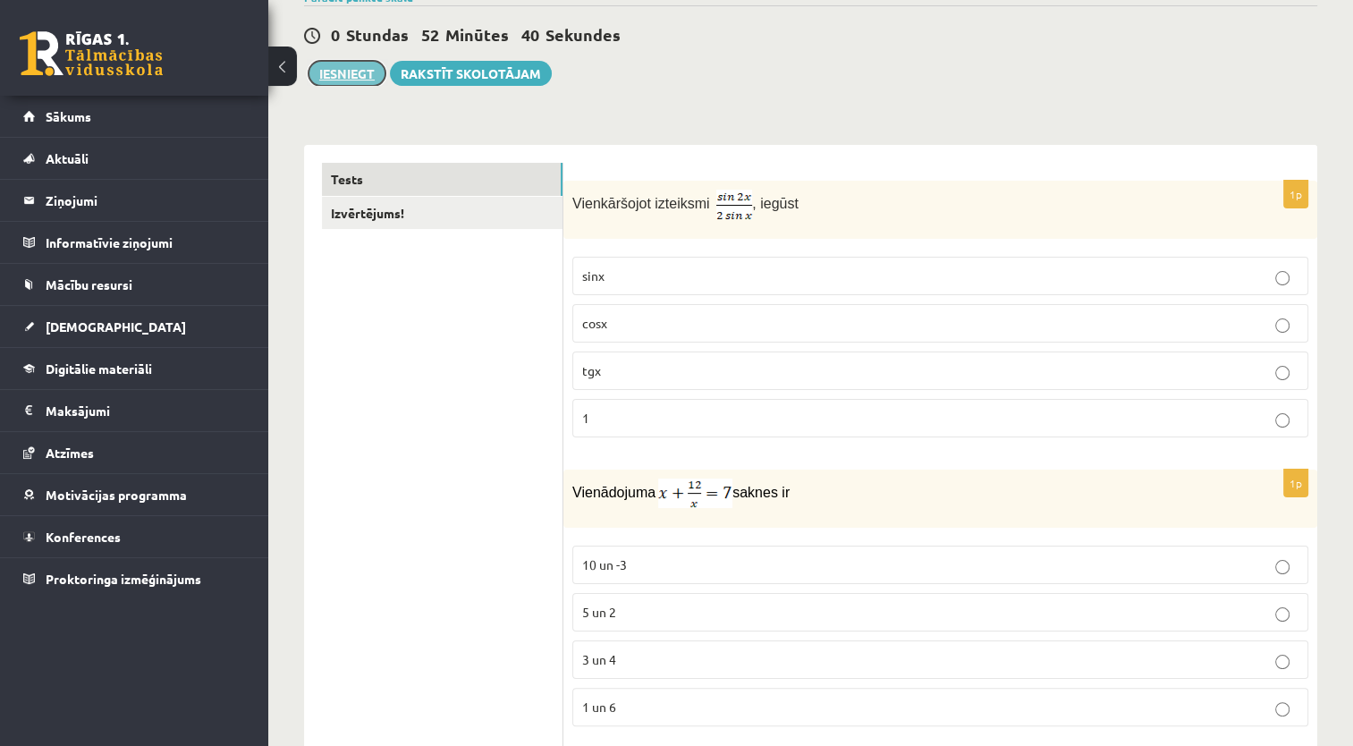
click at [345, 68] on button "Iesniegt" at bounding box center [346, 73] width 77 height 25
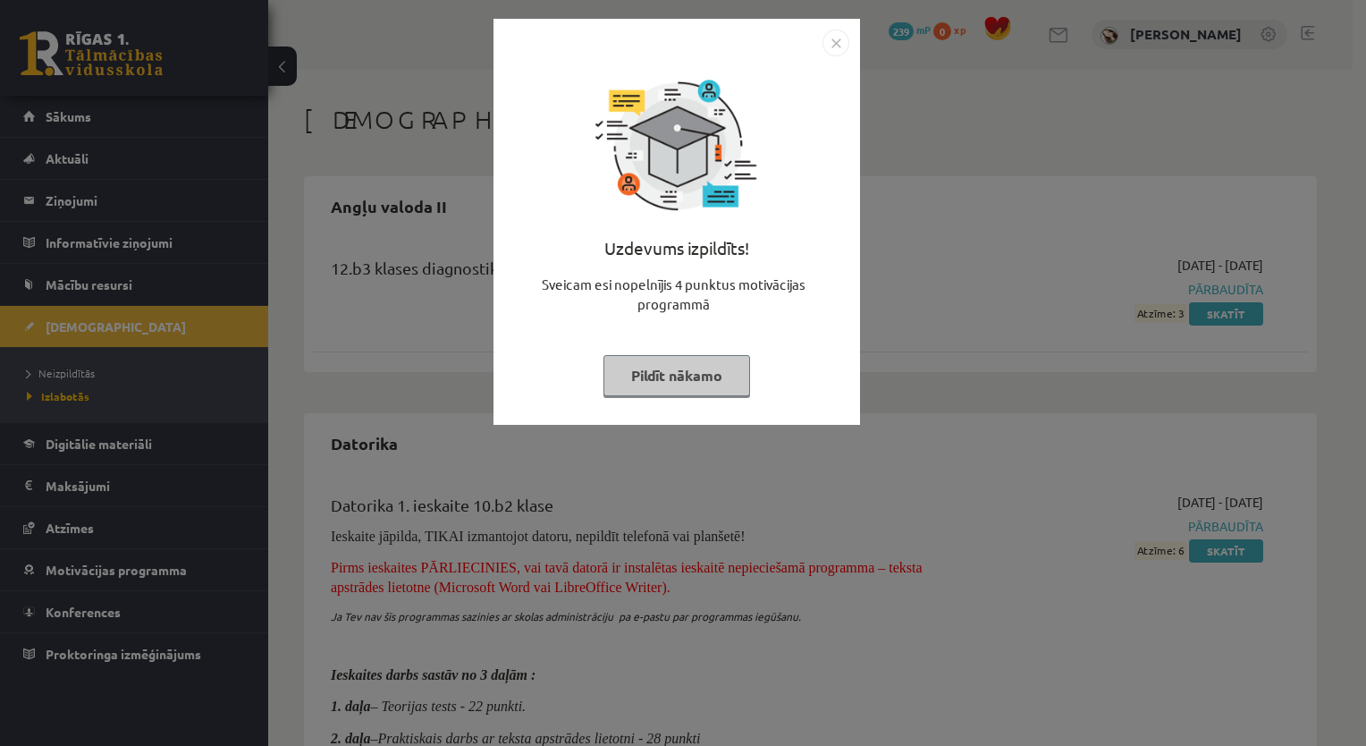
click at [728, 374] on button "Pildīt nākamo" at bounding box center [676, 375] width 147 height 41
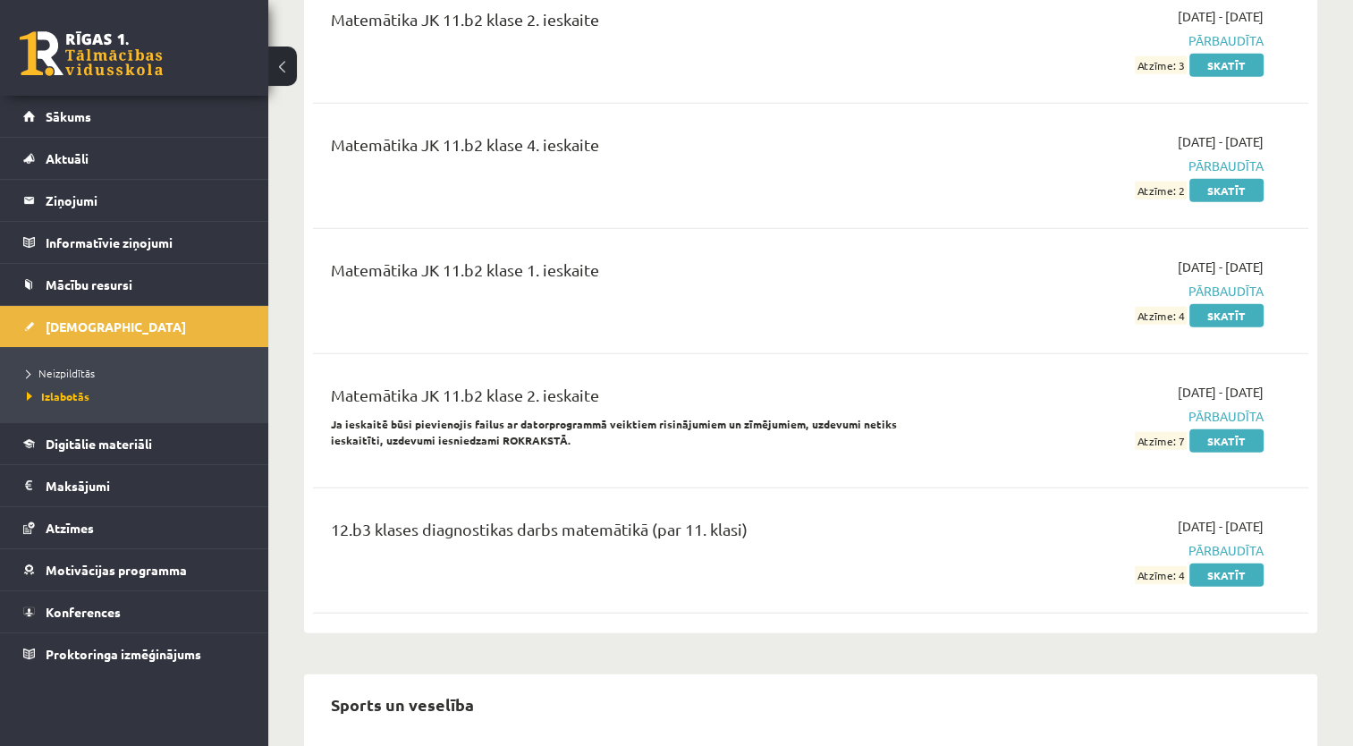
scroll to position [4633, 0]
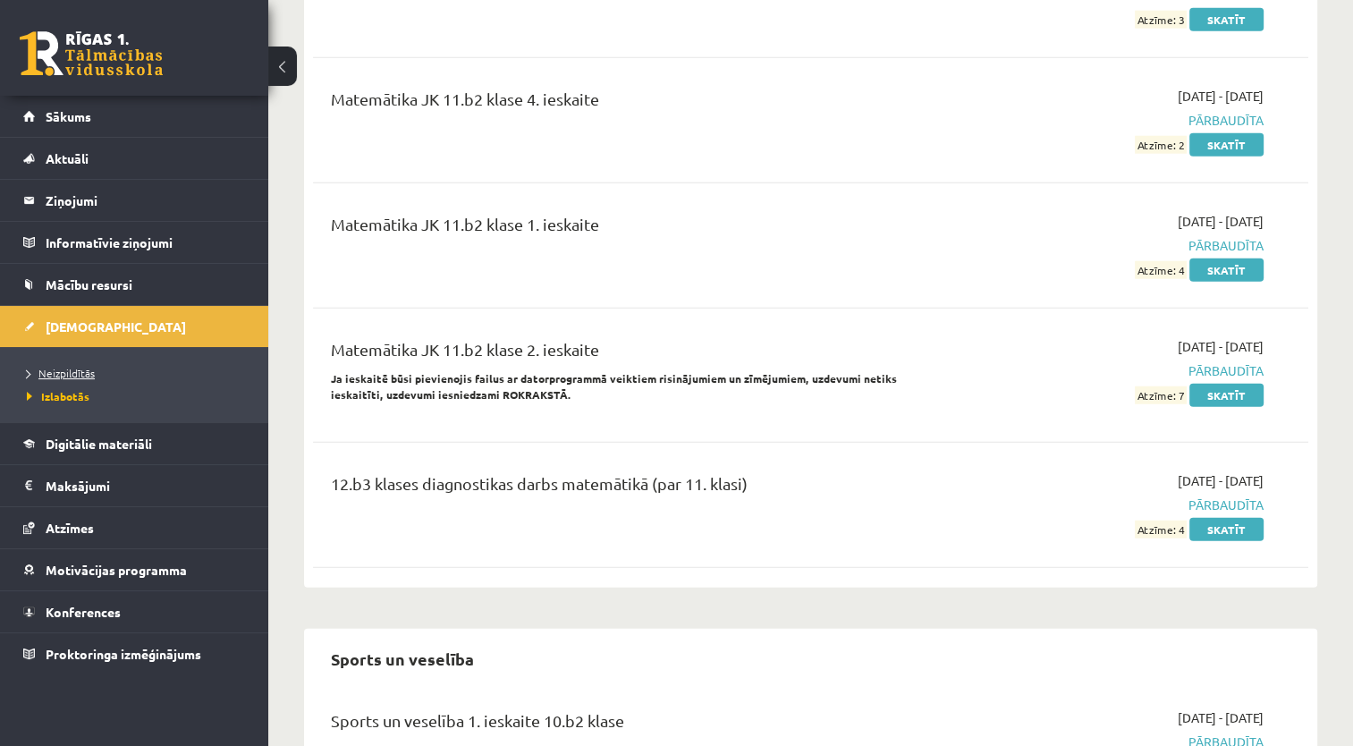
click at [147, 372] on link "Neizpildītās" at bounding box center [138, 373] width 223 height 16
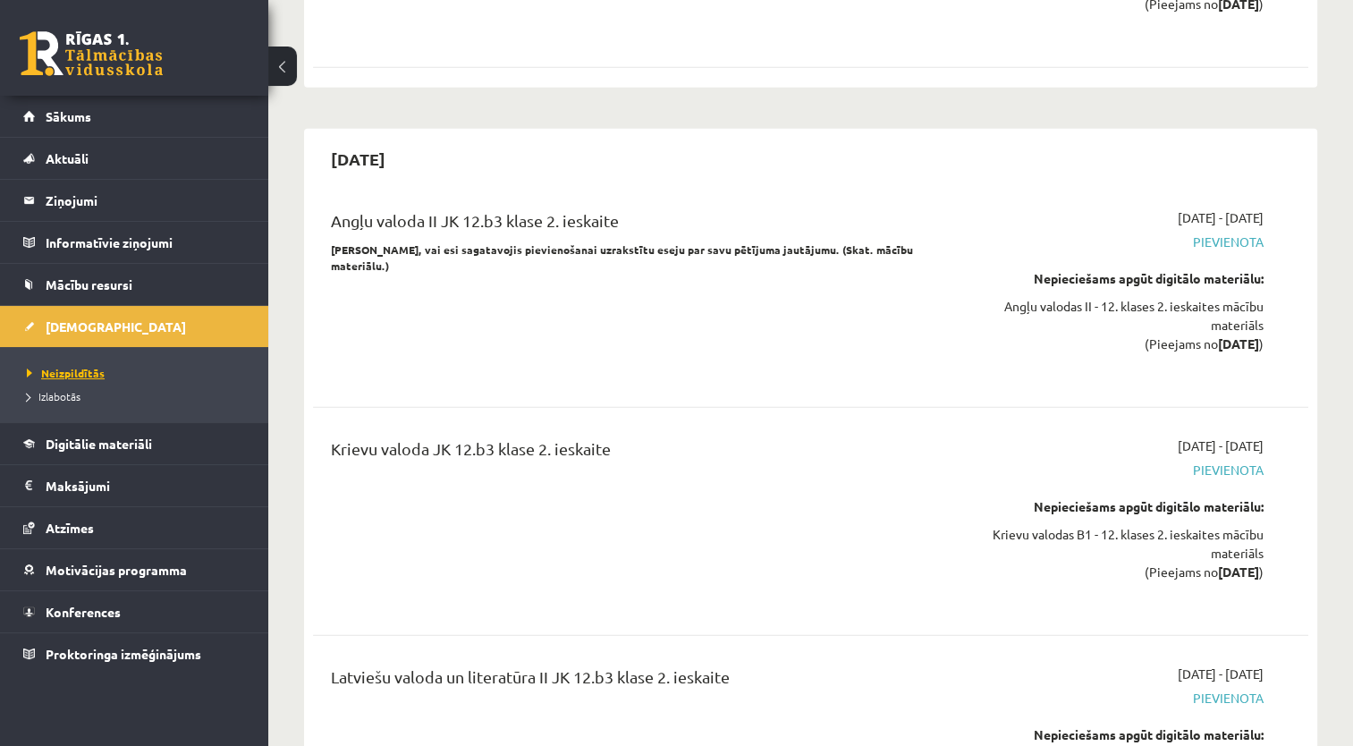
click at [147, 372] on link "Neizpildītās" at bounding box center [138, 373] width 223 height 16
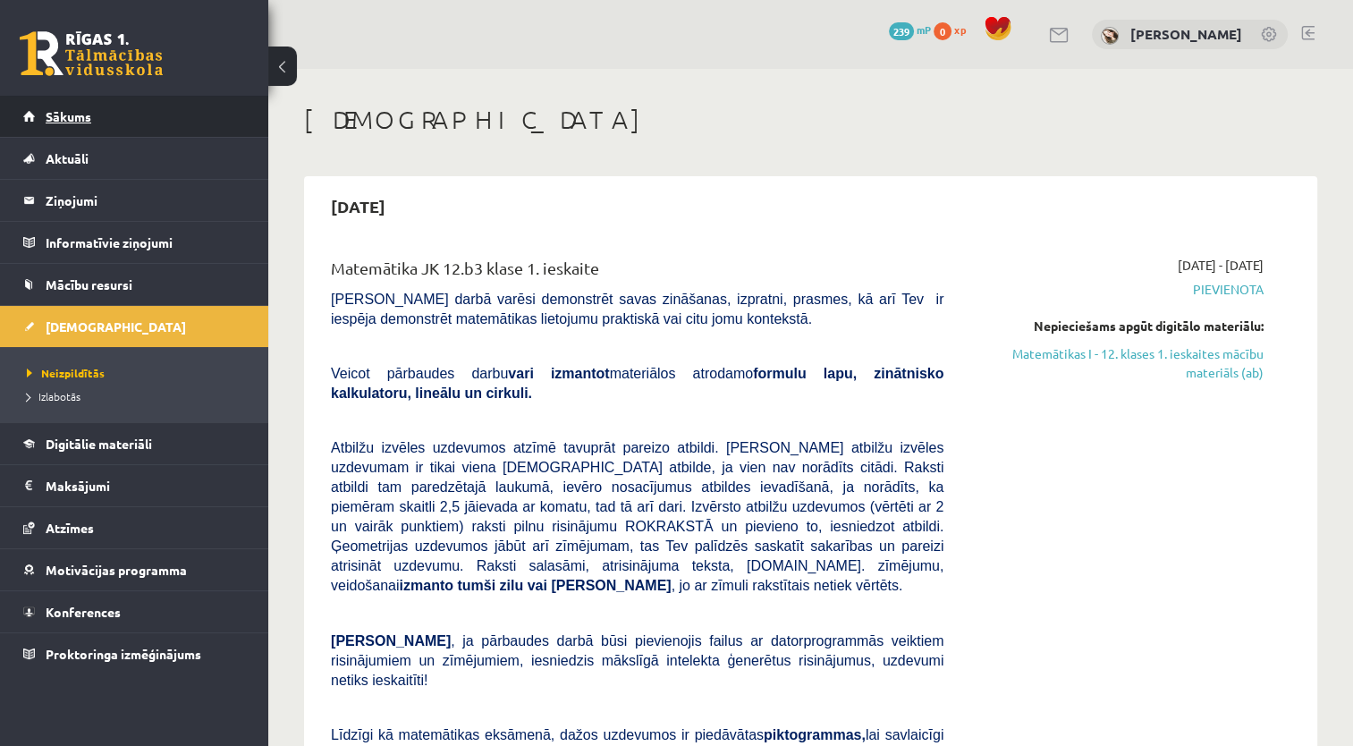
click at [94, 114] on link "Sākums" at bounding box center [134, 116] width 223 height 41
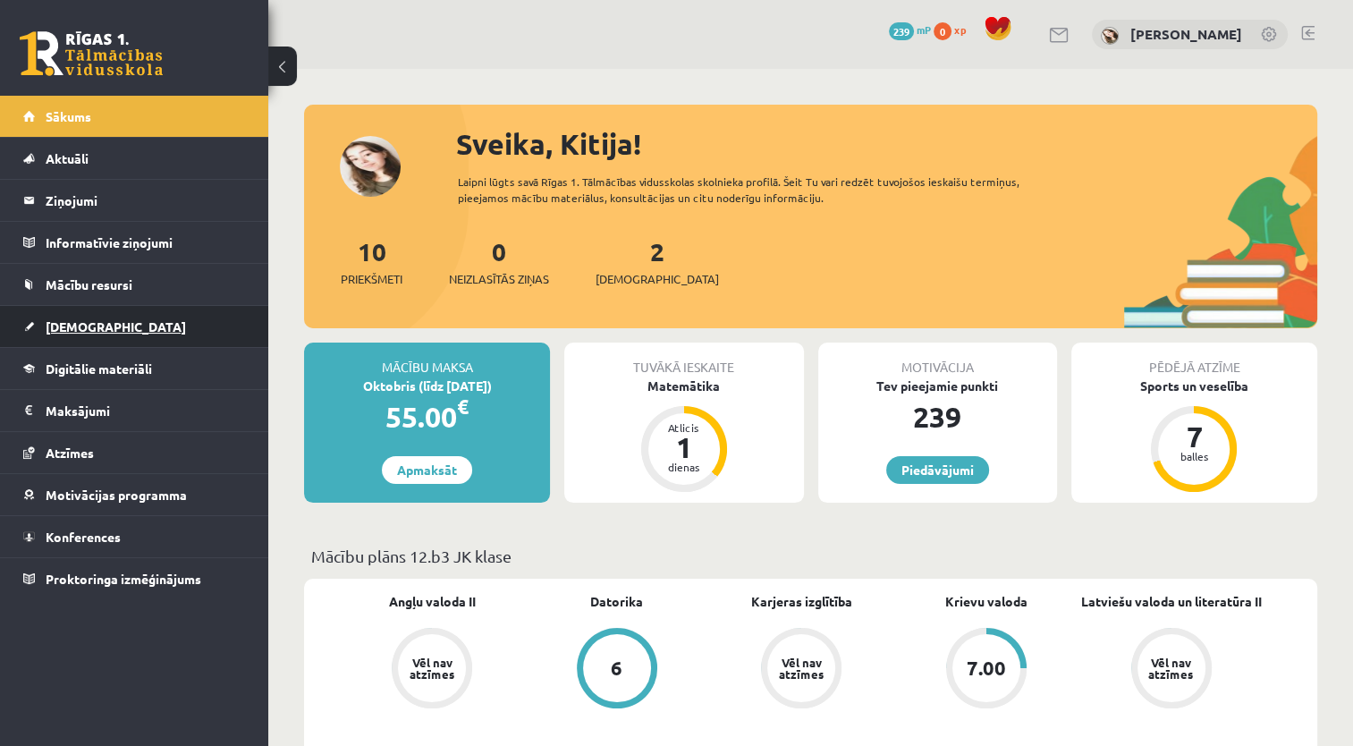
click at [129, 337] on link "[DEMOGRAPHIC_DATA]" at bounding box center [134, 326] width 223 height 41
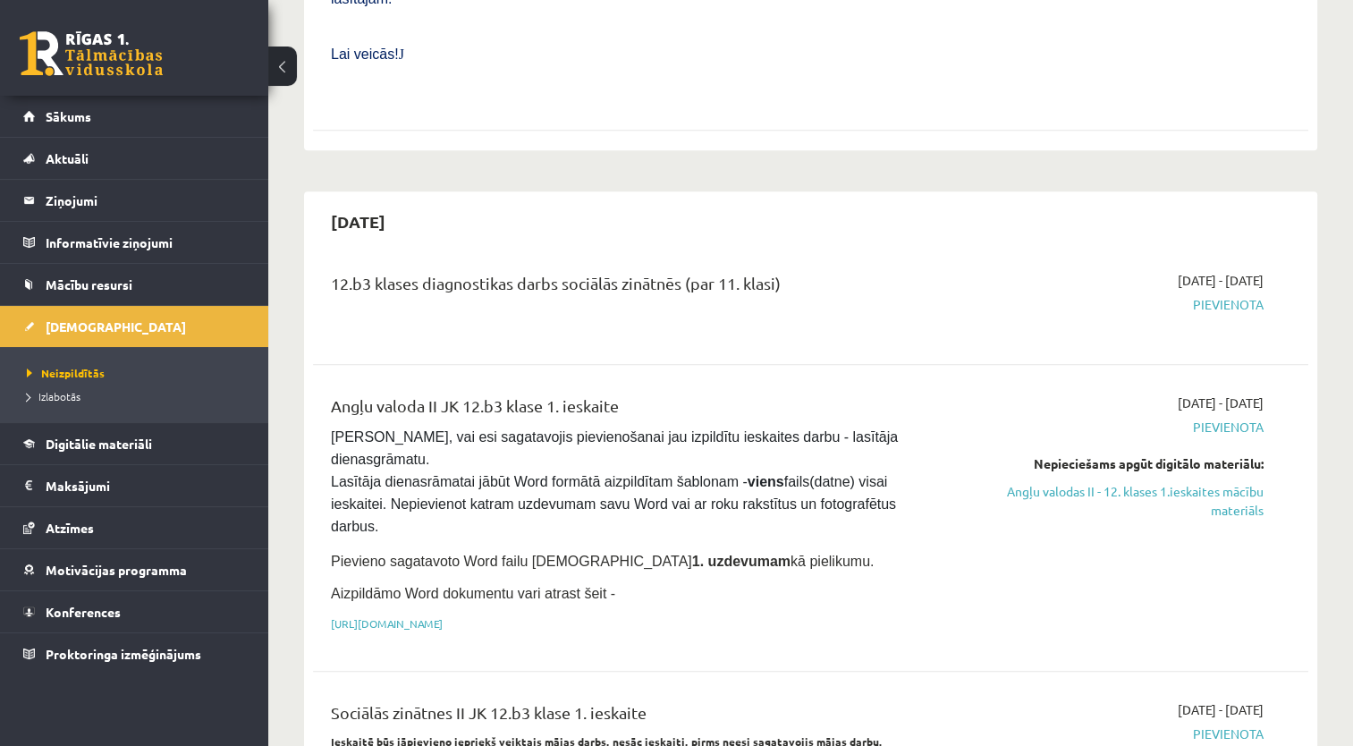
scroll to position [797, 0]
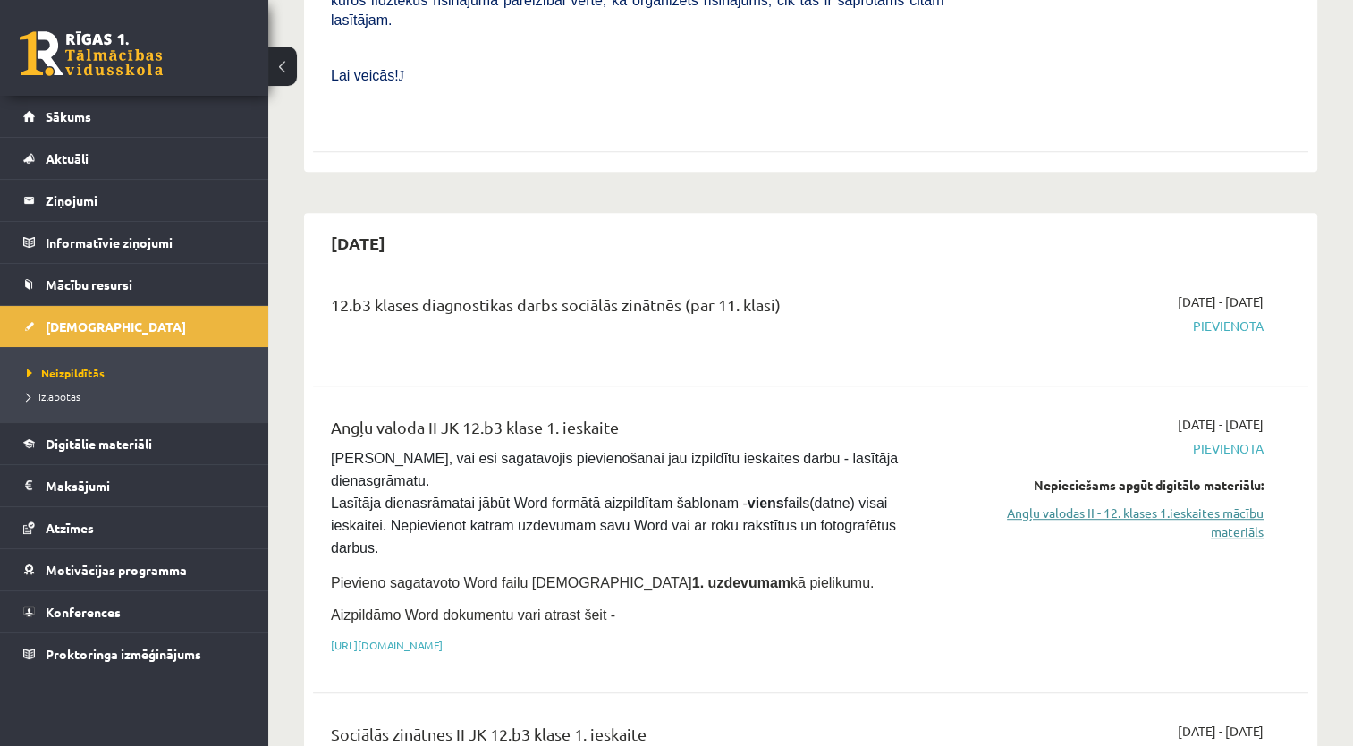
click at [1229, 503] on link "Angļu valodas II - 12. klases 1.ieskaites mācību materiāls" at bounding box center [1116, 522] width 293 height 38
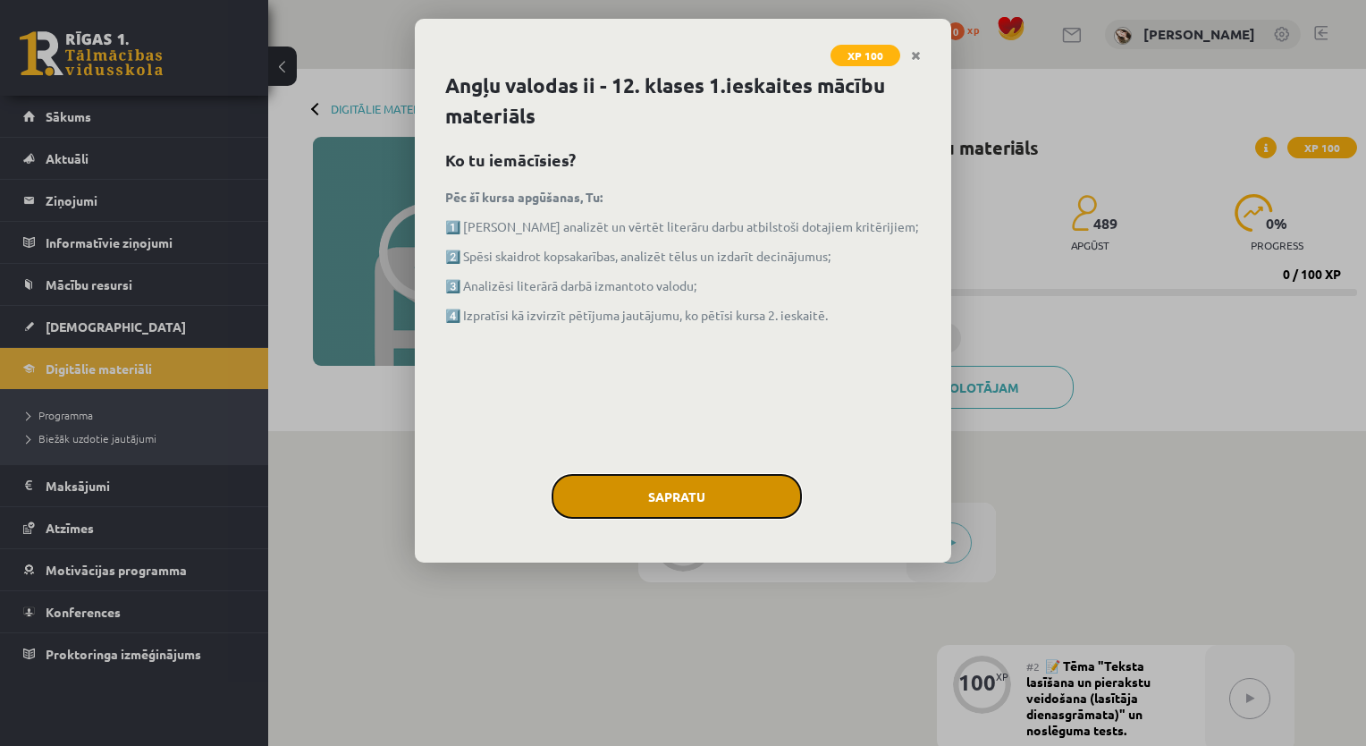
click at [662, 501] on button "Sapratu" at bounding box center [677, 496] width 250 height 45
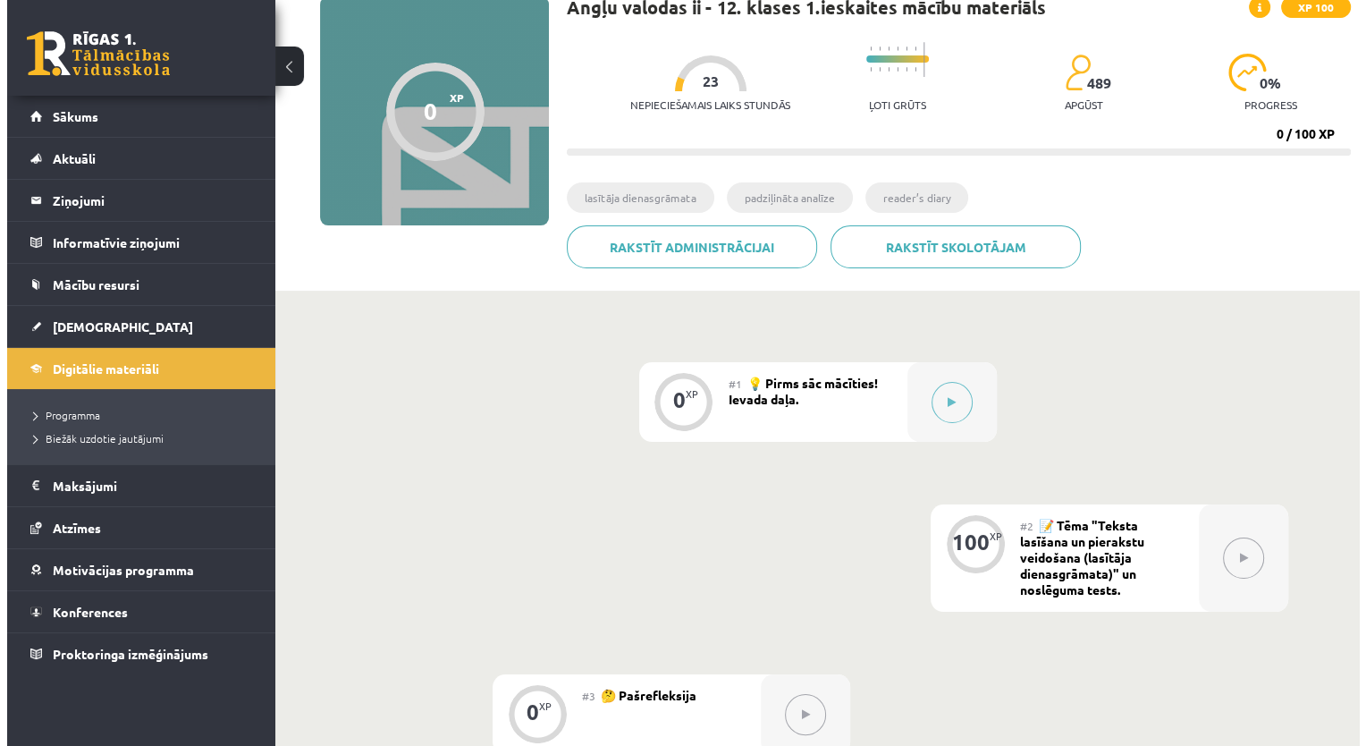
scroll to position [131, 0]
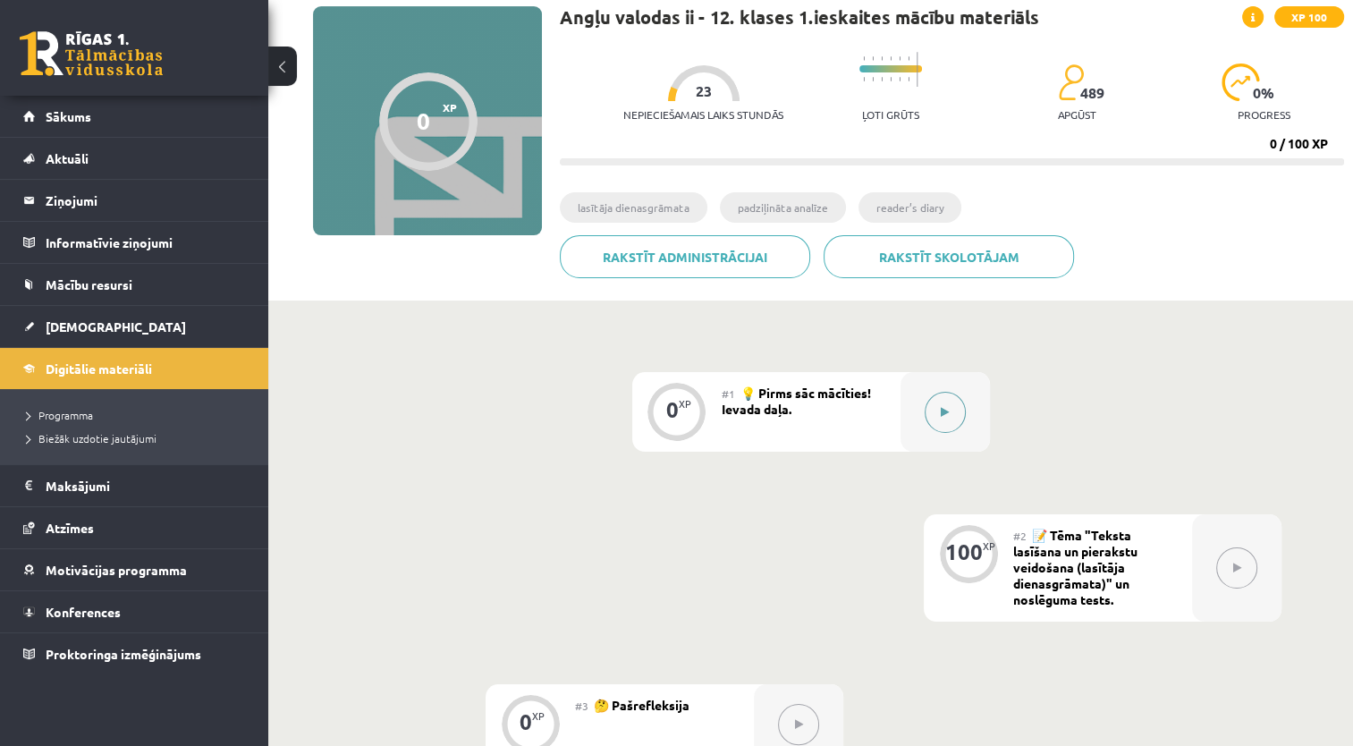
click at [942, 435] on div at bounding box center [944, 412] width 89 height 80
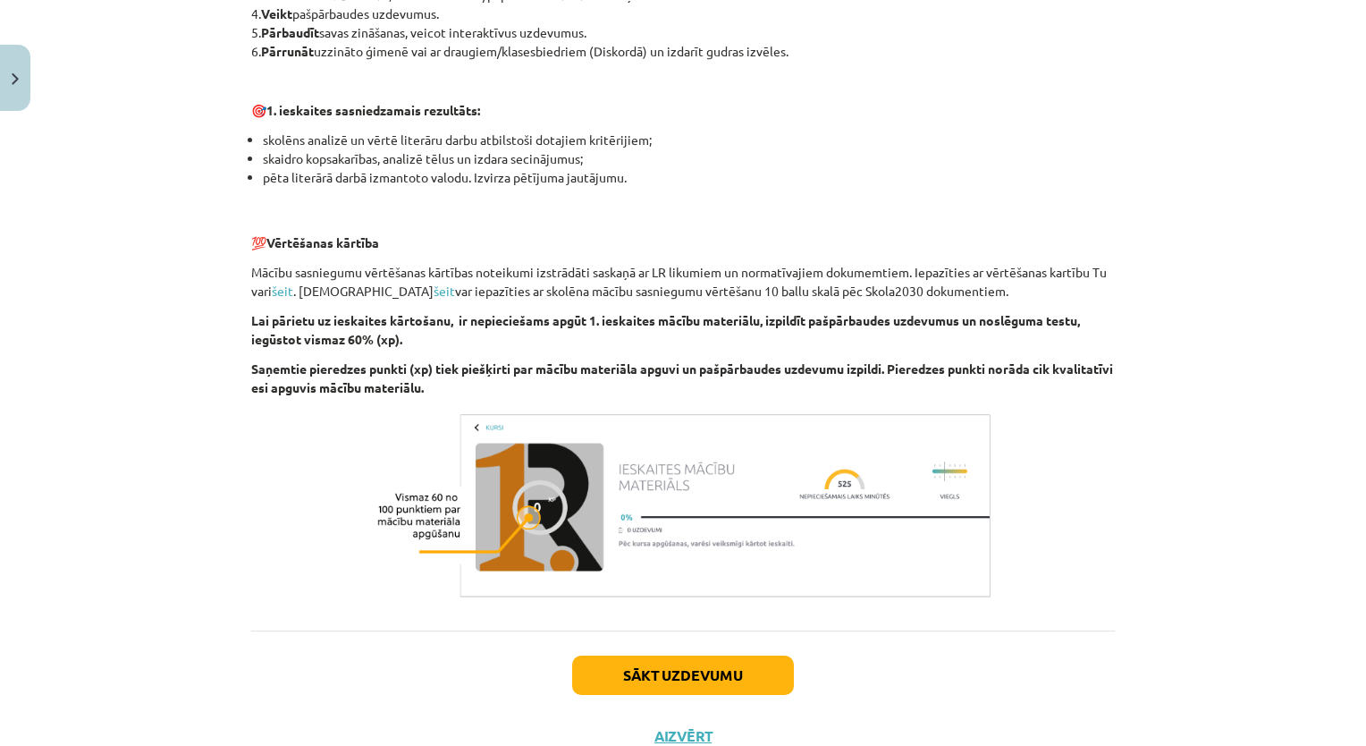
scroll to position [1136, 0]
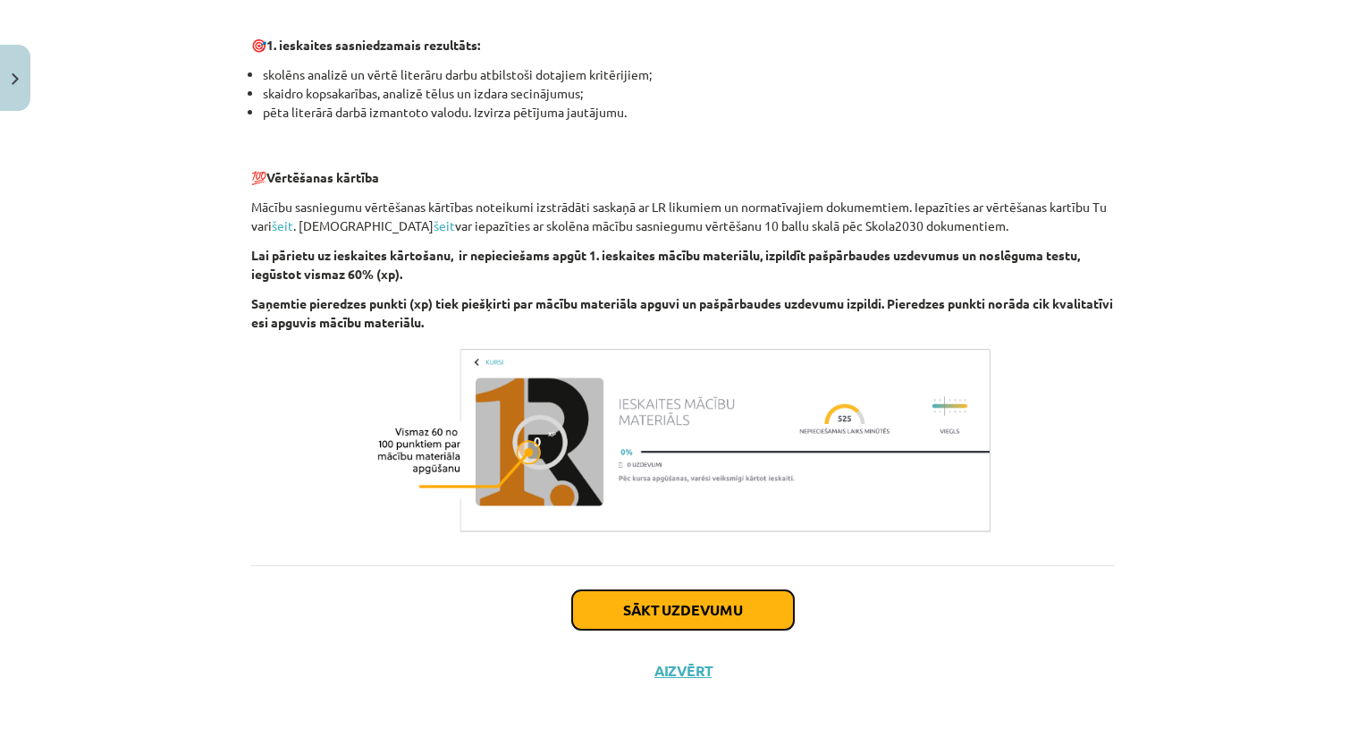
click at [626, 612] on button "Sākt uzdevumu" at bounding box center [683, 609] width 222 height 39
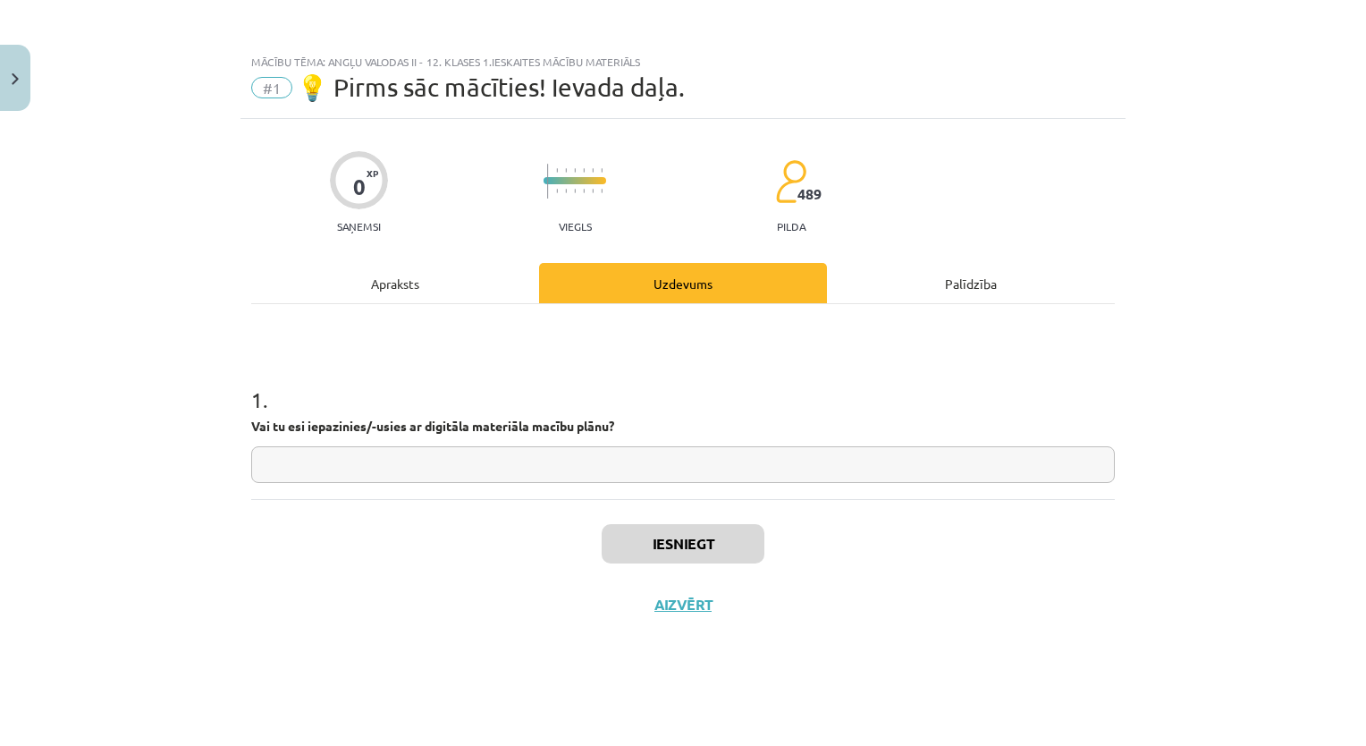
scroll to position [0, 0]
click at [605, 477] on input "text" at bounding box center [683, 464] width 864 height 37
type input "**"
click at [654, 552] on button "Iesniegt" at bounding box center [683, 543] width 163 height 39
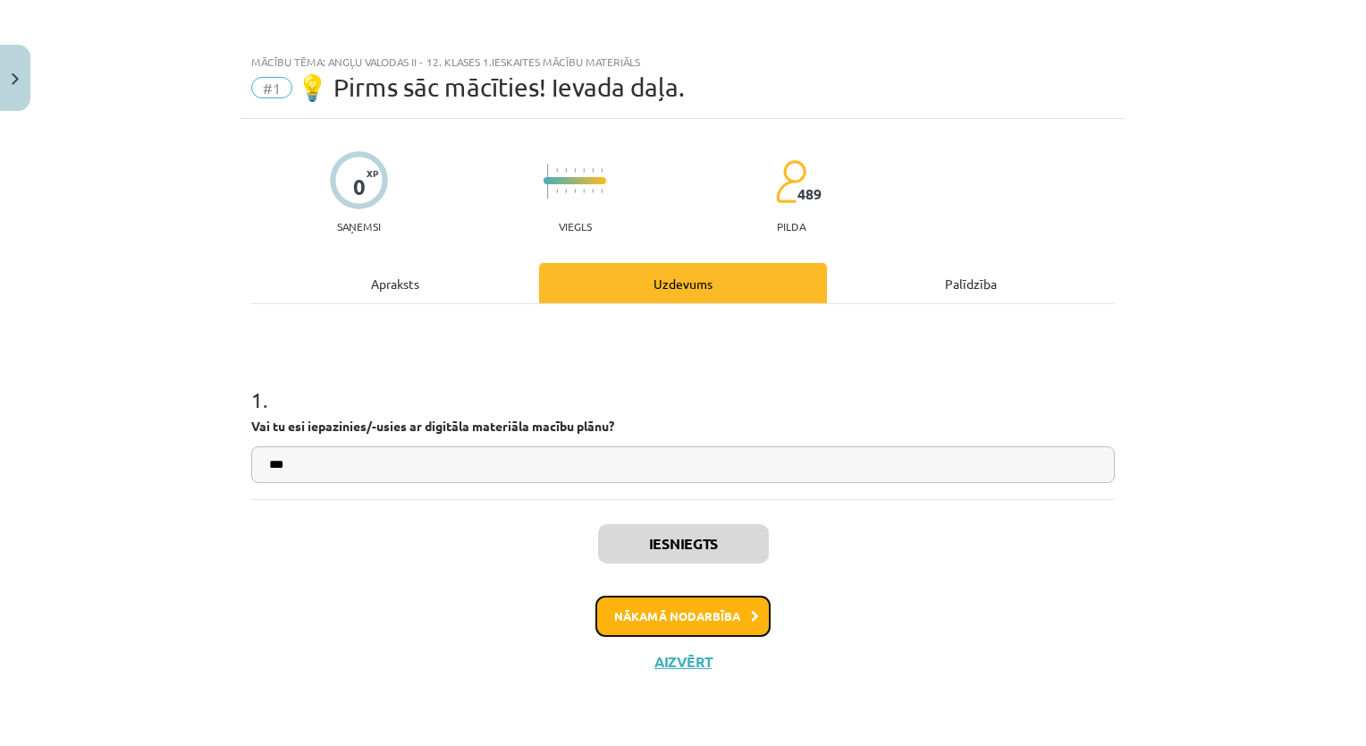
click at [747, 620] on button "Nākamā nodarbība" at bounding box center [682, 615] width 175 height 41
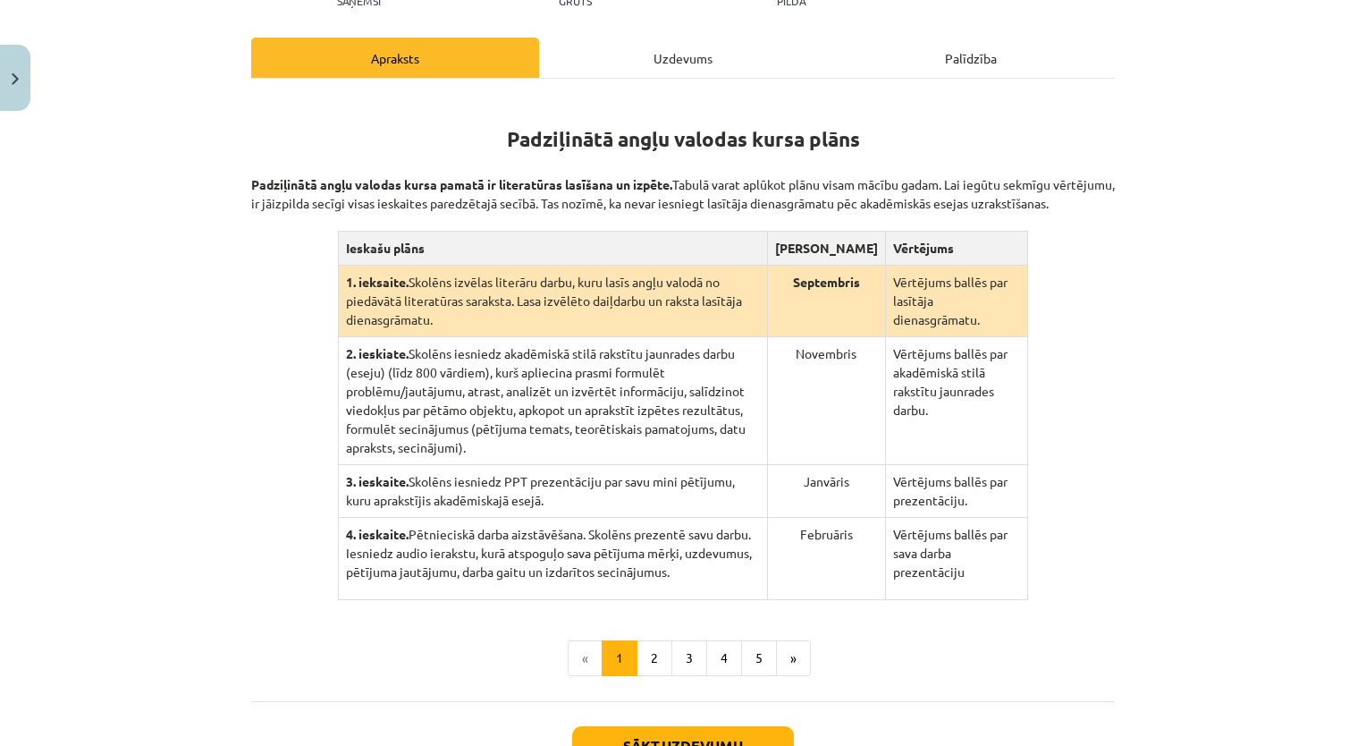
scroll to position [256, 0]
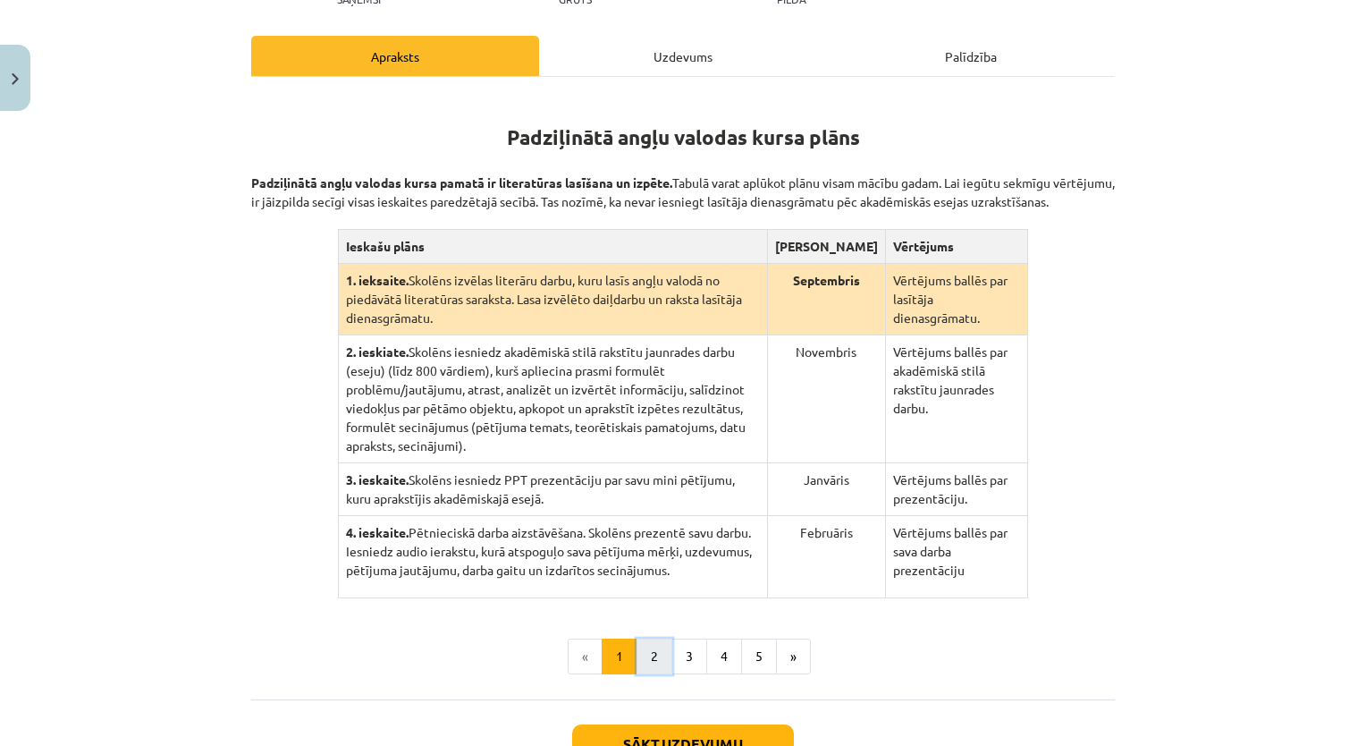
click at [656, 644] on button "2" at bounding box center [654, 656] width 36 height 36
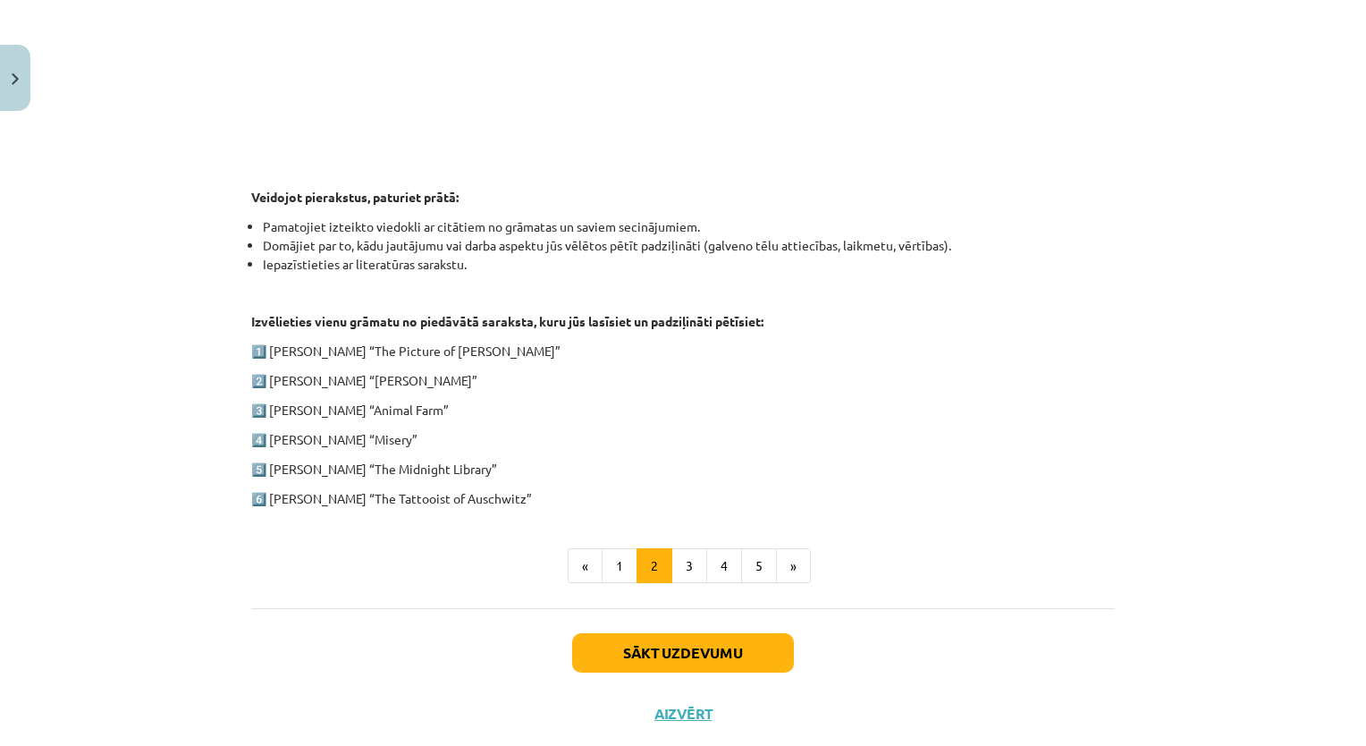
scroll to position [769, 0]
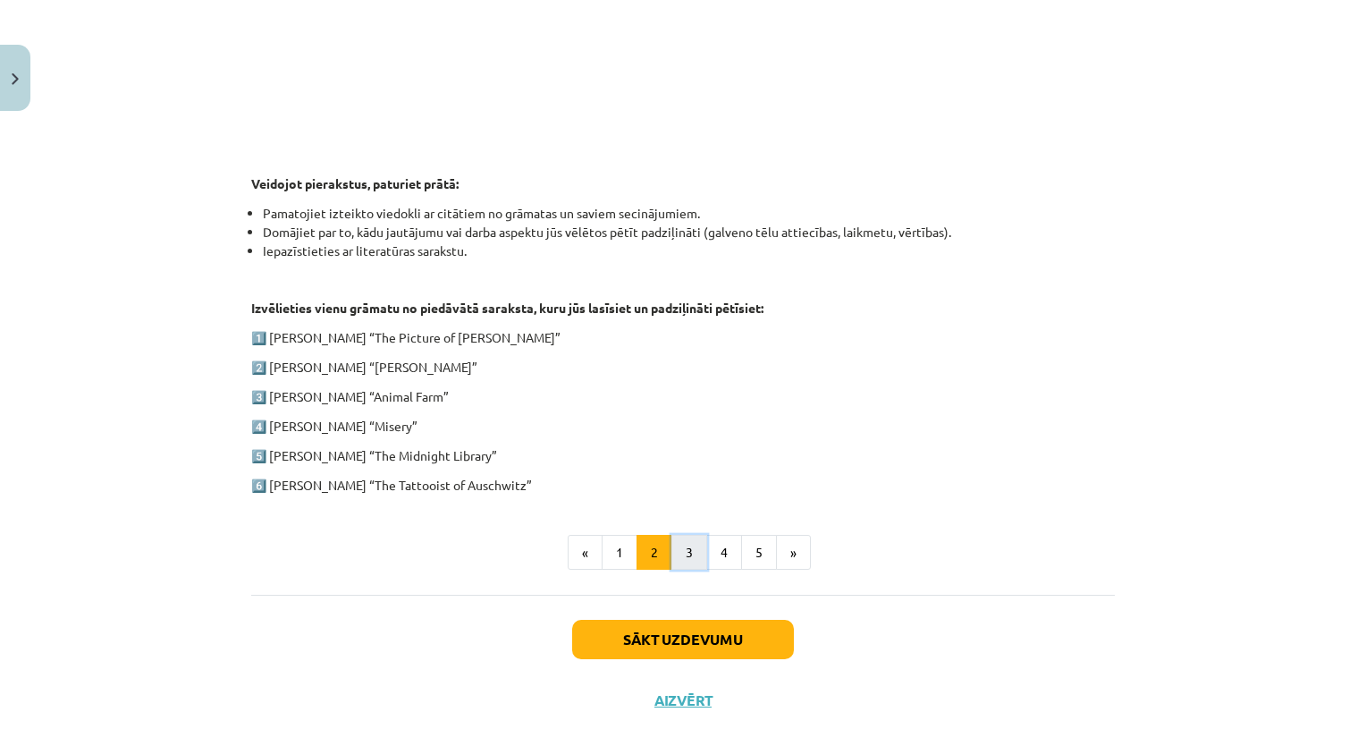
click at [691, 553] on button "3" at bounding box center [689, 553] width 36 height 36
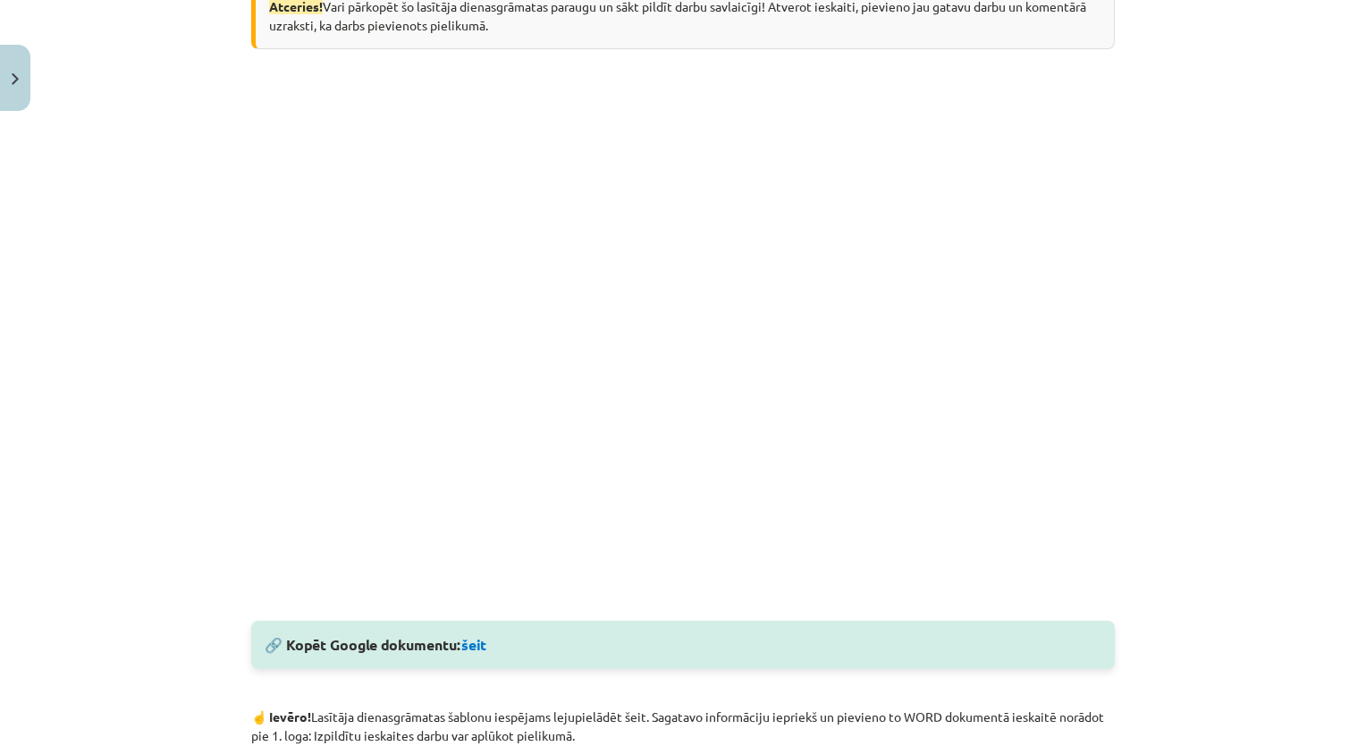
scroll to position [436, 0]
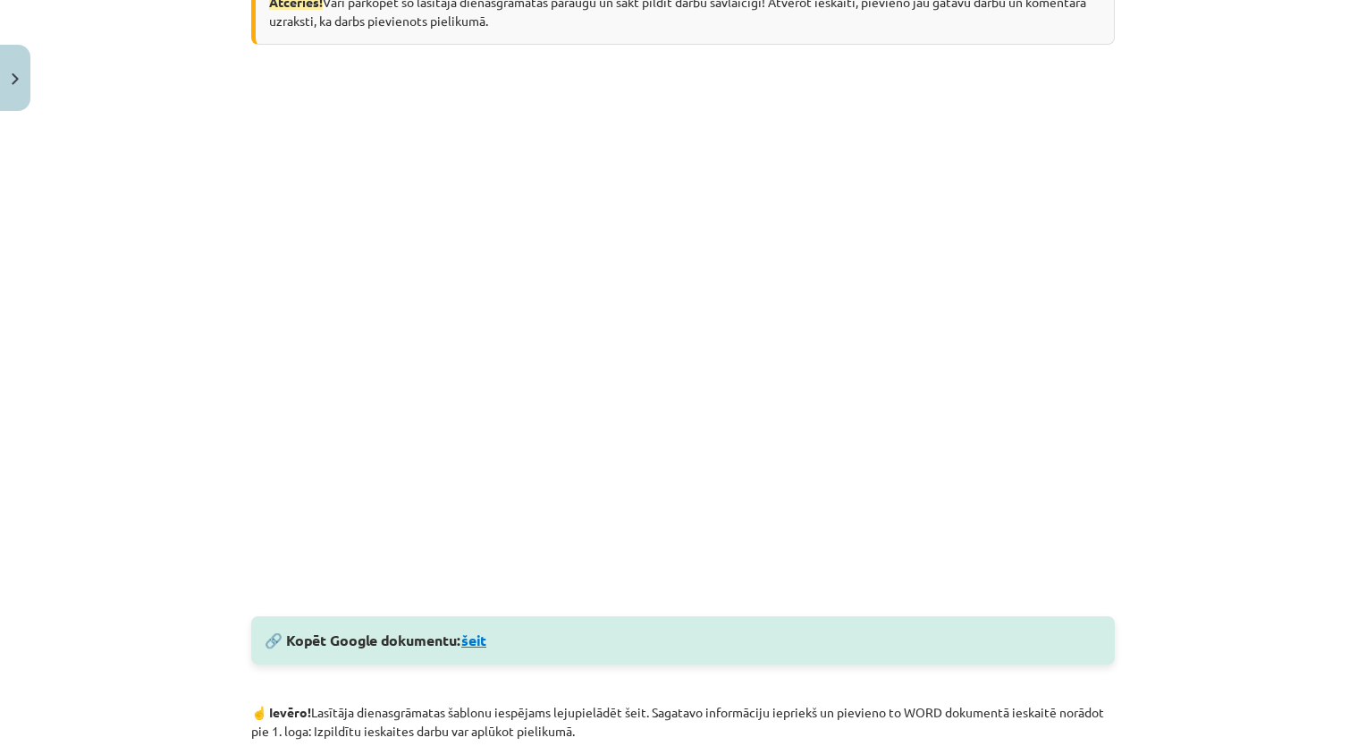
click at [468, 642] on link "šeit" at bounding box center [473, 639] width 25 height 19
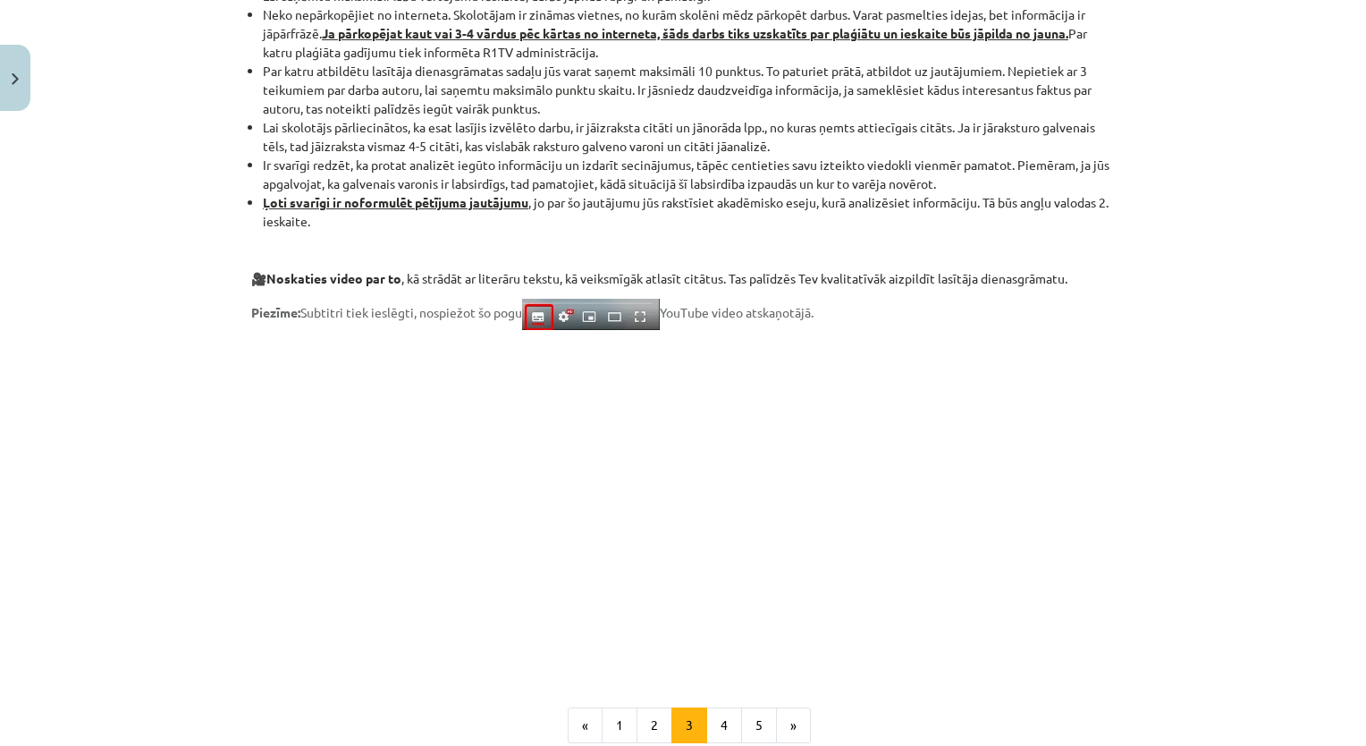
scroll to position [1222, 0]
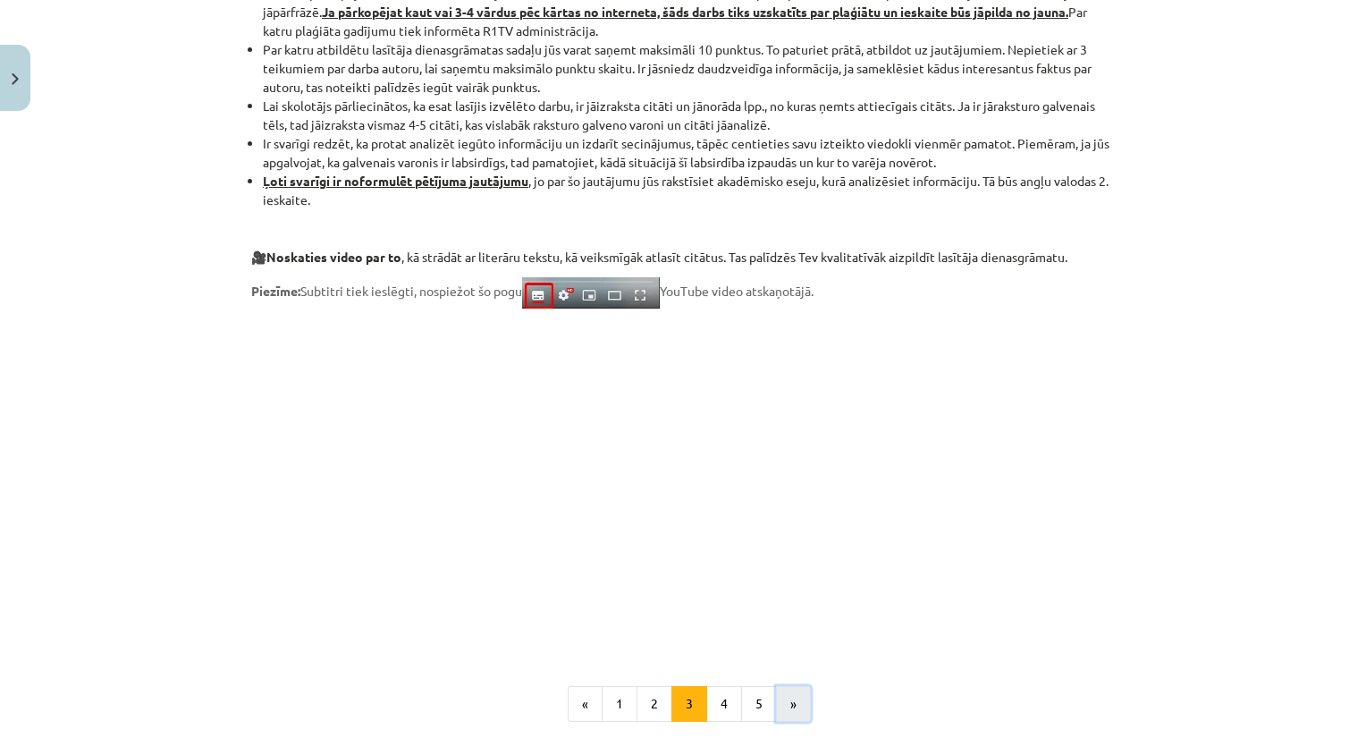
click at [789, 694] on button "»" at bounding box center [793, 704] width 35 height 36
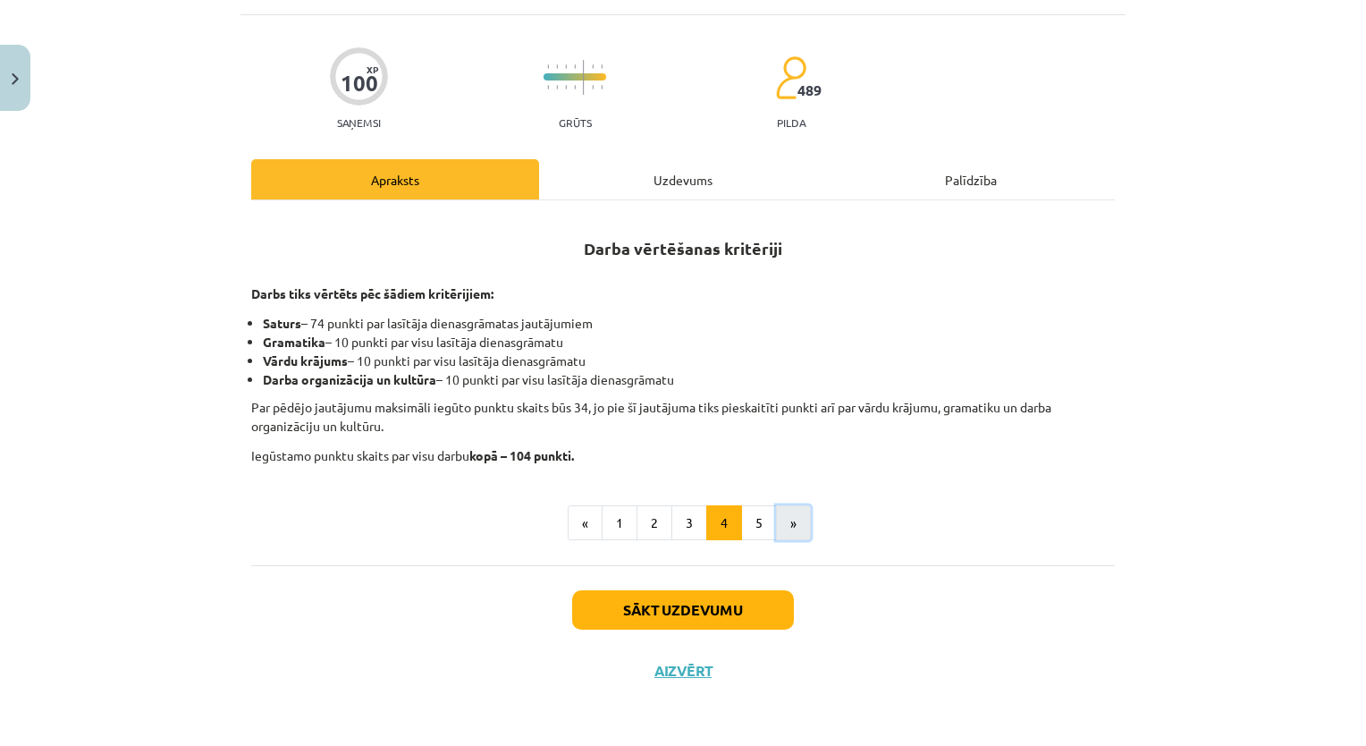
scroll to position [131, 0]
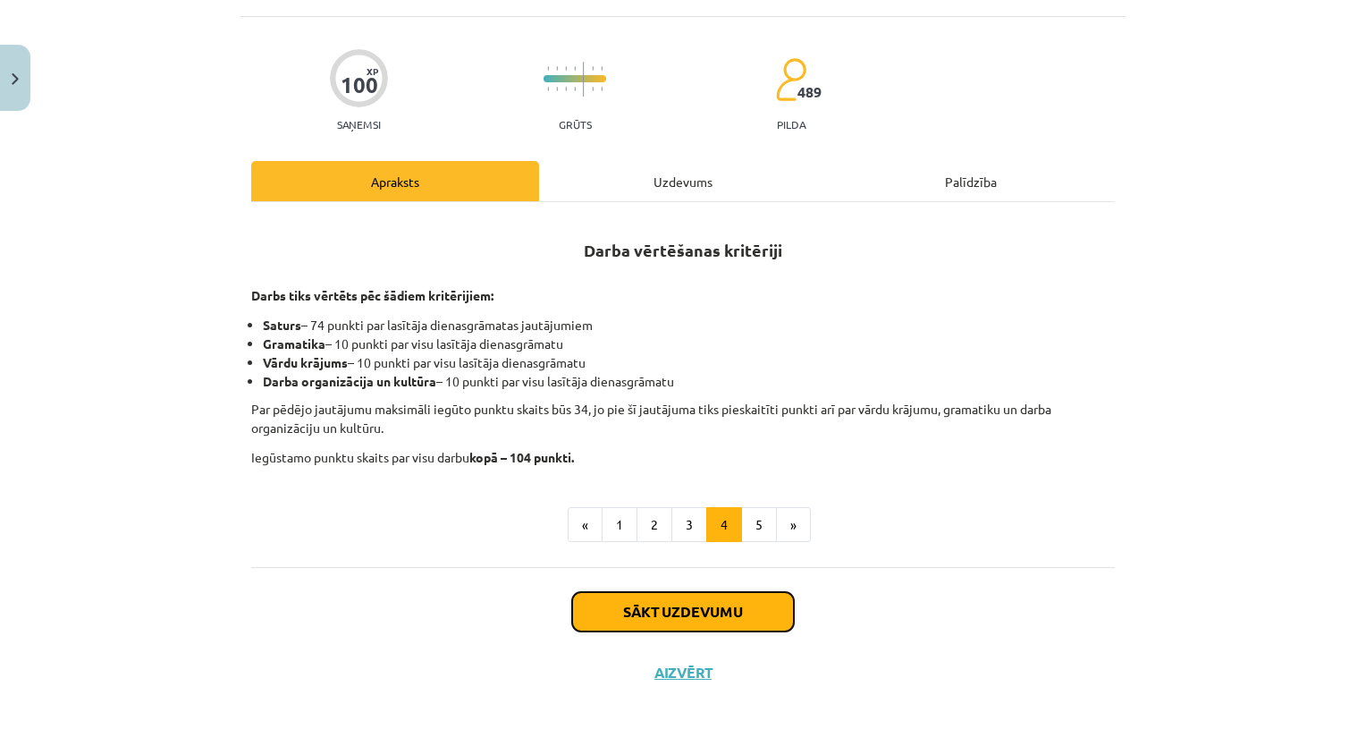
click at [711, 609] on button "Sākt uzdevumu" at bounding box center [683, 611] width 222 height 39
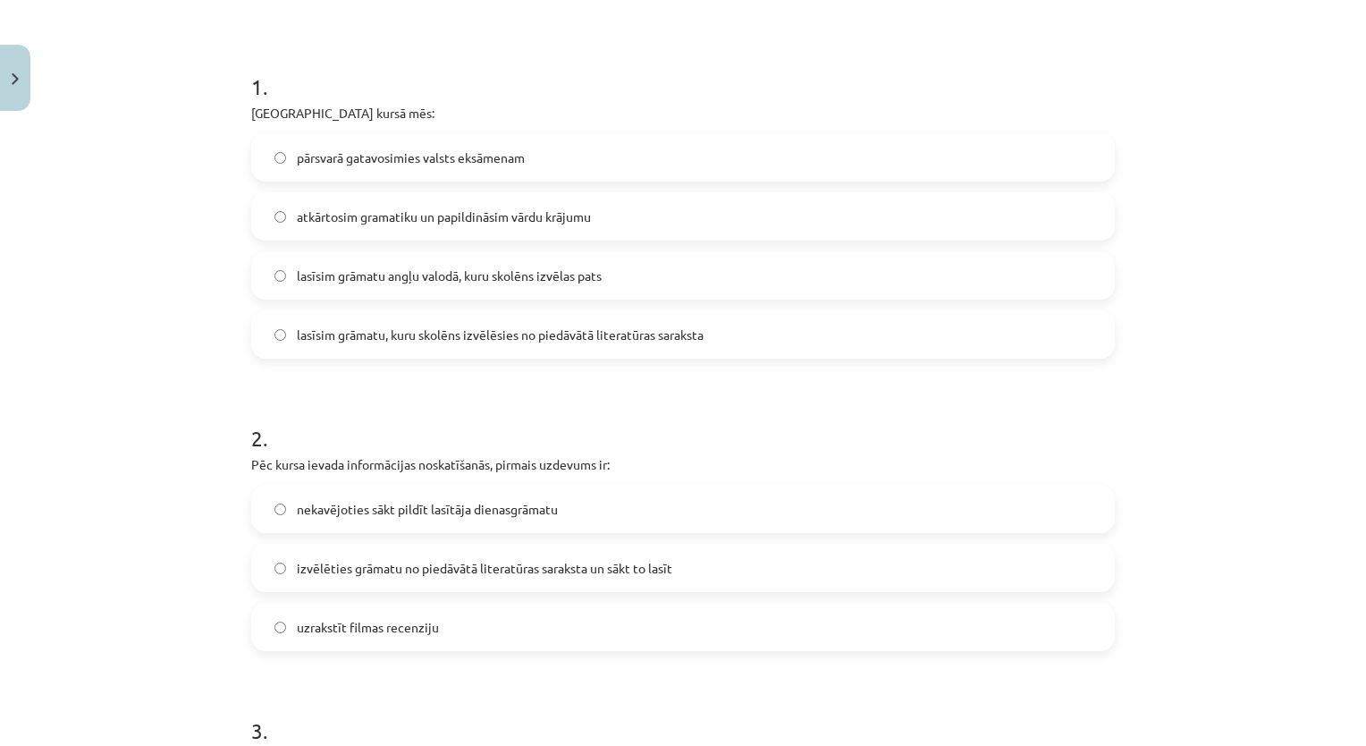
scroll to position [349, 0]
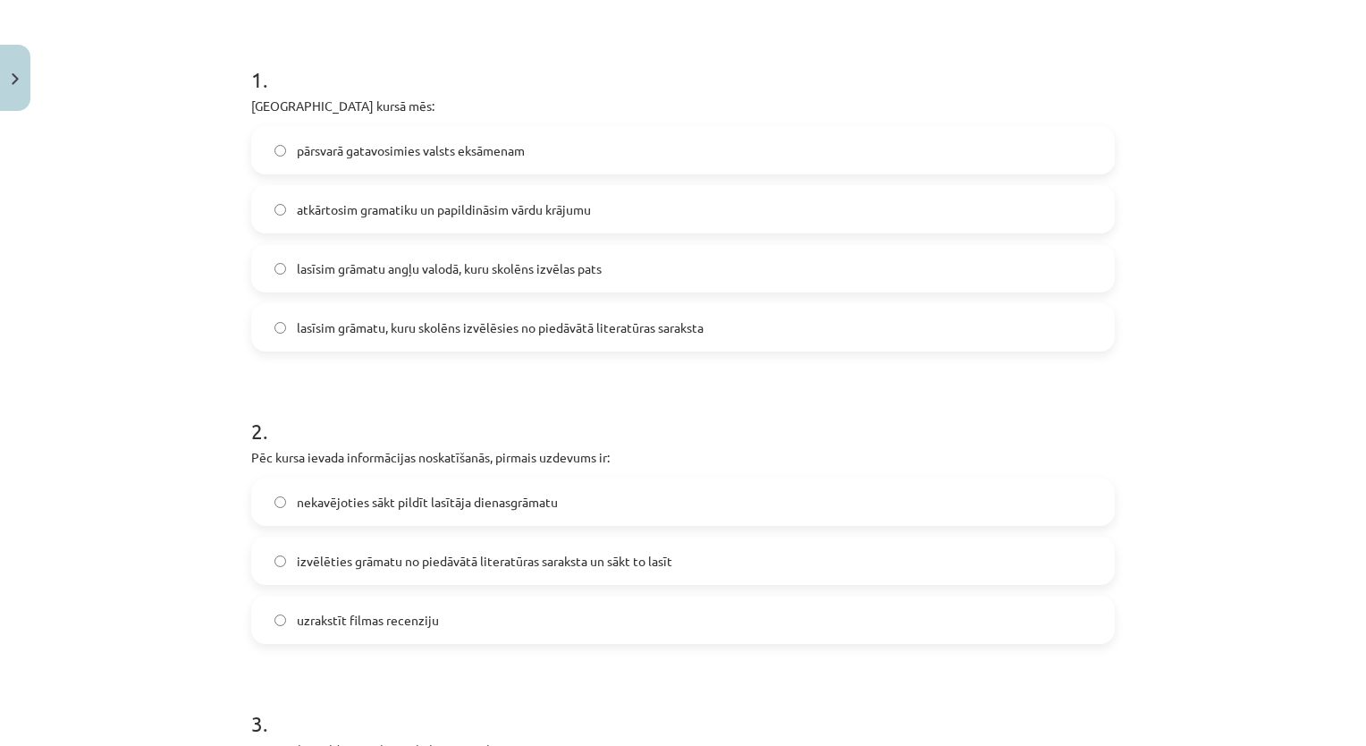
click at [909, 271] on label "lasīsim grāmatu angļu valodā, kuru skolēns izvēlas pats" at bounding box center [683, 268] width 860 height 45
click at [450, 332] on span "lasīsim grāmatu, kuru skolēns izvēlēsies no piedāvātā literatūras saraksta" at bounding box center [500, 327] width 407 height 19
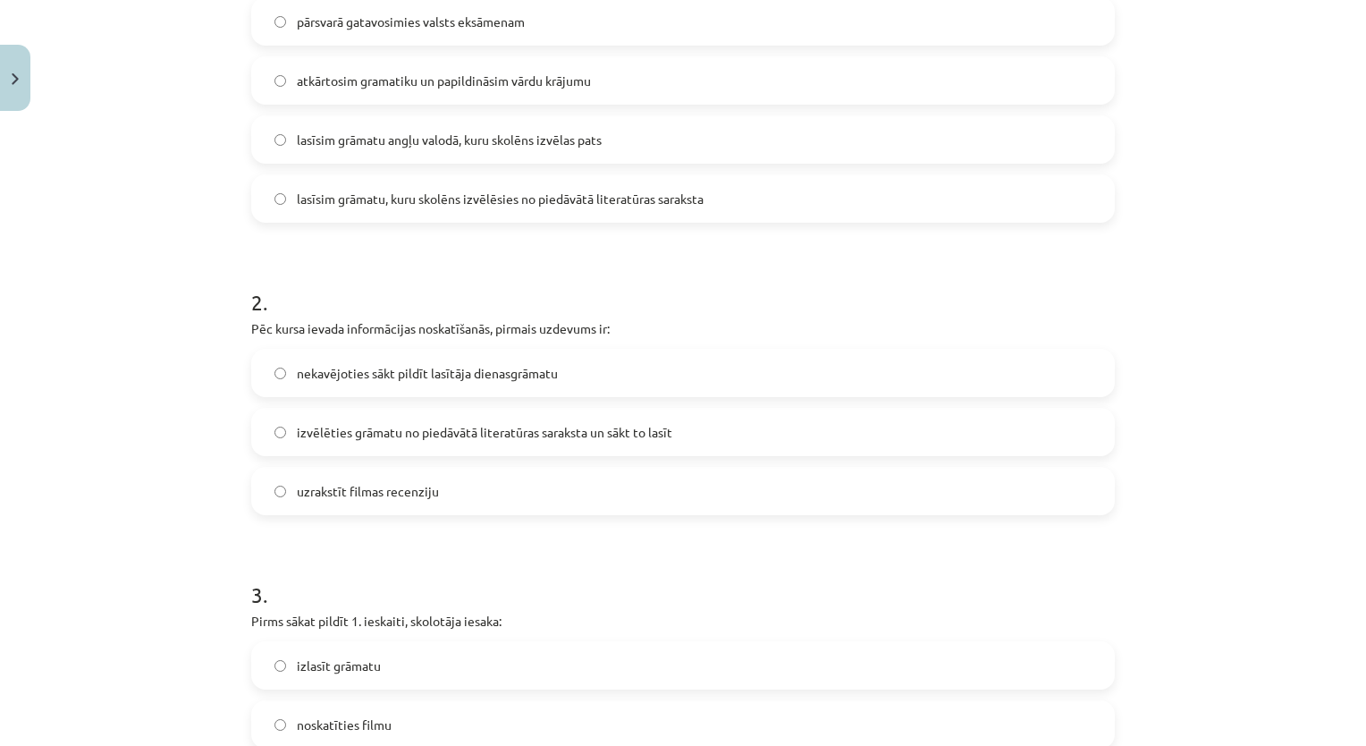
scroll to position [505, 0]
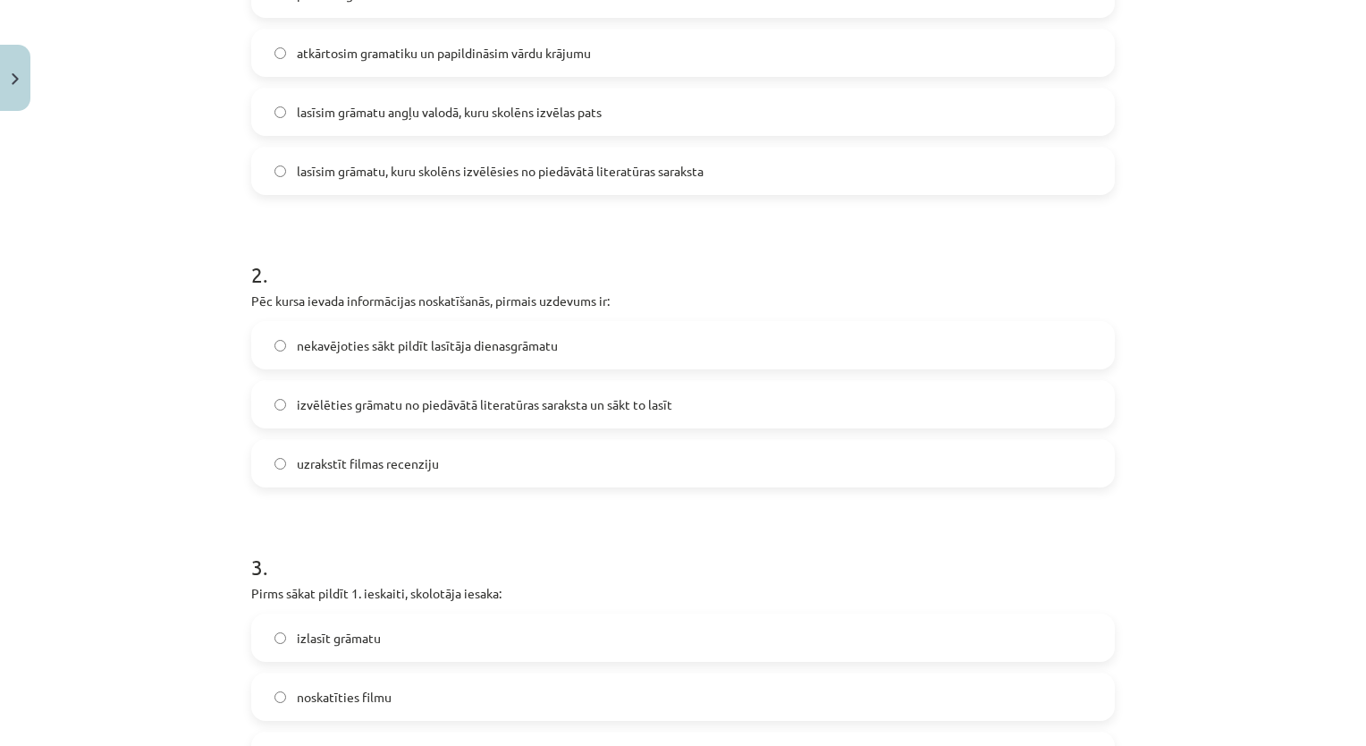
click at [698, 338] on label "nekavējoties sākt pildīt lasītāja dienasgrāmatu" at bounding box center [683, 345] width 860 height 45
click at [679, 424] on label "izvēlēties grāmatu no piedāvātā literatūras saraksta un sākt to lasīt" at bounding box center [683, 404] width 860 height 45
click at [707, 355] on label "nekavējoties sākt pildīt lasītāja dienasgrāmatu" at bounding box center [683, 345] width 860 height 45
click at [1049, 419] on label "izvēlēties grāmatu no piedāvātā literatūras saraksta un sākt to lasīt" at bounding box center [683, 404] width 860 height 45
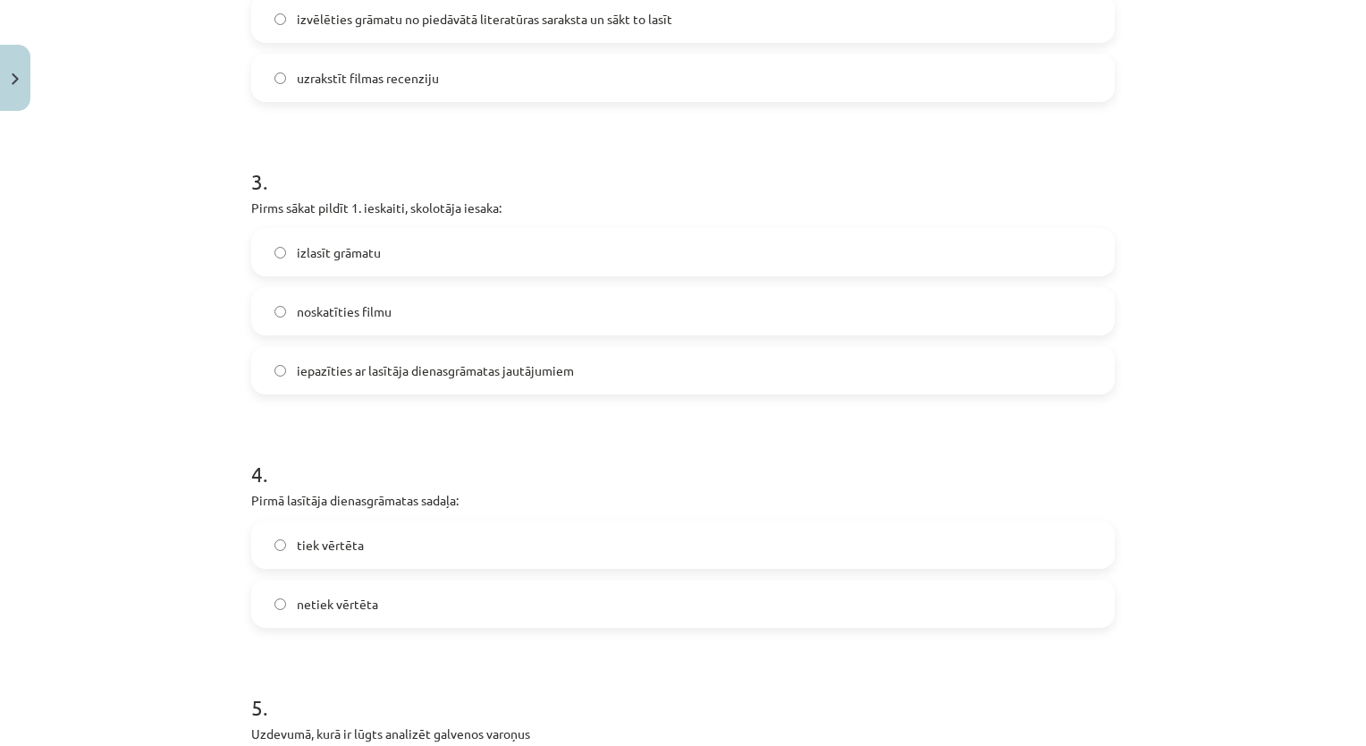
scroll to position [901, 0]
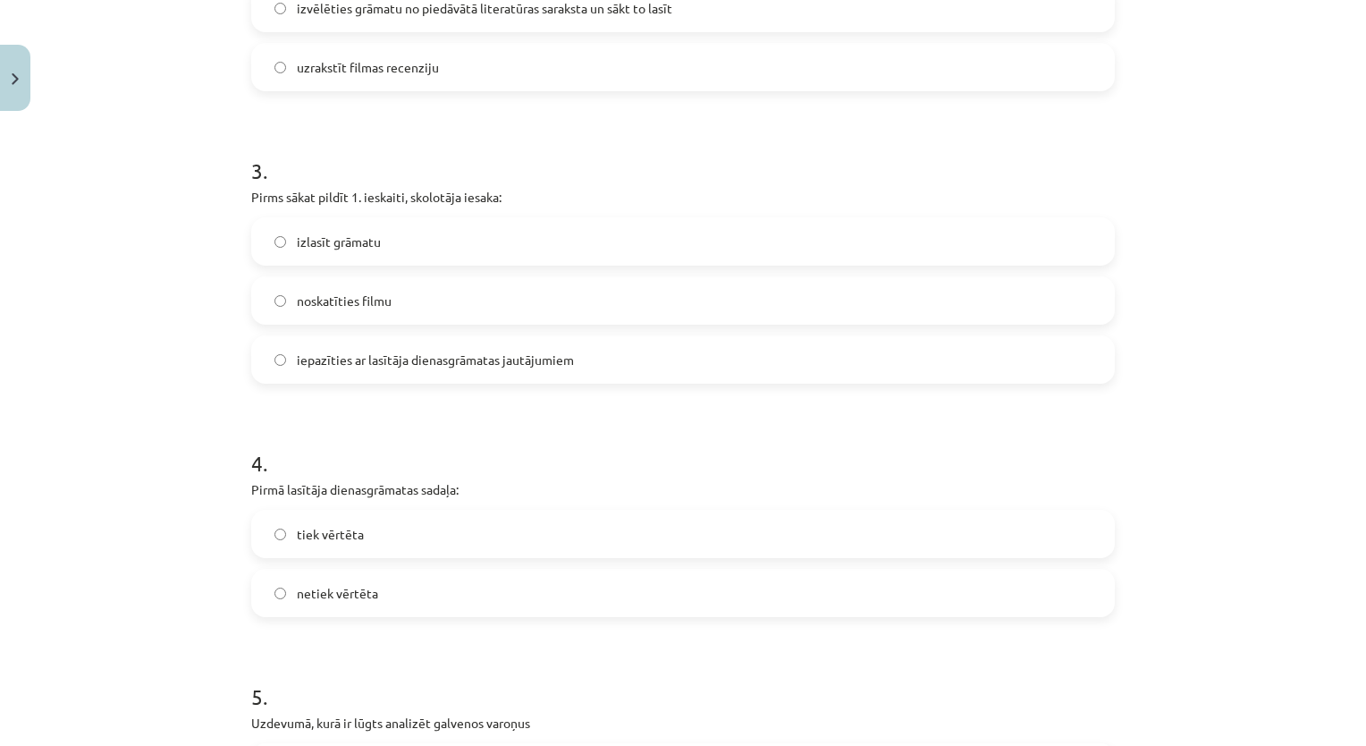
click at [674, 250] on label "izlasīt grāmatu" at bounding box center [683, 241] width 860 height 45
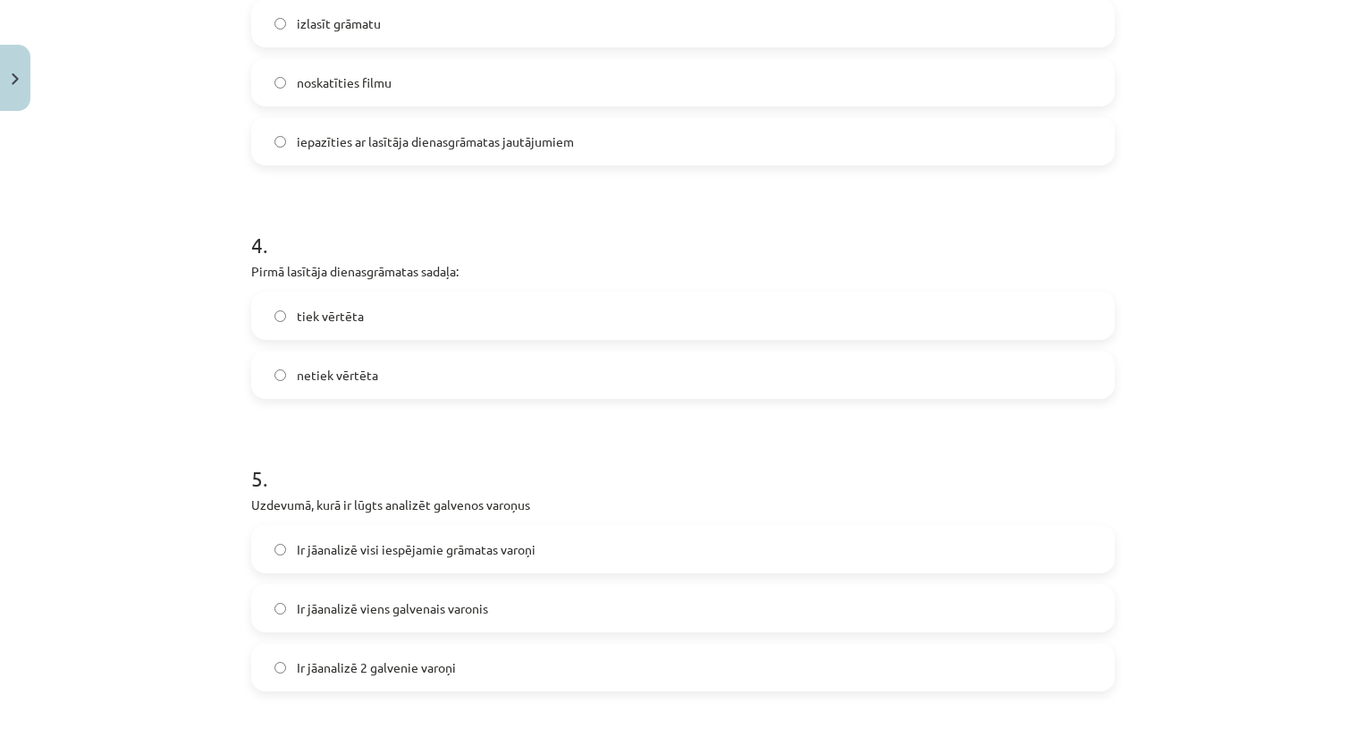
scroll to position [1137, 0]
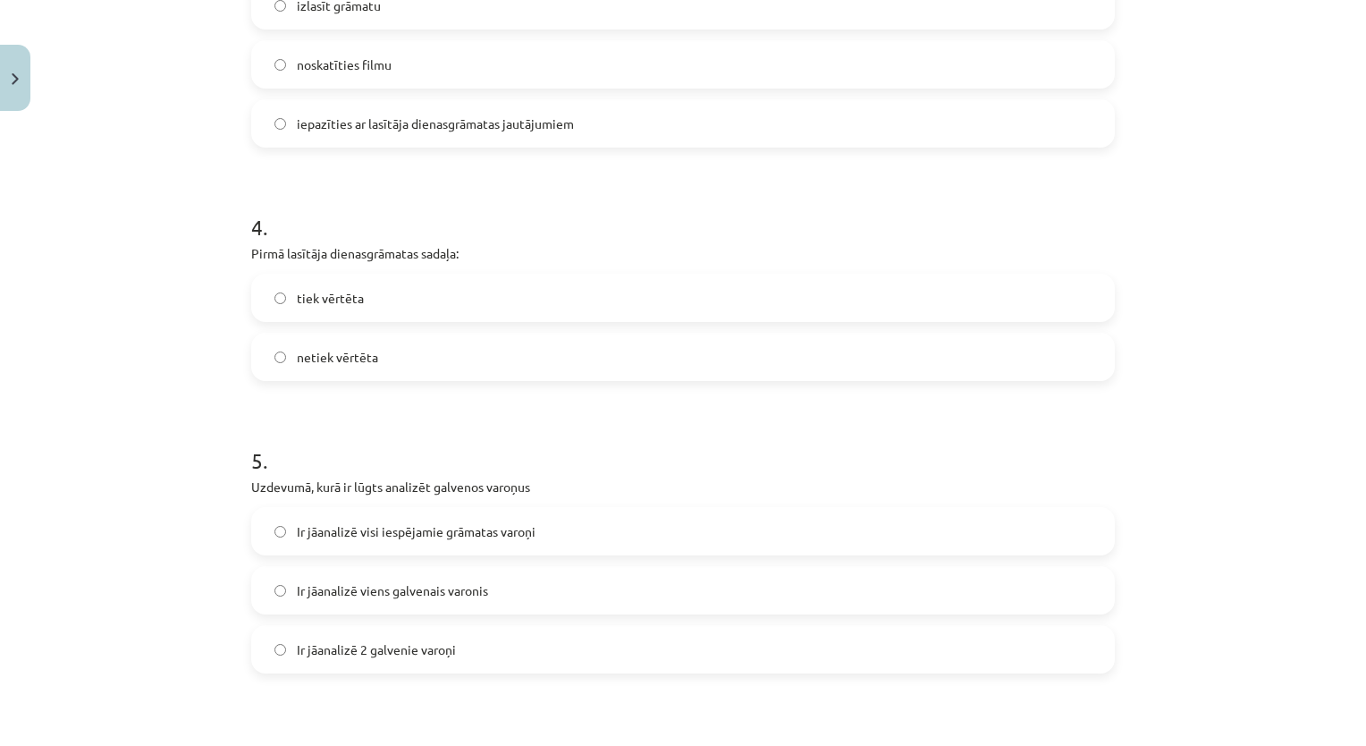
click at [955, 296] on label "tiek vērtēta" at bounding box center [683, 297] width 860 height 45
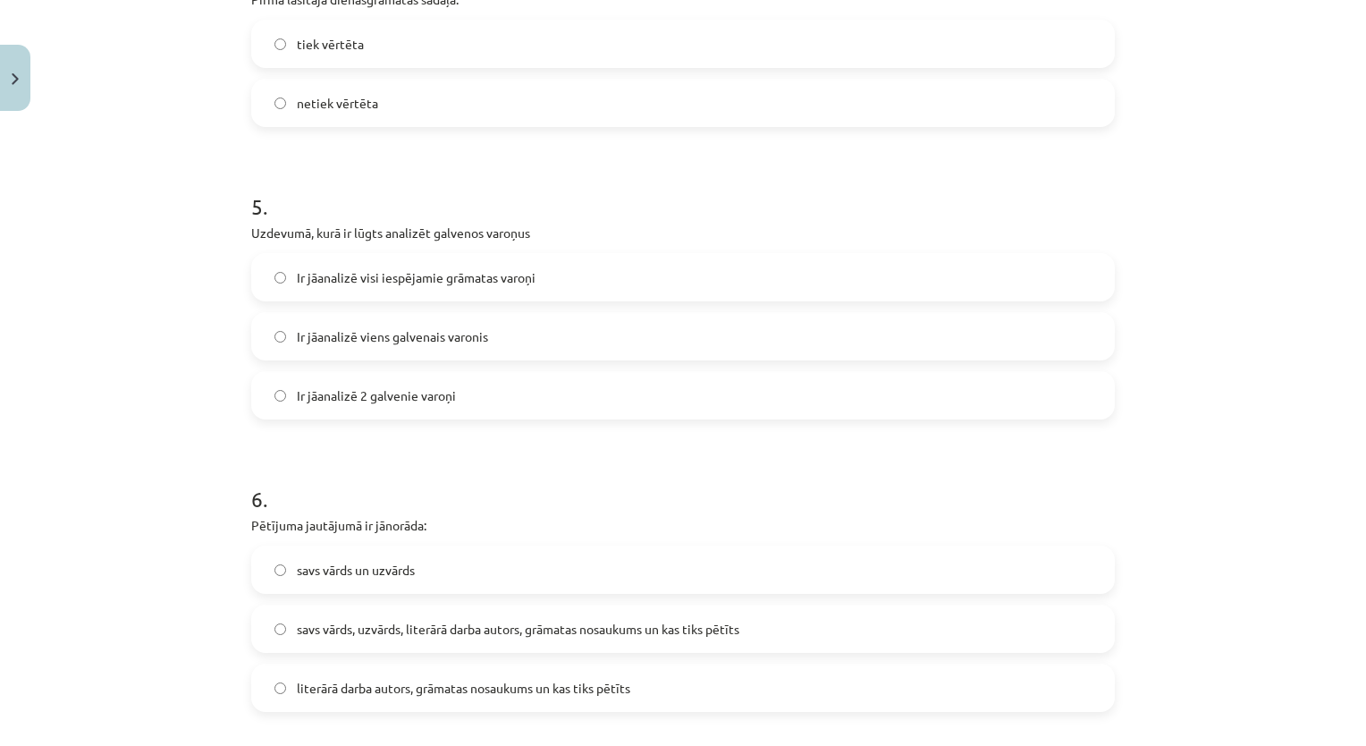
scroll to position [1420, 0]
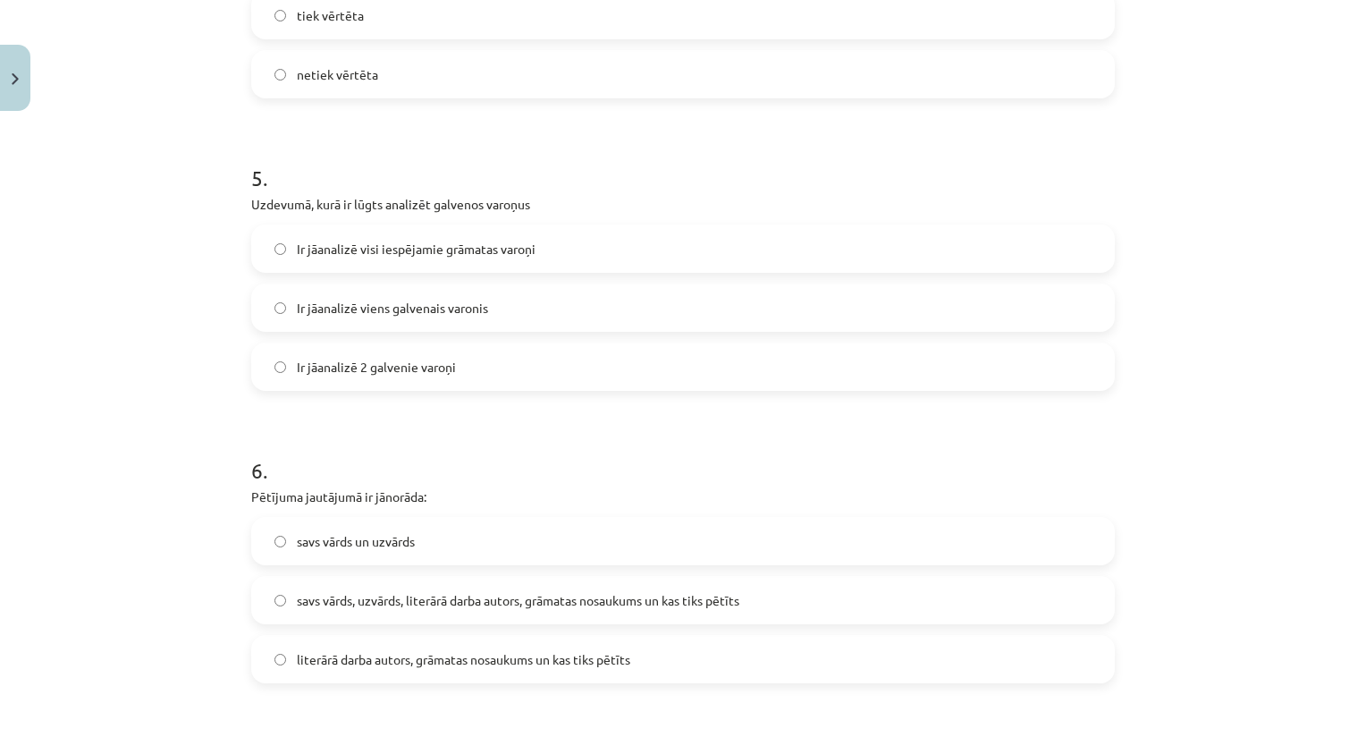
click at [820, 321] on label "Ir jāanalizē viens galvenais varonis" at bounding box center [683, 307] width 860 height 45
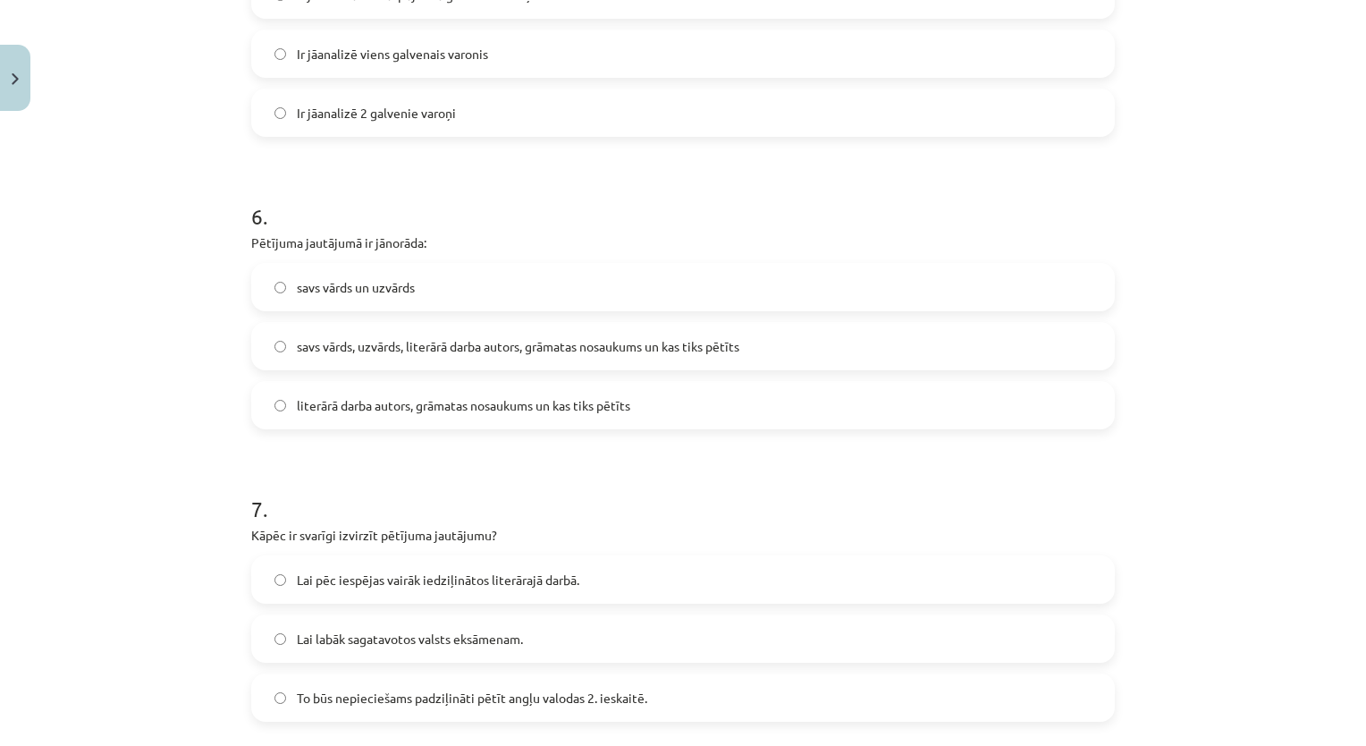
scroll to position [1681, 0]
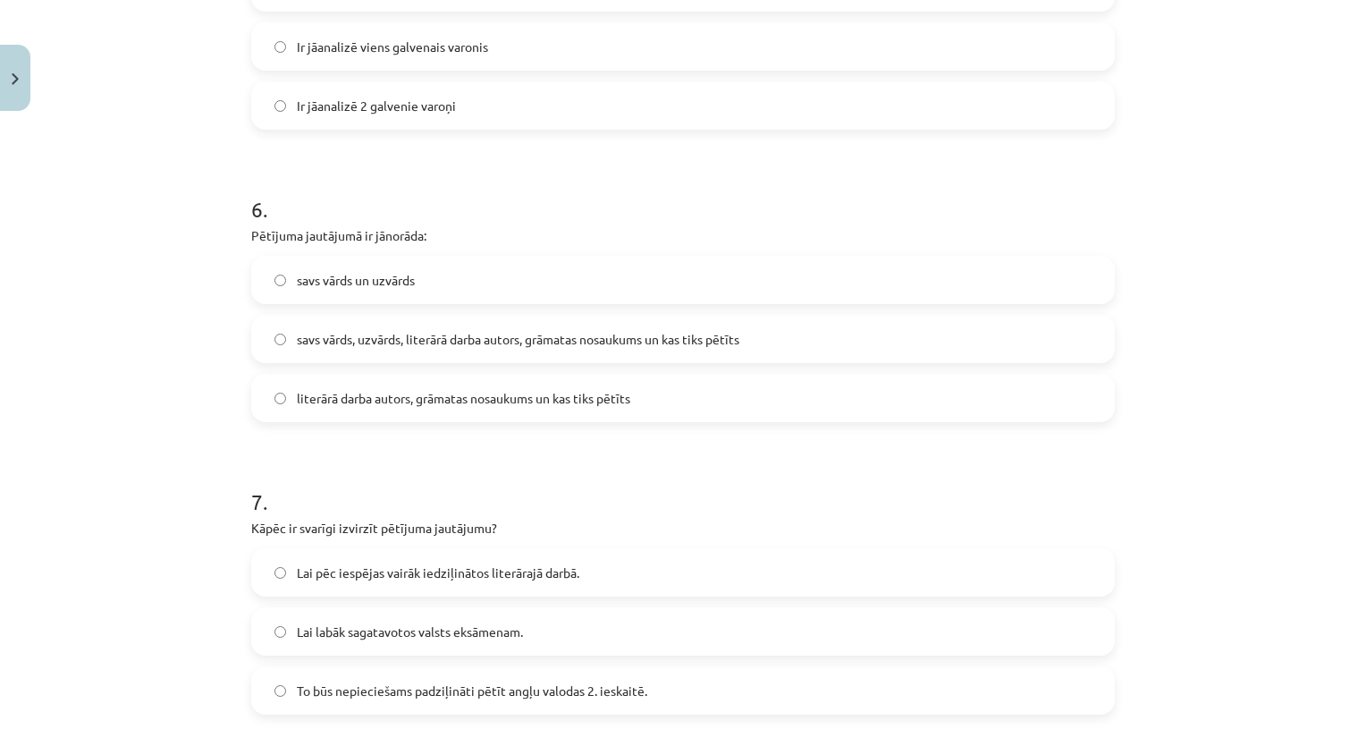
click at [967, 399] on label "literārā darba autors, grāmatas nosaukums un kas tiks pētīts" at bounding box center [683, 397] width 860 height 45
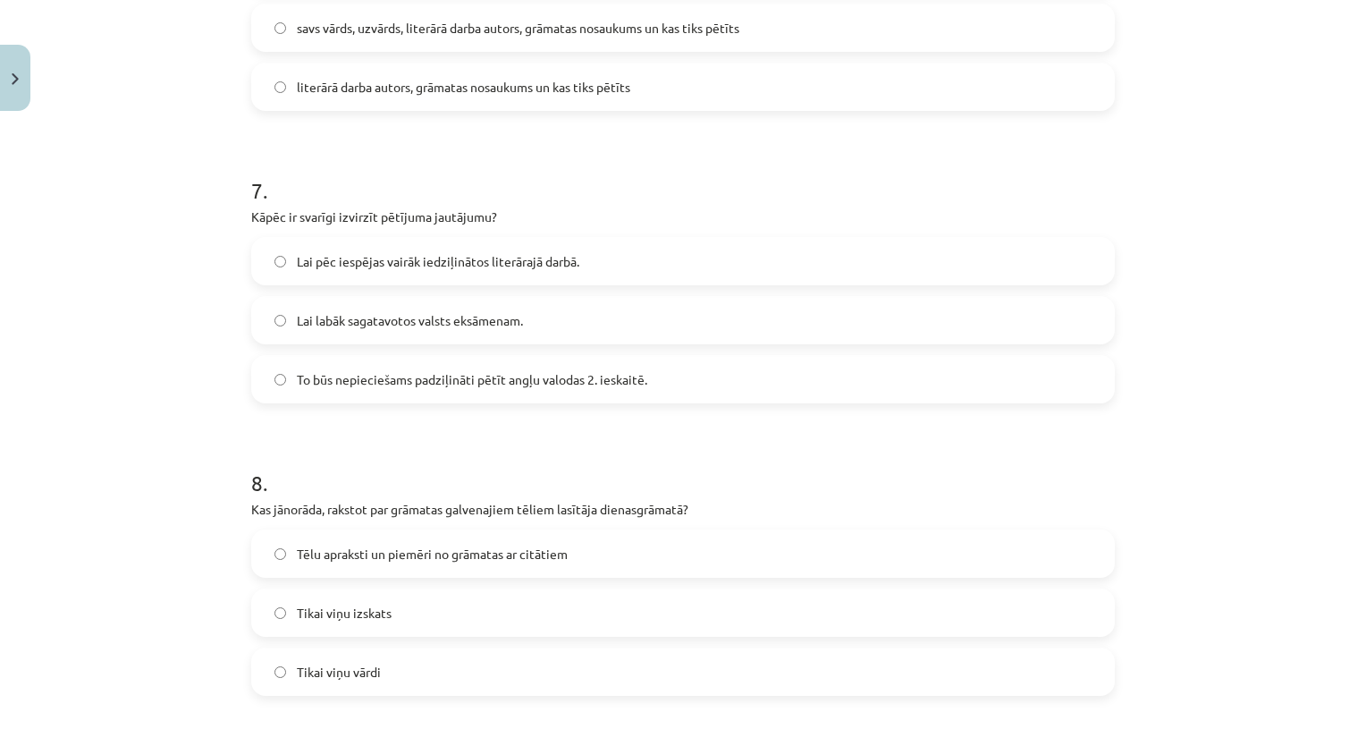
scroll to position [2010, 0]
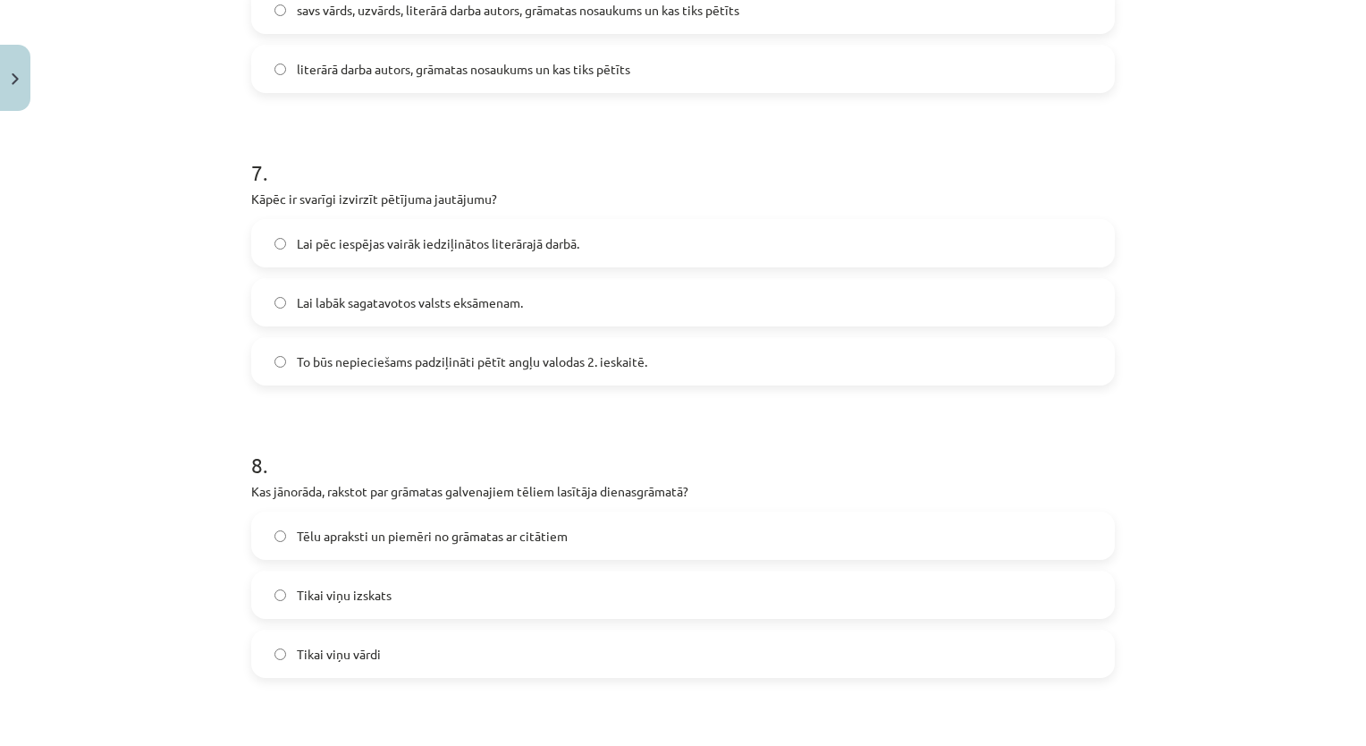
click at [872, 358] on label "To būs nepieciešams padziļināti pētīt angļu valodas 2. ieskaitē." at bounding box center [683, 361] width 860 height 45
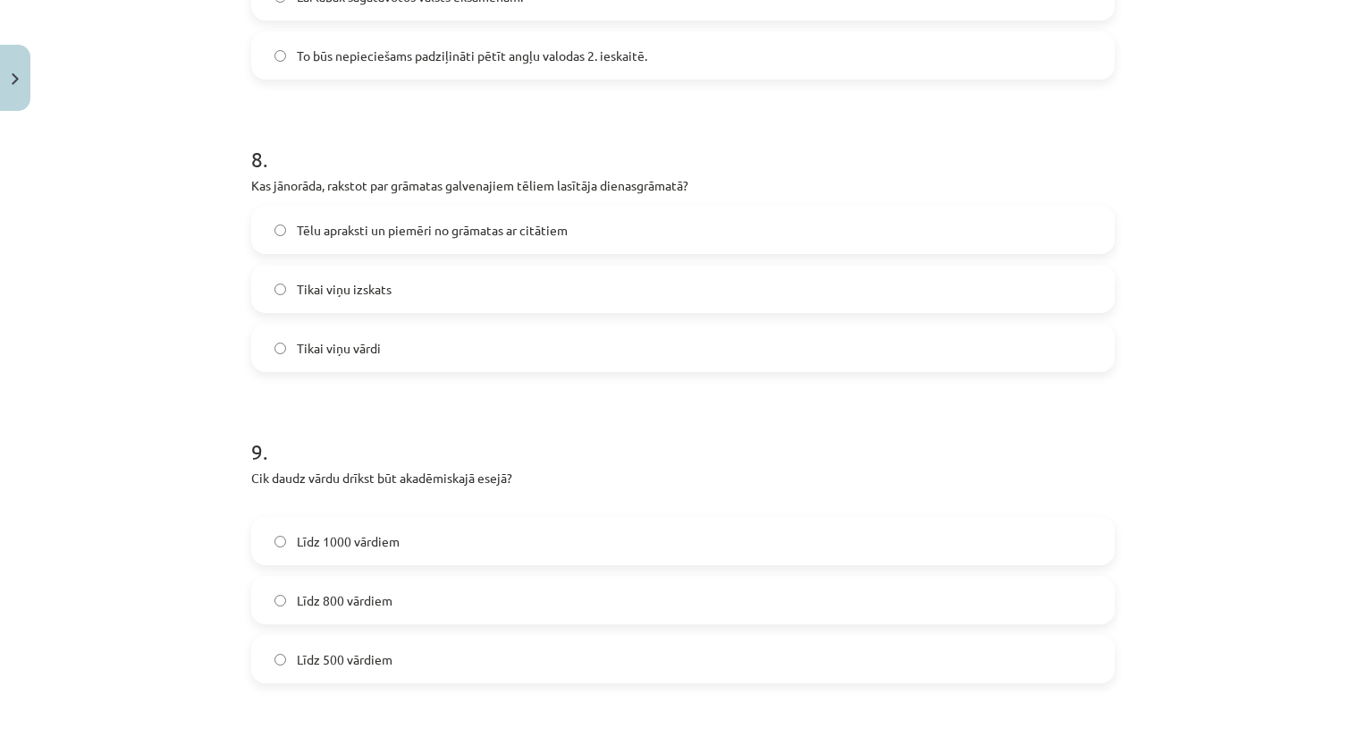
scroll to position [2312, 0]
click at [625, 237] on label "Tēlu apraksti un piemēri no grāmatas ar citātiem" at bounding box center [683, 233] width 860 height 45
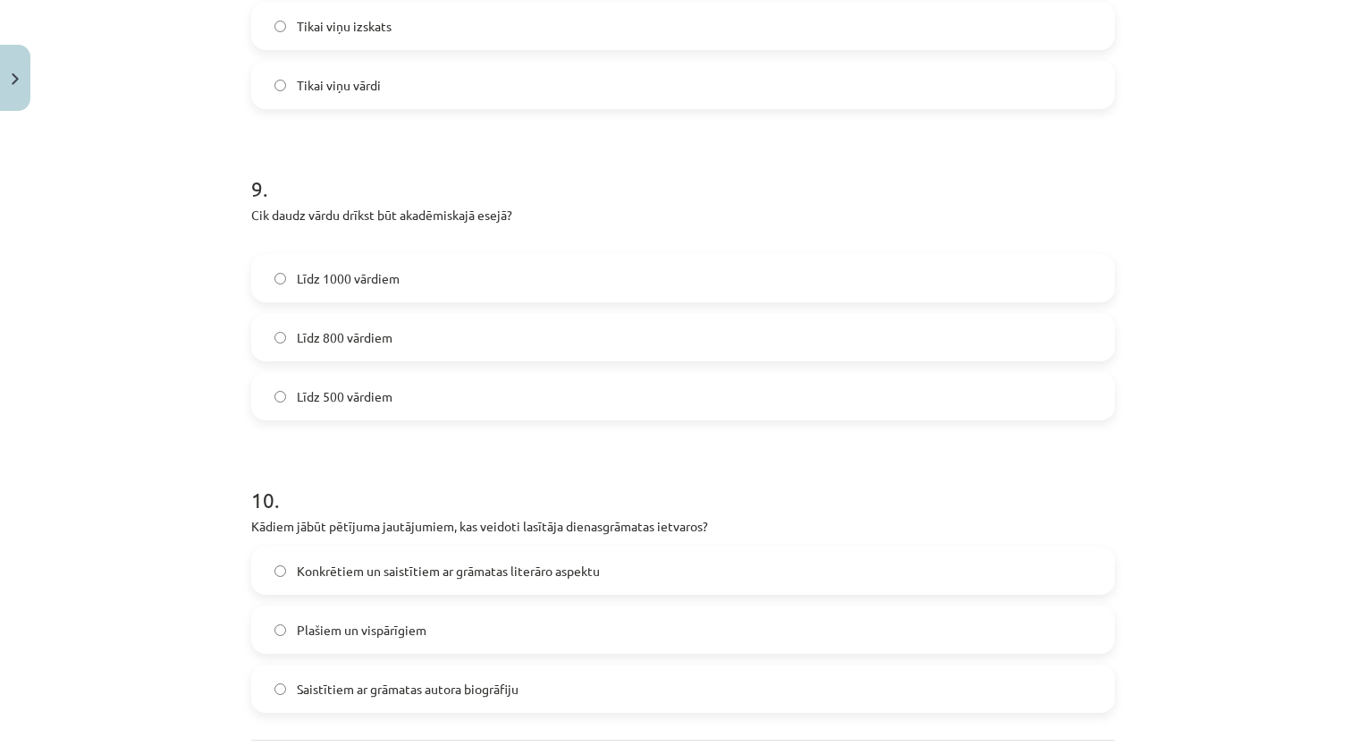
scroll to position [2589, 0]
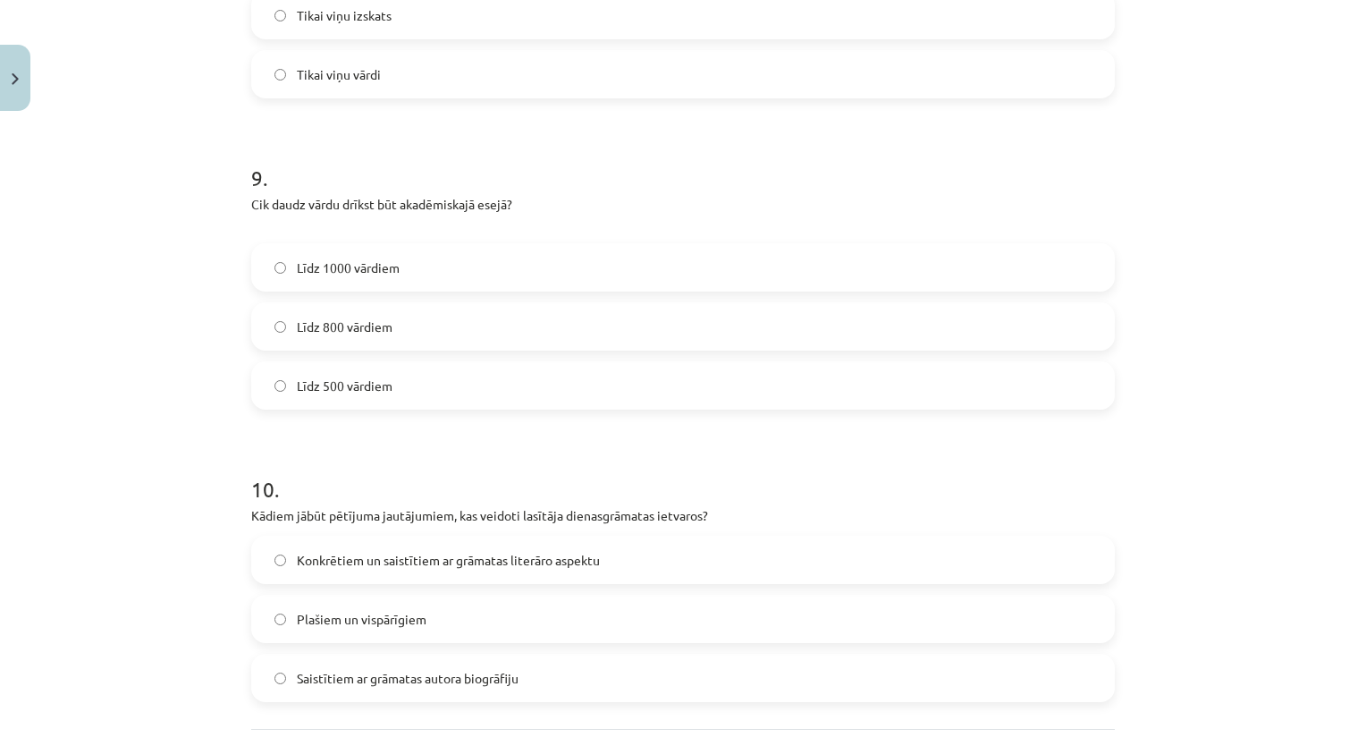
click at [847, 328] on label "Līdz 800 vārdiem" at bounding box center [683, 326] width 860 height 45
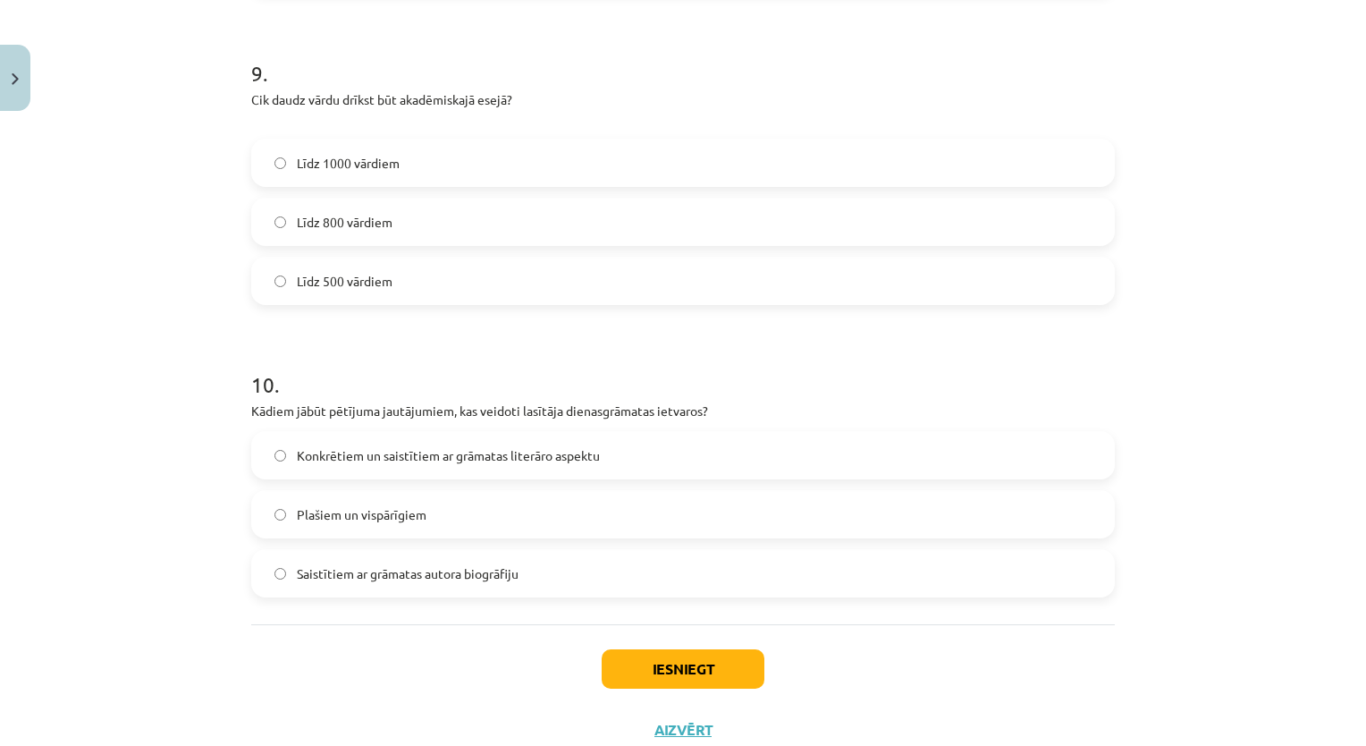
scroll to position [2752, 0]
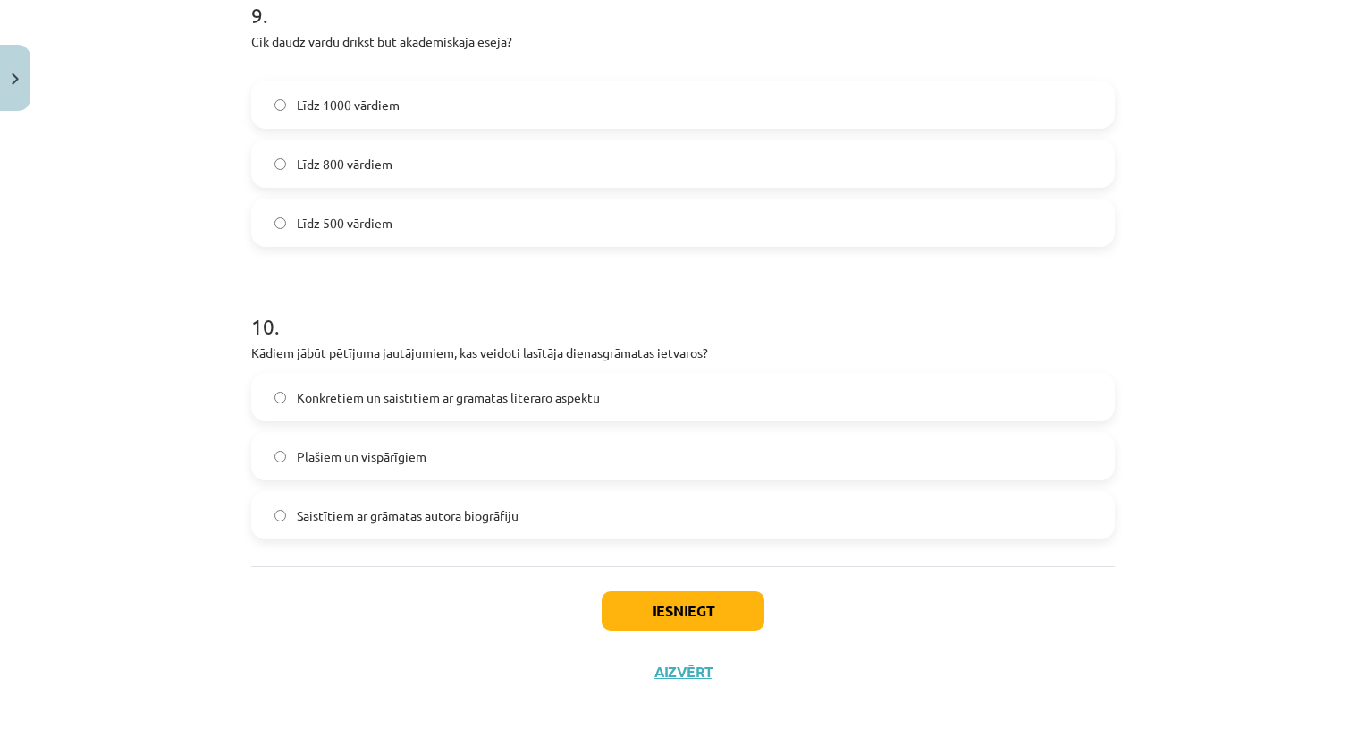
click at [819, 408] on label "Konkrētiem un saistītiem ar grāmatas literāro aspektu" at bounding box center [683, 397] width 860 height 45
click at [700, 613] on button "Iesniegt" at bounding box center [683, 610] width 163 height 39
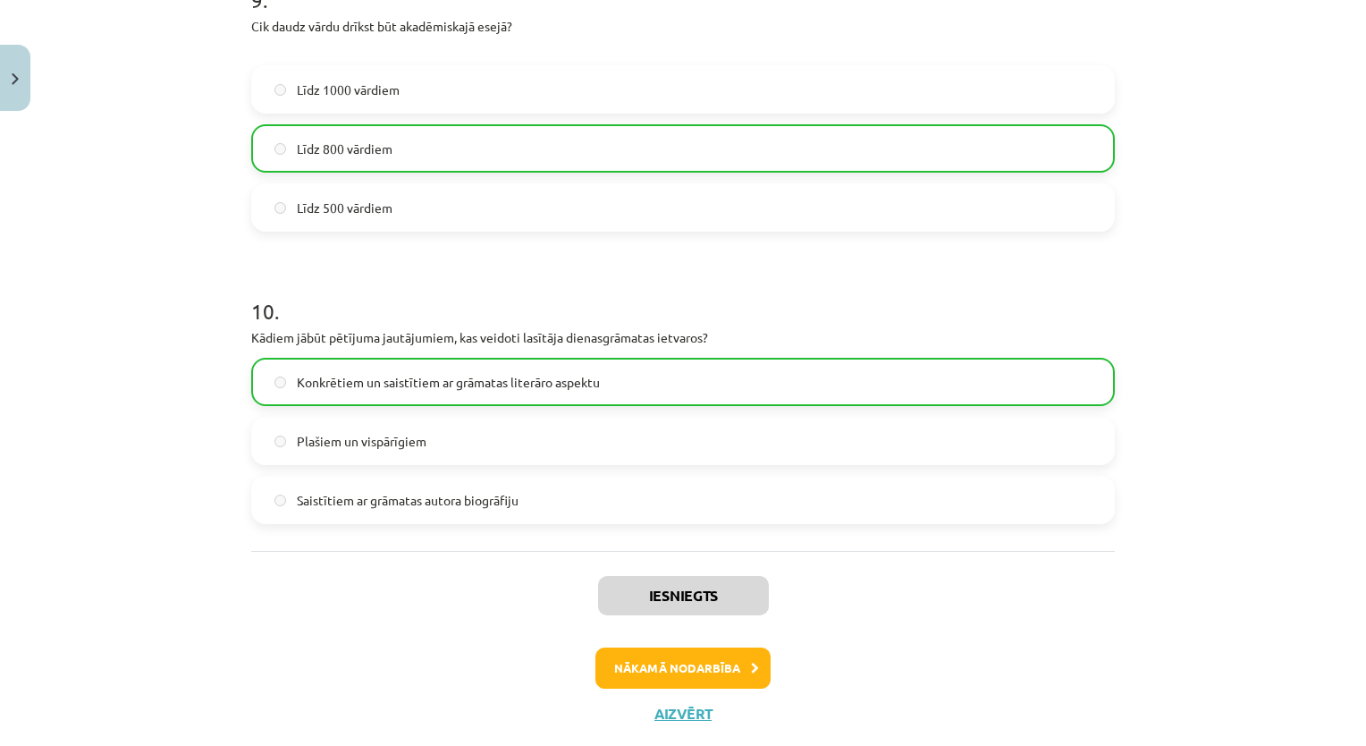
scroll to position [2793, 0]
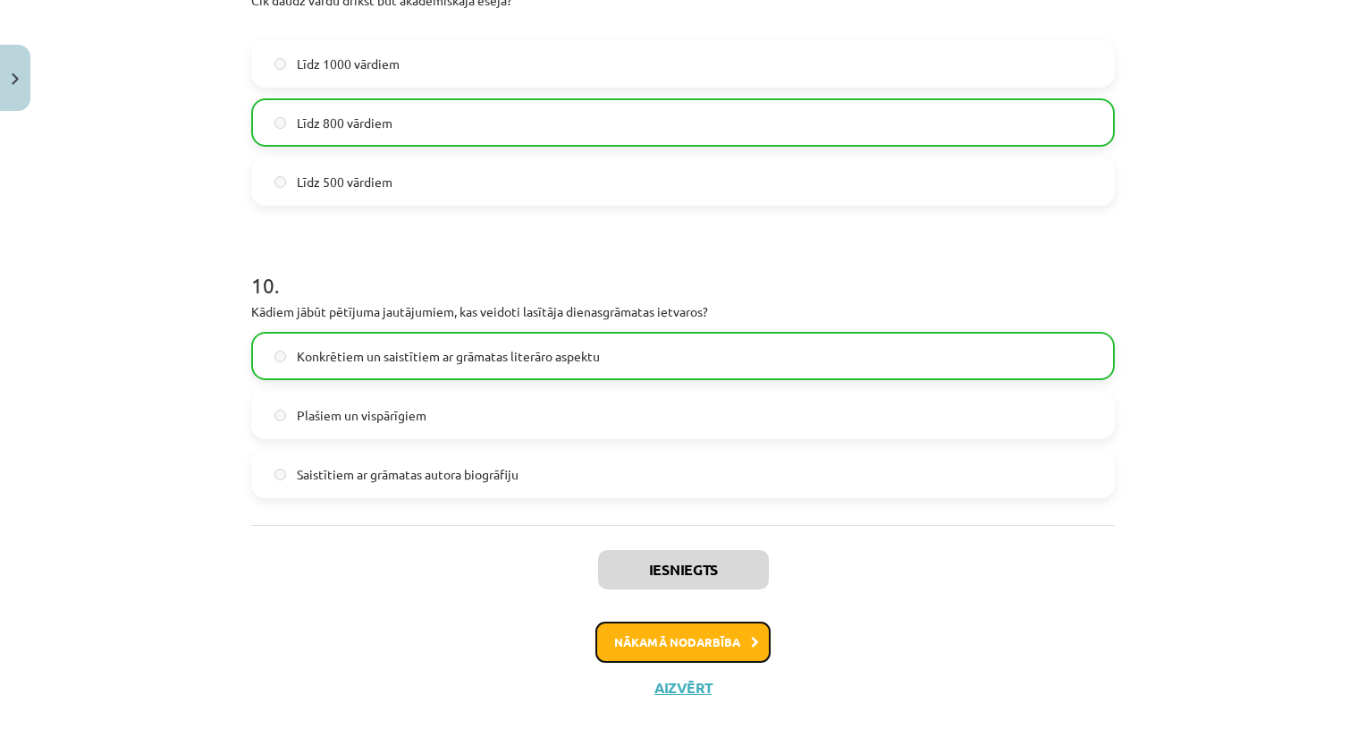
click at [731, 637] on button "Nākamā nodarbība" at bounding box center [682, 641] width 175 height 41
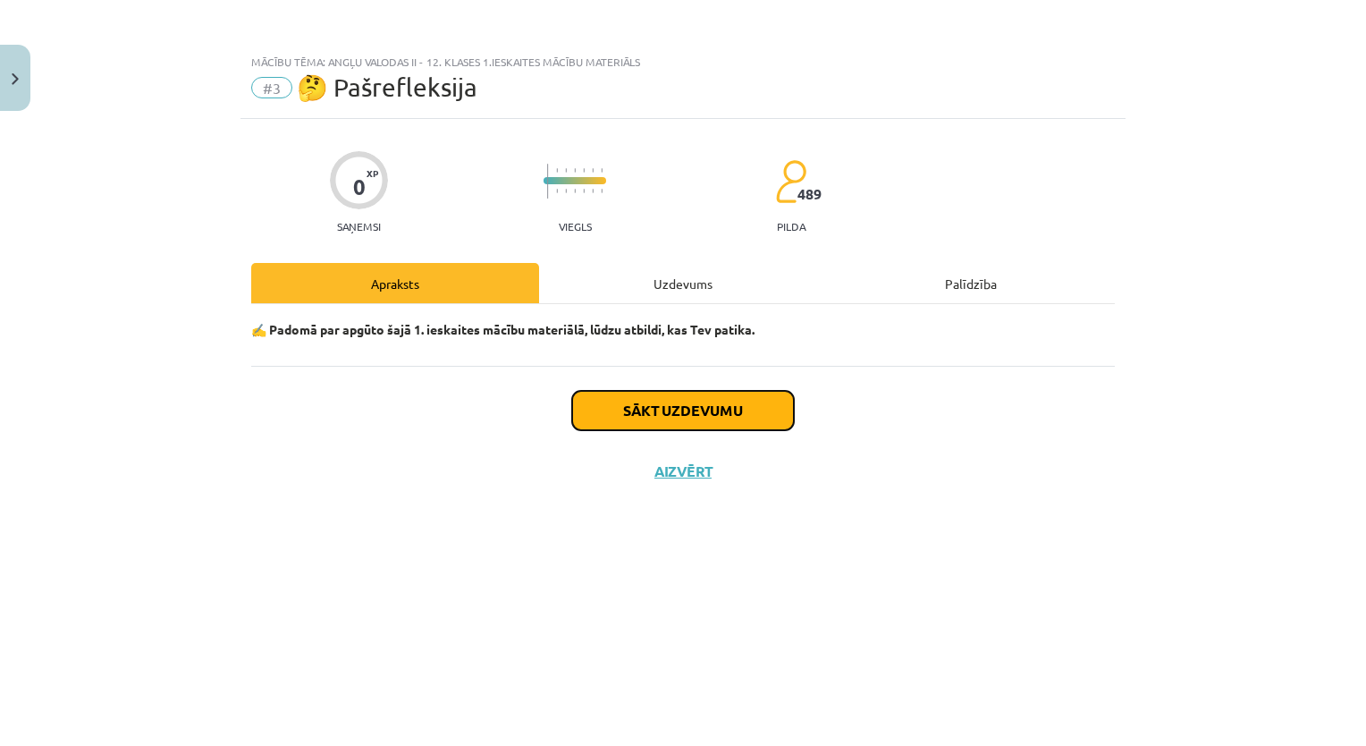
click at [739, 420] on button "Sākt uzdevumu" at bounding box center [683, 410] width 222 height 39
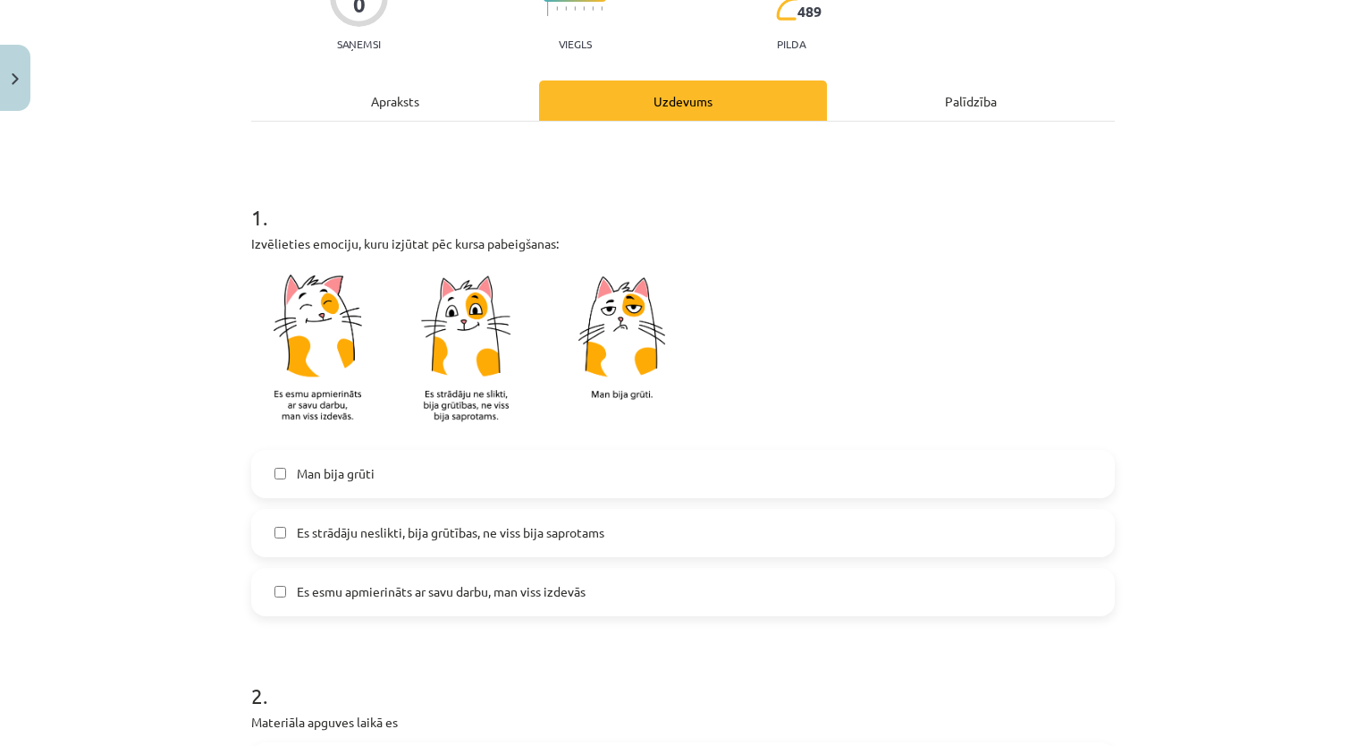
scroll to position [189, 0]
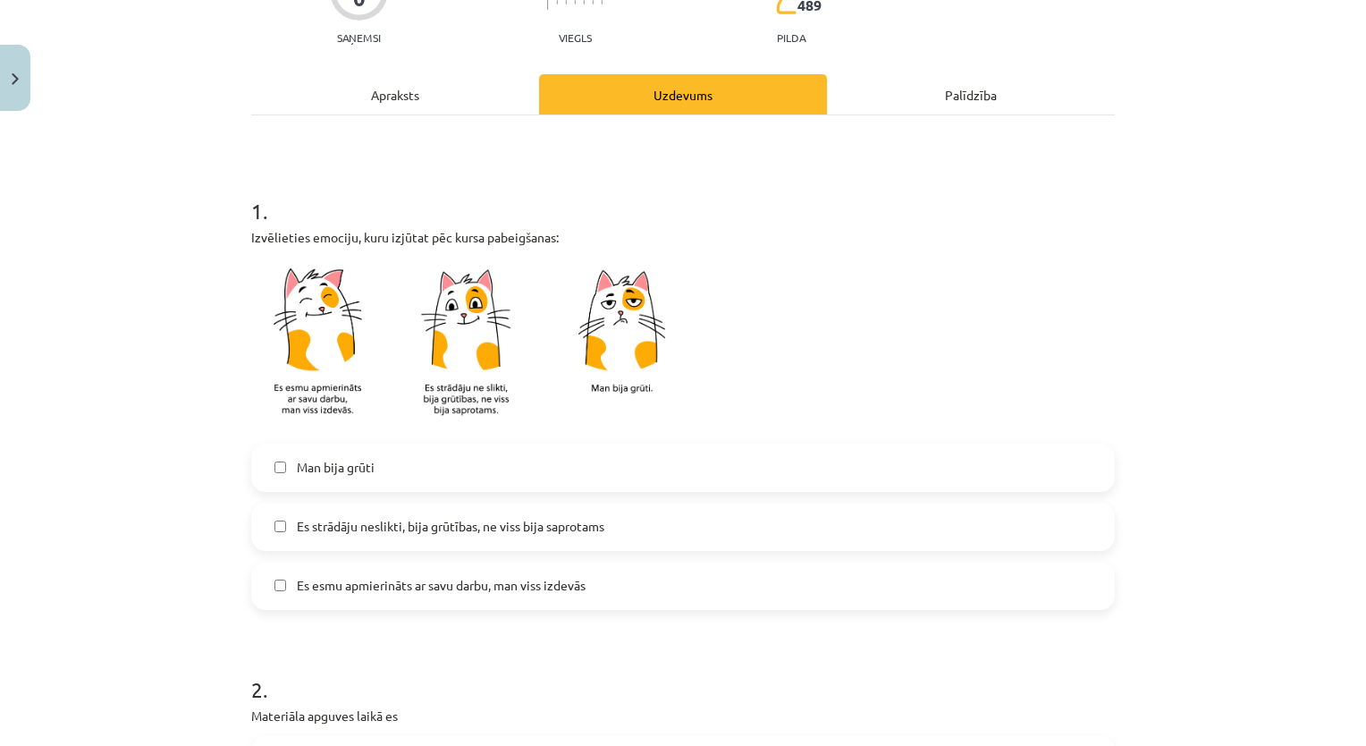
click at [715, 539] on label "Es strādāju neslikti, bija grūtības, ne viss bija saprotams" at bounding box center [683, 526] width 860 height 45
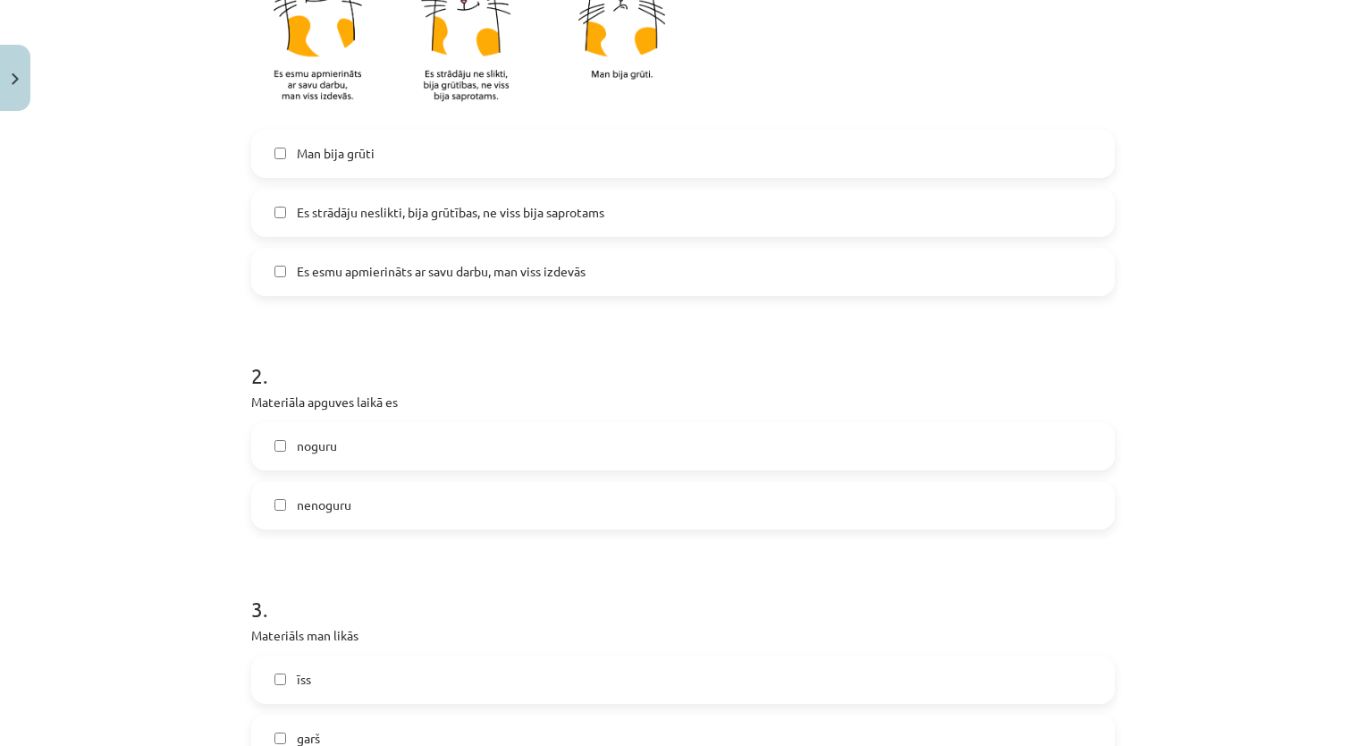
scroll to position [505, 0]
click at [640, 443] on label "noguru" at bounding box center [683, 443] width 860 height 45
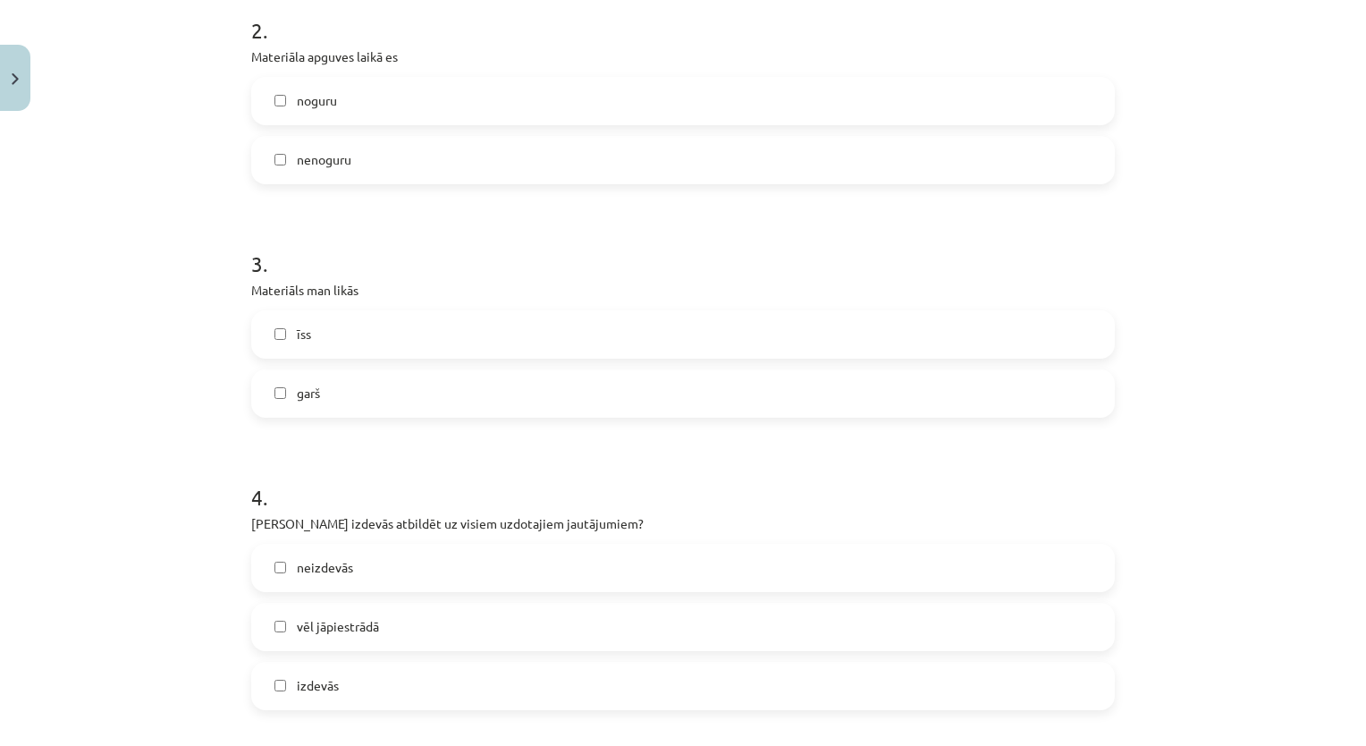
scroll to position [865, 0]
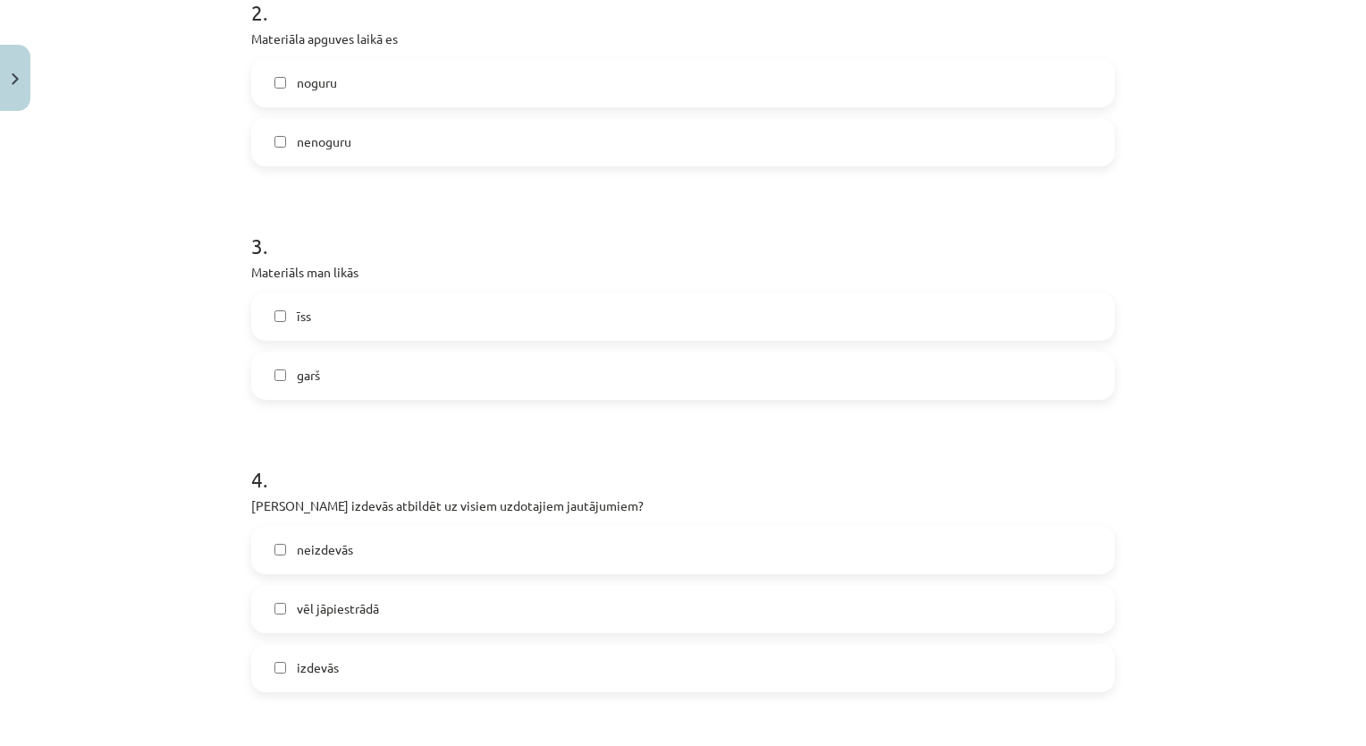
click at [968, 335] on label "īss" at bounding box center [683, 316] width 860 height 45
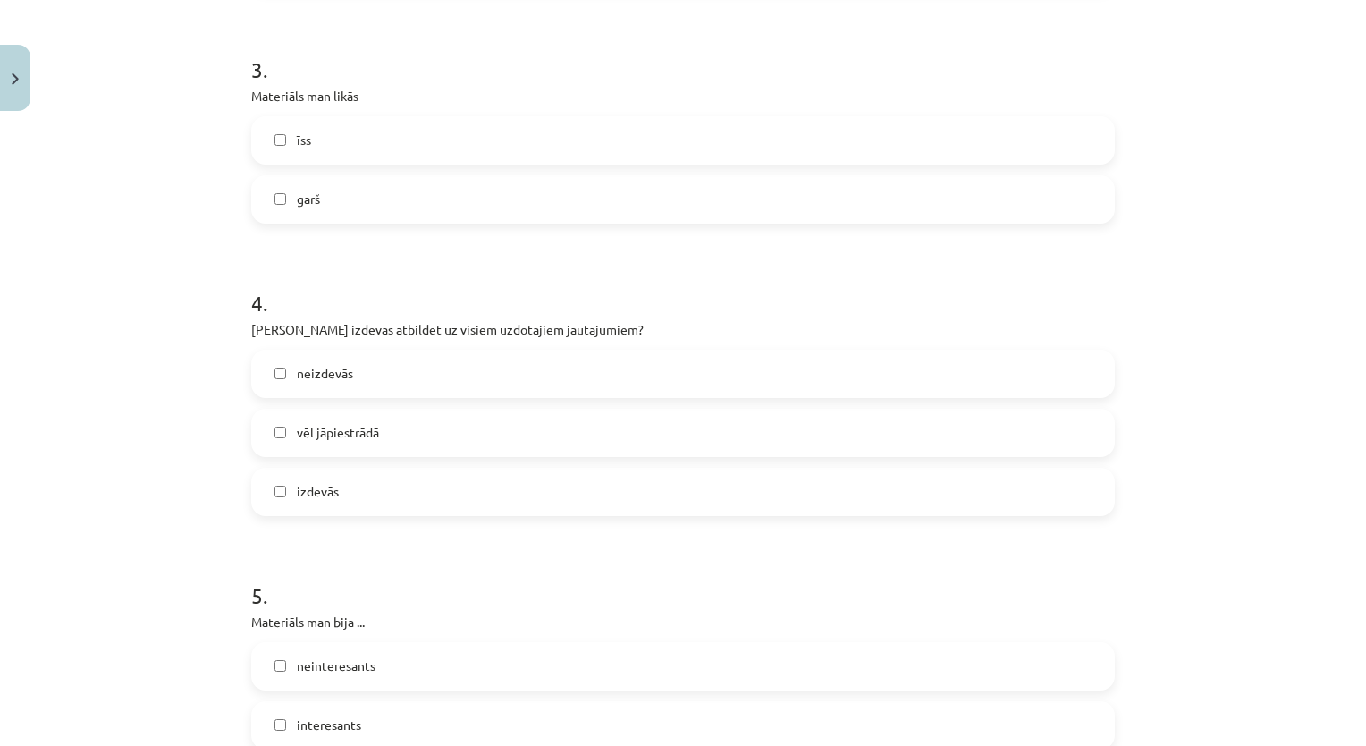
scroll to position [1044, 0]
click at [820, 446] on label "vēl jāpiestrādā" at bounding box center [683, 430] width 860 height 45
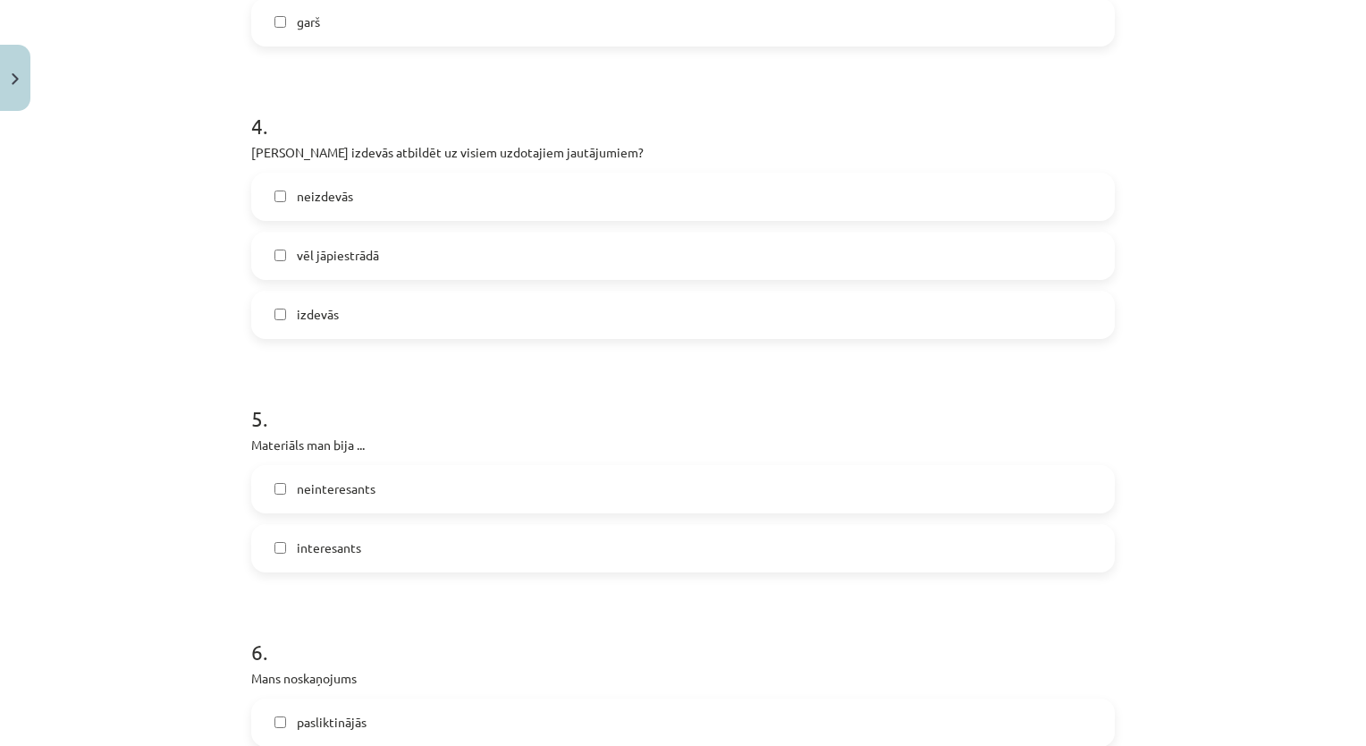
scroll to position [1226, 0]
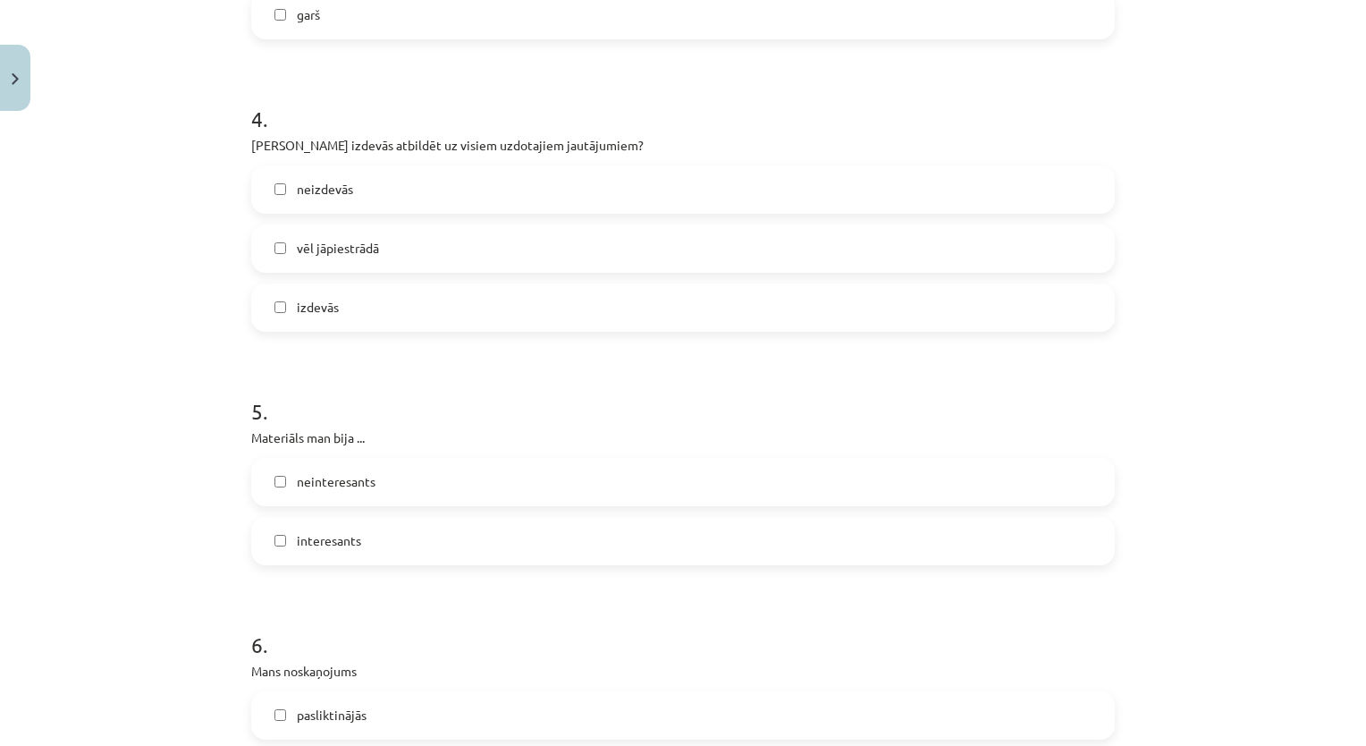
click at [700, 551] on label "interesants" at bounding box center [683, 540] width 860 height 45
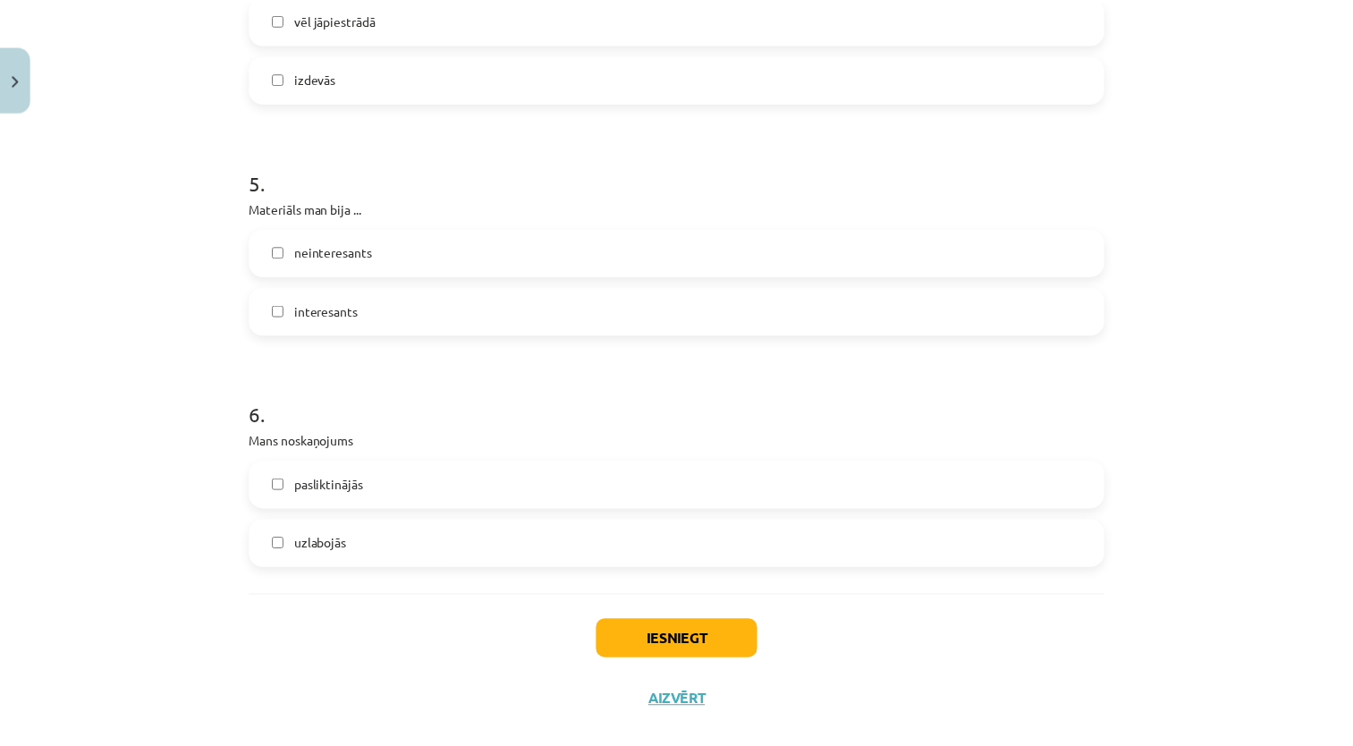
scroll to position [1484, 0]
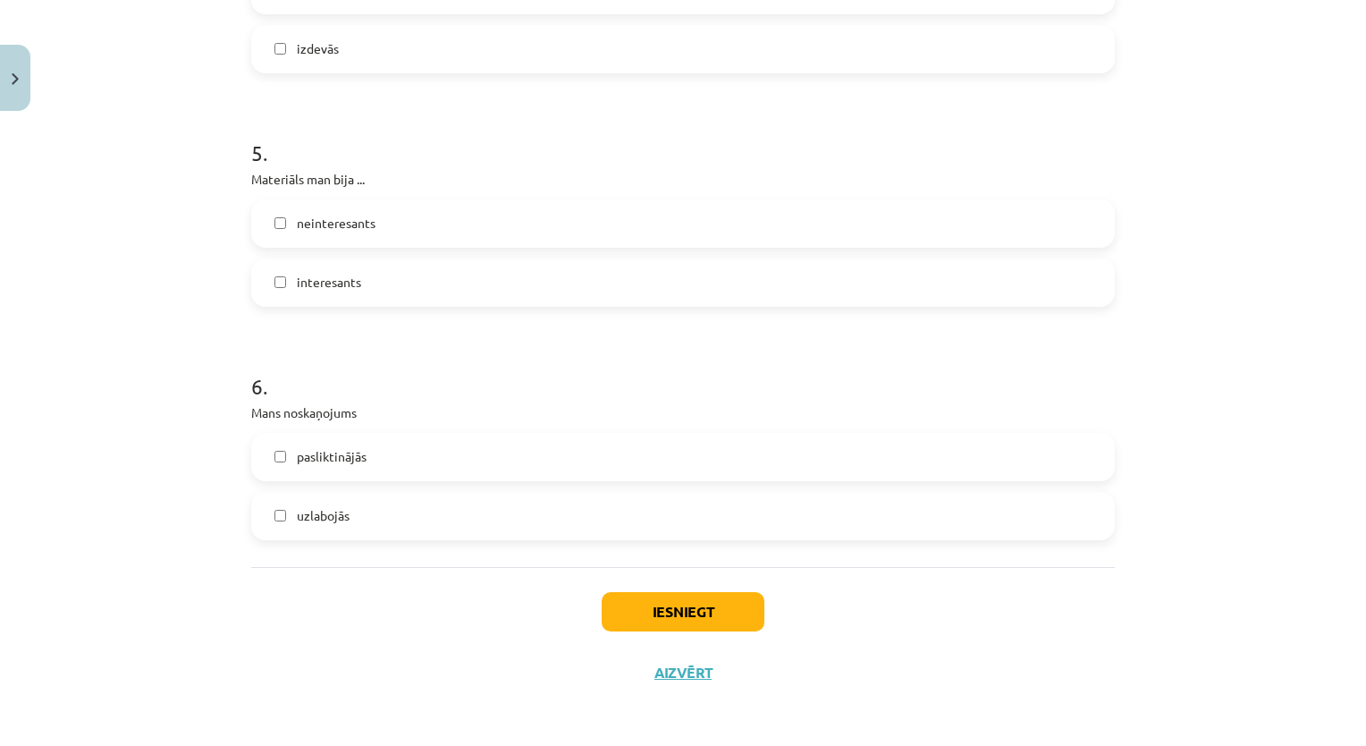
click at [615, 523] on label "uzlabojās" at bounding box center [683, 515] width 860 height 45
click at [665, 616] on button "Iesniegt" at bounding box center [683, 611] width 163 height 39
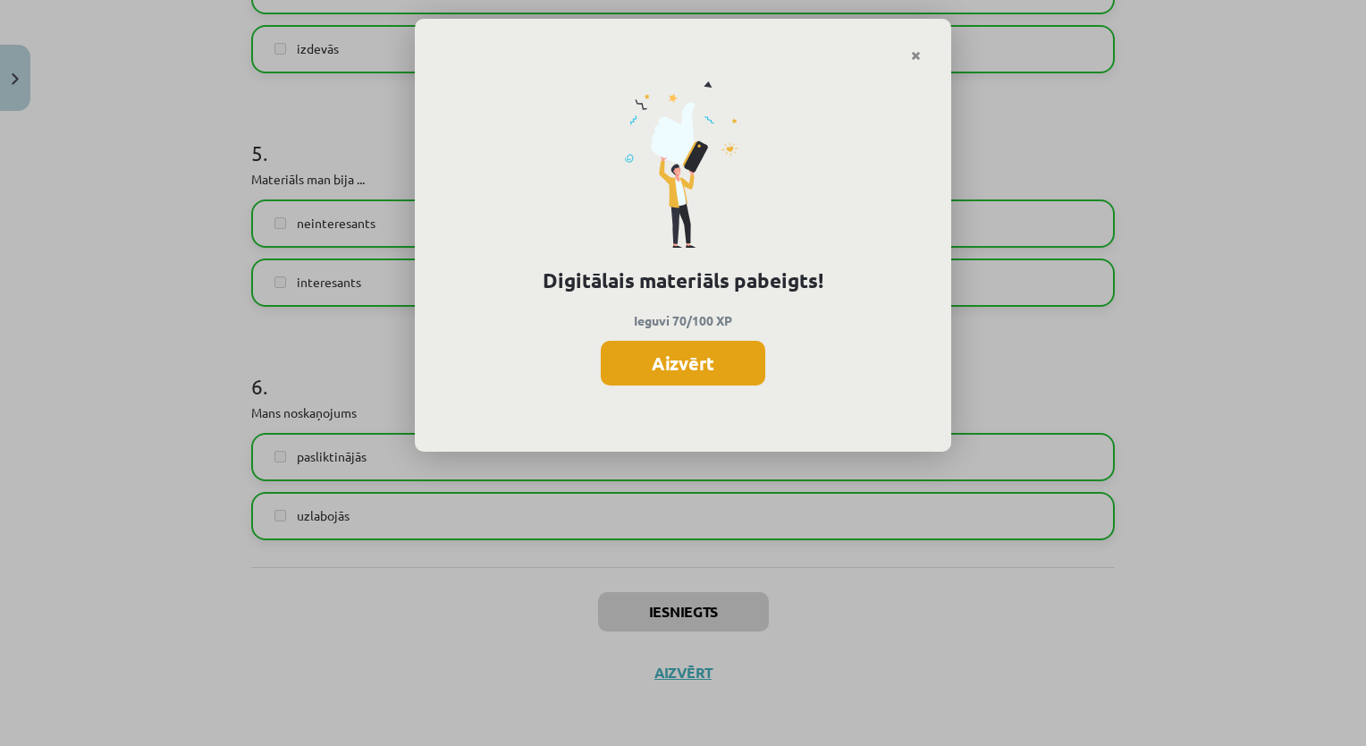
click at [704, 376] on button "Aizvērt" at bounding box center [683, 363] width 164 height 45
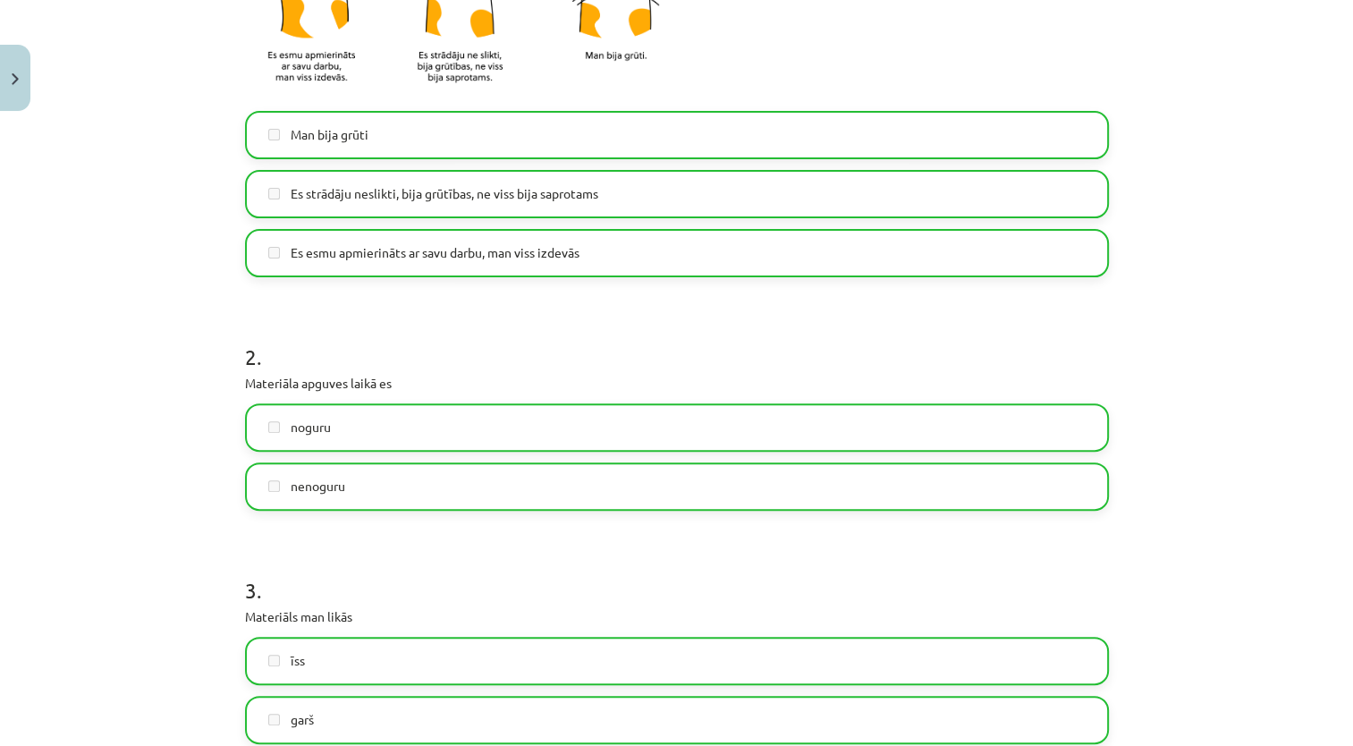
scroll to position [478, 0]
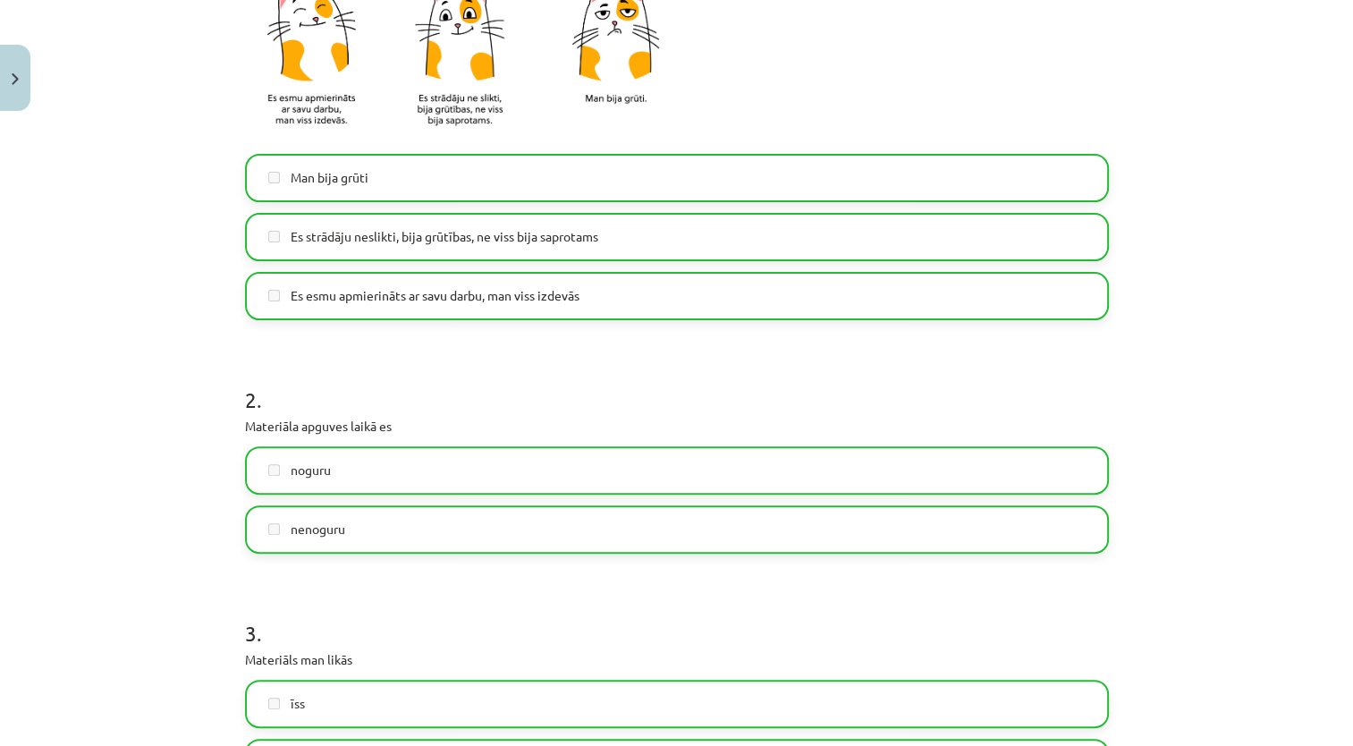
click at [1323, 71] on div "Mācību tēma: Angļu valodas ii - 12. klases 1.ieskaites mācību materiāls #3 🤔 Pa…" at bounding box center [676, 373] width 1353 height 746
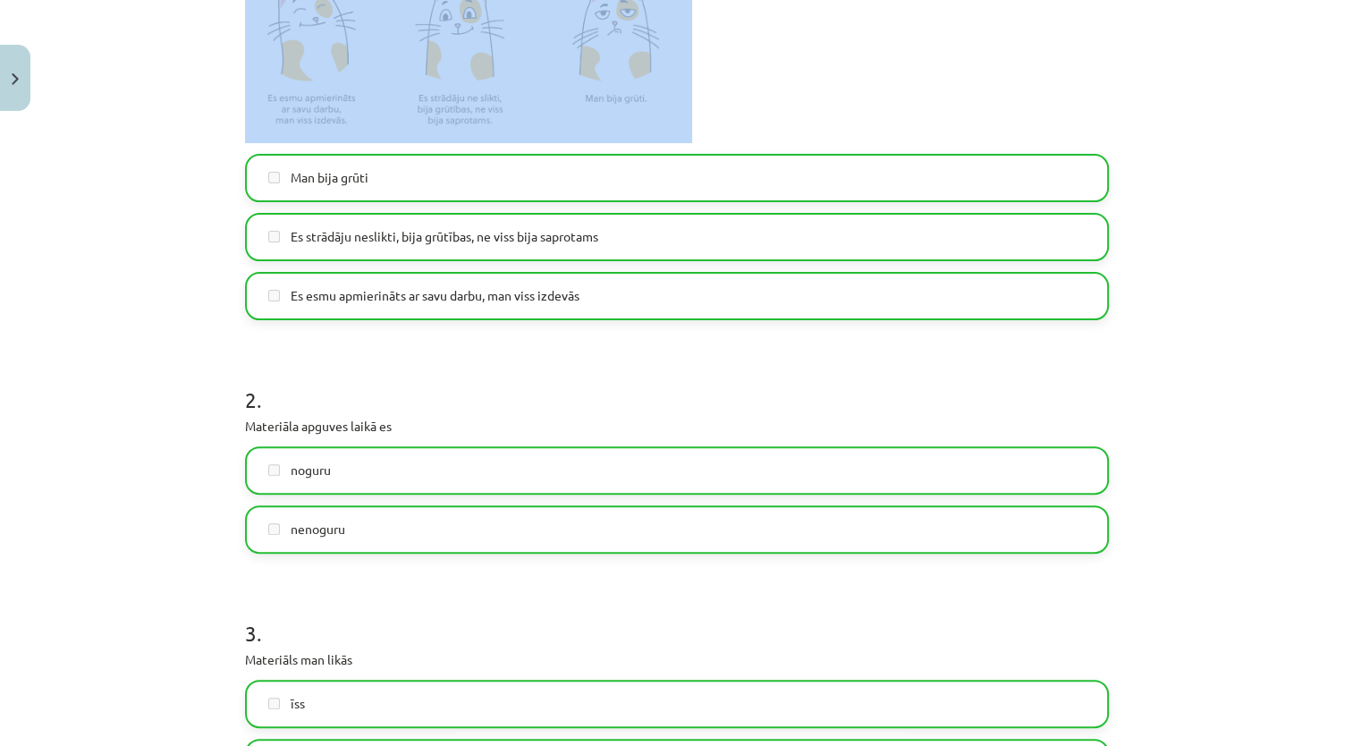
drag, startPoint x: 1323, startPoint y: 71, endPoint x: 1355, endPoint y: 66, distance: 32.5
click at [1353, 66] on html "0 Dāvanas 239 mP 0 xp Kitija Priedoliņa Sākums Aktuāli Kā mācīties eSKOLĀ Konta…" at bounding box center [676, 242] width 1353 height 746
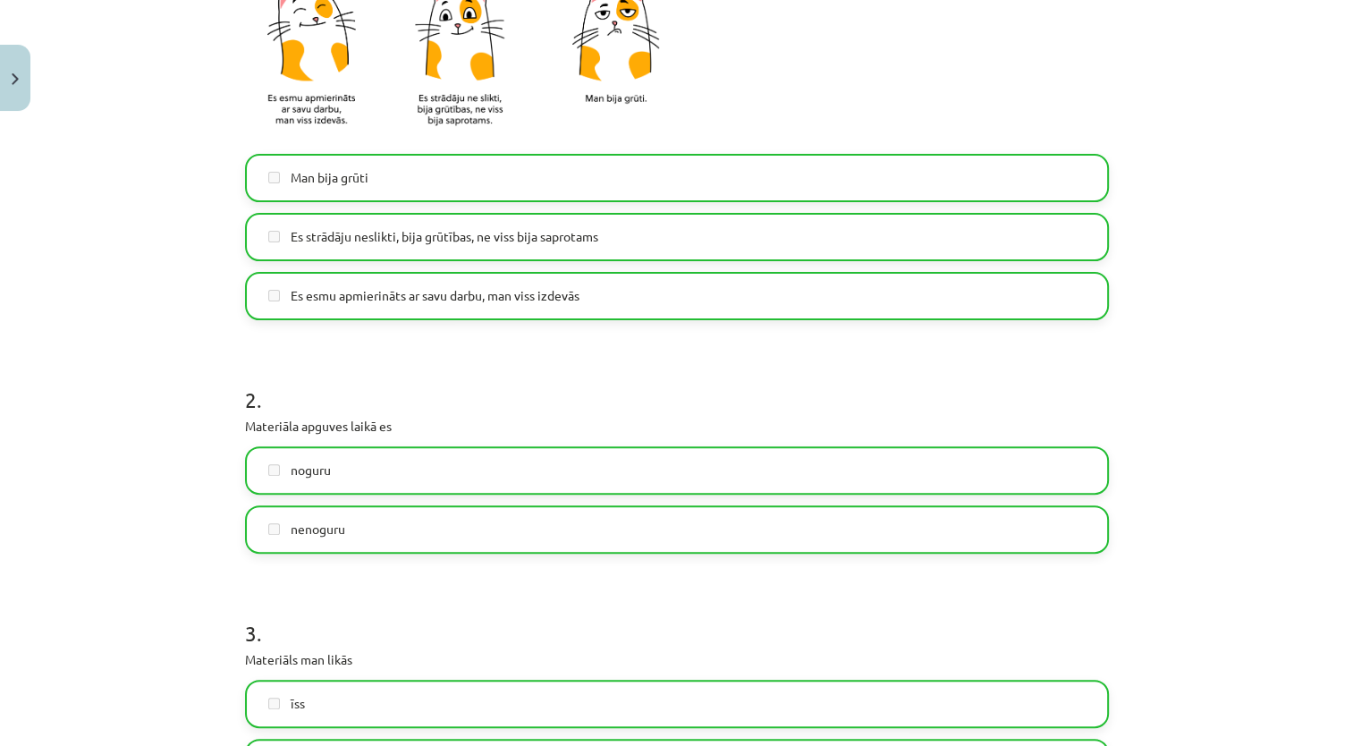
drag, startPoint x: 1355, startPoint y: 66, endPoint x: 1279, endPoint y: 231, distance: 181.2
click at [1279, 231] on div "Mācību tēma: Angļu valodas ii - 12. klases 1.ieskaites mācību materiāls #3 🤔 Pa…" at bounding box center [676, 373] width 1353 height 746
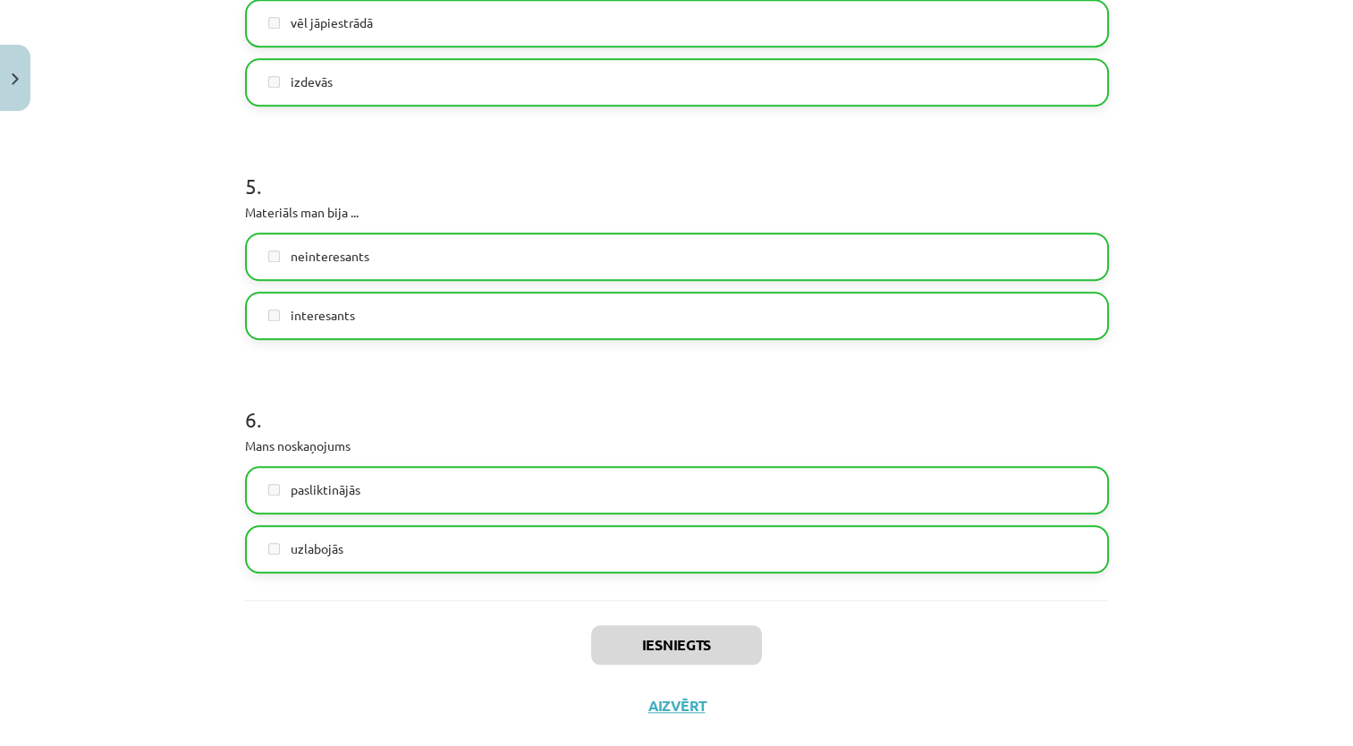
scroll to position [1484, 0]
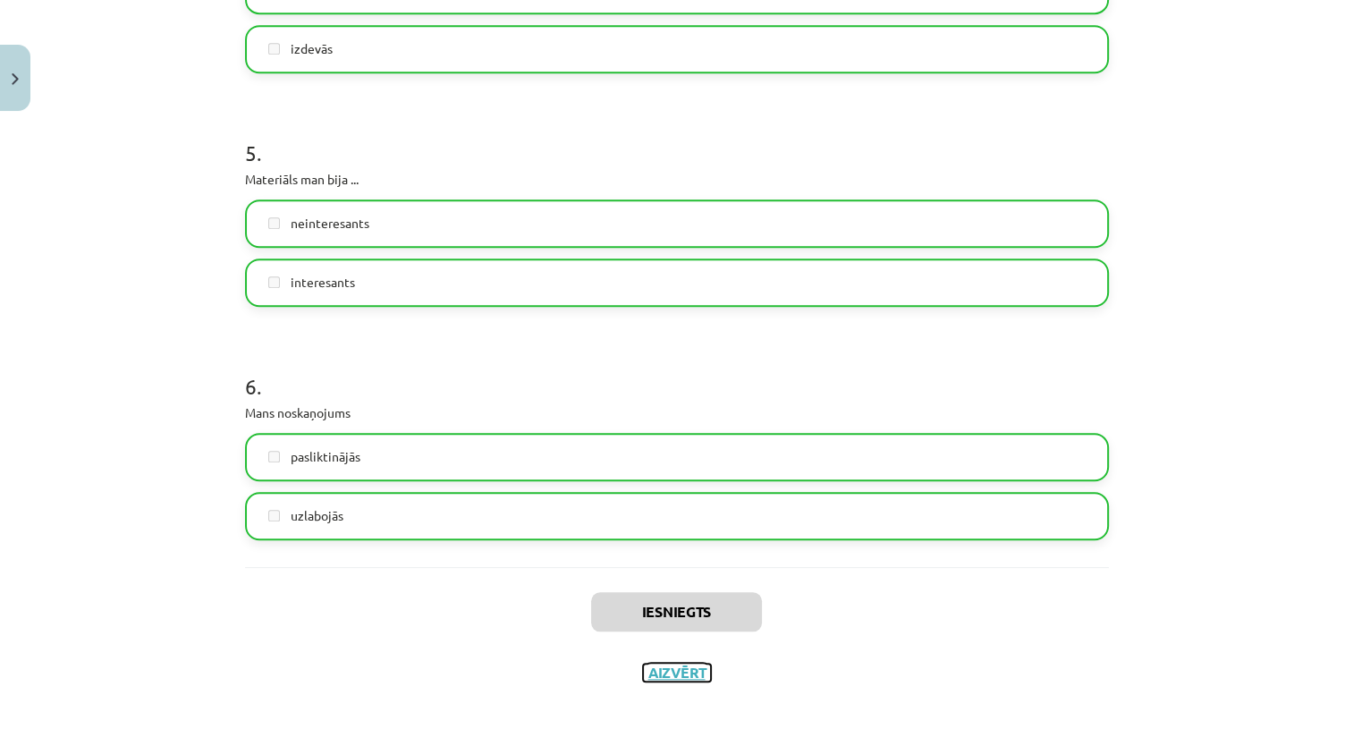
click at [672, 667] on button "Aizvērt" at bounding box center [677, 672] width 68 height 18
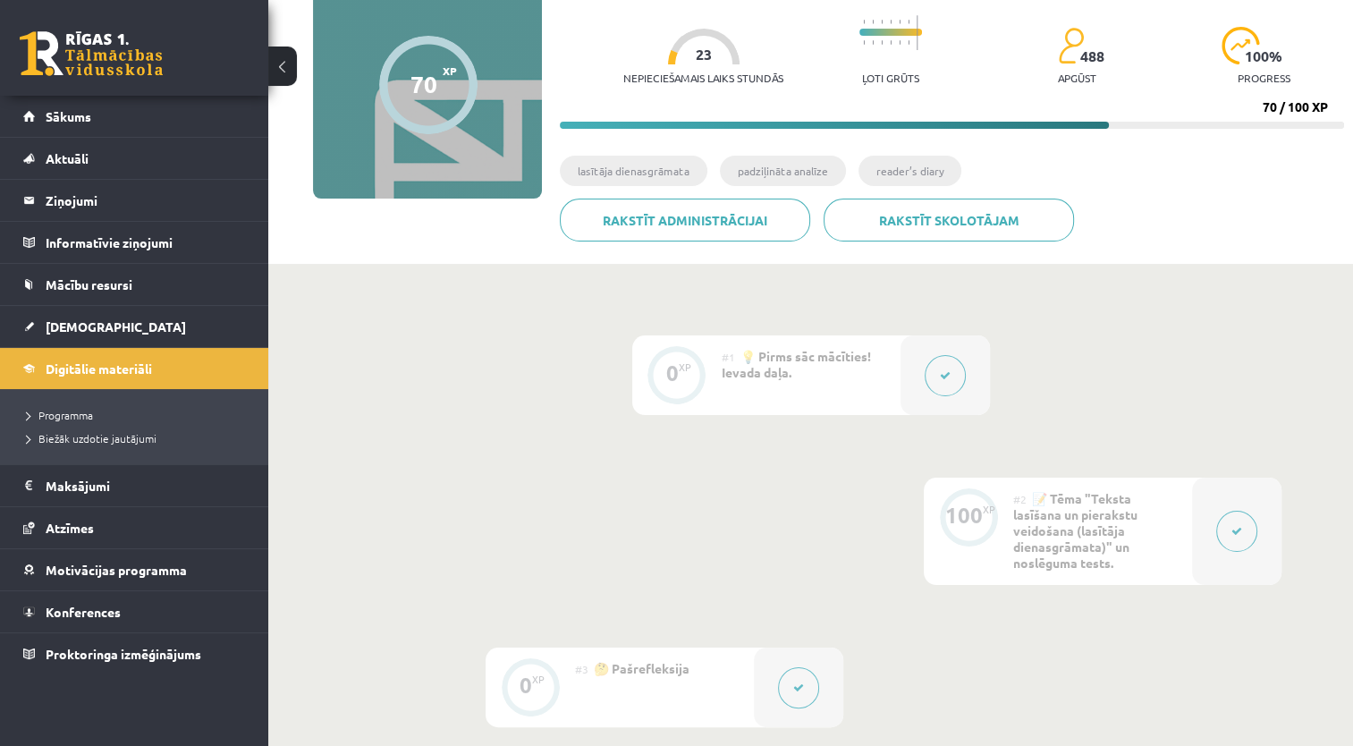
scroll to position [0, 0]
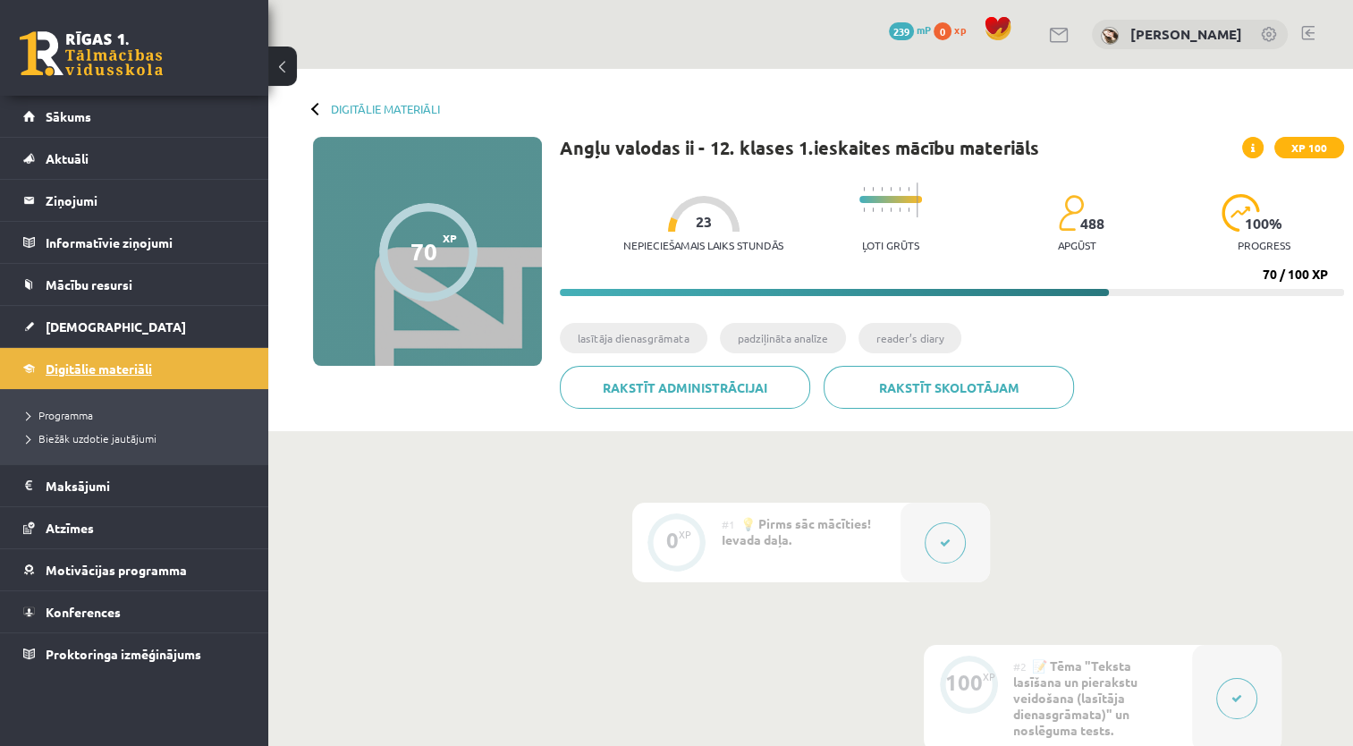
click at [105, 357] on link "Digitālie materiāli" at bounding box center [134, 368] width 223 height 41
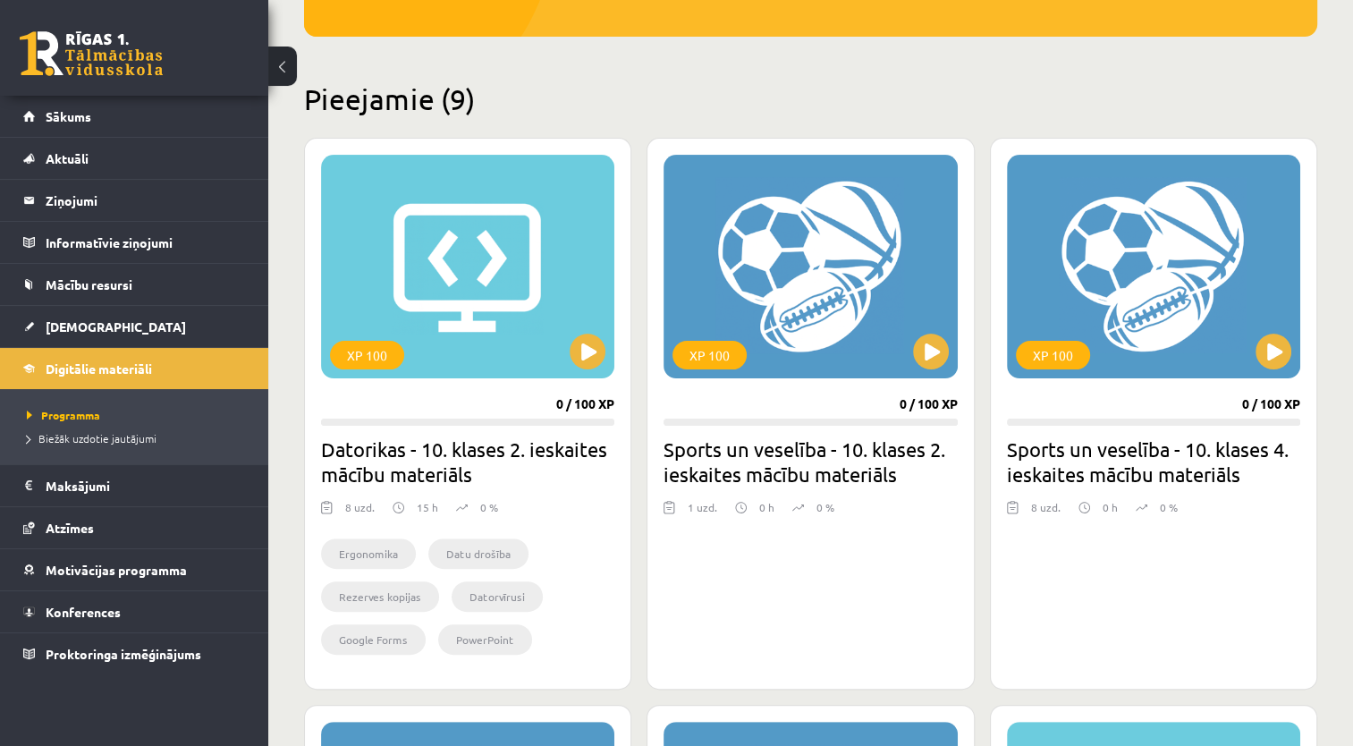
scroll to position [367, 0]
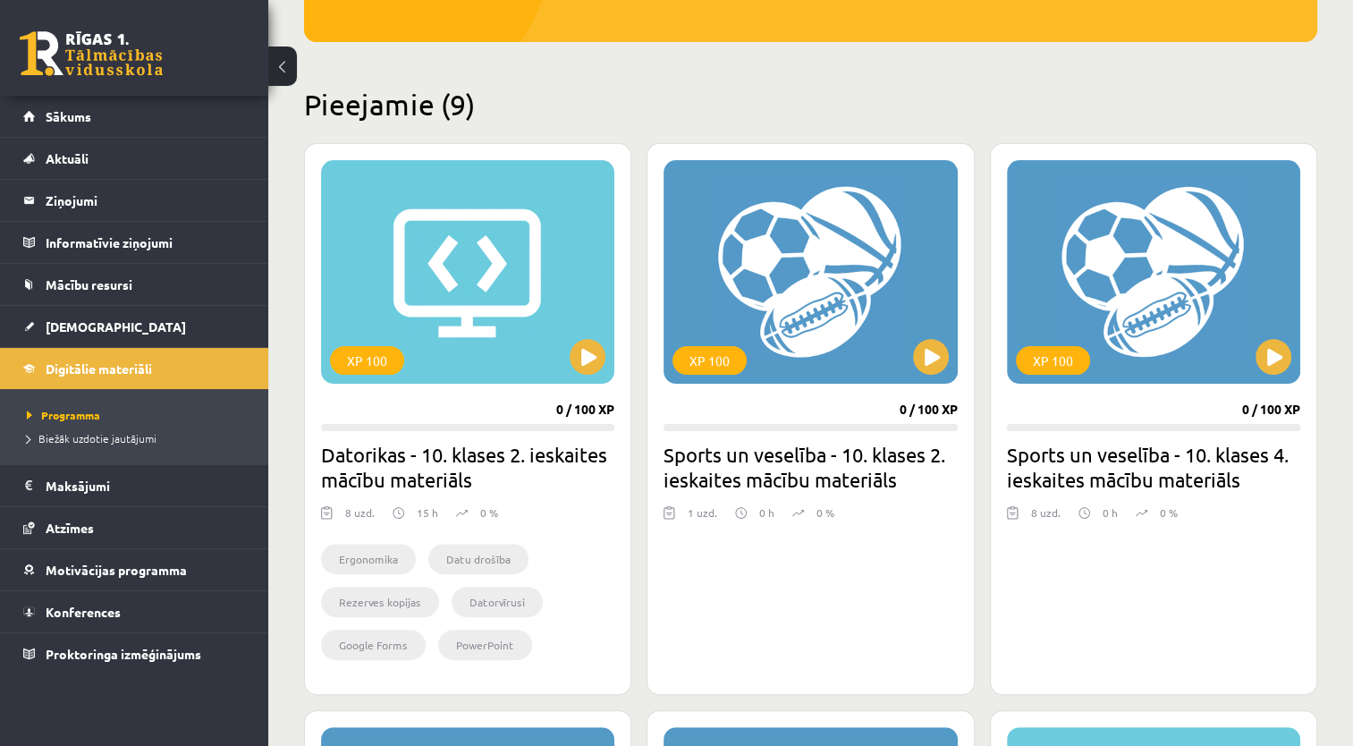
drag, startPoint x: 1346, startPoint y: 216, endPoint x: 1337, endPoint y: 147, distance: 70.3
click at [160, 312] on link "[DEMOGRAPHIC_DATA]" at bounding box center [134, 326] width 223 height 41
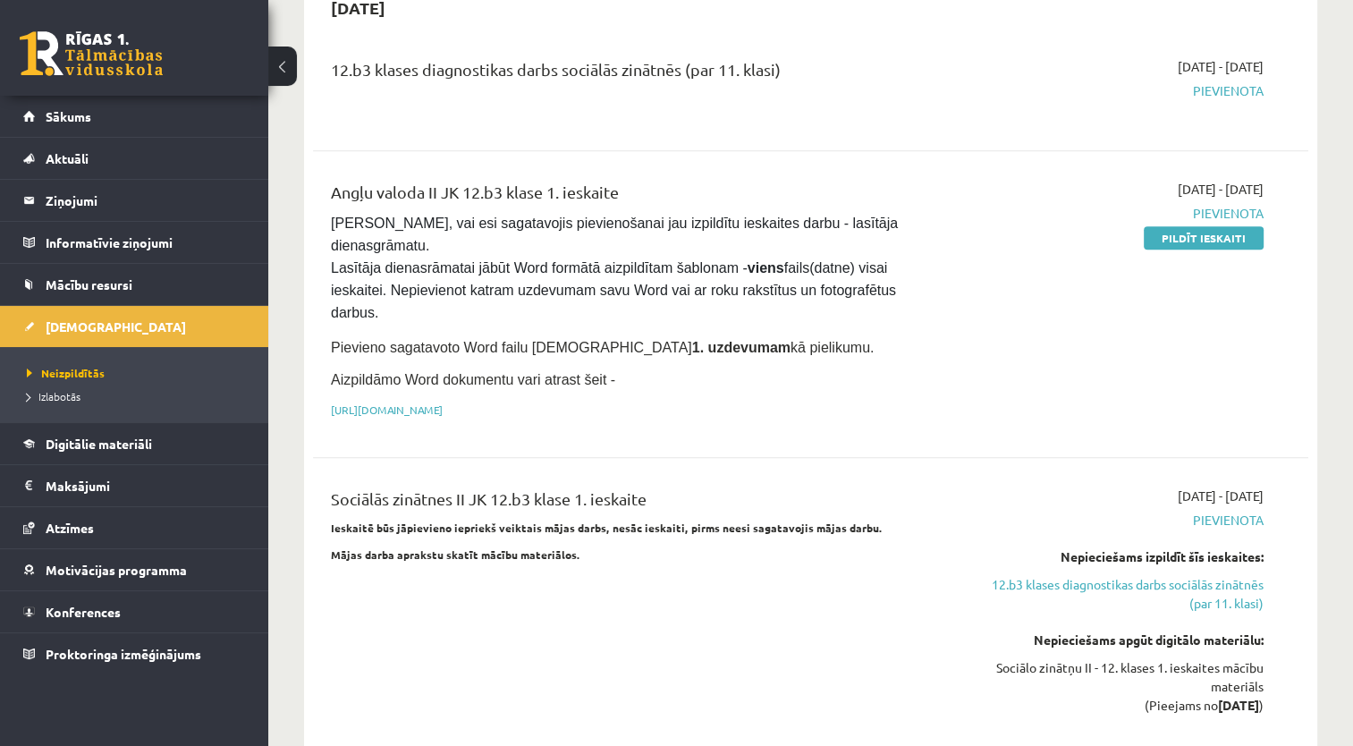
scroll to position [1042, 0]
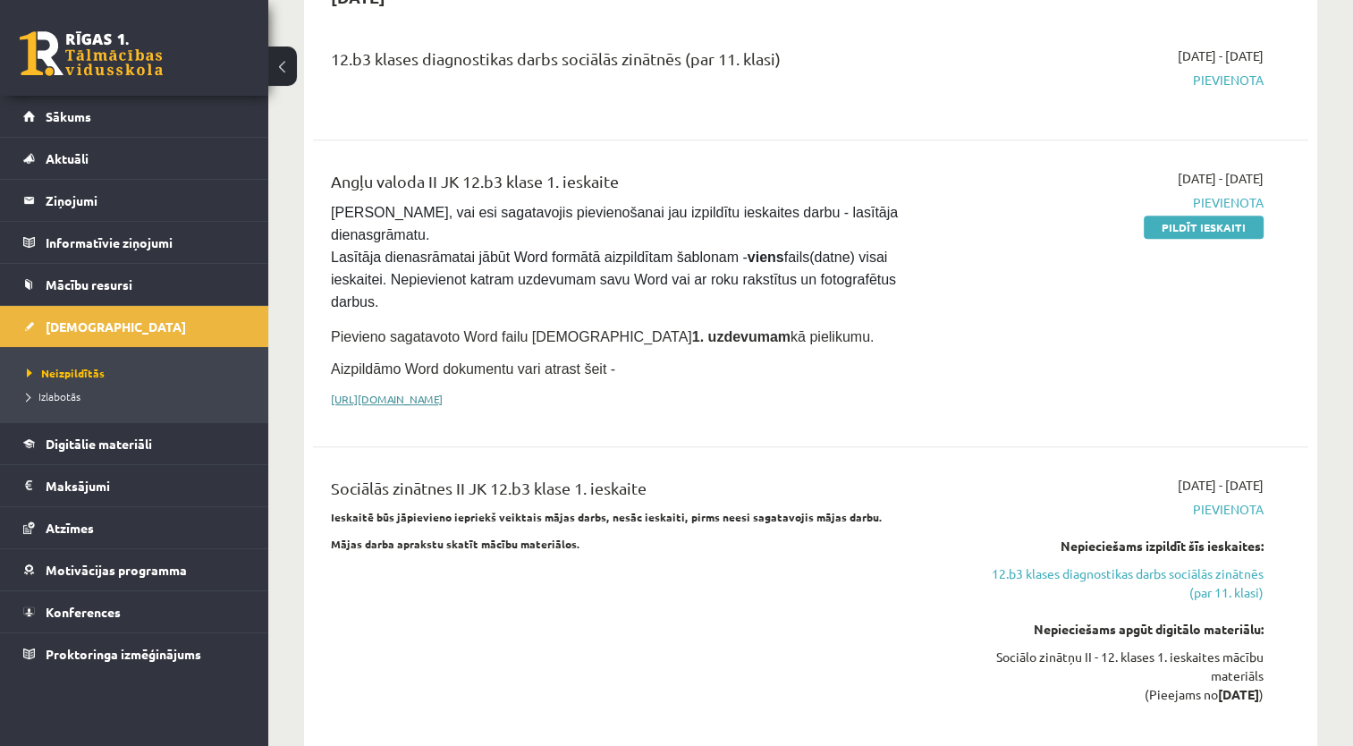
click at [443, 392] on link "[URL][DOMAIN_NAME]" at bounding box center [387, 399] width 112 height 14
click at [163, 459] on link "Digitālie materiāli" at bounding box center [134, 443] width 223 height 41
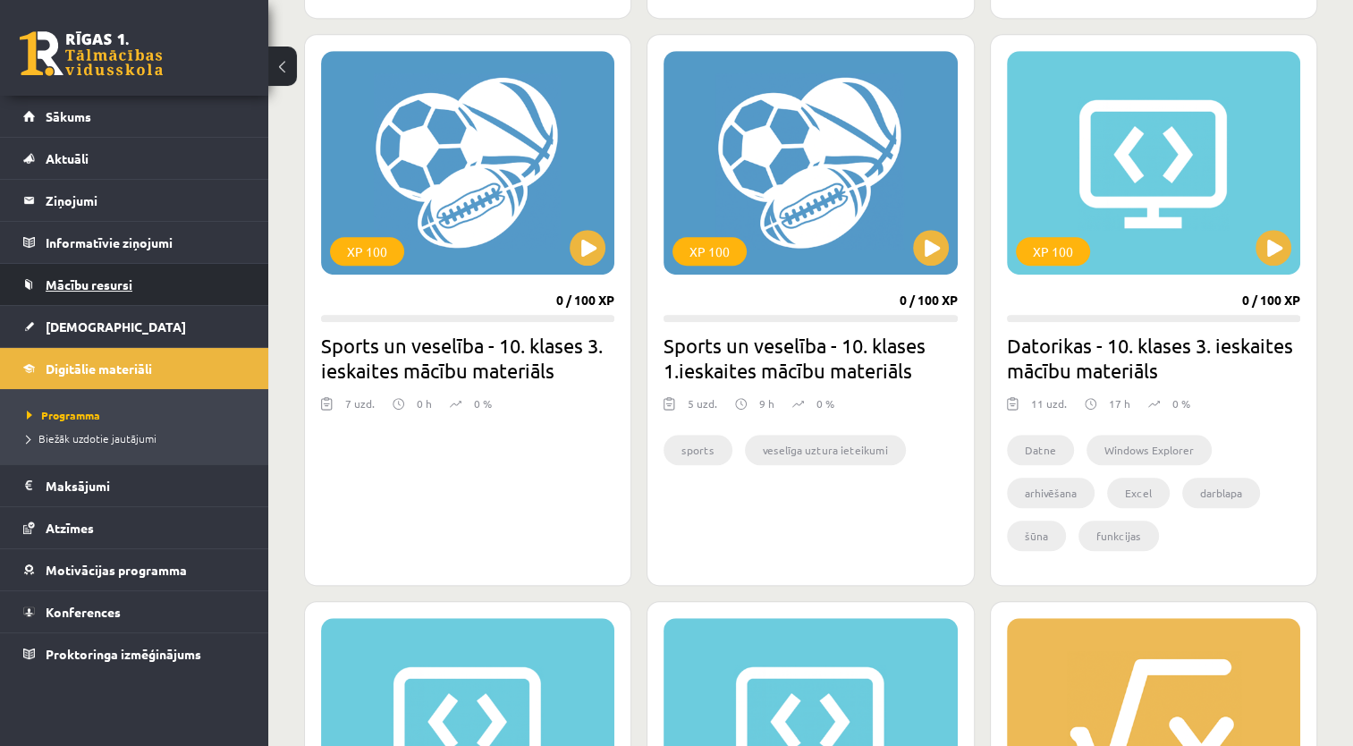
click at [193, 281] on link "Mācību resursi" at bounding box center [134, 284] width 223 height 41
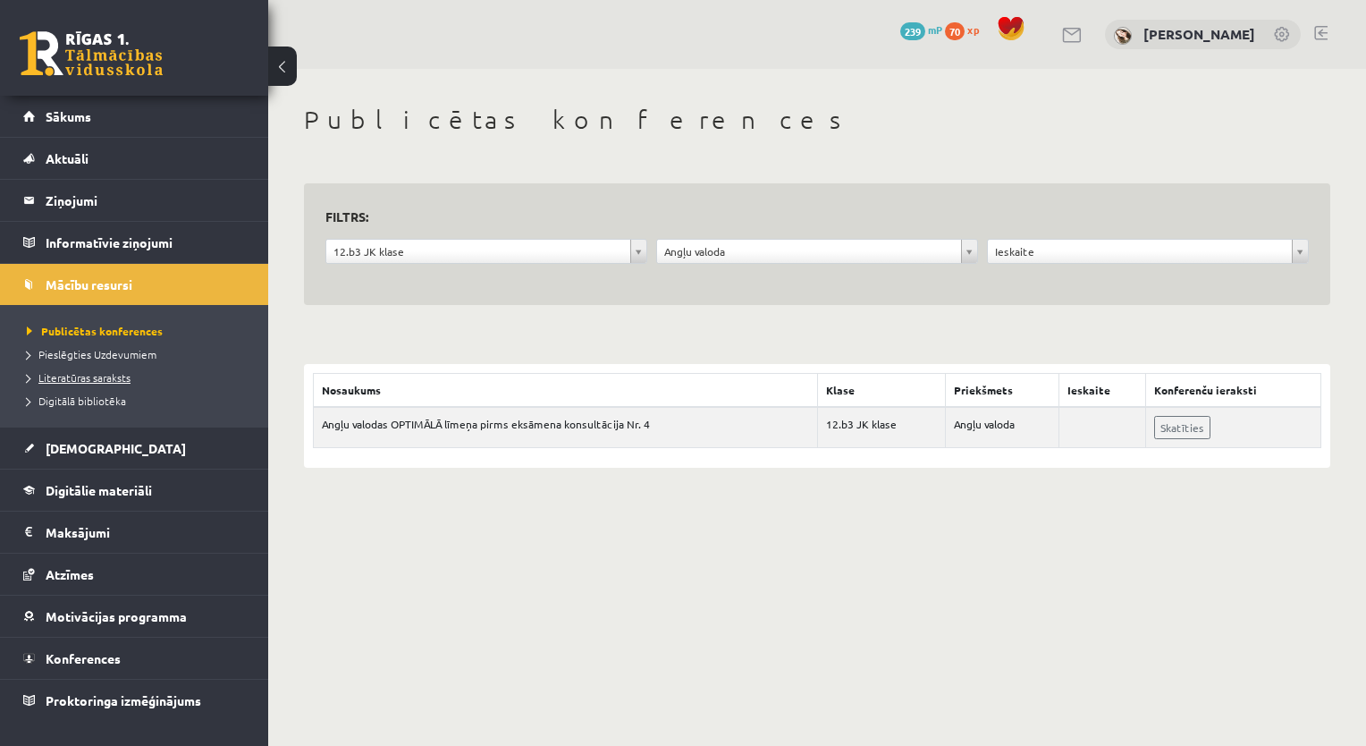
click at [125, 373] on span "Literatūras saraksts" at bounding box center [79, 377] width 104 height 14
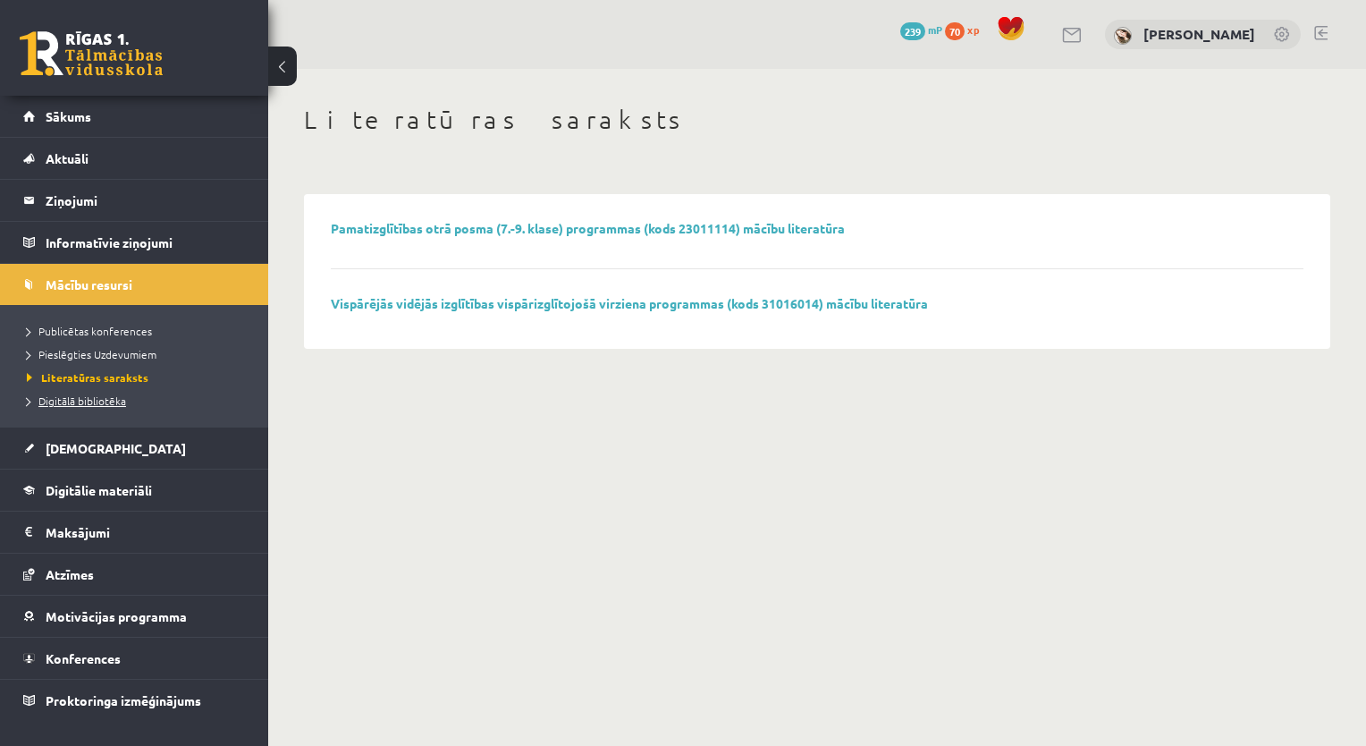
click at [102, 393] on span "Digitālā bibliotēka" at bounding box center [76, 400] width 99 height 14
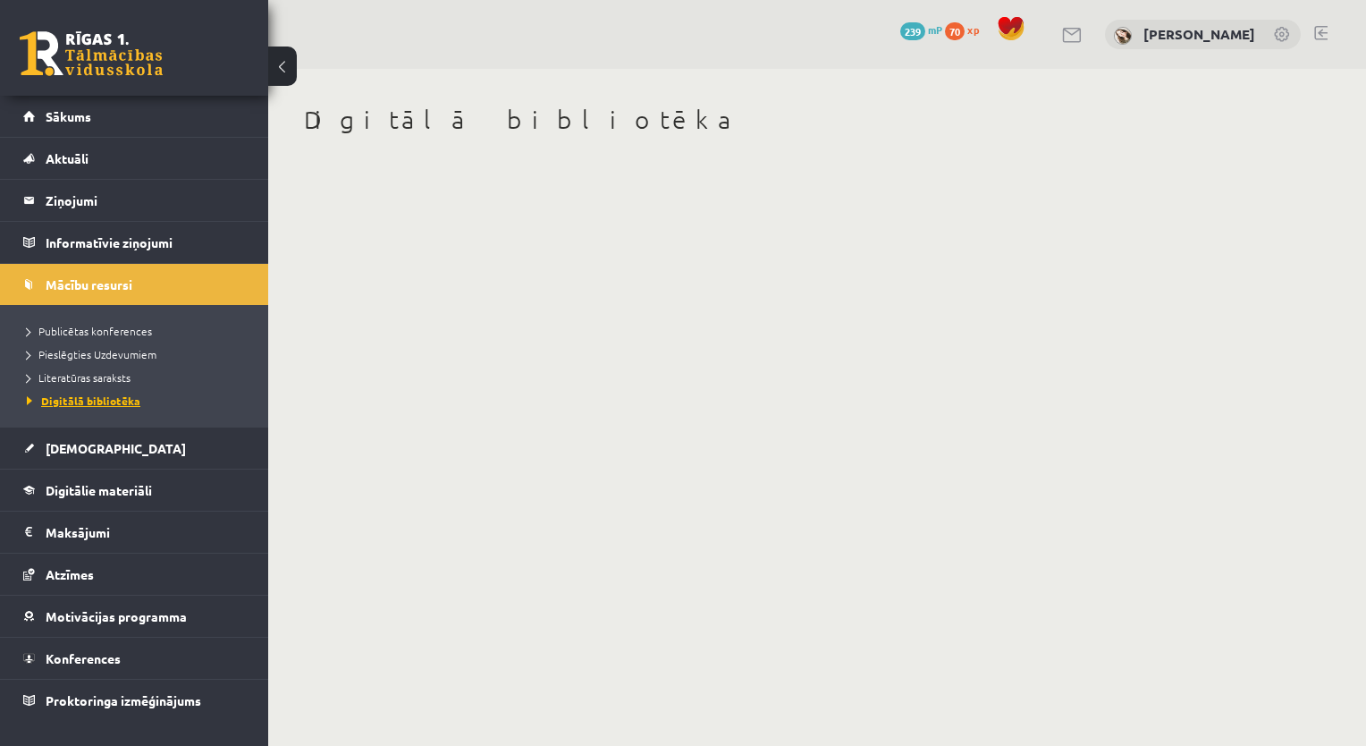
click at [122, 392] on link "Digitālā bibliotēka" at bounding box center [138, 400] width 223 height 16
click at [131, 482] on span "Digitālie materiāli" at bounding box center [99, 490] width 106 height 16
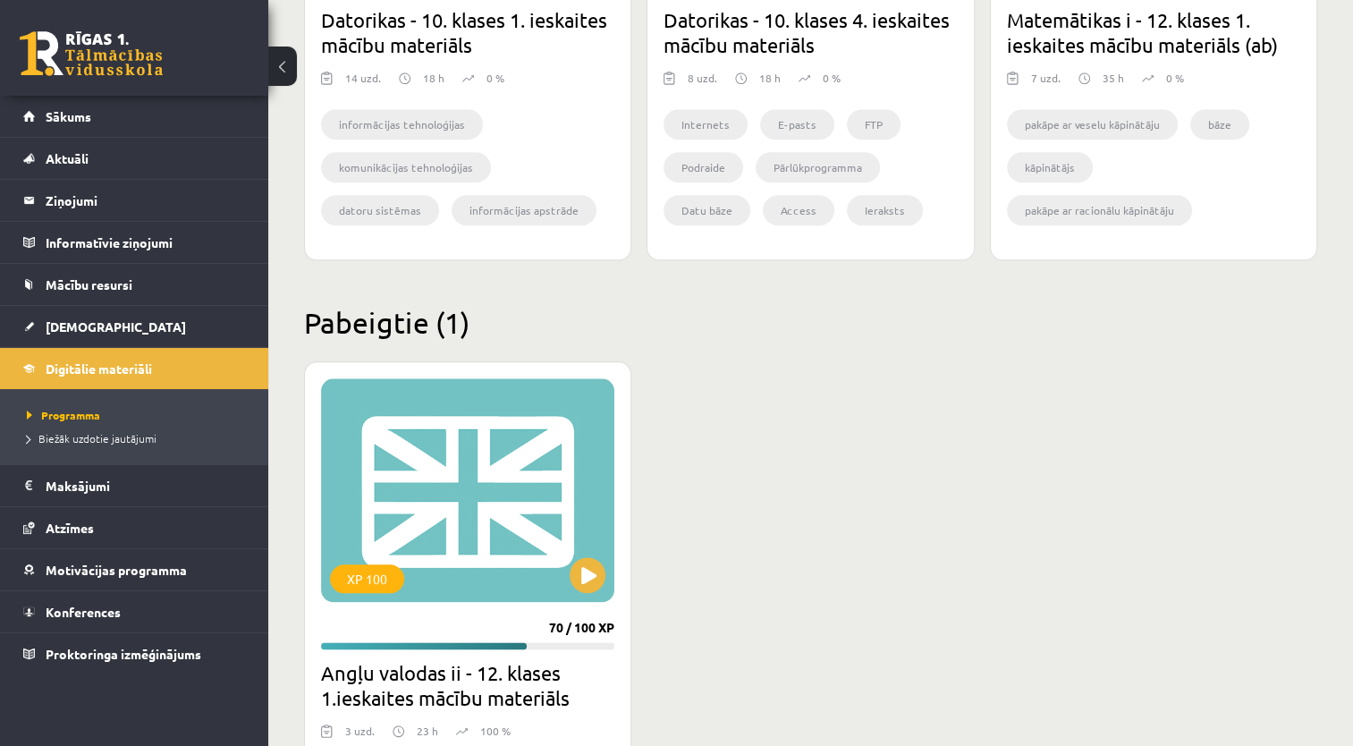
scroll to position [1949, 0]
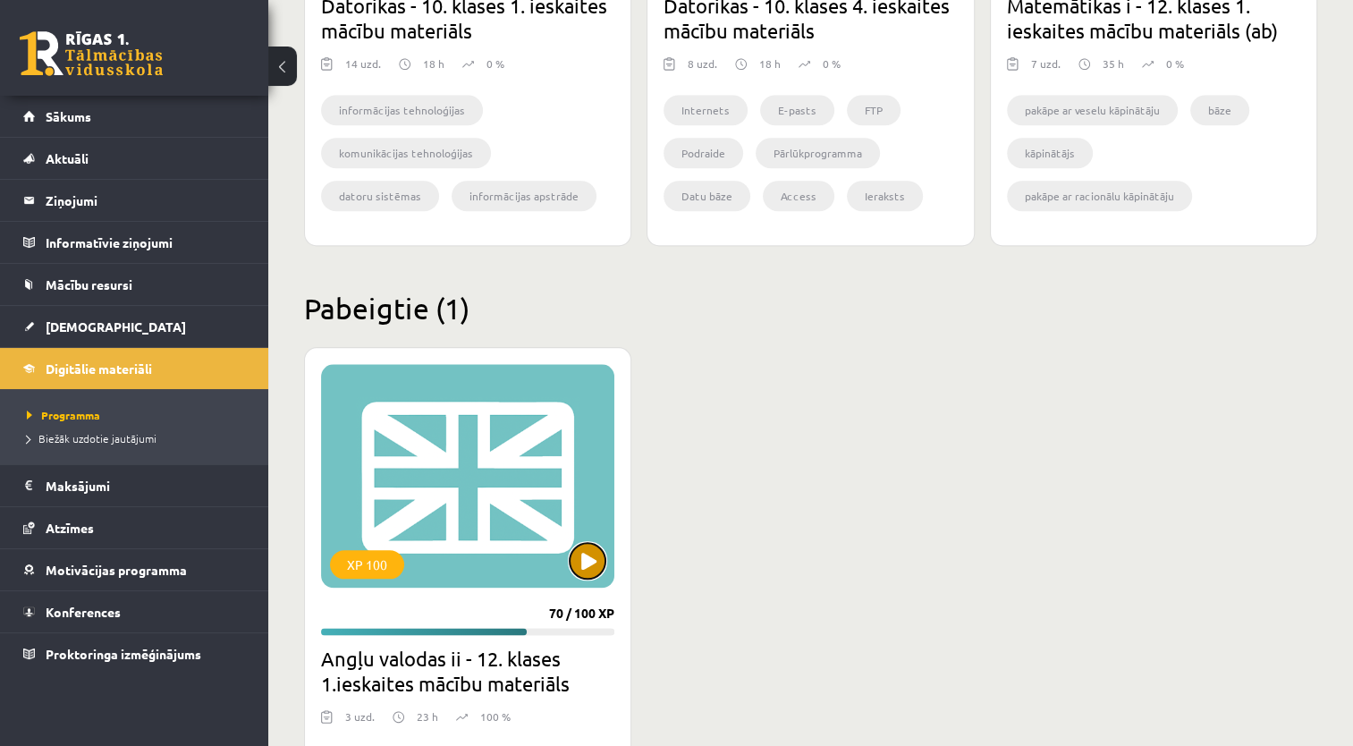
click at [590, 567] on button at bounding box center [587, 561] width 36 height 36
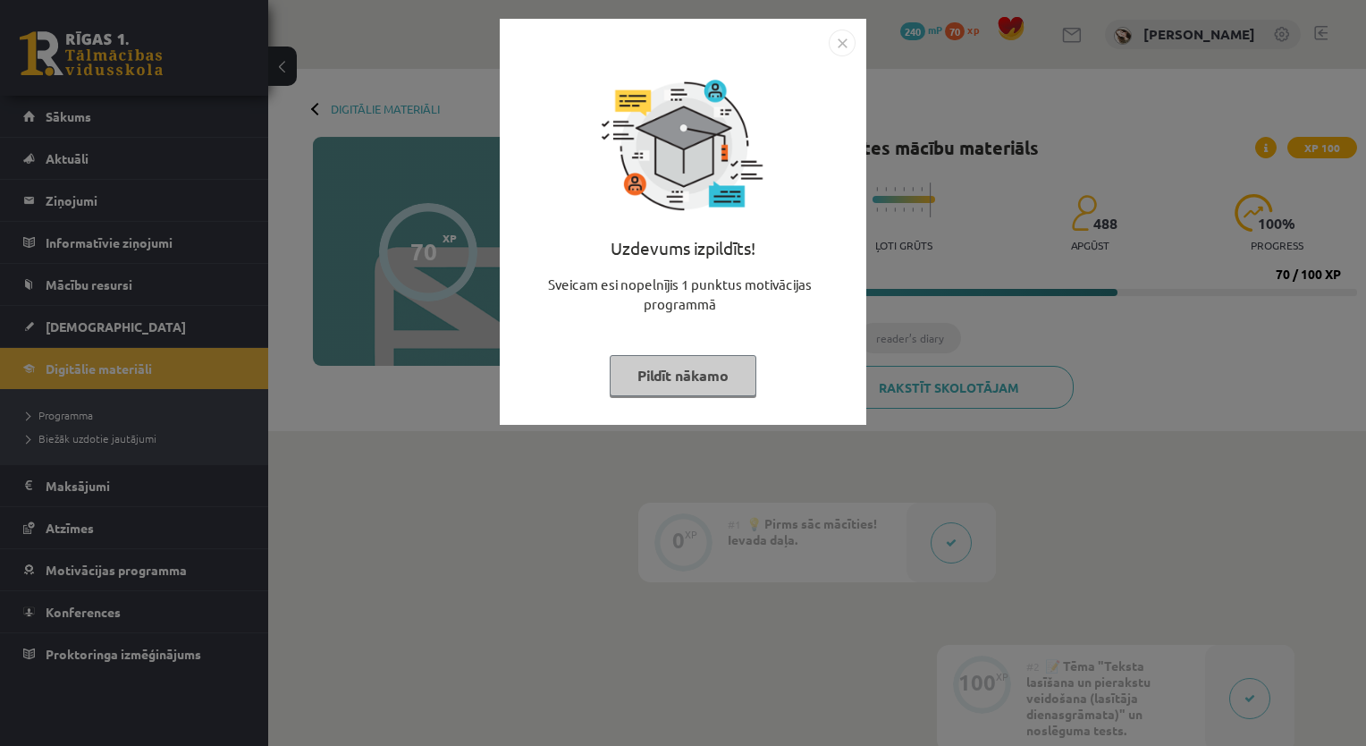
click at [713, 358] on button "Pildīt nākamo" at bounding box center [683, 375] width 147 height 41
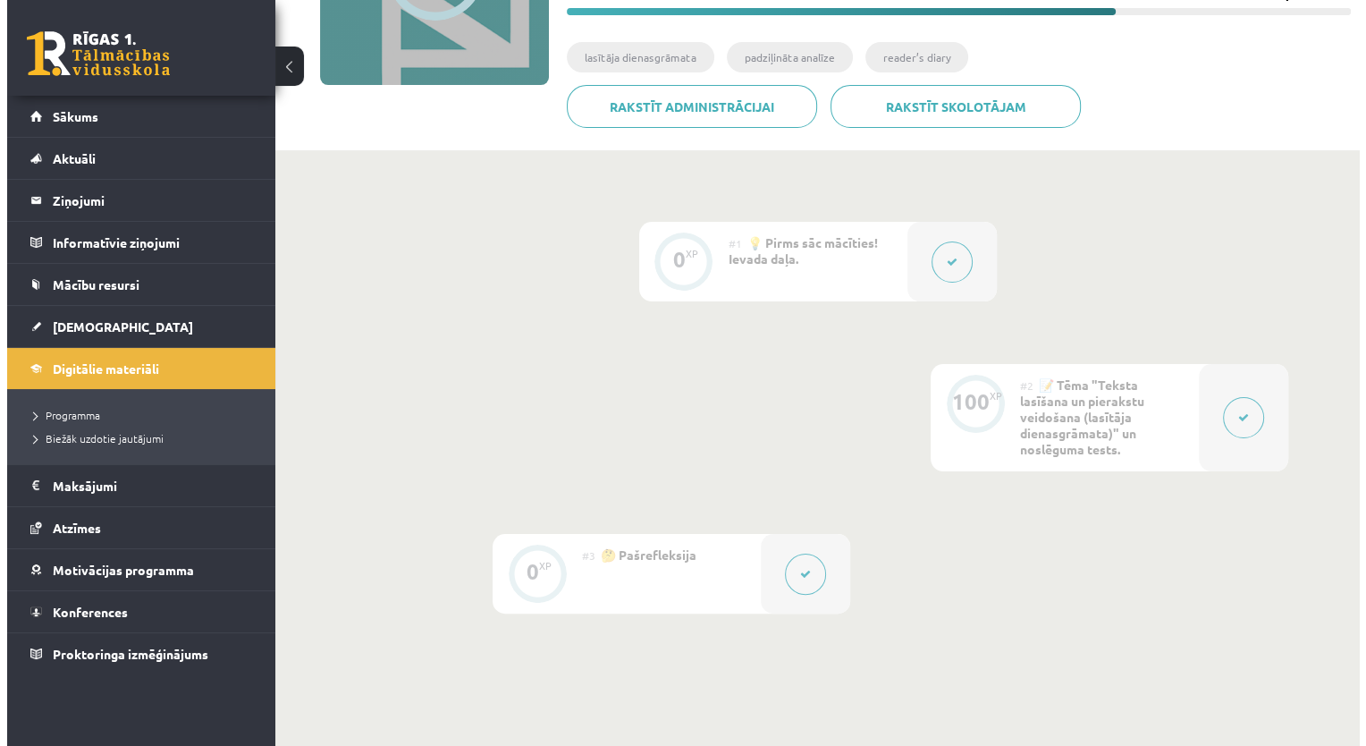
scroll to position [284, 0]
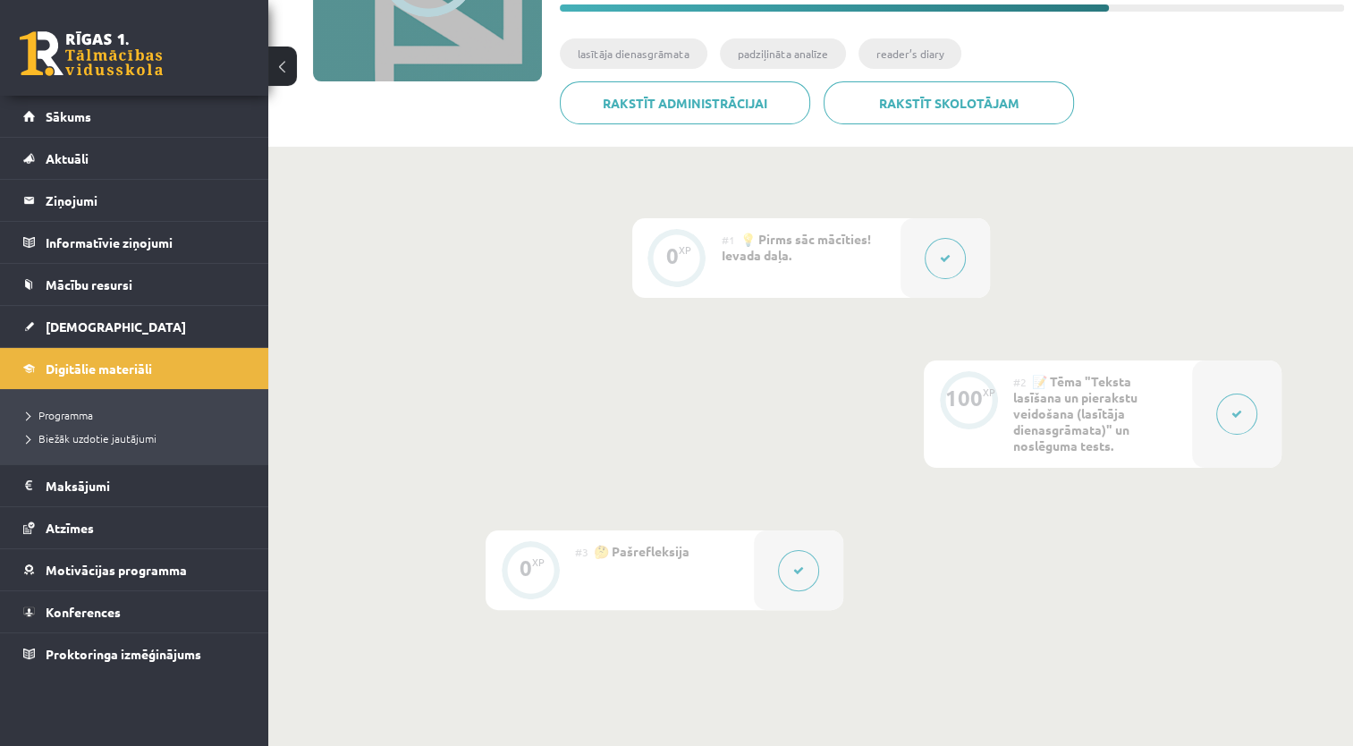
click at [1206, 424] on div at bounding box center [1236, 413] width 89 height 107
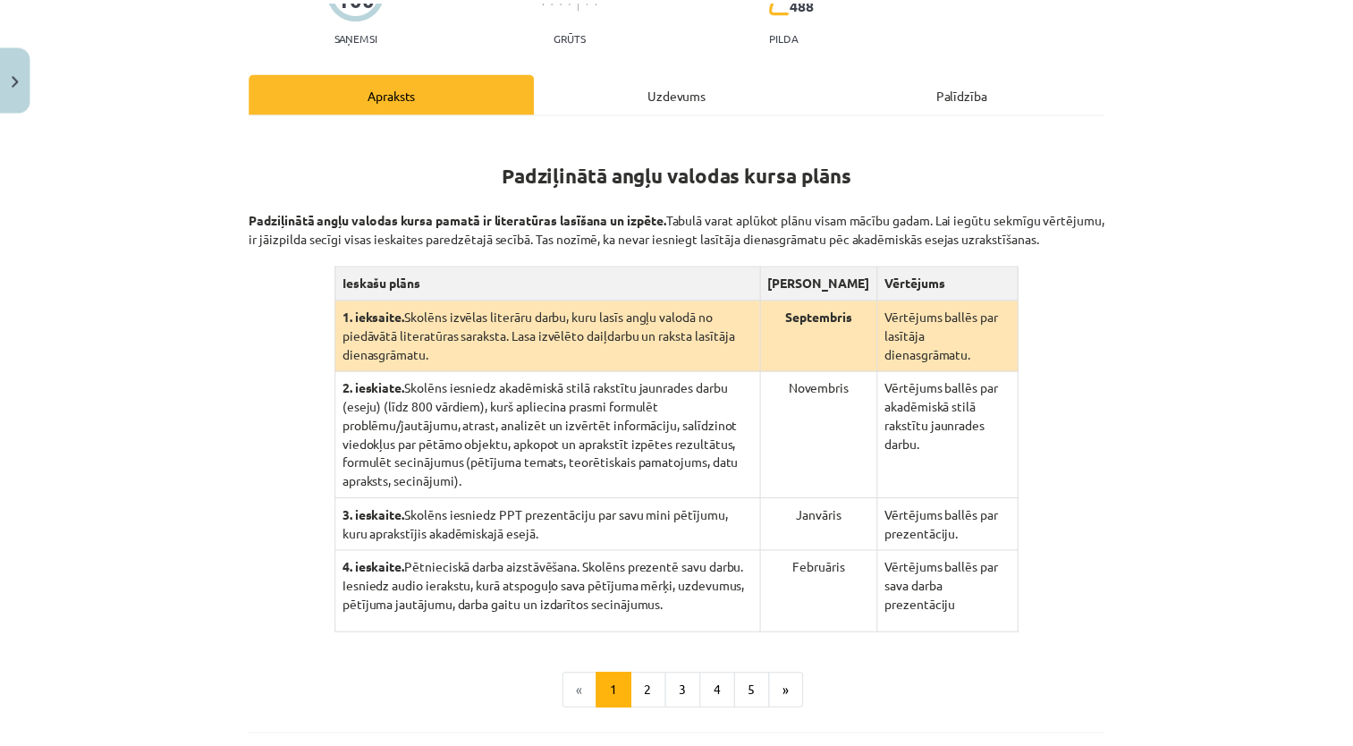
scroll to position [0, 0]
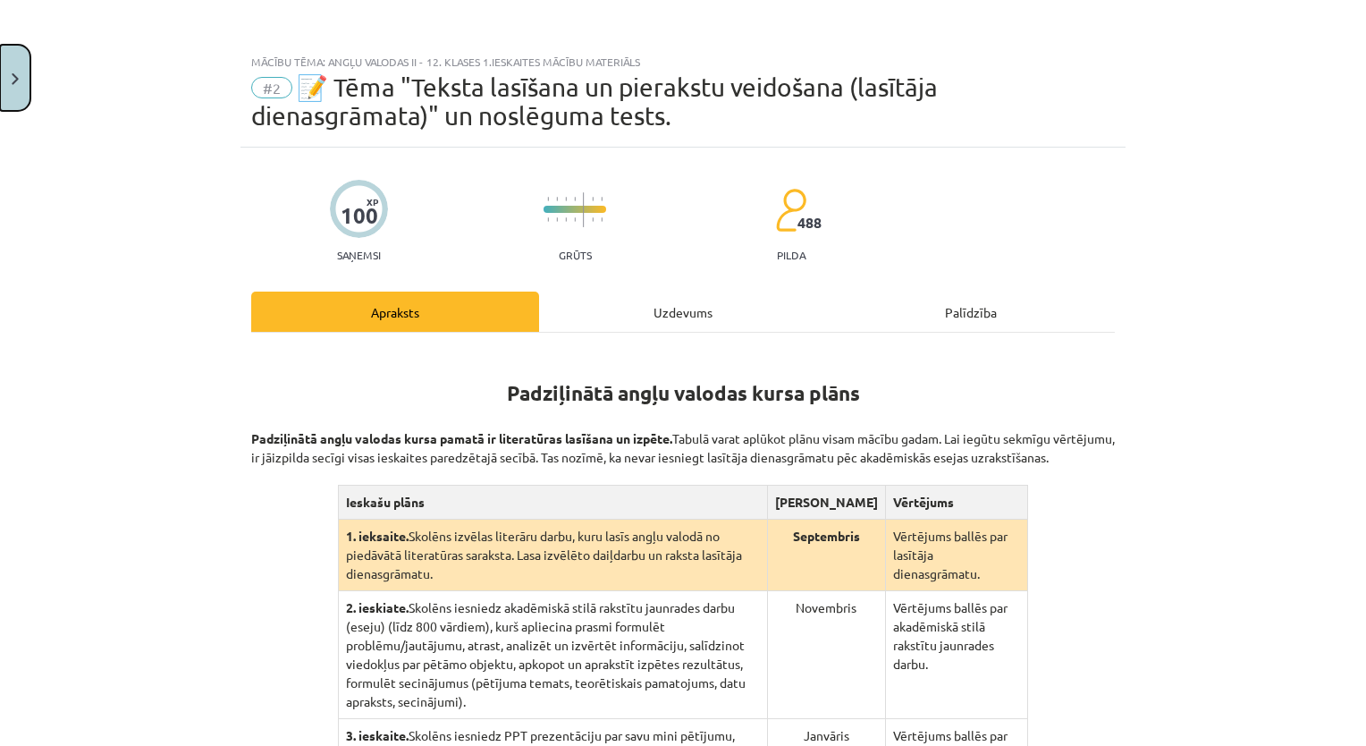
click at [18, 98] on button "Close" at bounding box center [15, 78] width 30 height 66
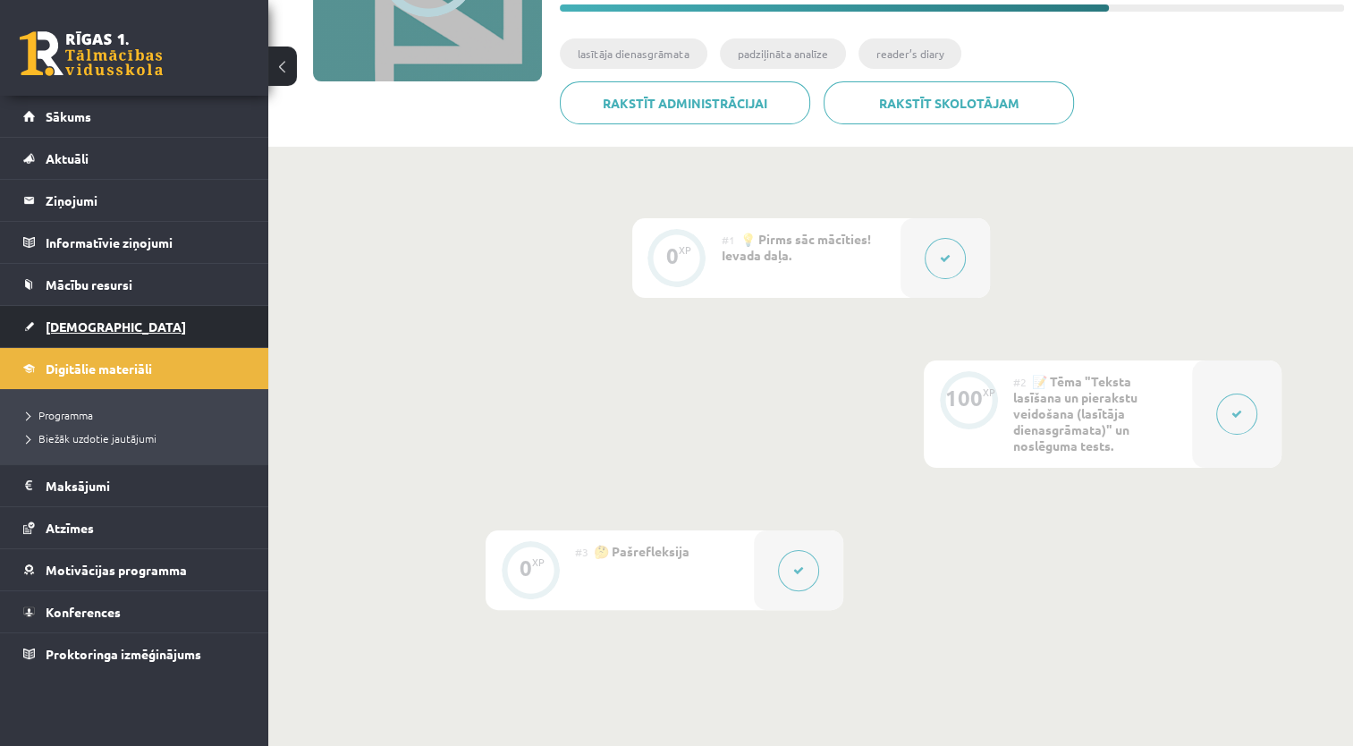
click at [126, 316] on link "[DEMOGRAPHIC_DATA]" at bounding box center [134, 326] width 223 height 41
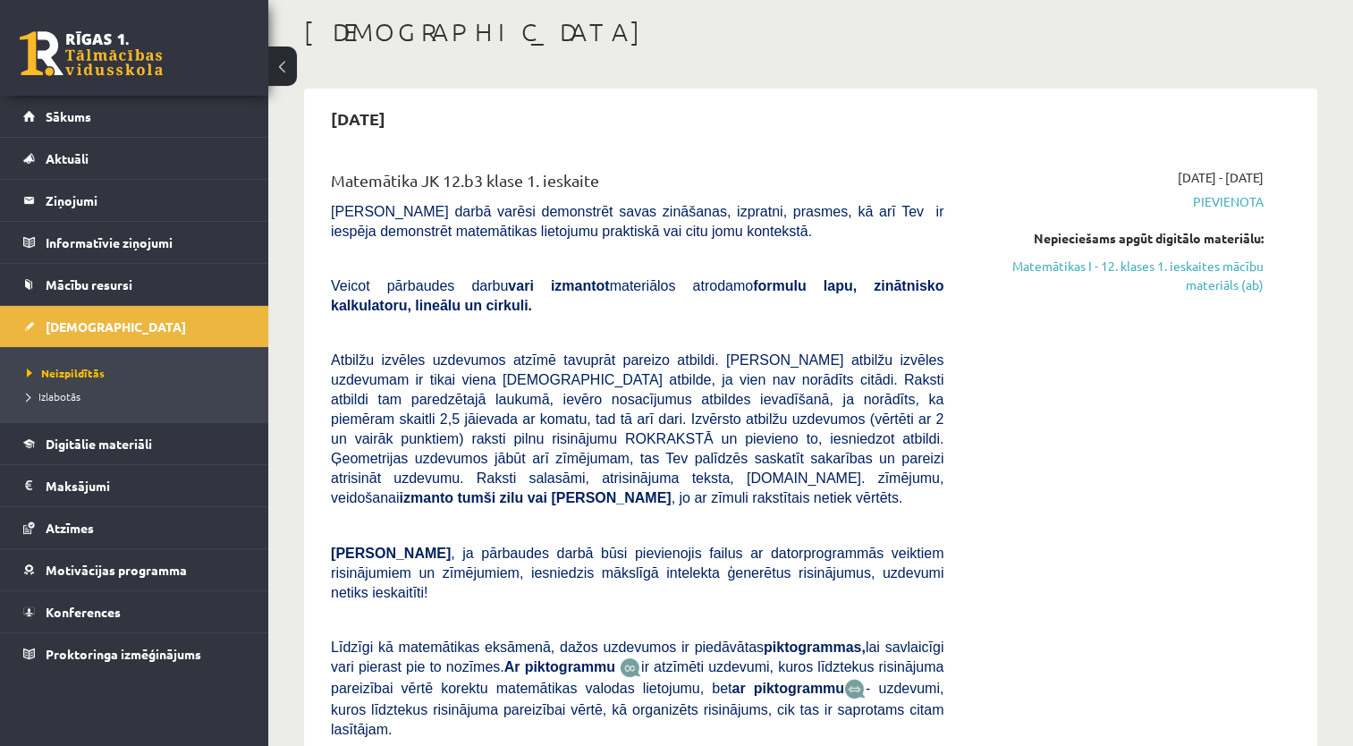
scroll to position [55, 0]
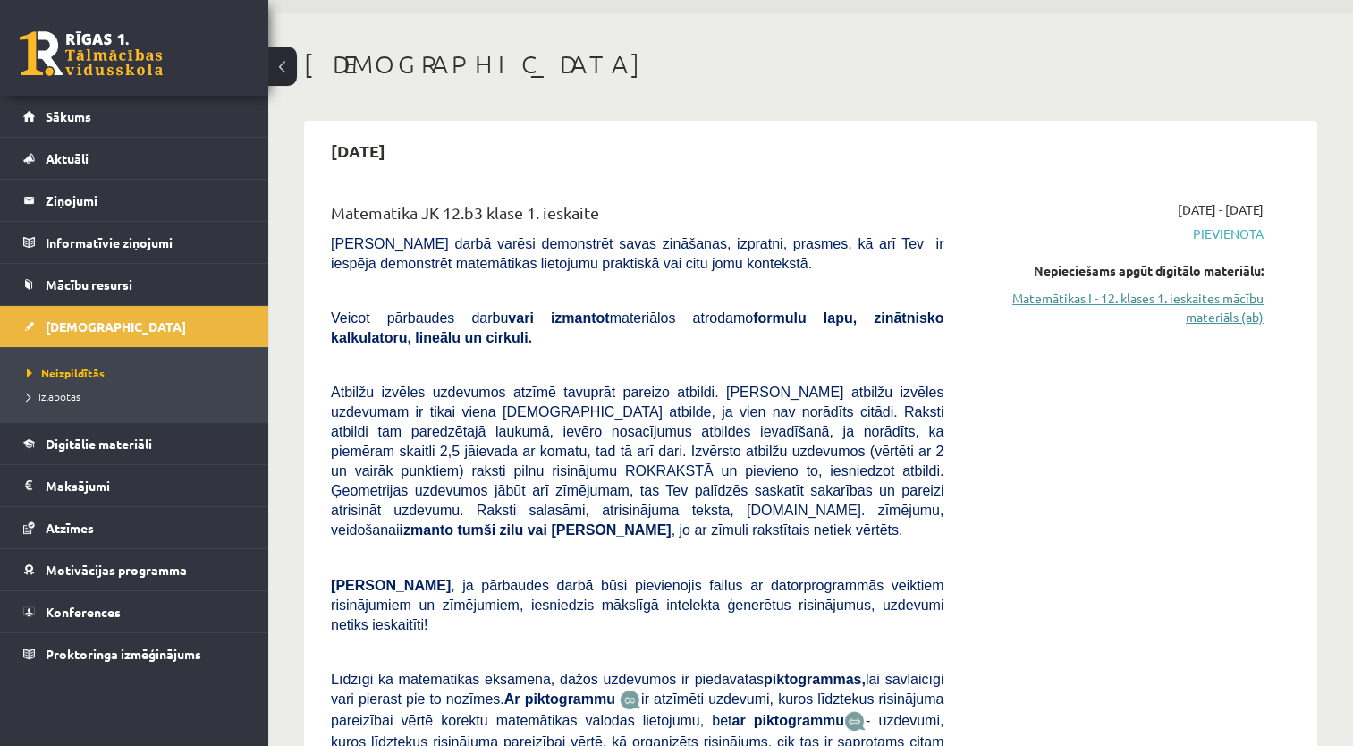
click at [1224, 316] on link "Matemātikas I - 12. klases 1. ieskaites mācību materiāls (ab)" at bounding box center [1116, 308] width 293 height 38
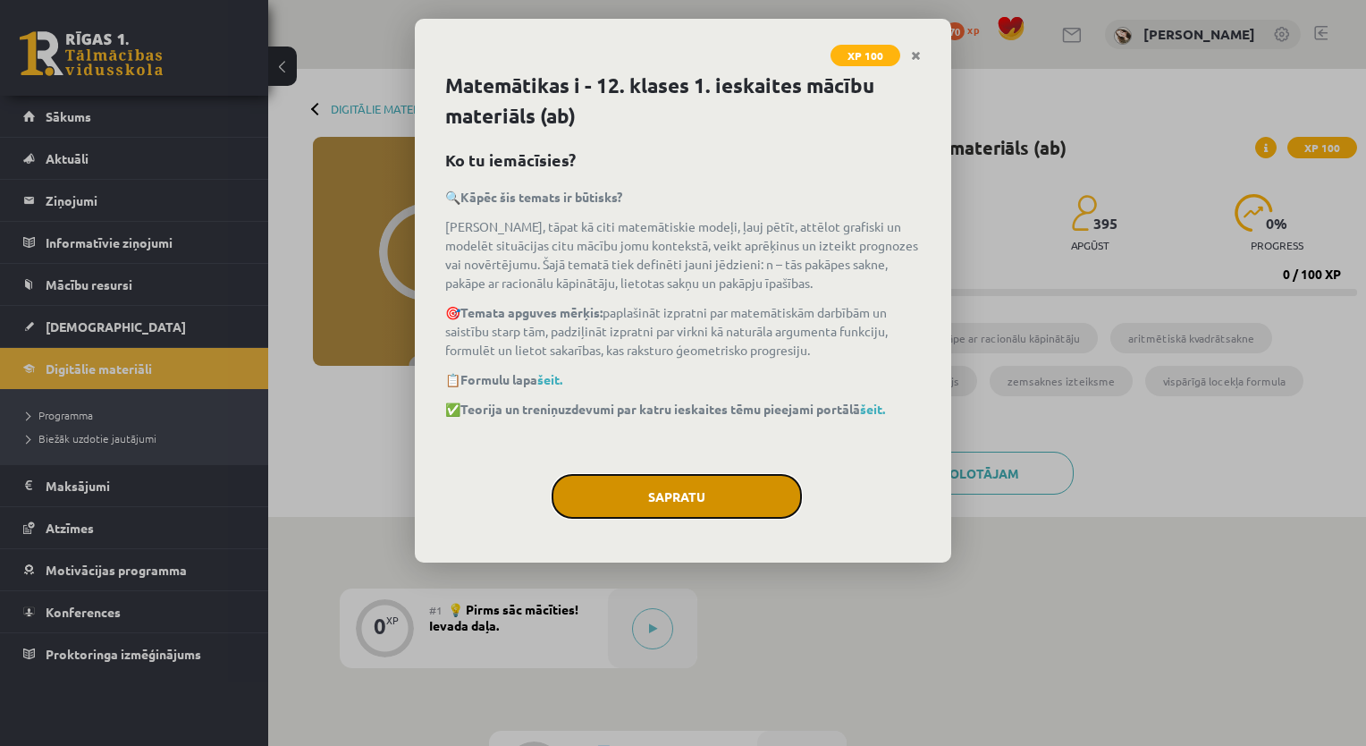
click at [626, 494] on button "Sapratu" at bounding box center [677, 496] width 250 height 45
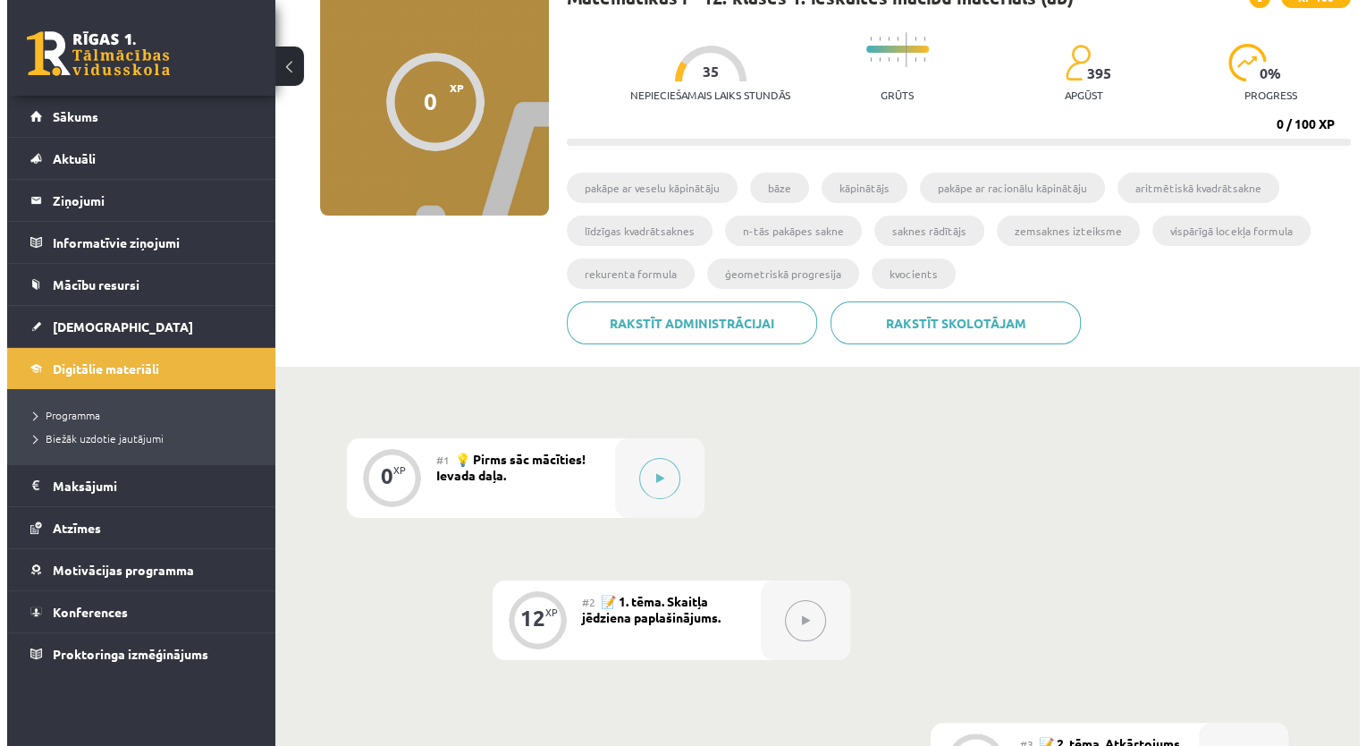
scroll to position [154, 0]
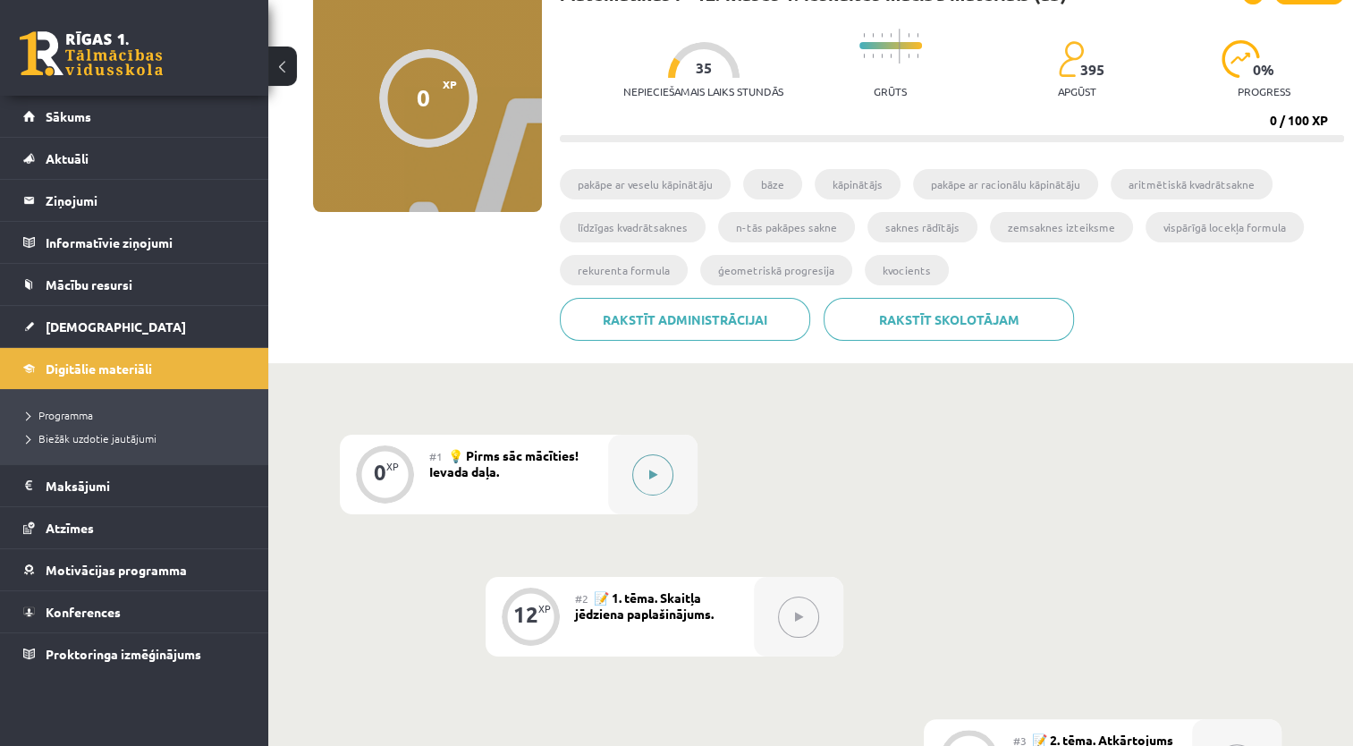
click at [678, 477] on div at bounding box center [652, 474] width 89 height 80
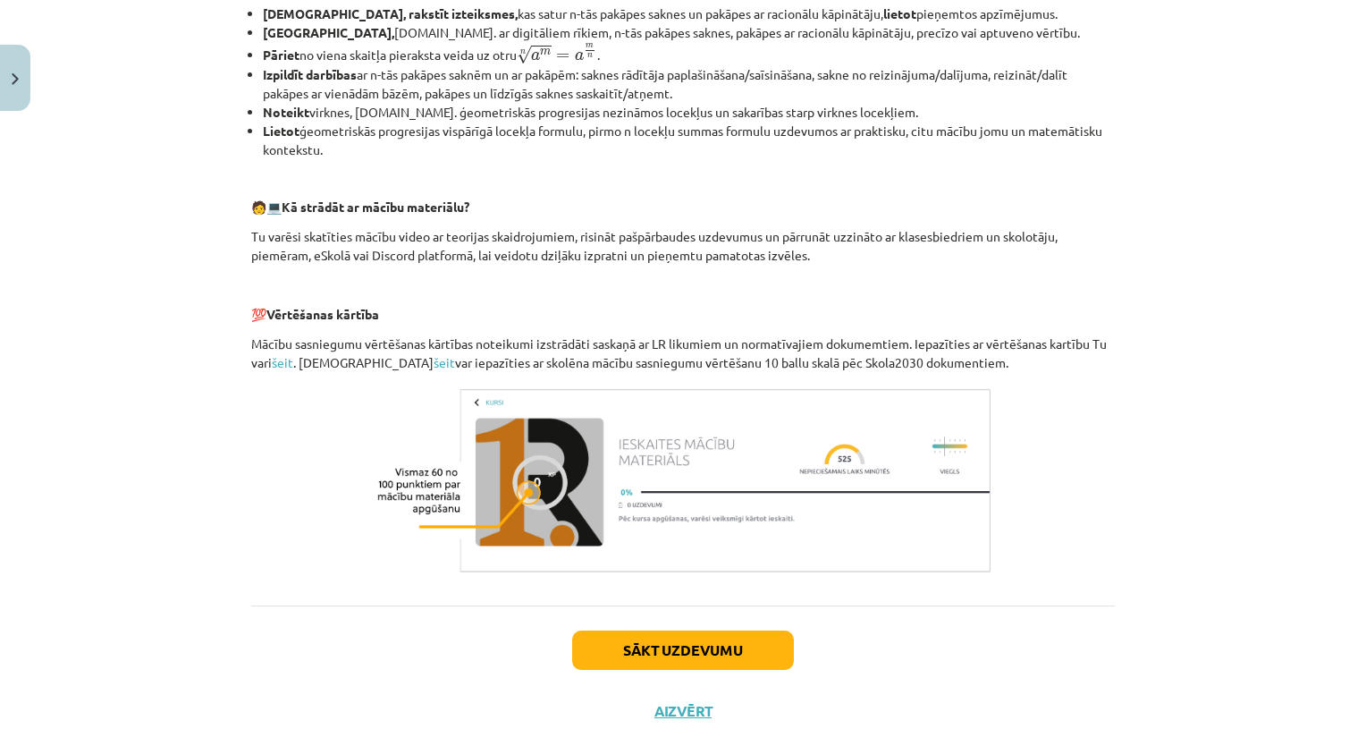
scroll to position [690, 0]
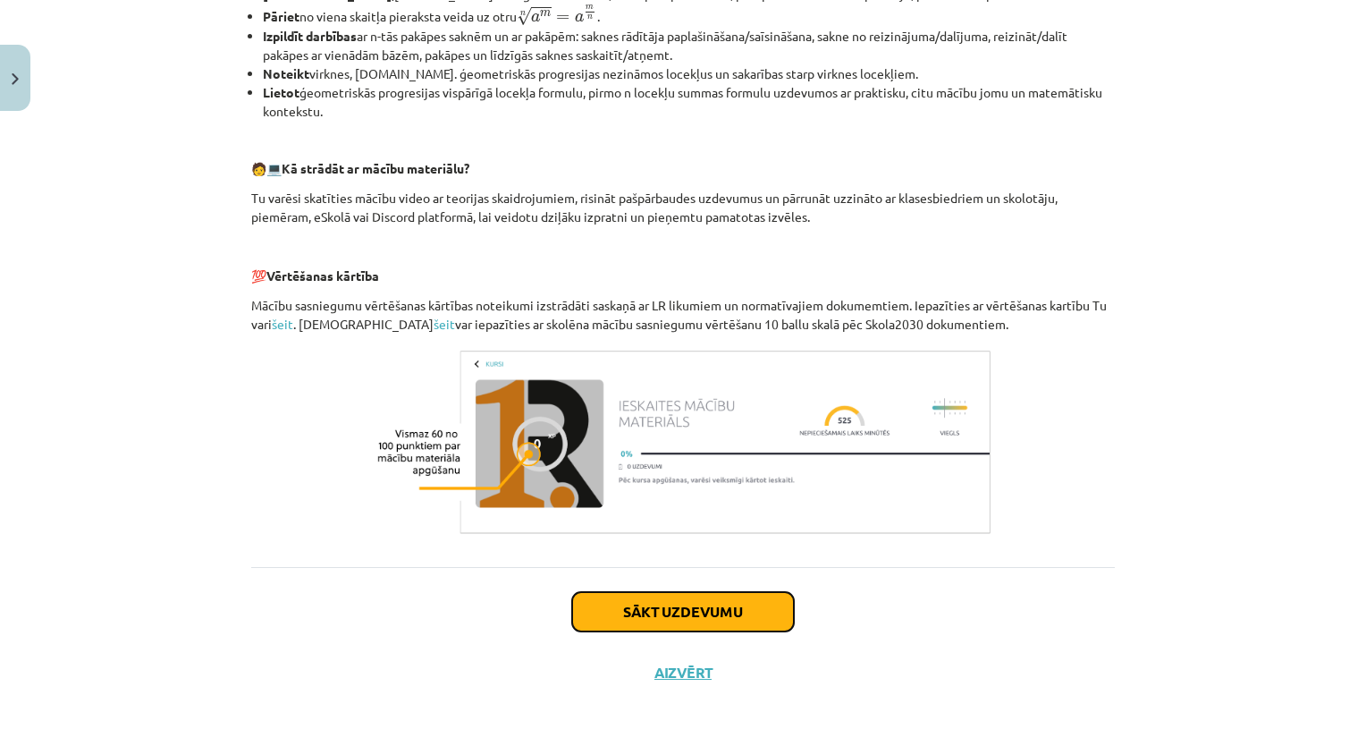
click at [713, 613] on button "Sākt uzdevumu" at bounding box center [683, 611] width 222 height 39
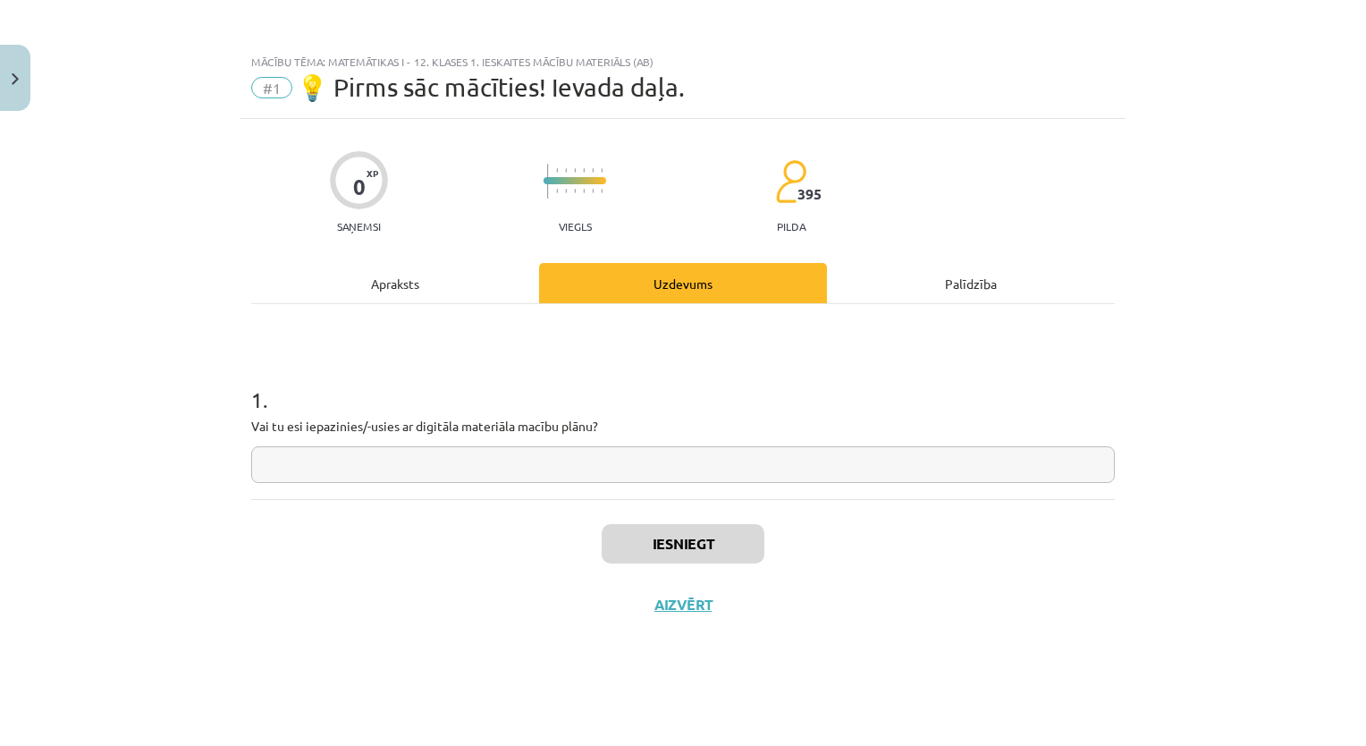
scroll to position [0, 0]
click at [726, 479] on input "text" at bounding box center [683, 464] width 864 height 37
type input "**"
click at [721, 542] on button "Iesniegt" at bounding box center [683, 543] width 163 height 39
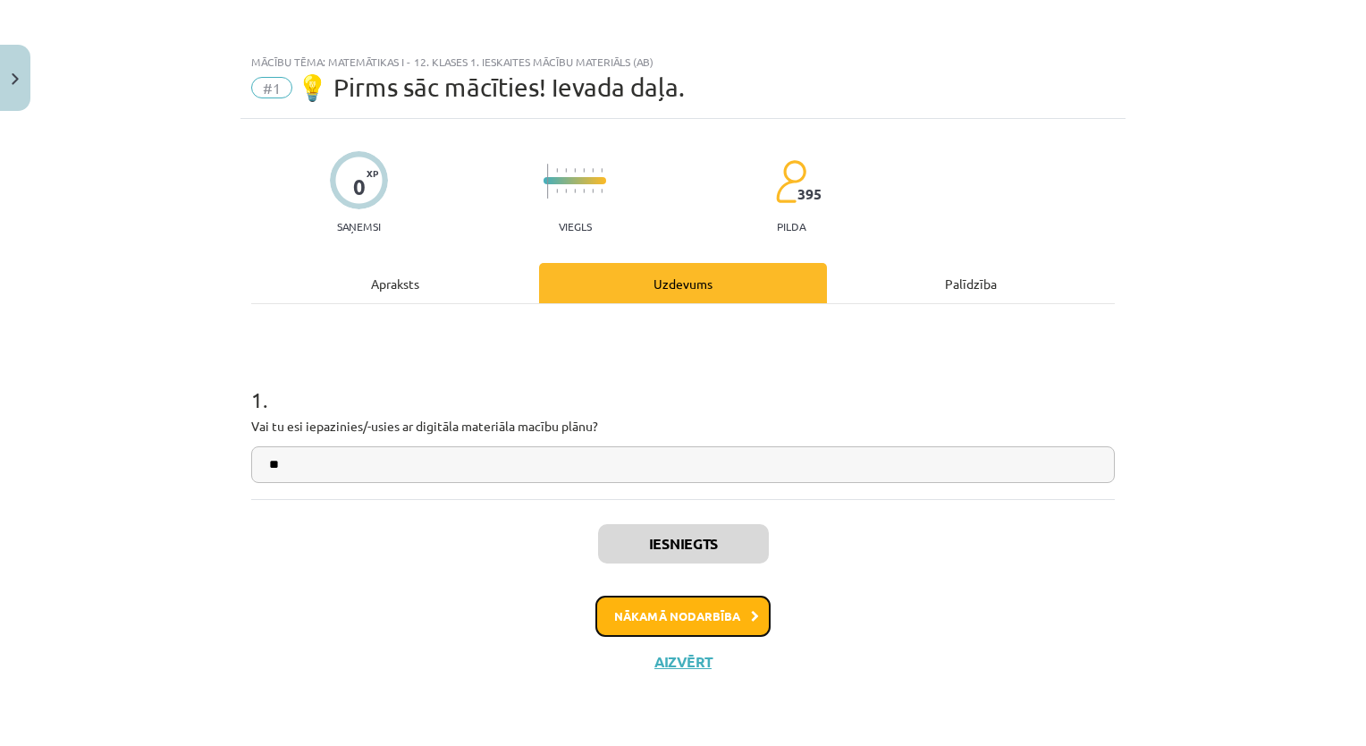
click at [730, 627] on button "Nākamā nodarbība" at bounding box center [682, 615] width 175 height 41
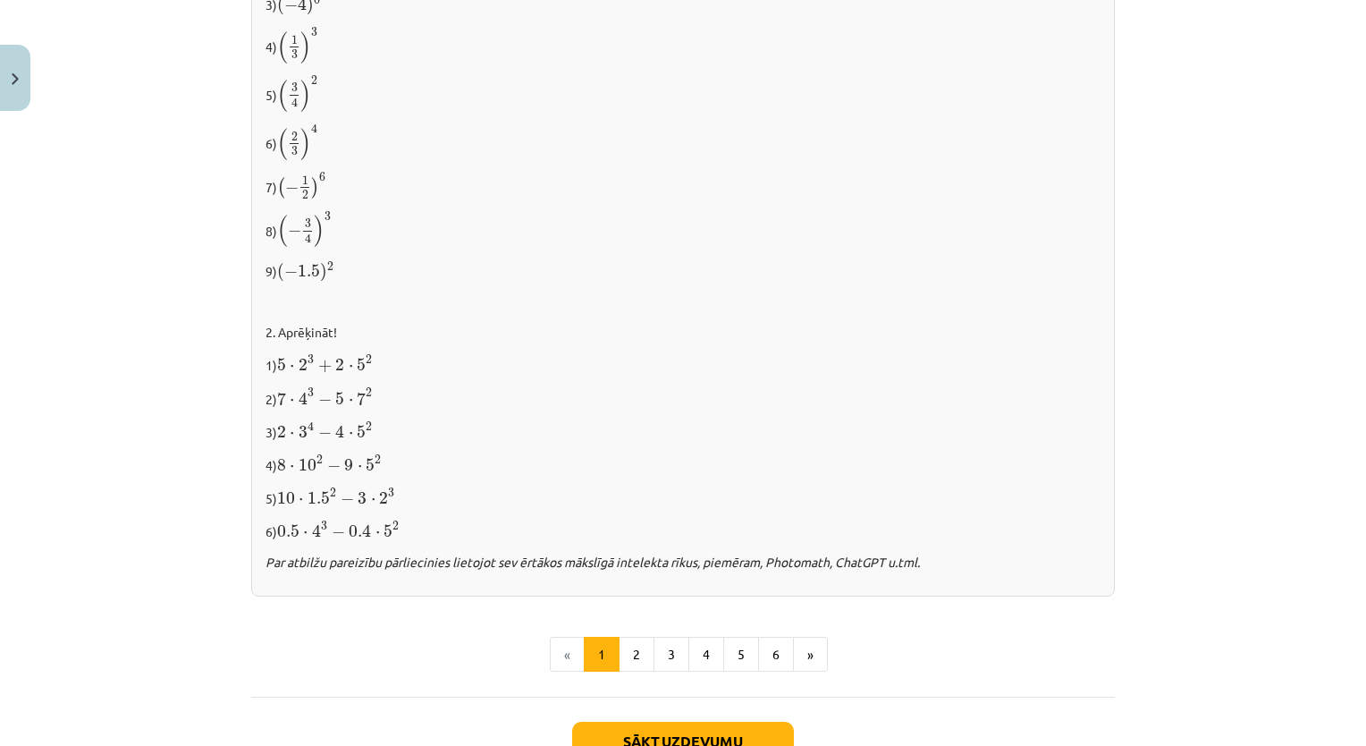
scroll to position [1757, 0]
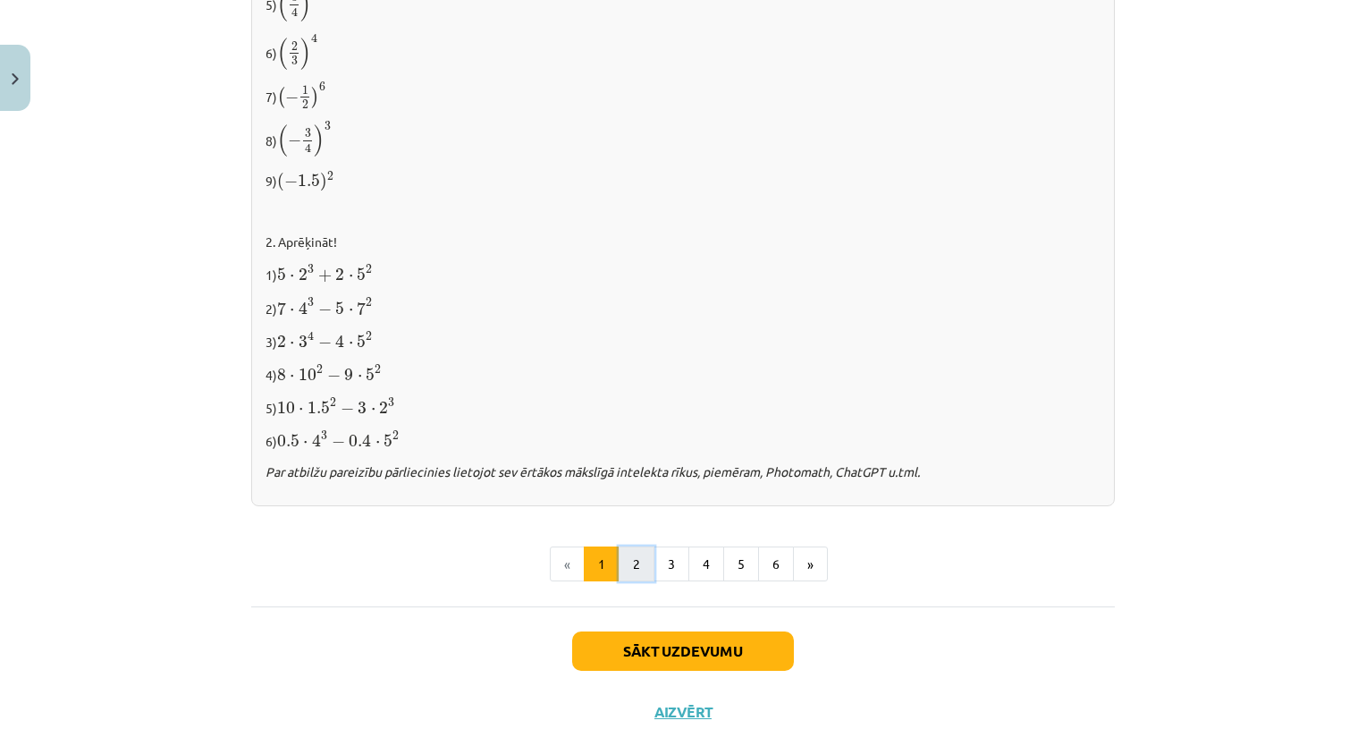
click at [634, 567] on button "2" at bounding box center [637, 564] width 36 height 36
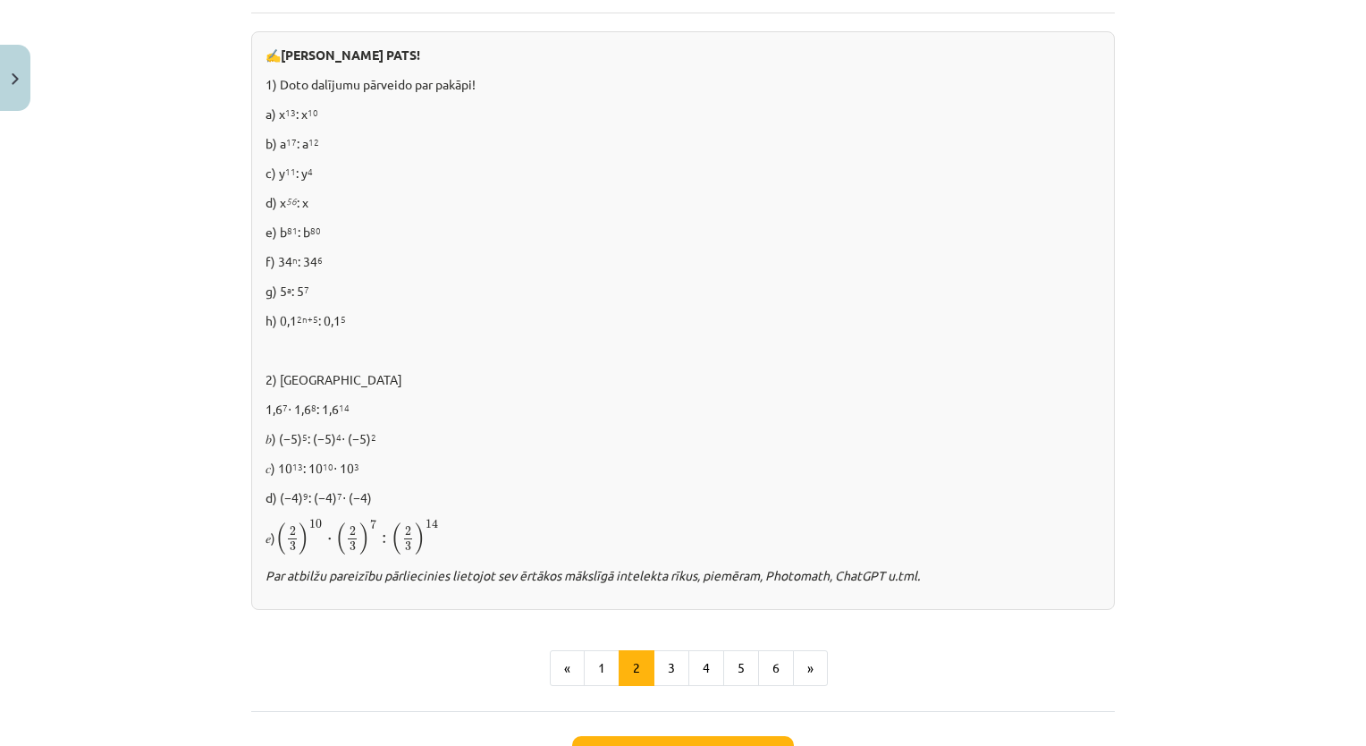
scroll to position [1150, 0]
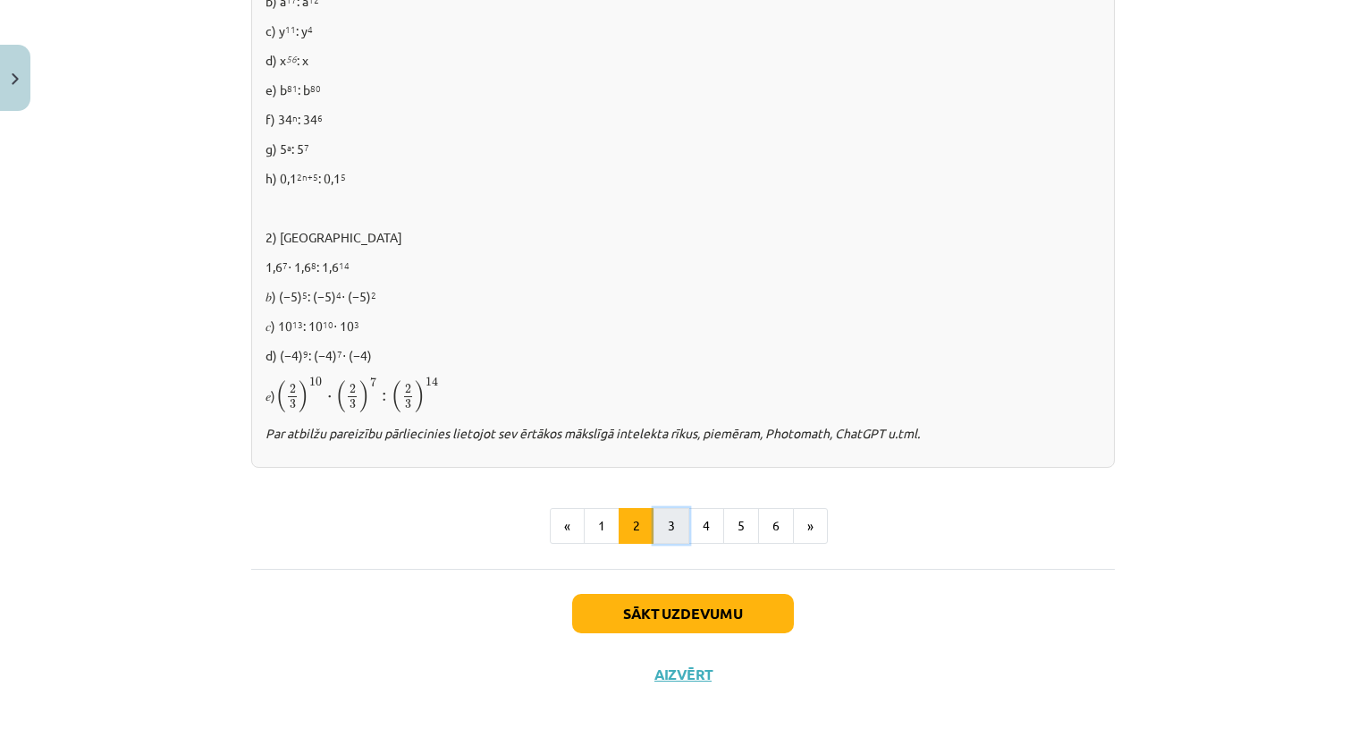
click at [662, 527] on button "3" at bounding box center [671, 526] width 36 height 36
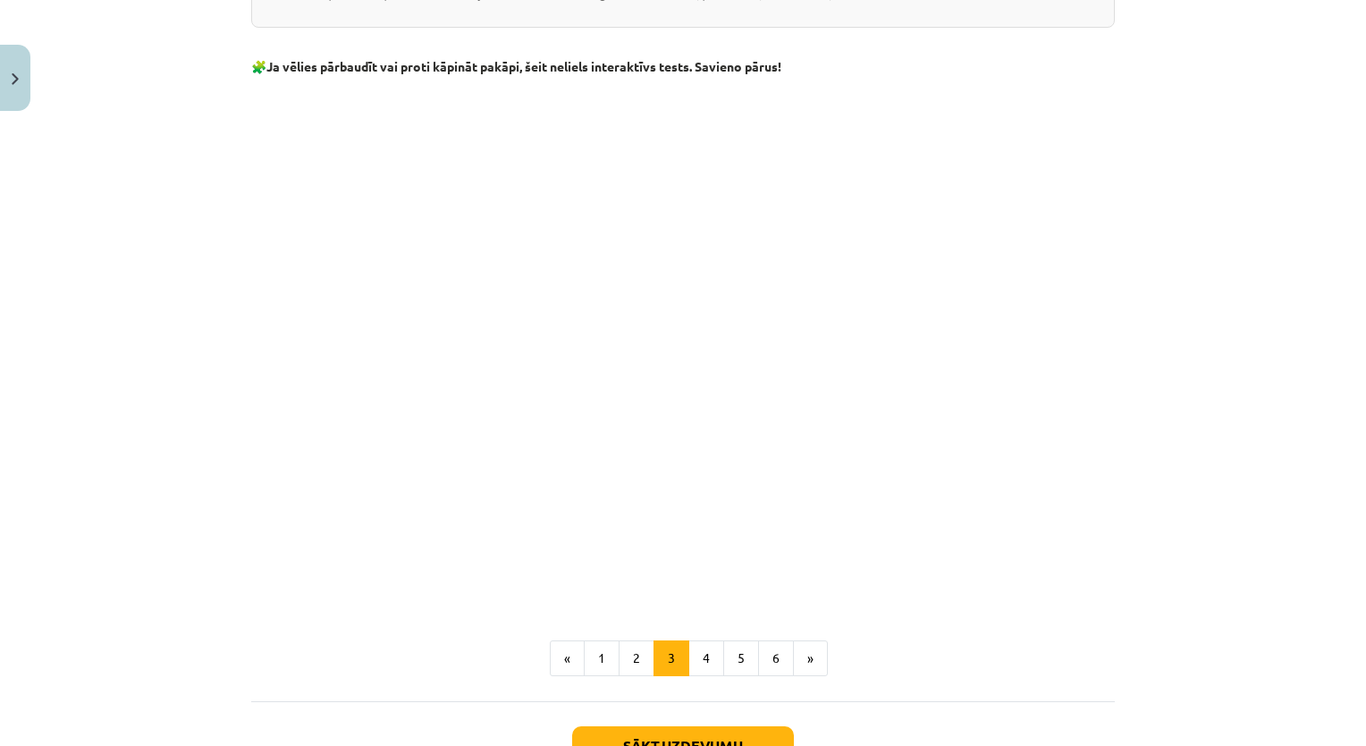
scroll to position [1395, 0]
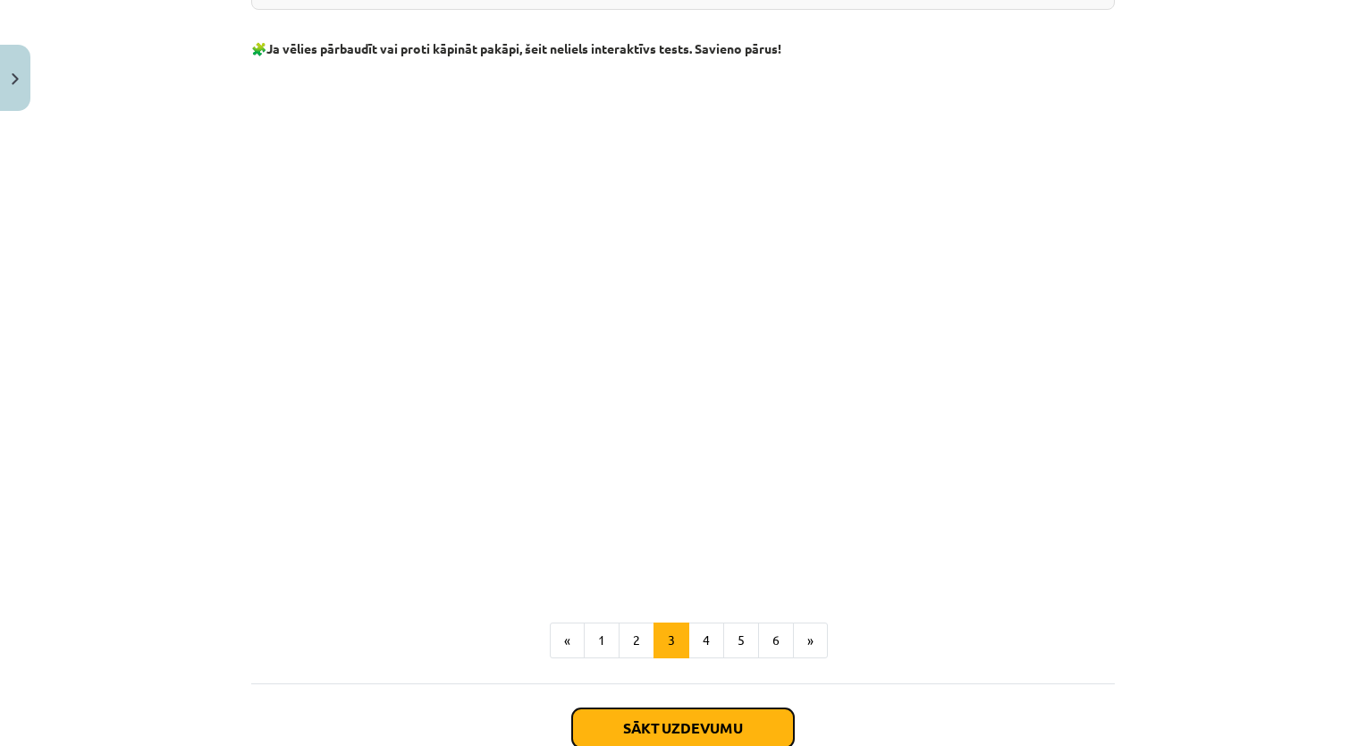
click at [726, 711] on button "Sākt uzdevumu" at bounding box center [683, 727] width 222 height 39
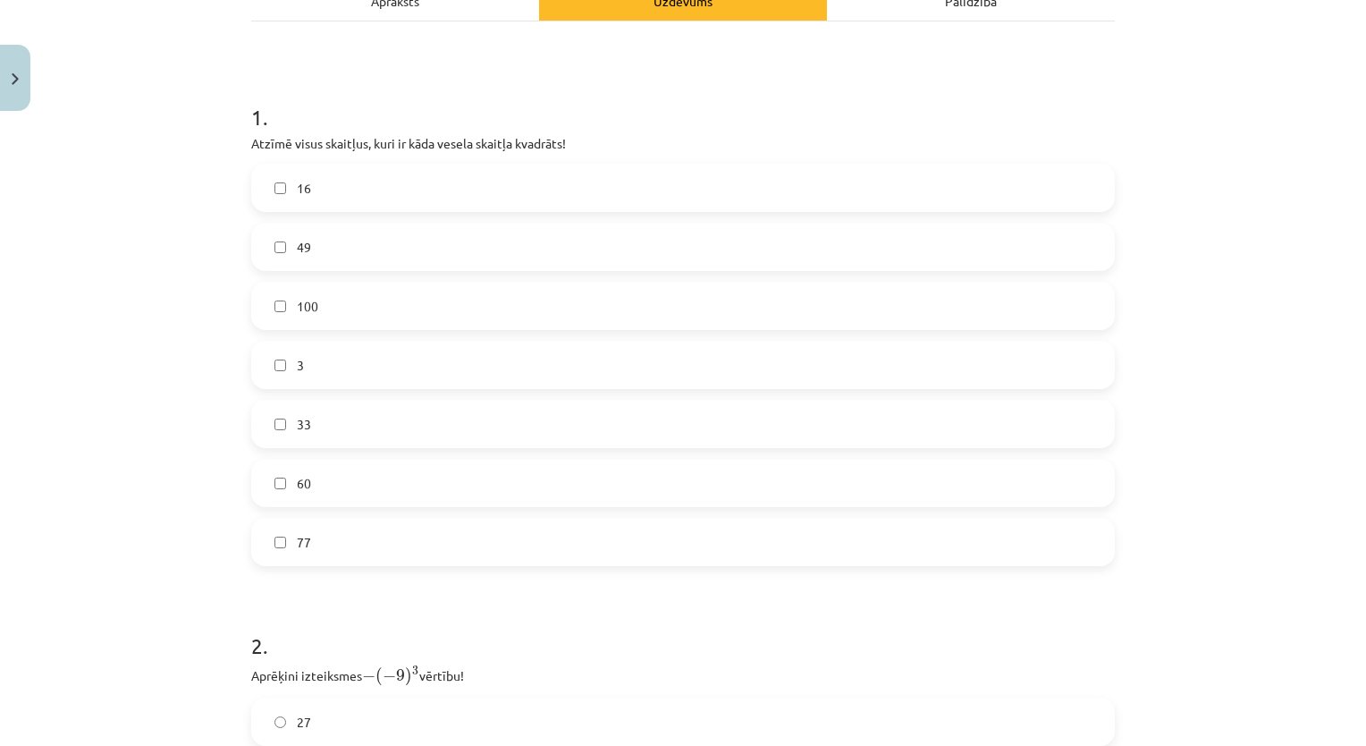
scroll to position [283, 0]
click at [687, 302] on label "100" at bounding box center [683, 304] width 860 height 45
click at [719, 485] on label "60" at bounding box center [683, 481] width 860 height 45
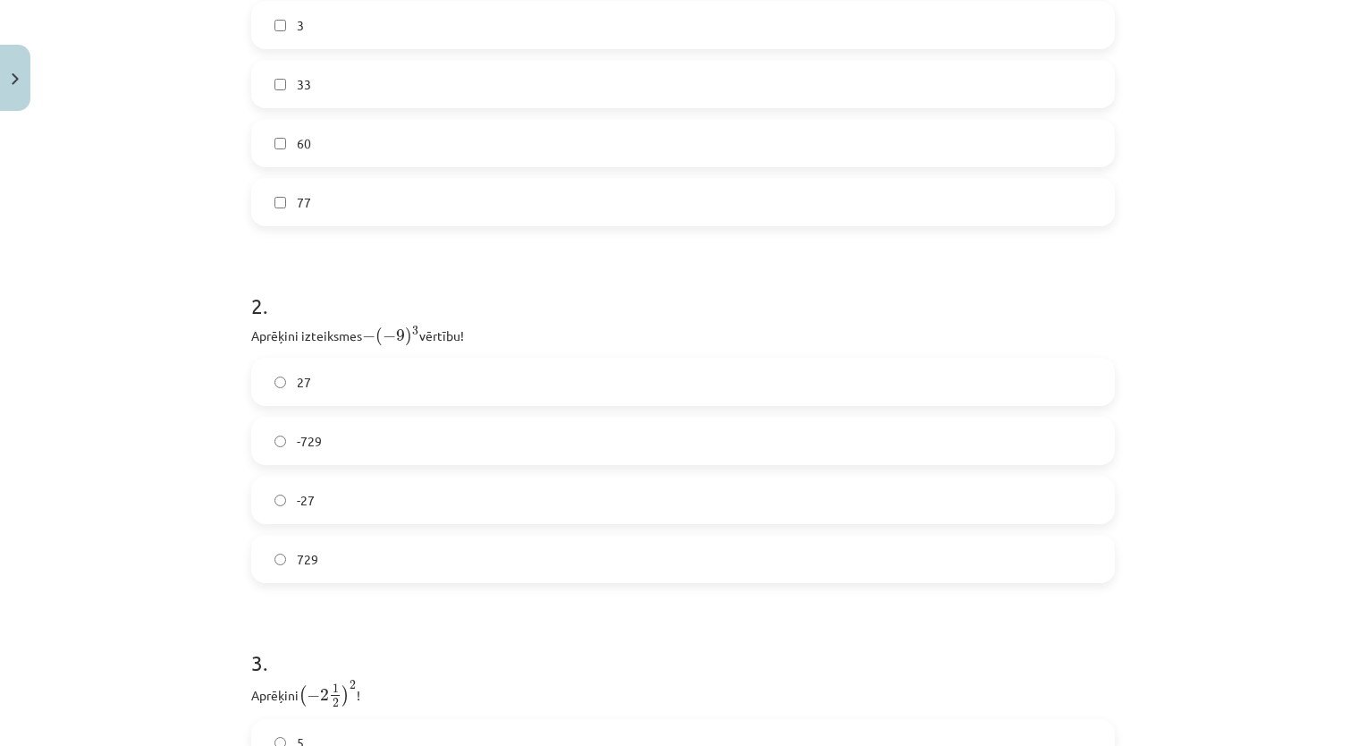
scroll to position [627, 0]
click at [426, 561] on label "729" at bounding box center [683, 554] width 860 height 45
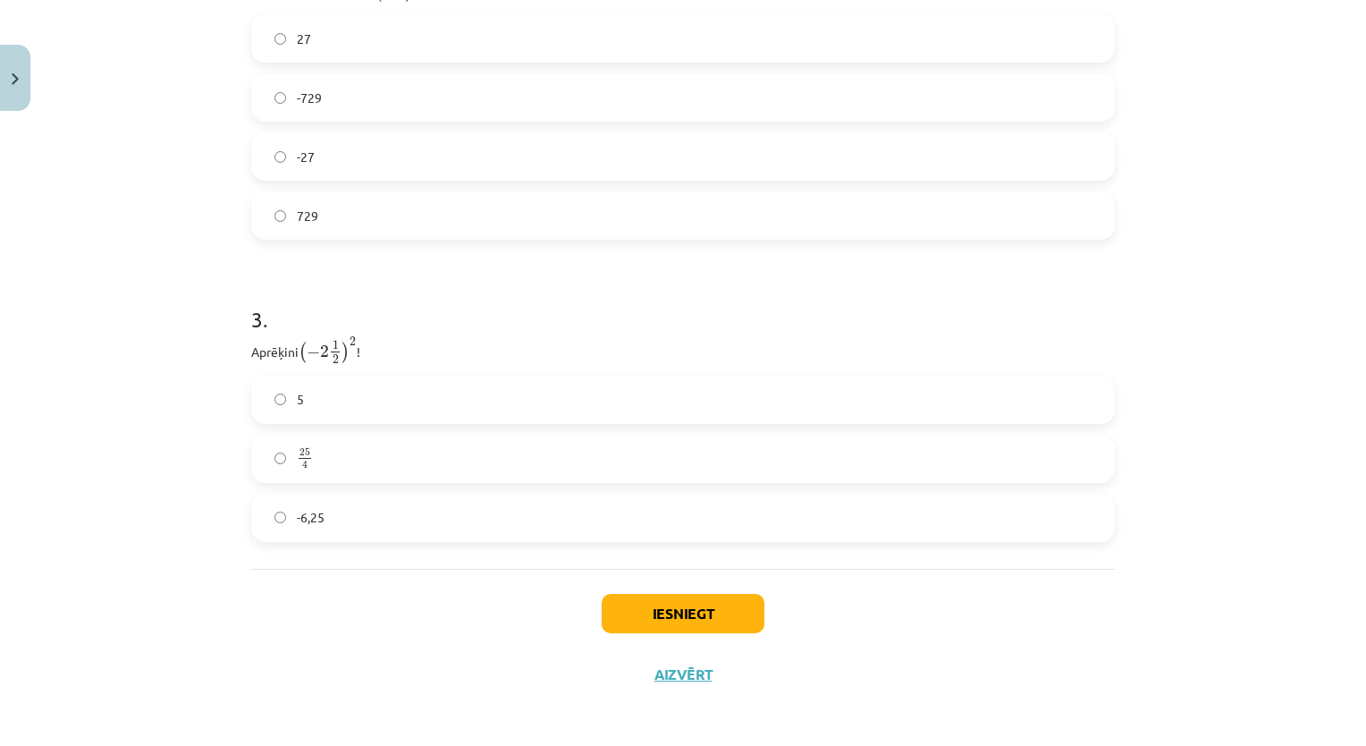
scroll to position [966, 0]
click at [1048, 397] on label "5" at bounding box center [683, 398] width 860 height 45
drag, startPoint x: 684, startPoint y: 631, endPoint x: 697, endPoint y: 613, distance: 22.3
click at [697, 613] on div "Iesniegt Aizvērt" at bounding box center [683, 630] width 864 height 125
click at [697, 613] on button "Iesniegt" at bounding box center [683, 612] width 163 height 39
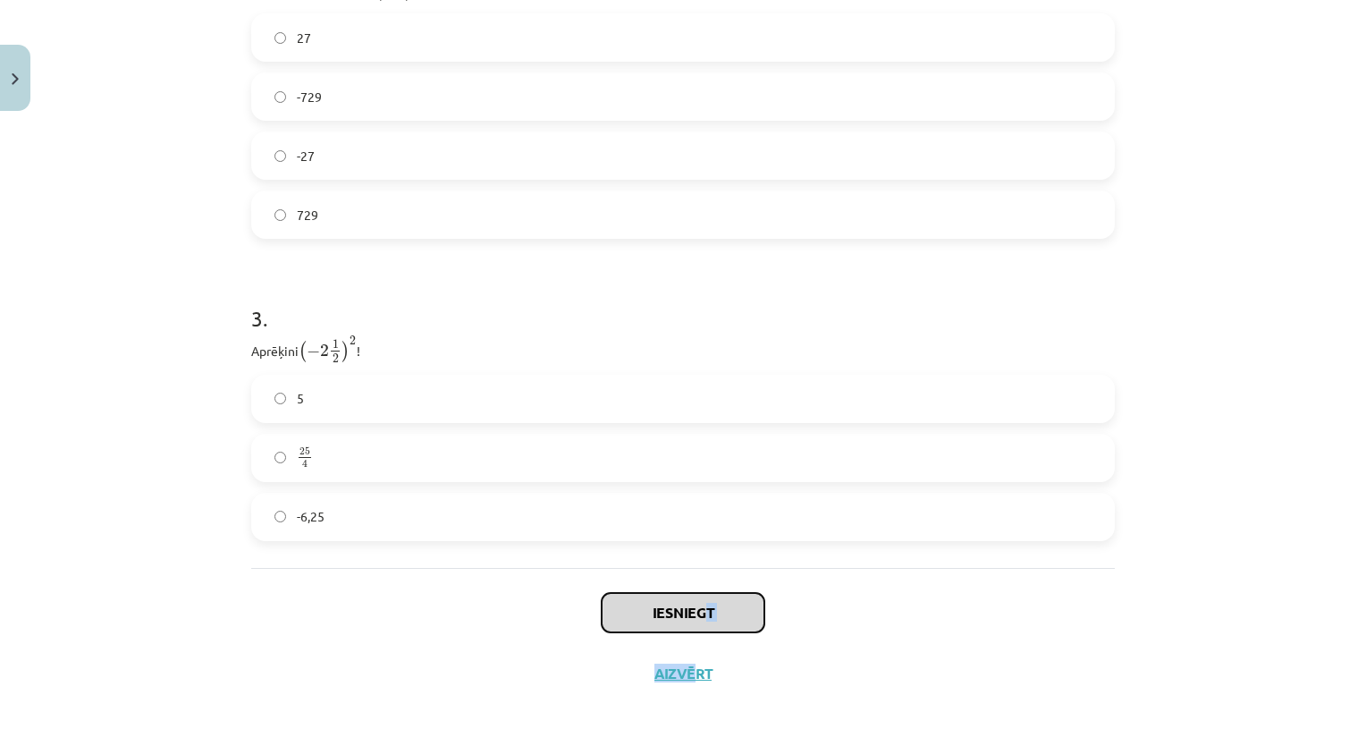
click at [697, 613] on button "Iesniegt" at bounding box center [683, 612] width 163 height 39
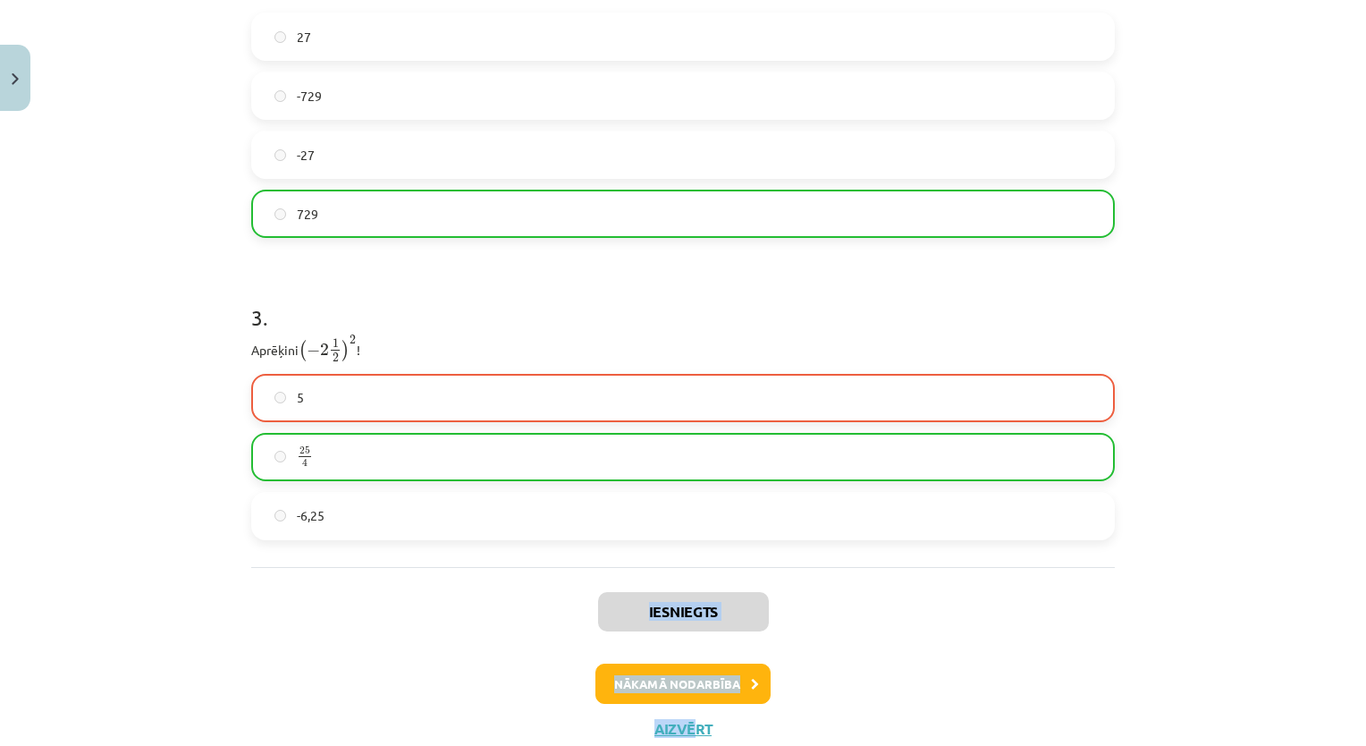
scroll to position [1023, 0]
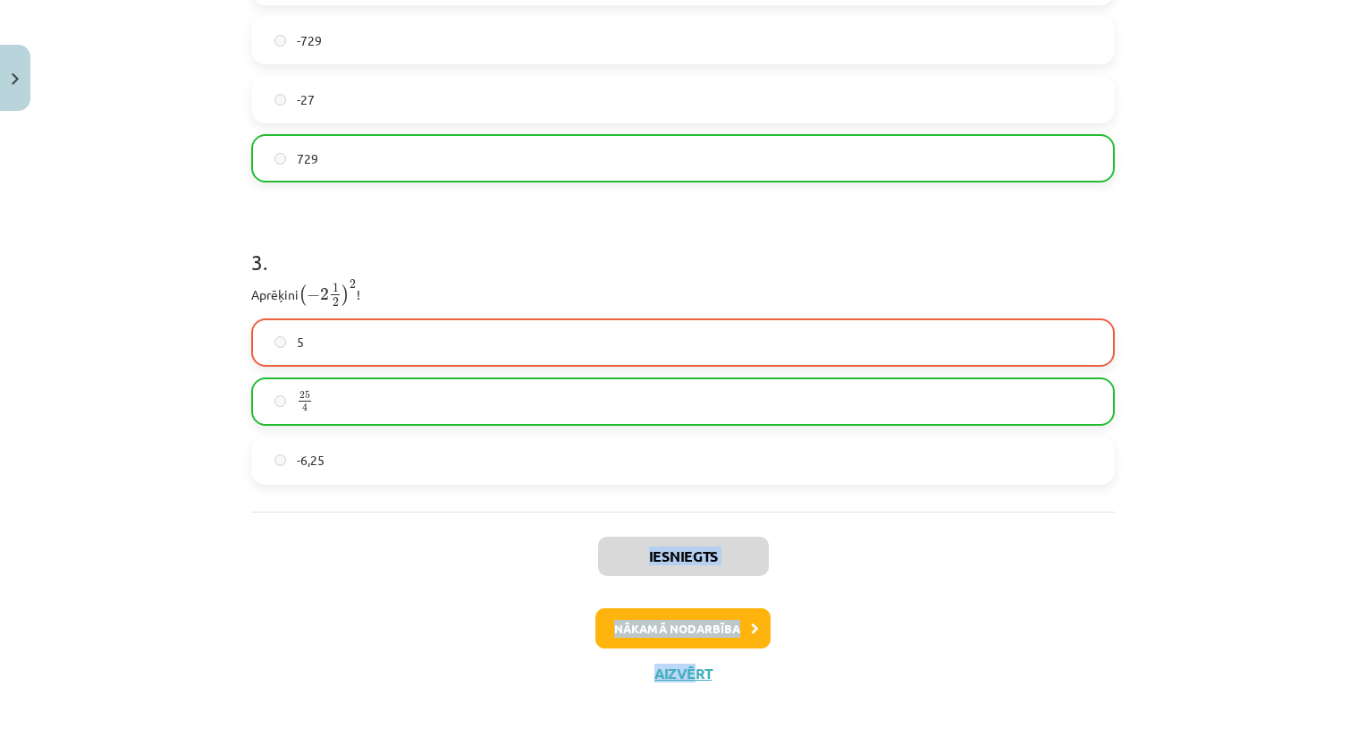
click at [735, 626] on button "Nākamā nodarbība" at bounding box center [682, 628] width 175 height 41
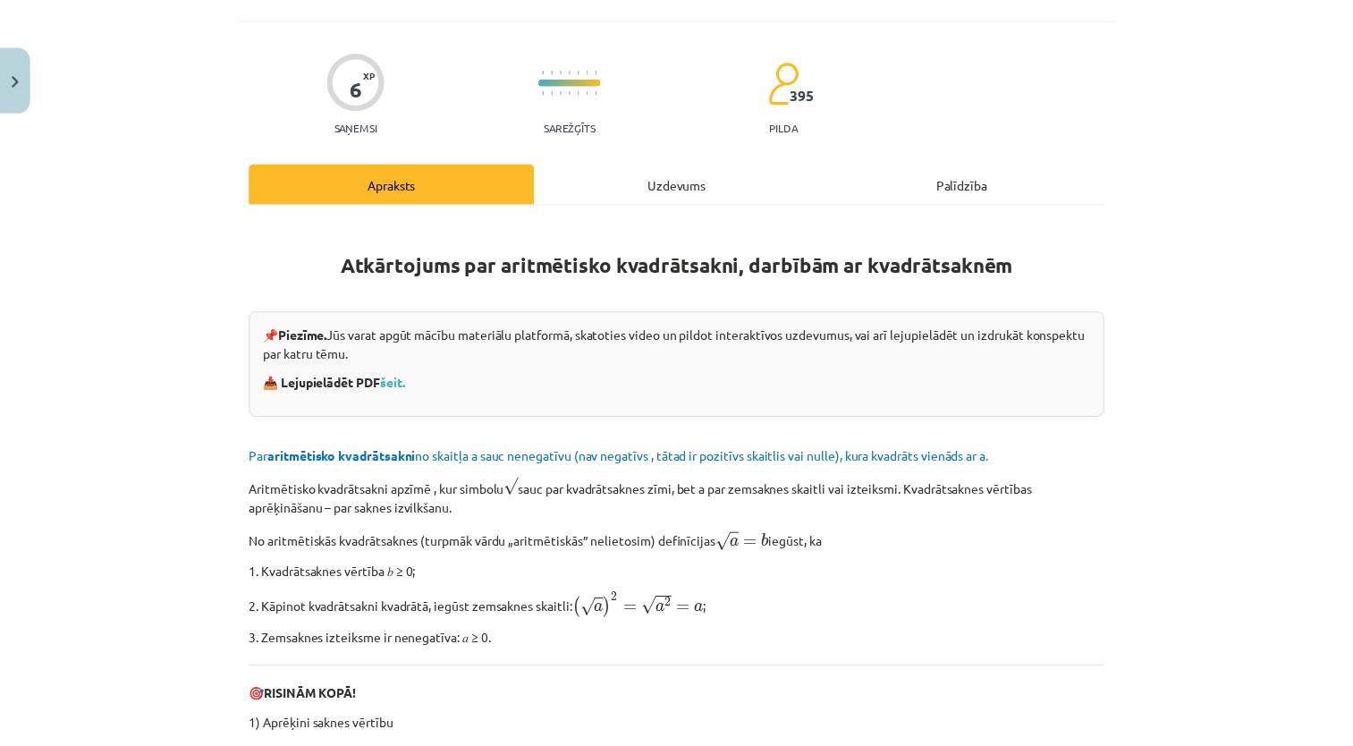
scroll to position [0, 0]
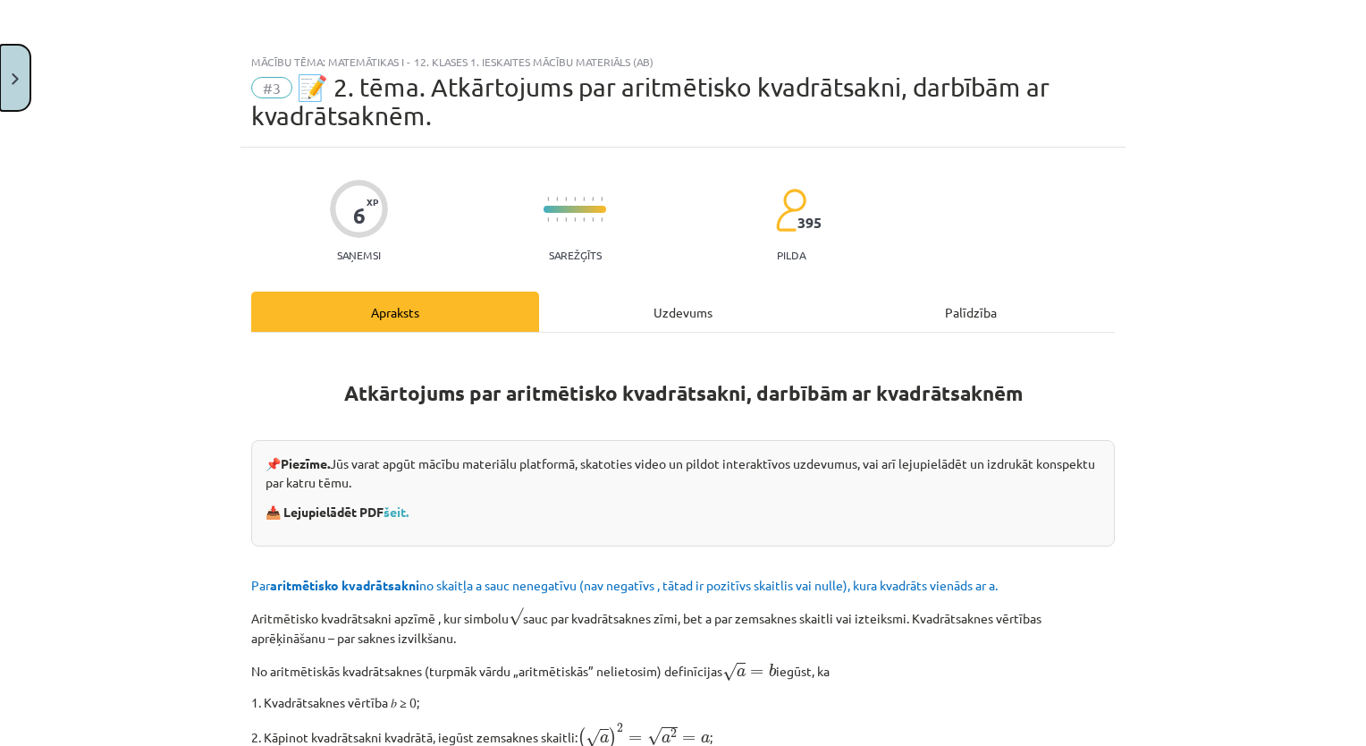
click at [17, 61] on button "Close" at bounding box center [15, 78] width 30 height 66
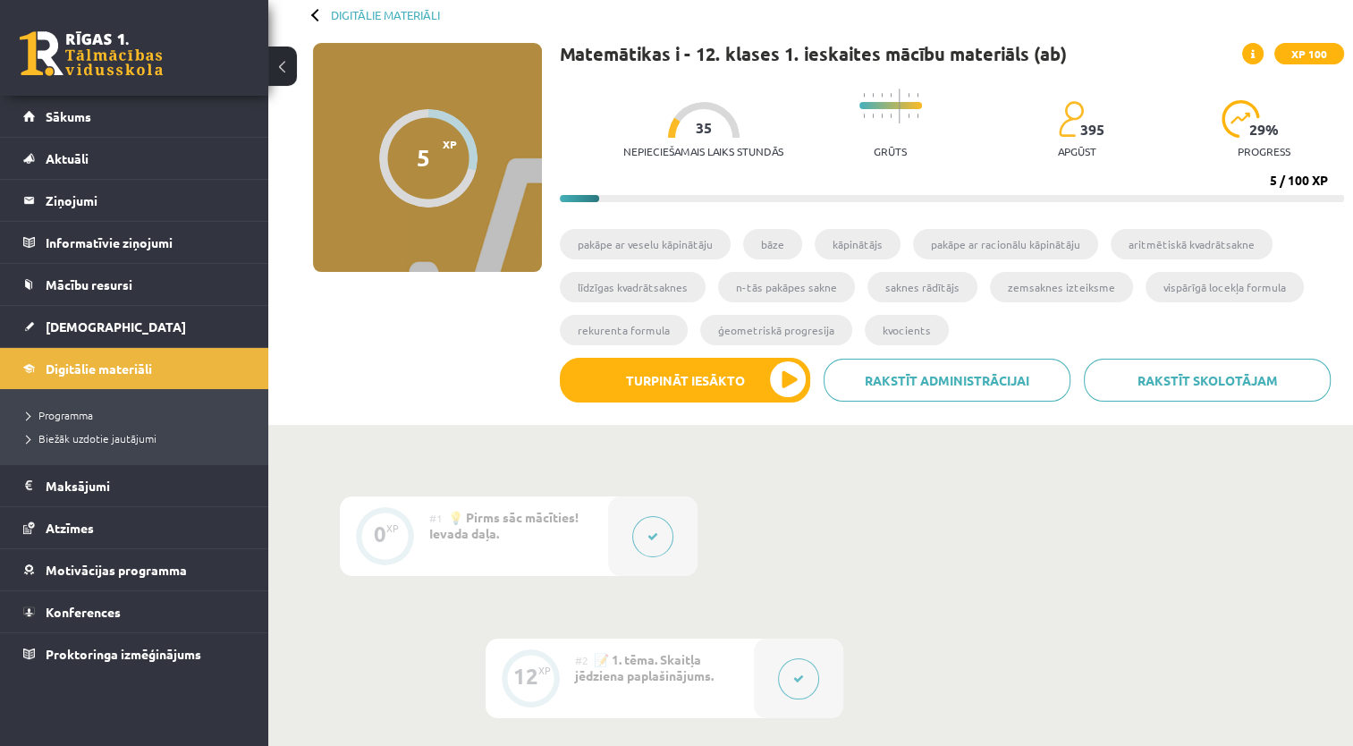
scroll to position [97, 0]
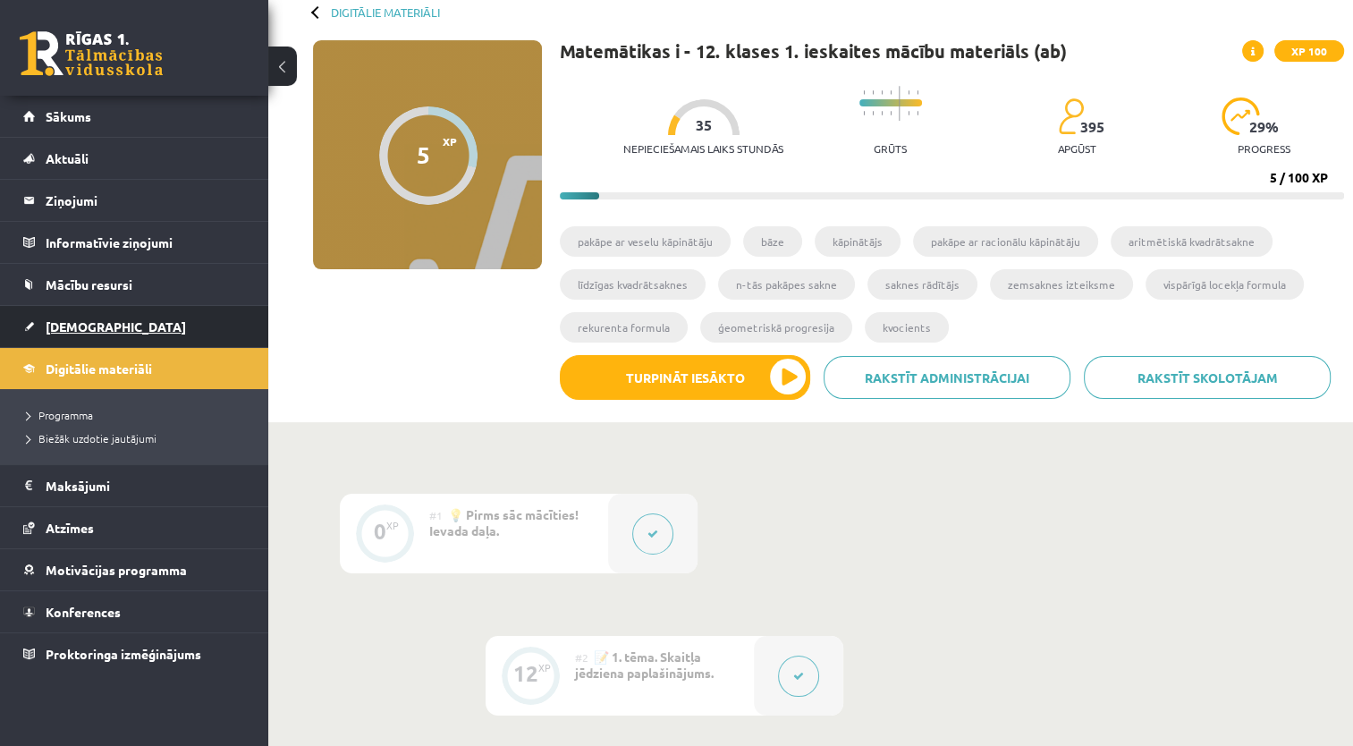
click at [125, 324] on link "[DEMOGRAPHIC_DATA]" at bounding box center [134, 326] width 223 height 41
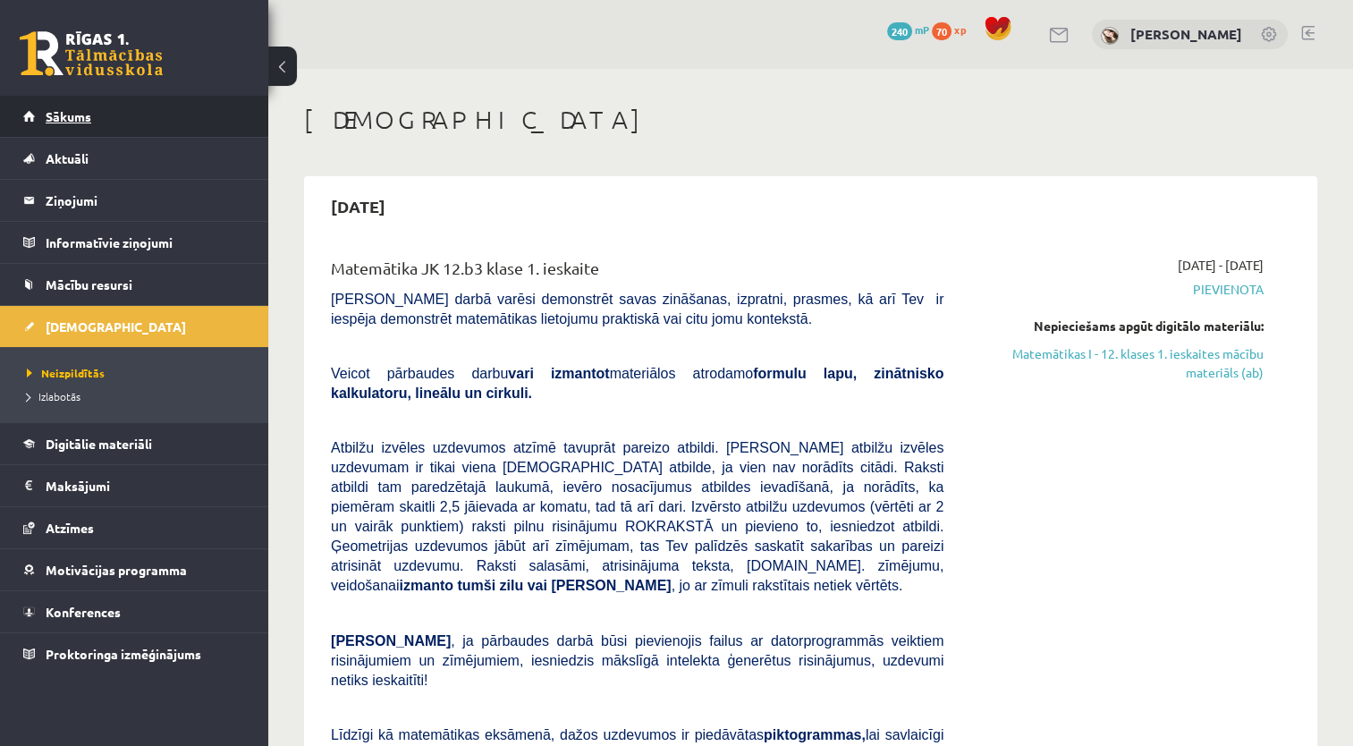
click at [222, 109] on link "Sākums" at bounding box center [134, 116] width 223 height 41
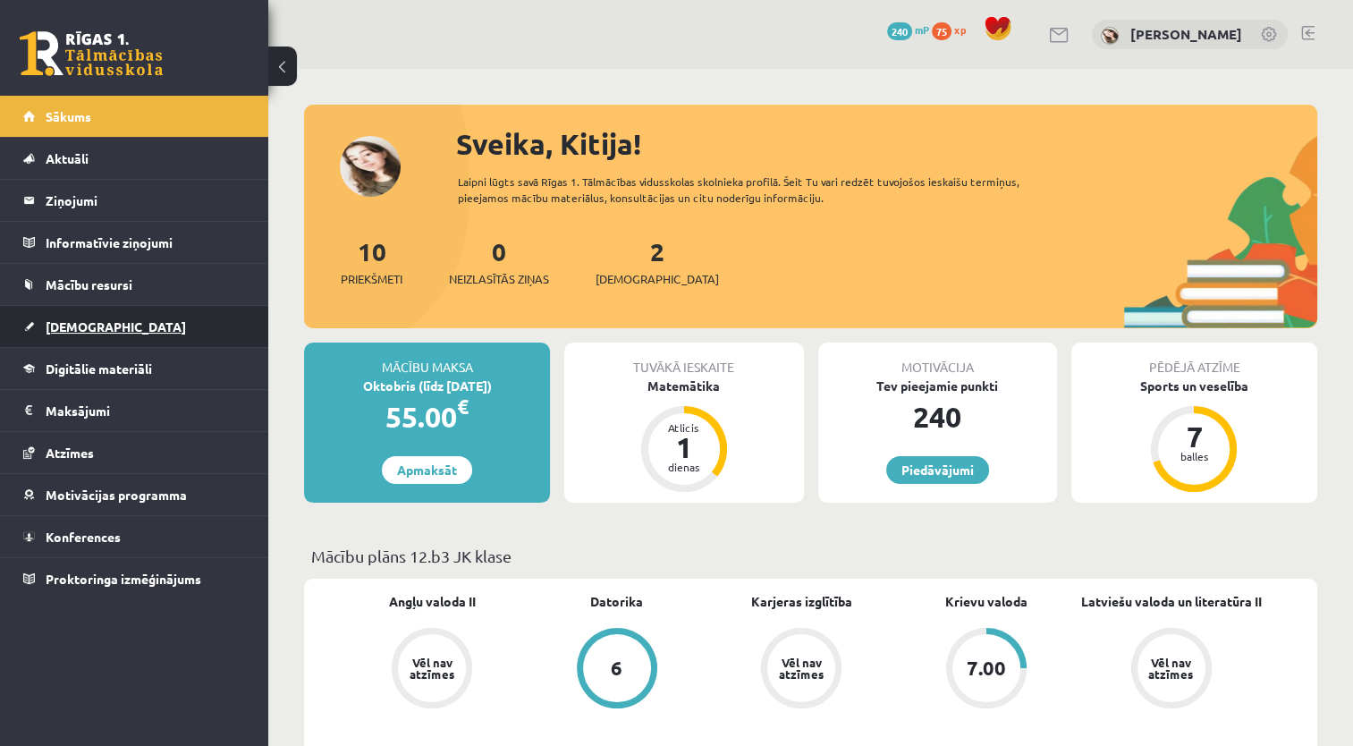
click at [79, 337] on link "[DEMOGRAPHIC_DATA]" at bounding box center [134, 326] width 223 height 41
